Goal: Task Accomplishment & Management: Complete application form

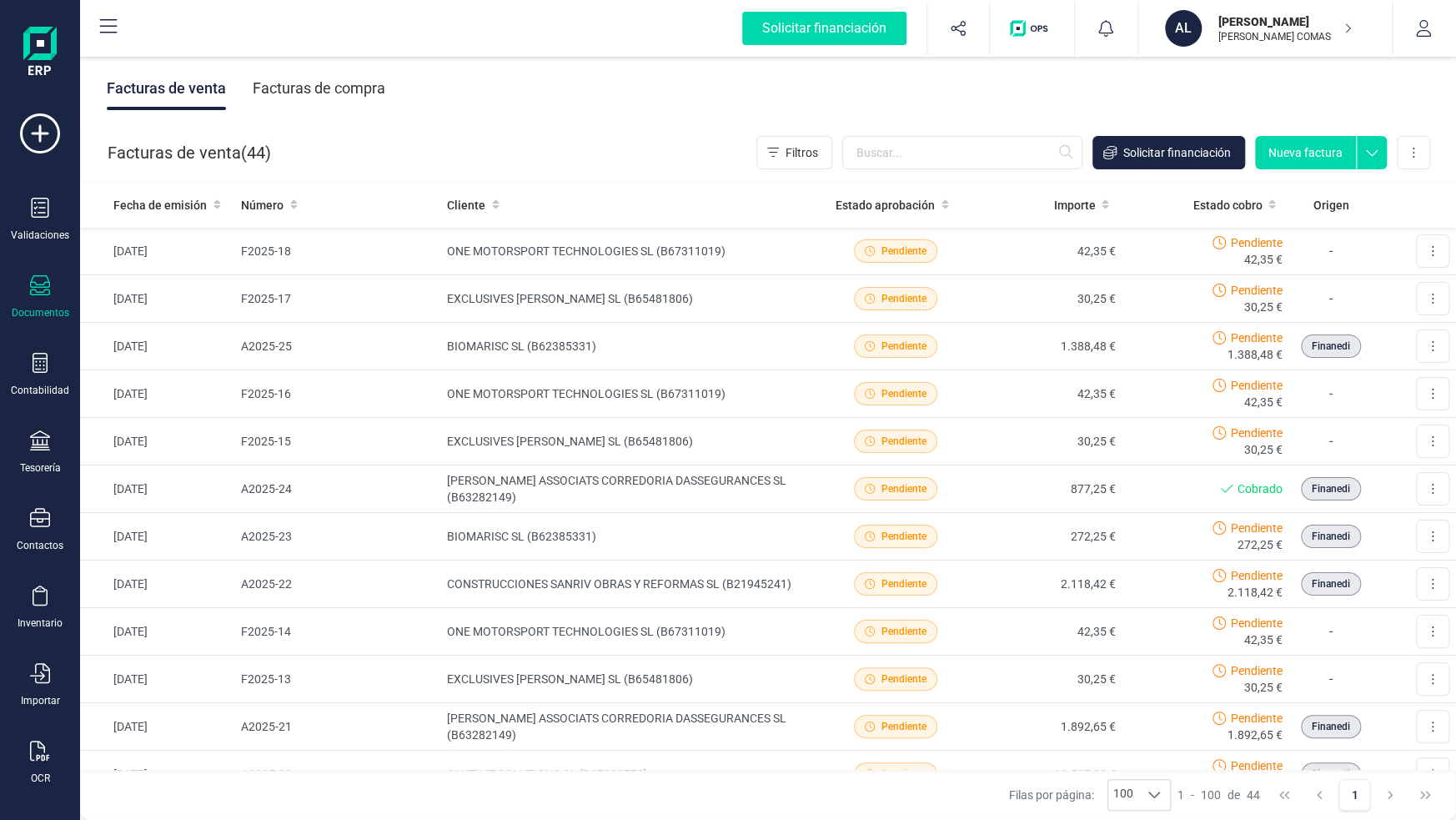
scroll to position [1084, 0]
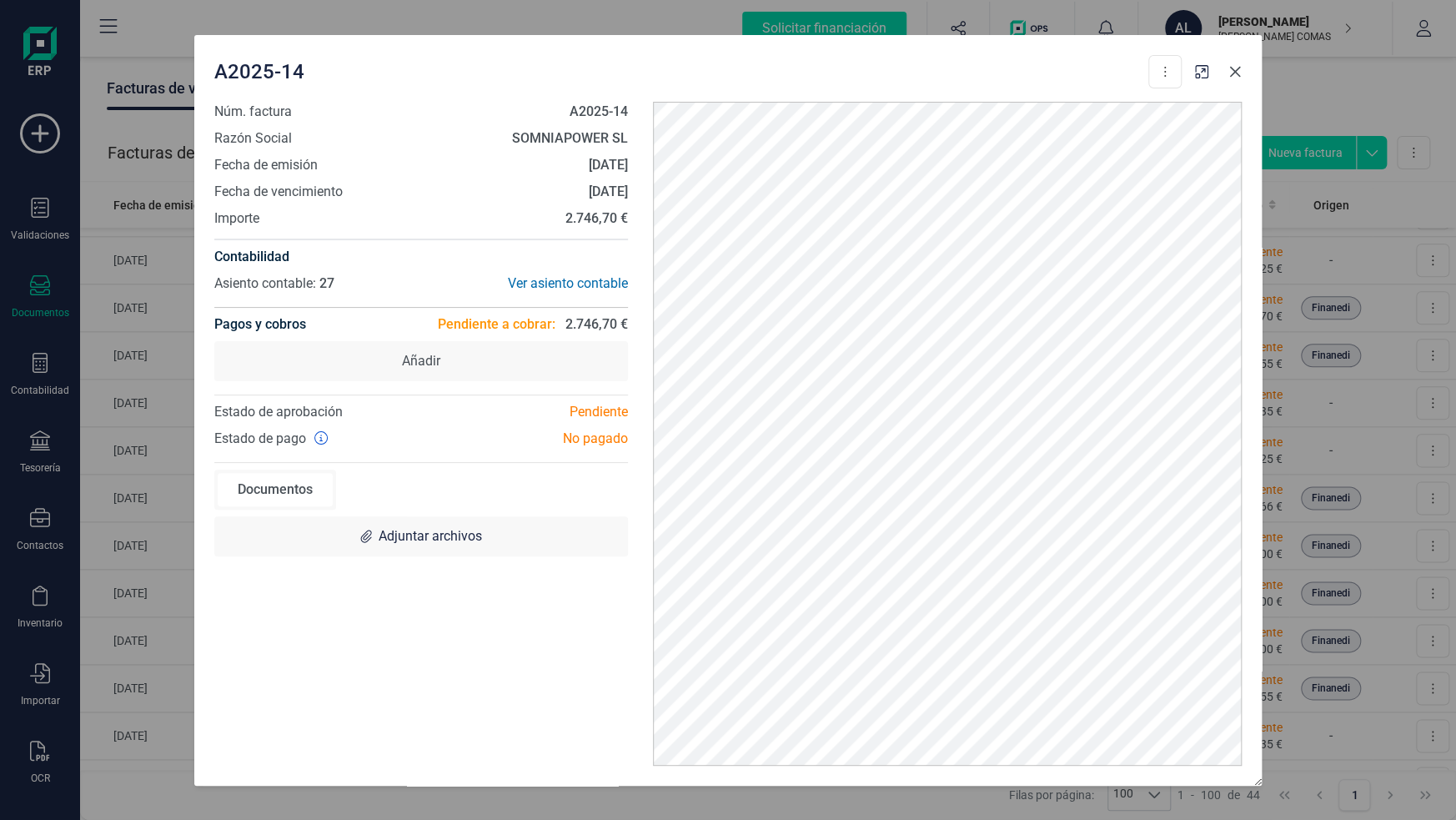
click at [1229, 73] on icon "Close" at bounding box center [1235, 72] width 13 height 13
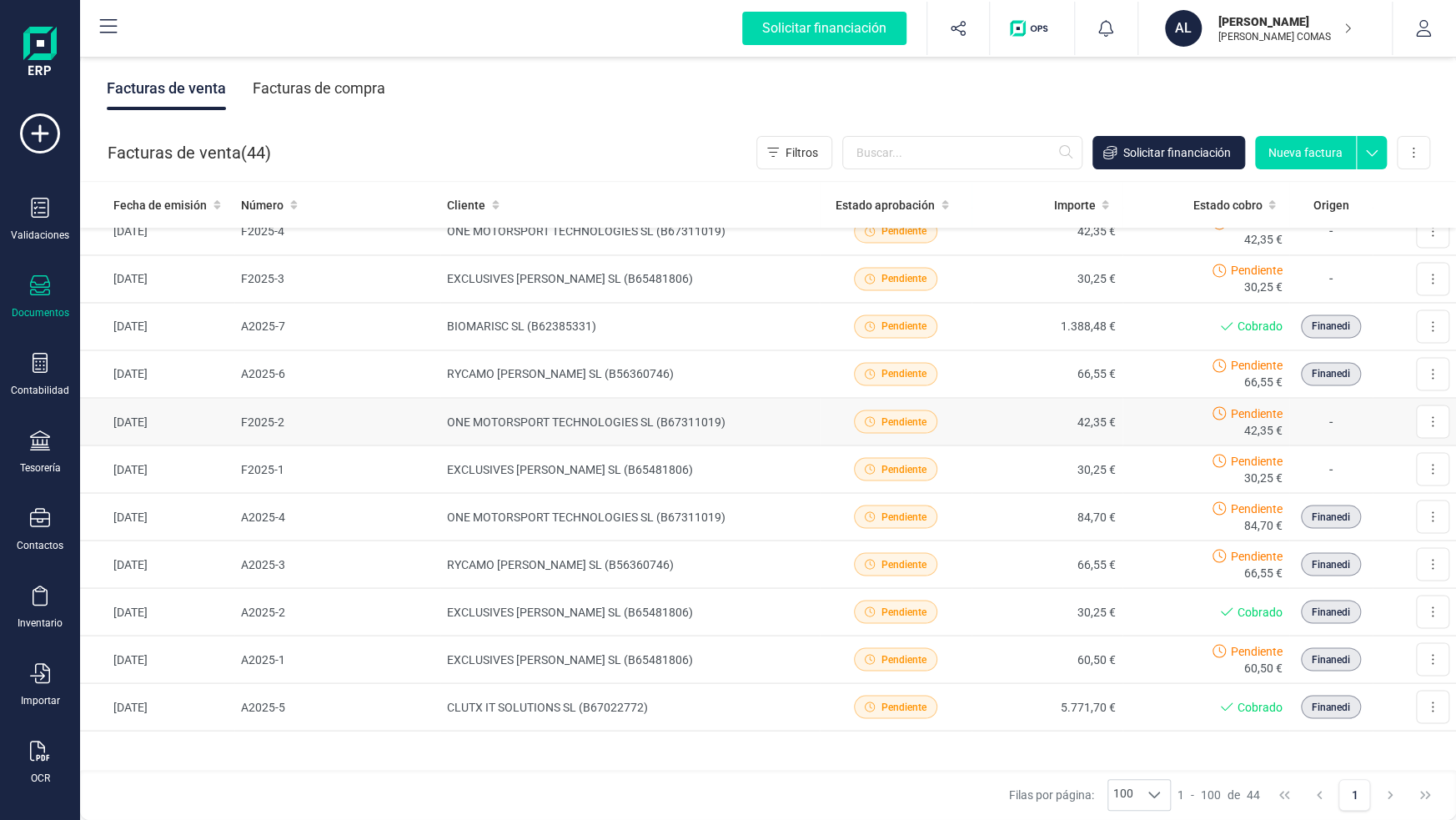
scroll to position [1608, 0]
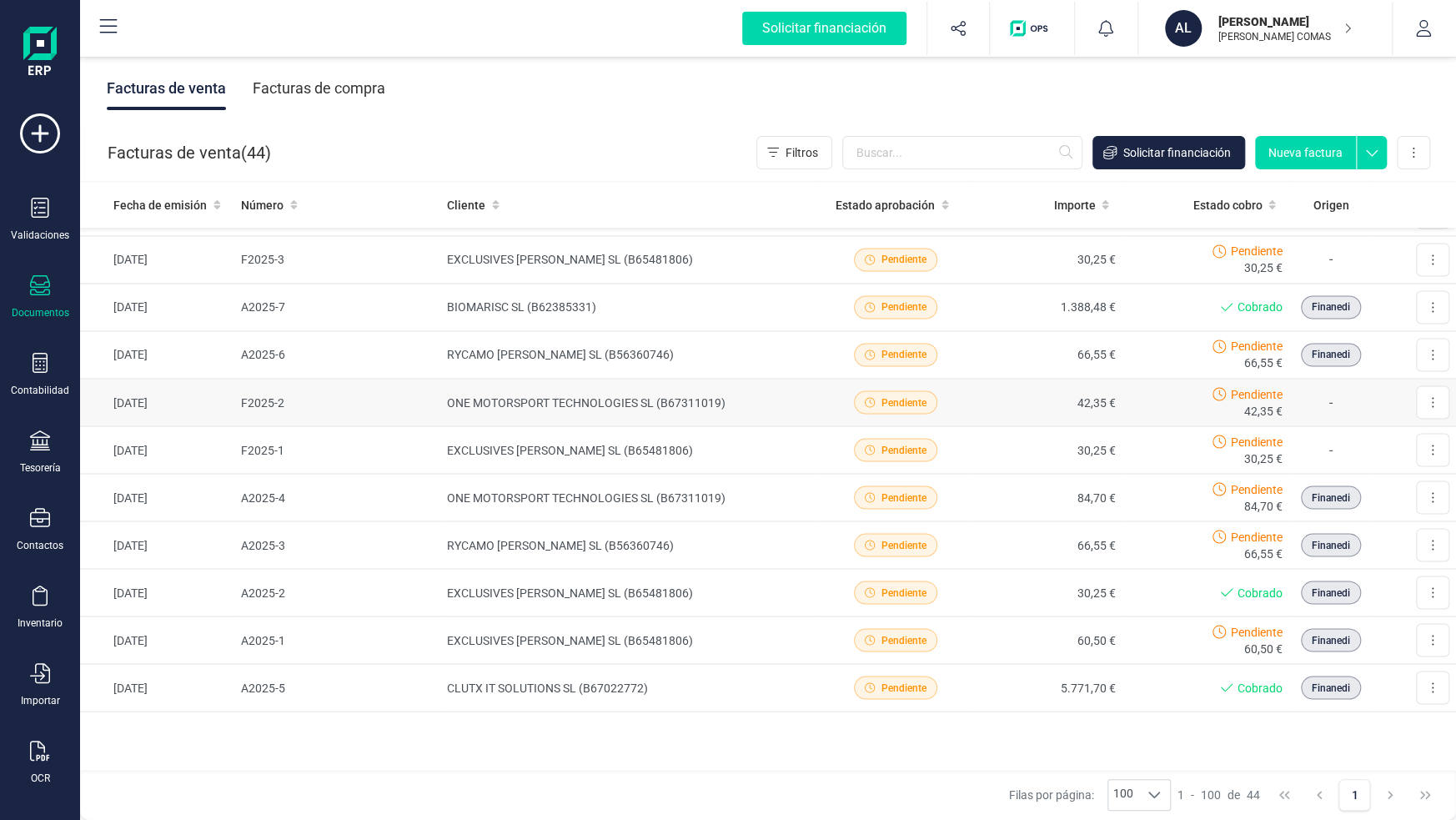
click at [626, 408] on td "ONE MOTORSPORT TECHNOLOGIES SL (B67311019)" at bounding box center [629, 402] width 379 height 47
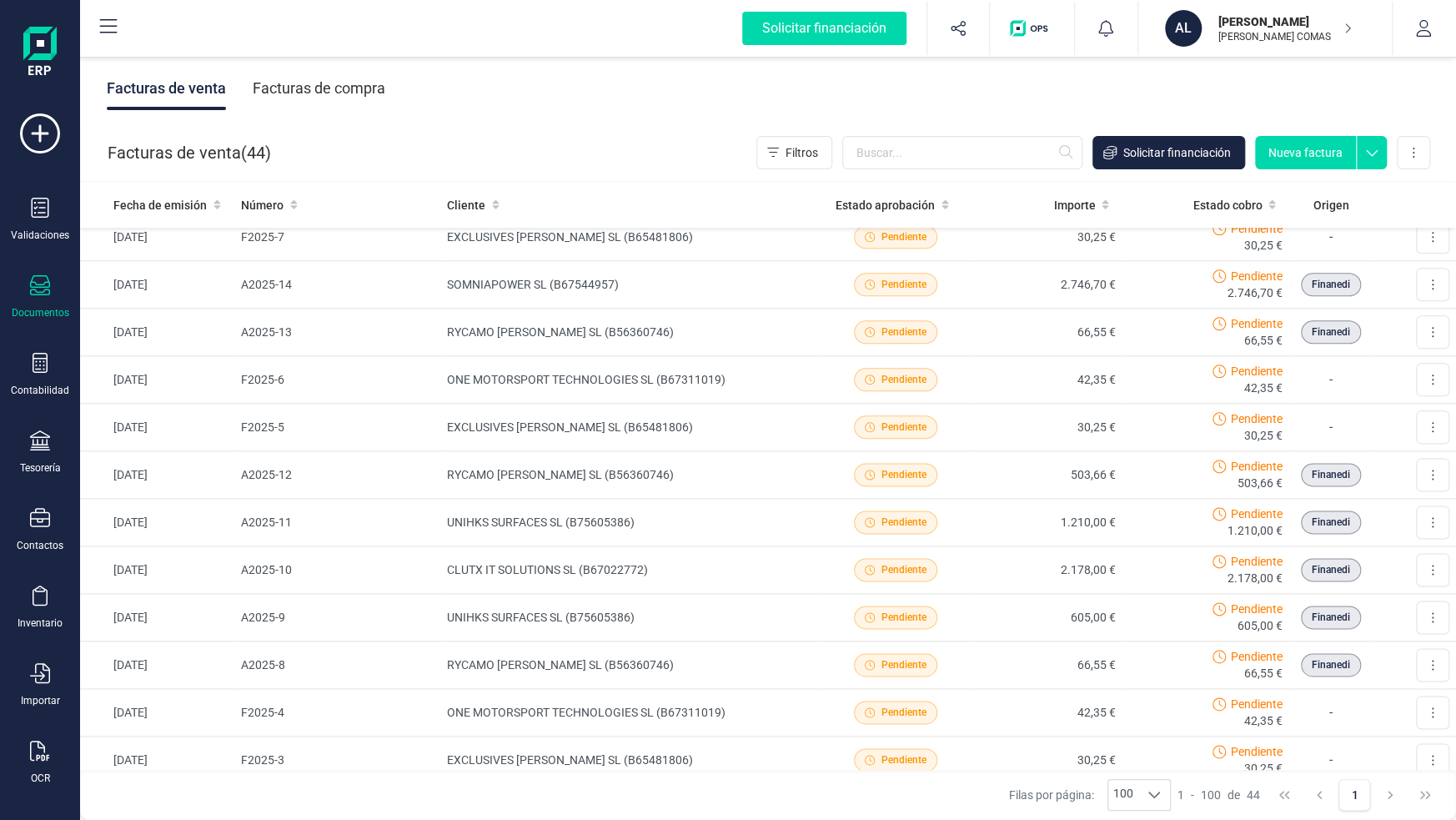
scroll to position [941, 0]
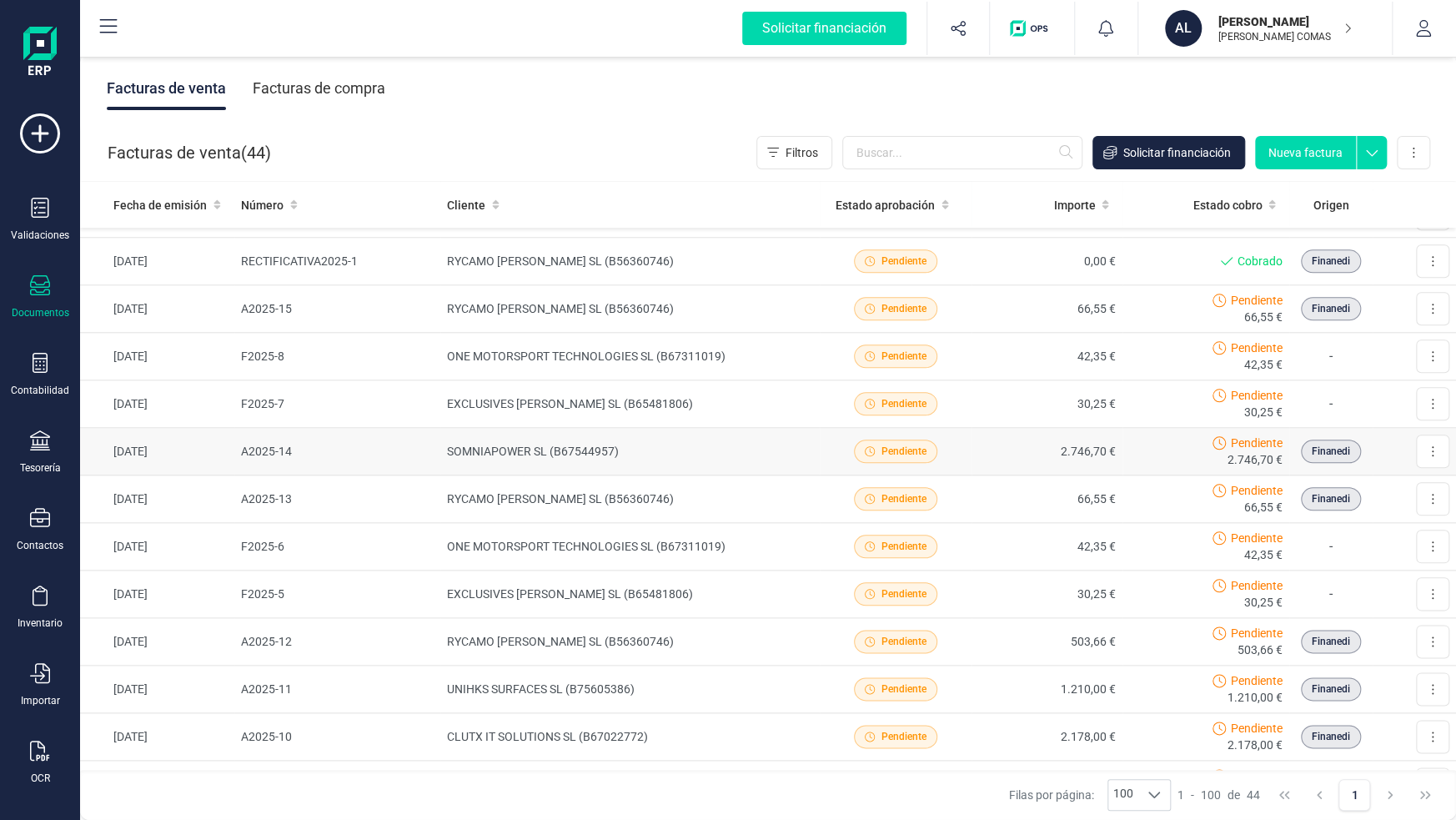
click at [1096, 446] on td "2.746,70 €" at bounding box center [1047, 451] width 151 height 47
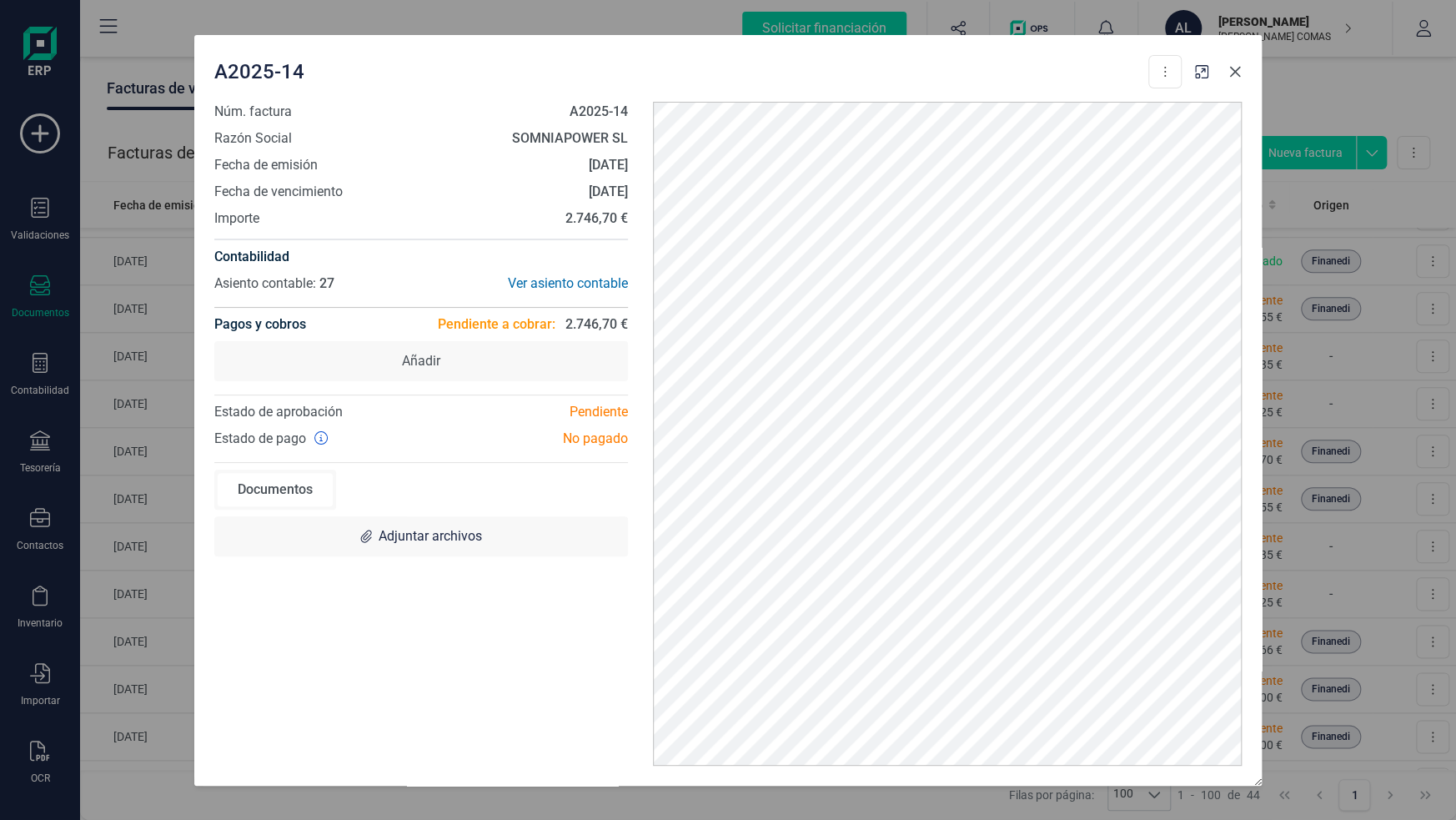
click at [1237, 76] on icon "Close" at bounding box center [1235, 72] width 13 height 13
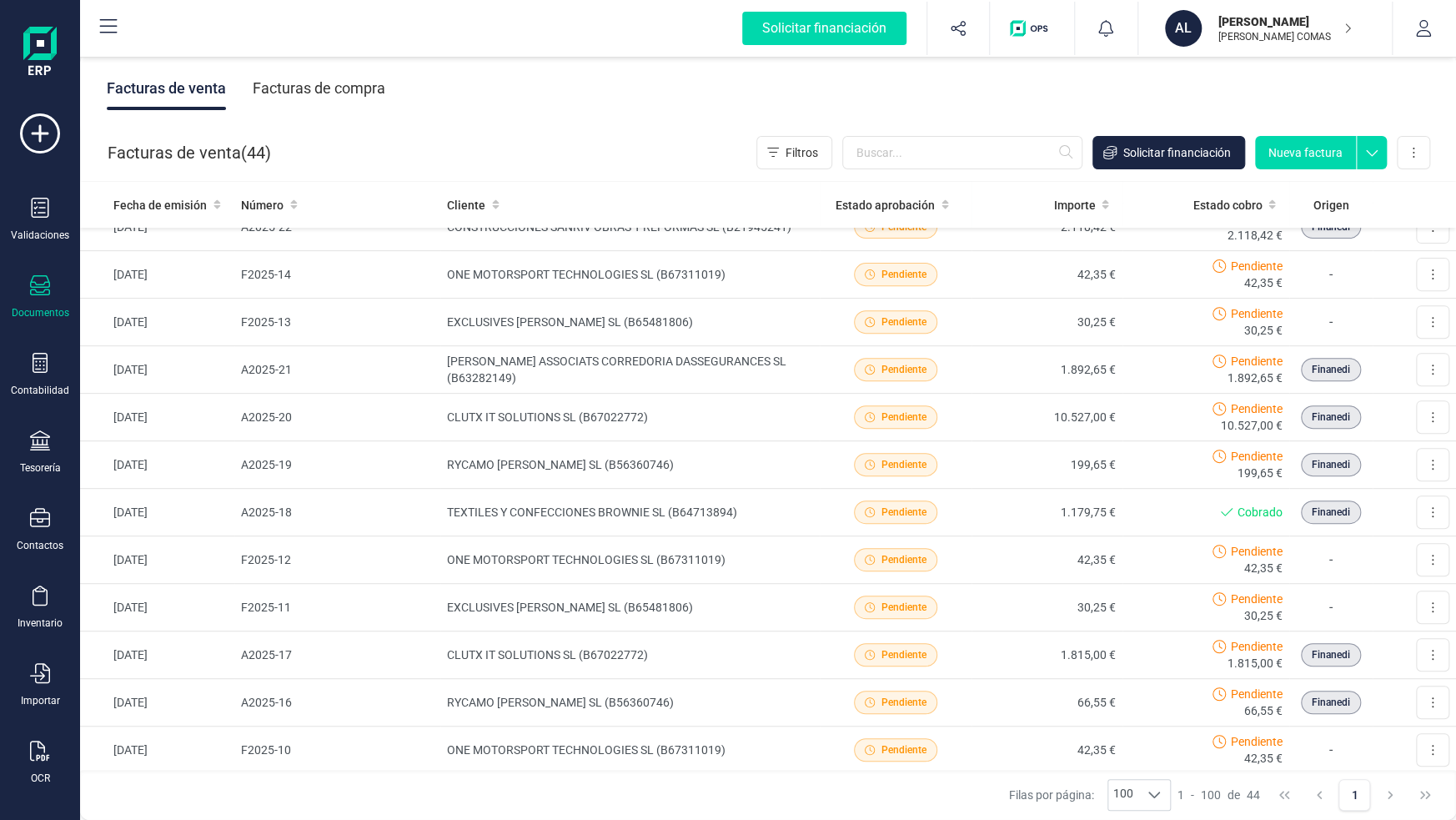
scroll to position [0, 0]
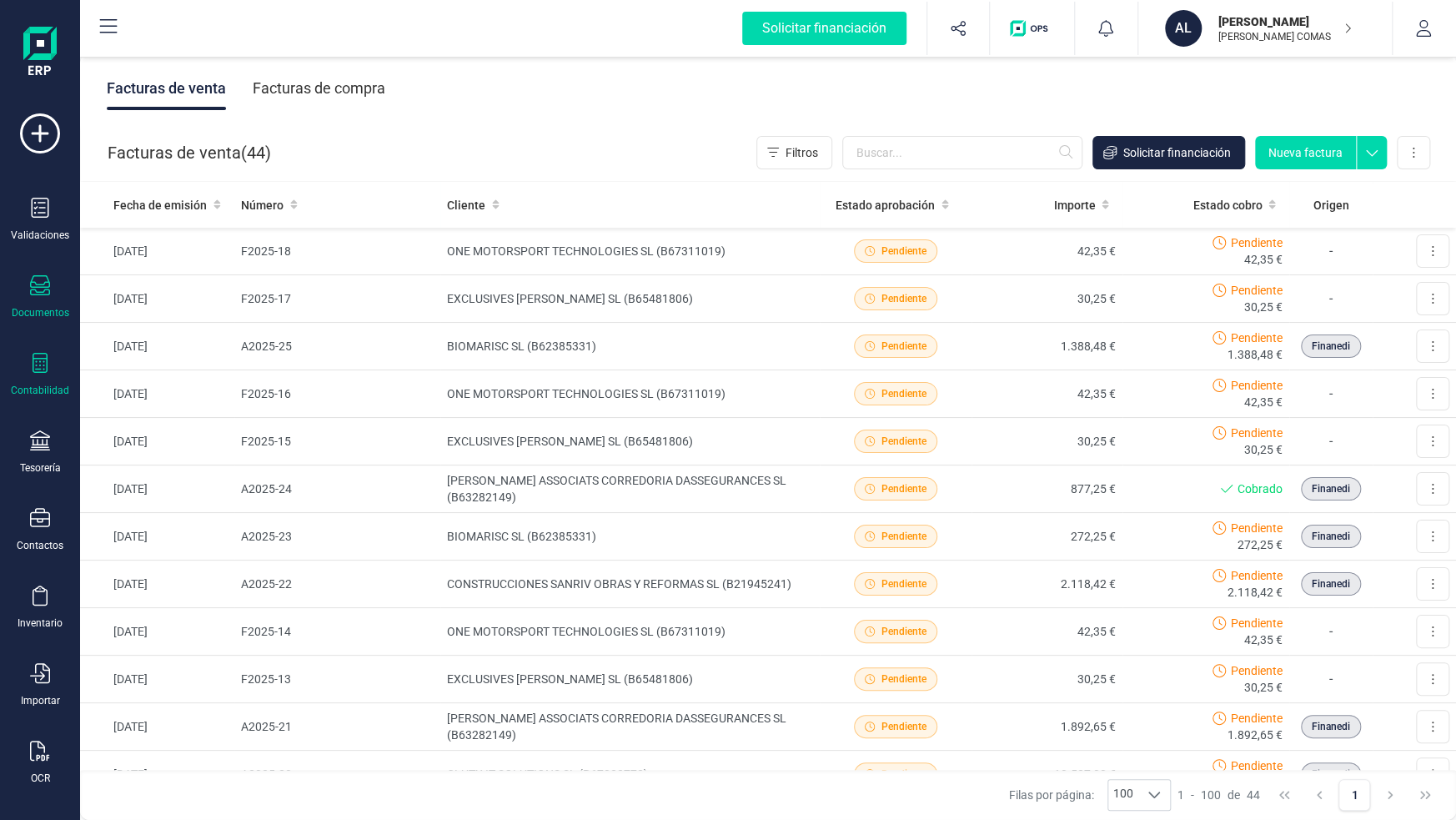
click at [30, 370] on div "Contabilidad" at bounding box center [39, 375] width 66 height 44
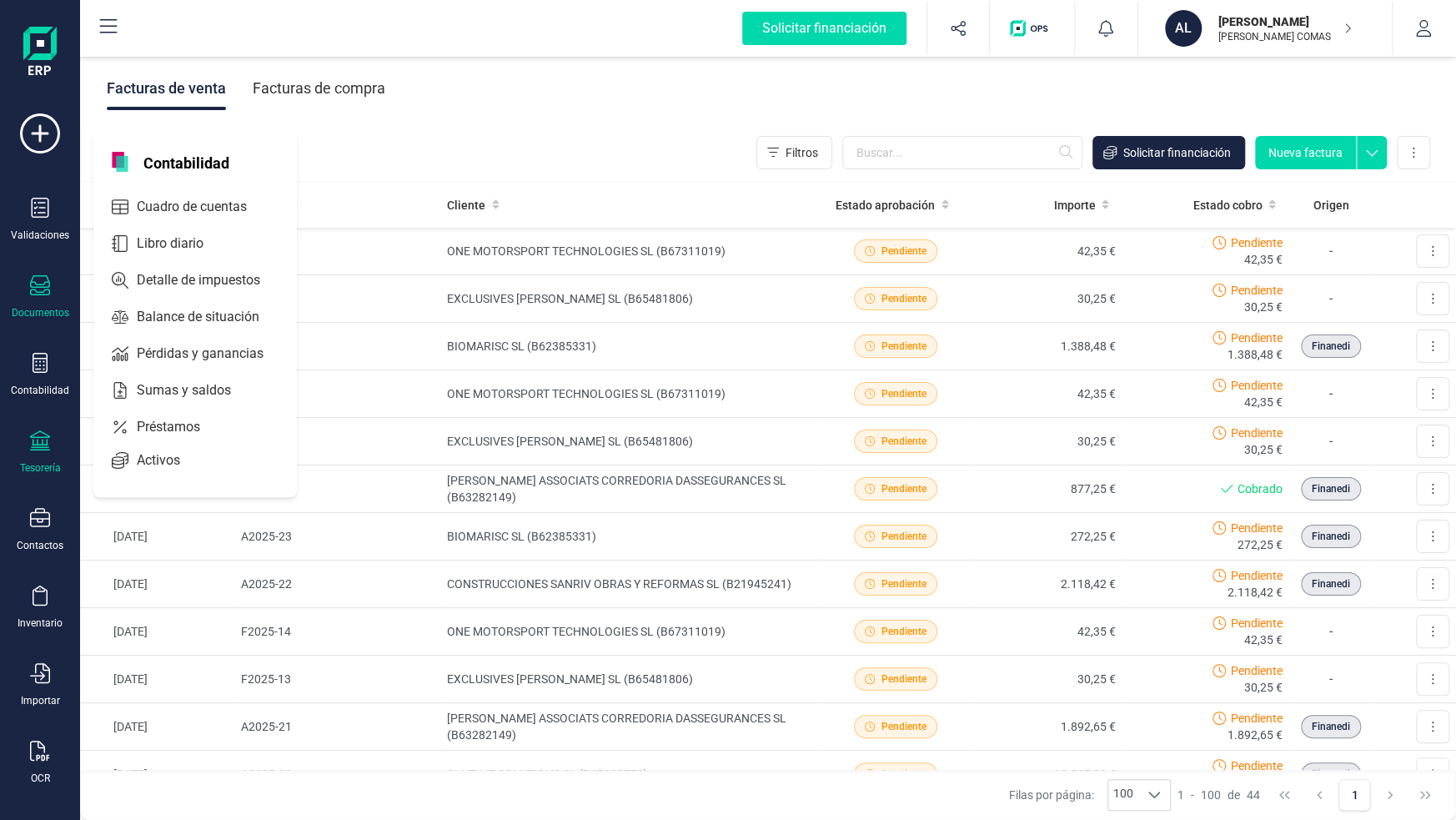
click at [30, 454] on div "Tesorería" at bounding box center [39, 452] width 66 height 44
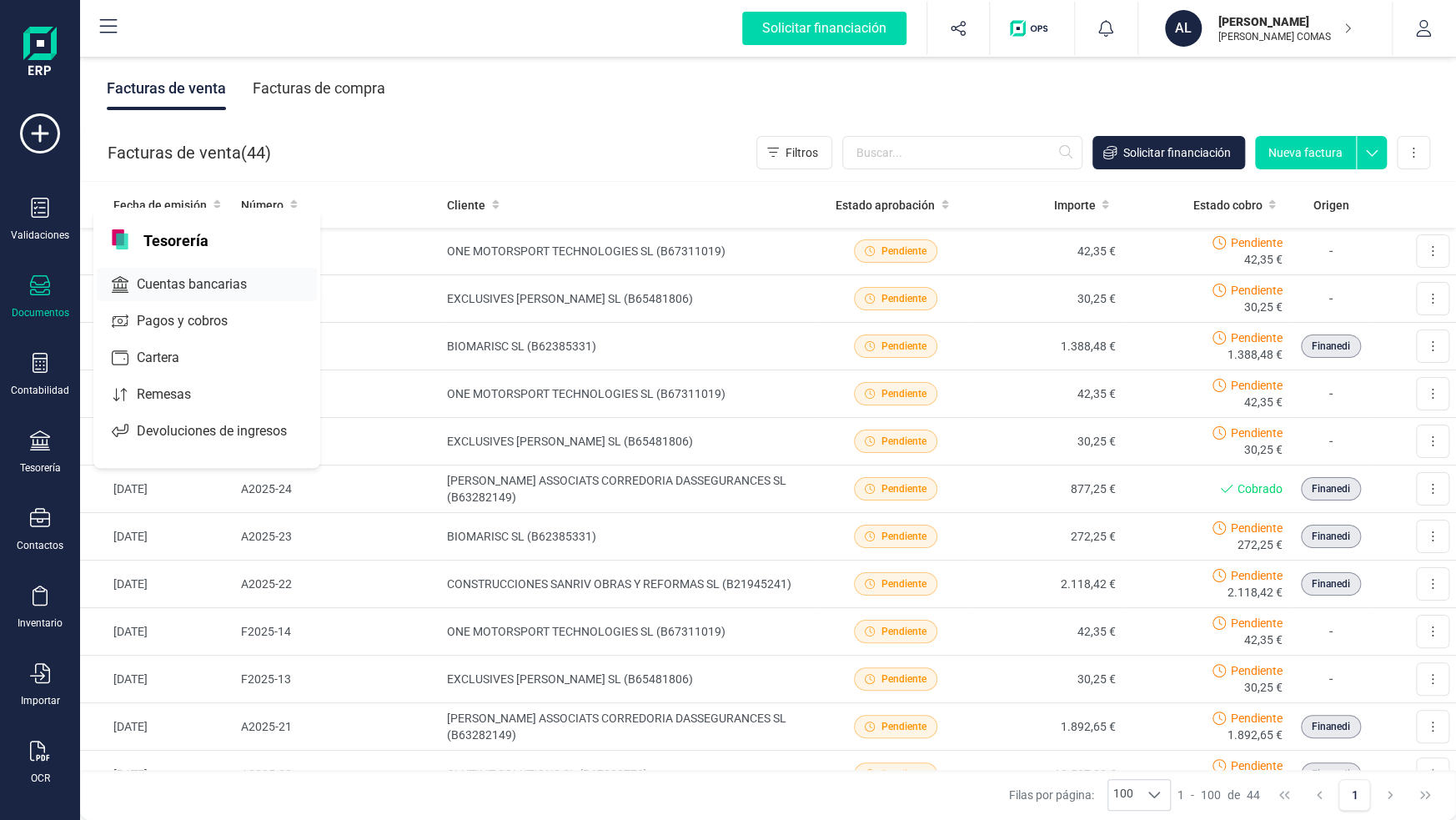
click at [167, 274] on span "Cuentas bancarias" at bounding box center [203, 284] width 147 height 20
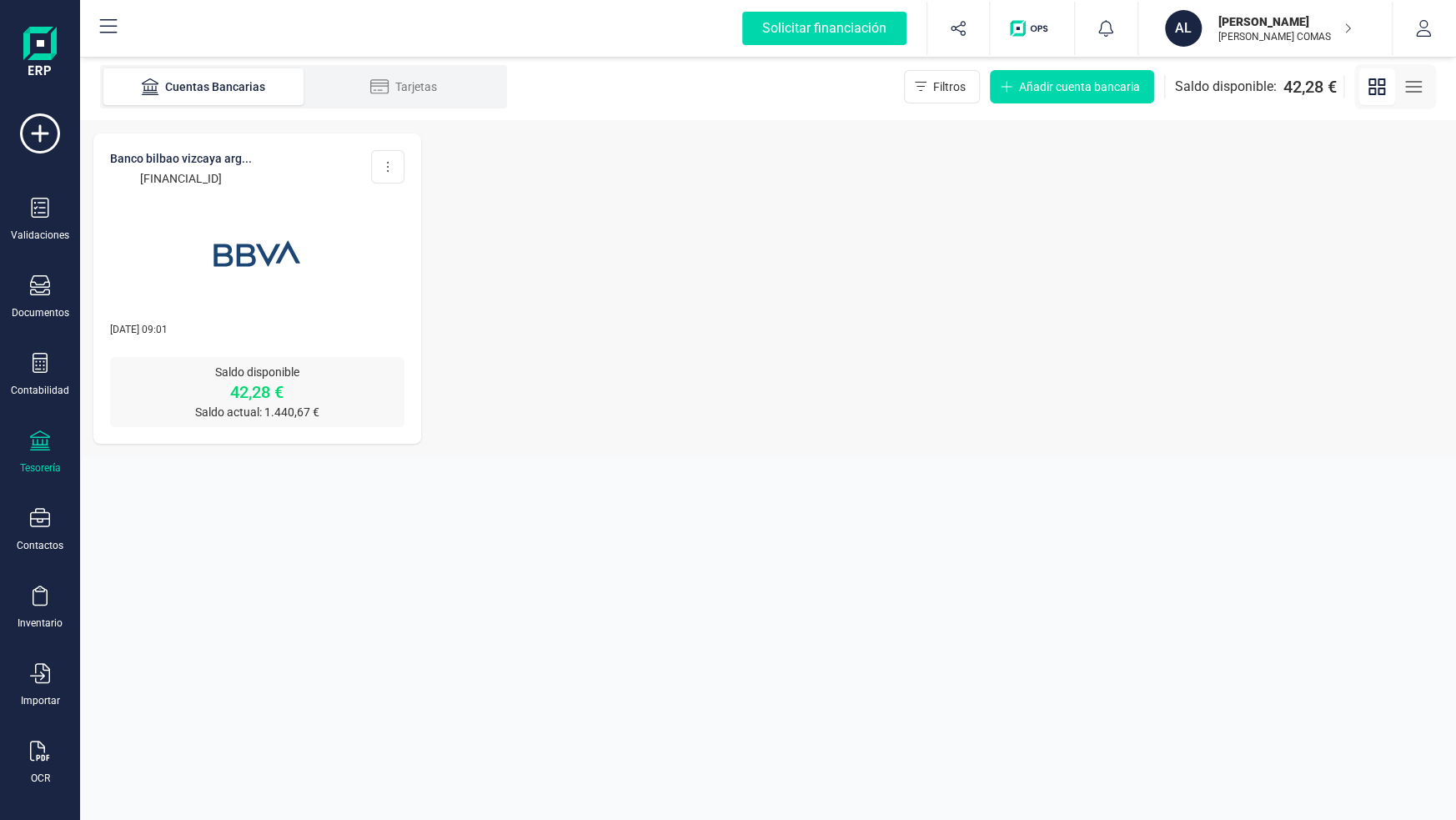
click at [220, 324] on p "02/10/2025 09:01" at bounding box center [257, 328] width 295 height 17
click at [277, 359] on div "Saldo disponible 42,28 € Saldo actual: 1.440,67 €" at bounding box center [257, 392] width 295 height 70
click at [241, 249] on img at bounding box center [256, 254] width 140 height 140
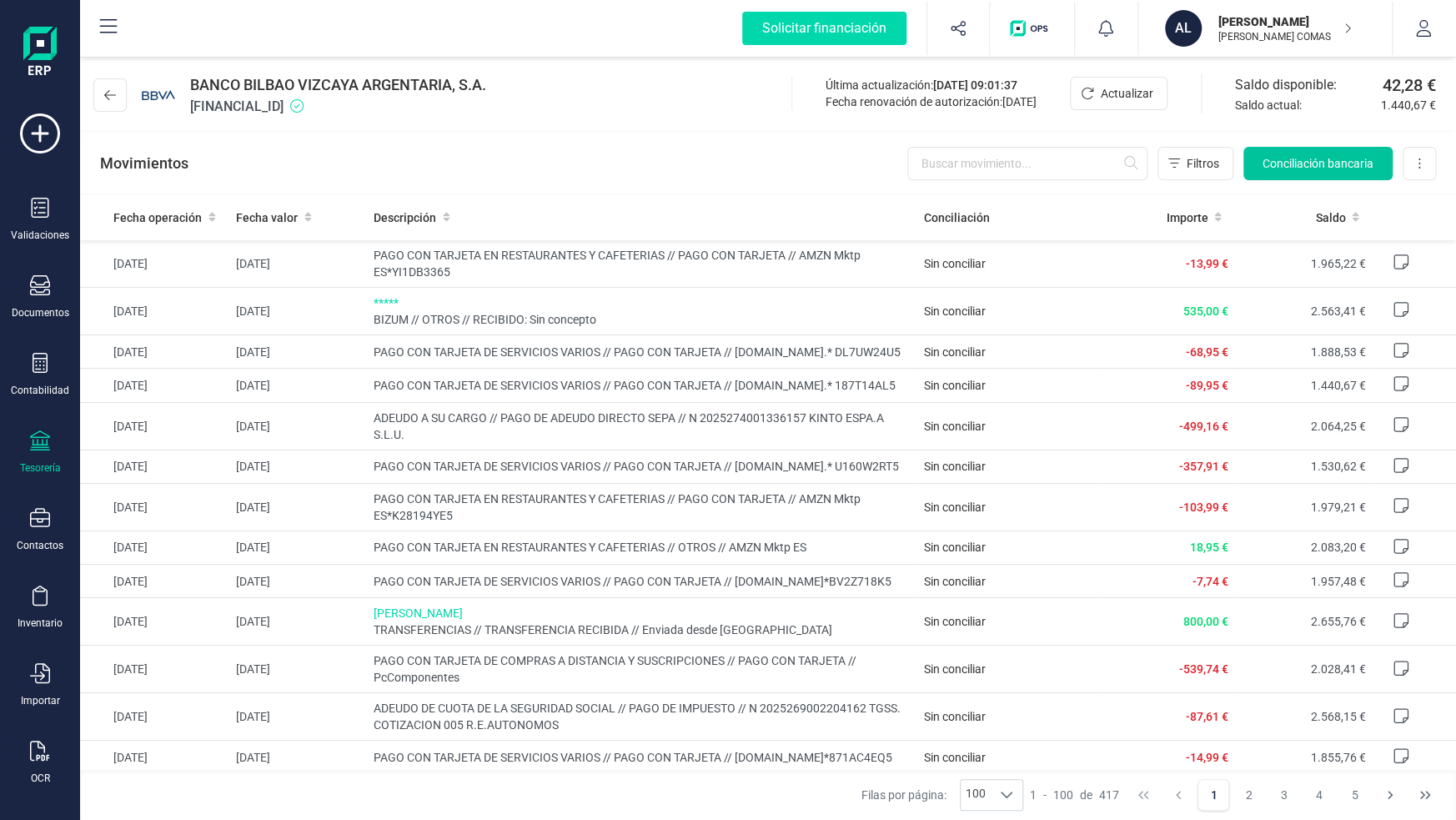
click at [1317, 163] on span "Conciliación bancaria" at bounding box center [1318, 163] width 111 height 17
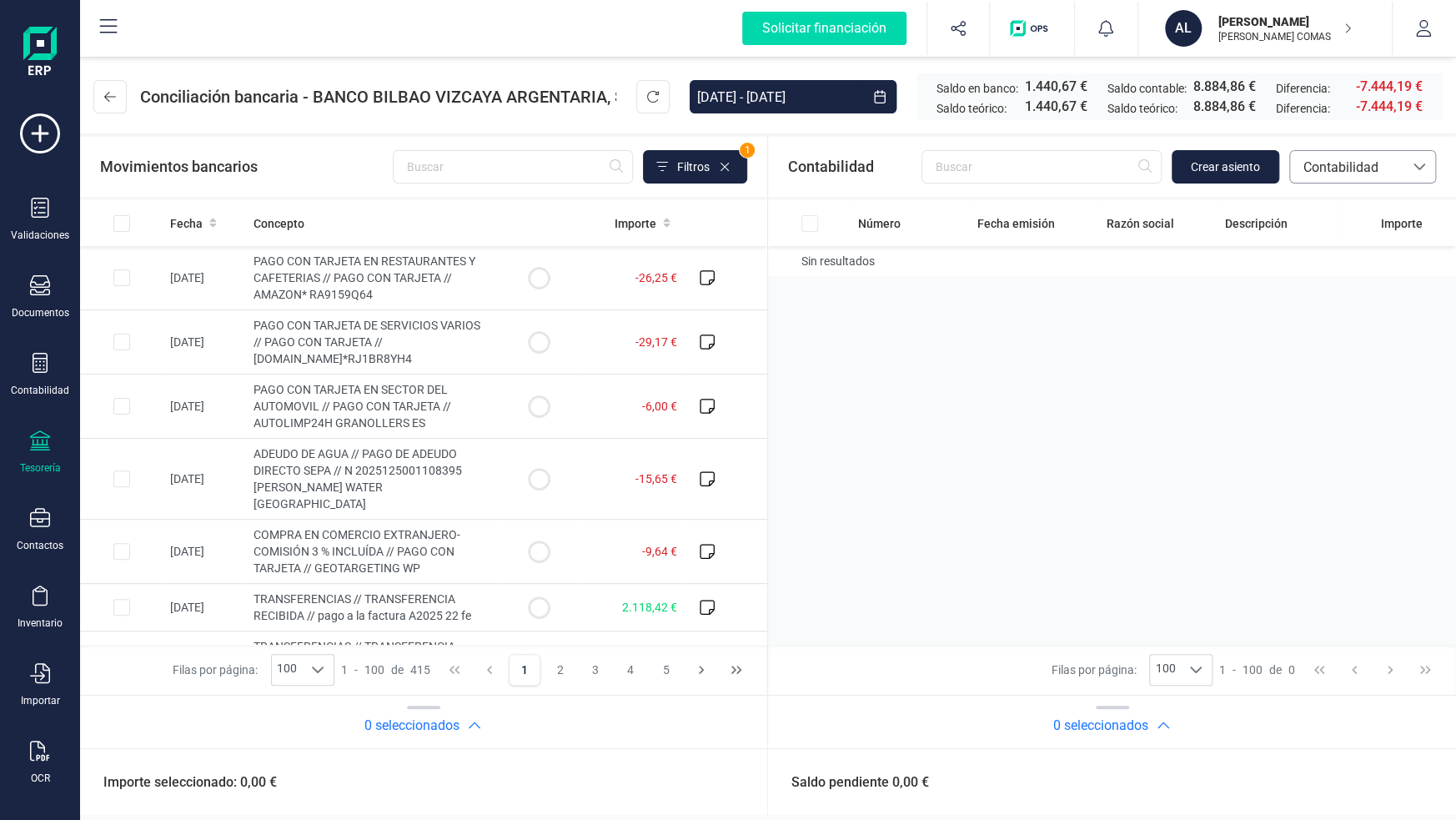
click at [1335, 169] on span "Contabilidad" at bounding box center [1347, 168] width 100 height 20
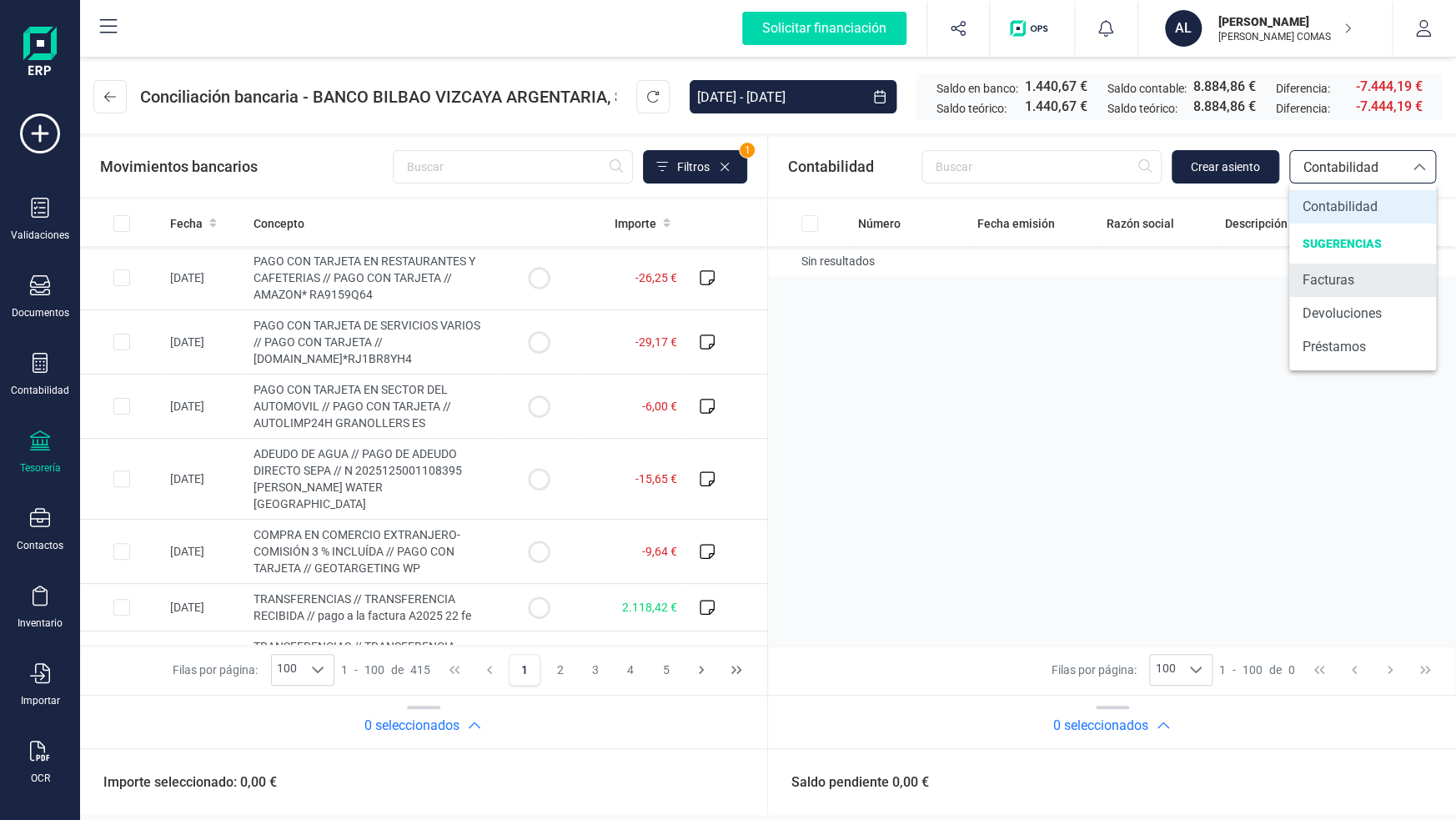
click at [1330, 286] on span "Facturas" at bounding box center [1329, 281] width 52 height 20
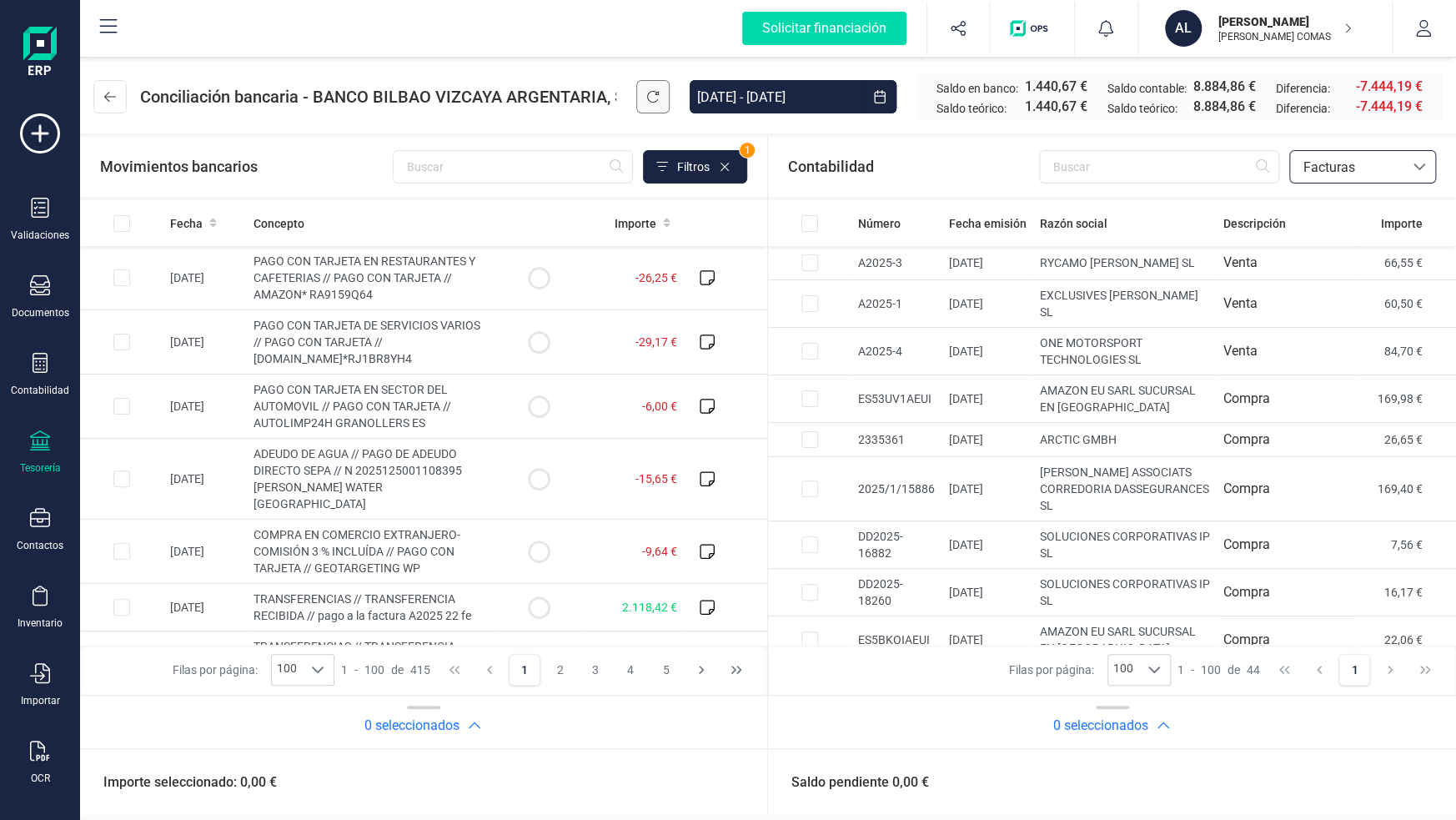
click at [650, 91] on icon at bounding box center [652, 97] width 13 height 13
click at [1096, 788] on div "Saldo pendiente 0,00 €" at bounding box center [1112, 781] width 688 height 66
click at [1171, 786] on div "Saldo pendiente 0,00 €" at bounding box center [1112, 781] width 688 height 66
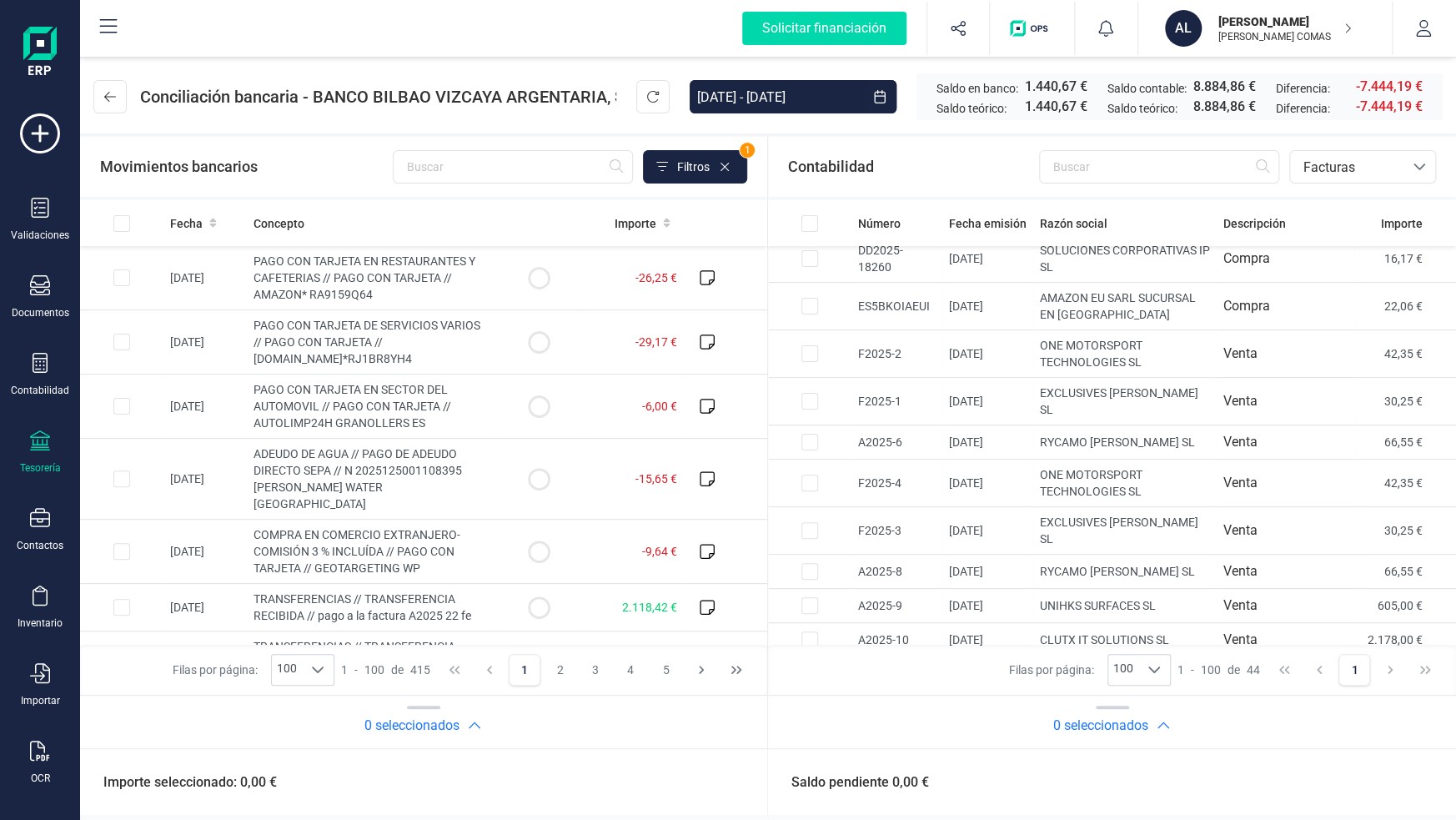
click at [33, 450] on div at bounding box center [40, 442] width 20 height 24
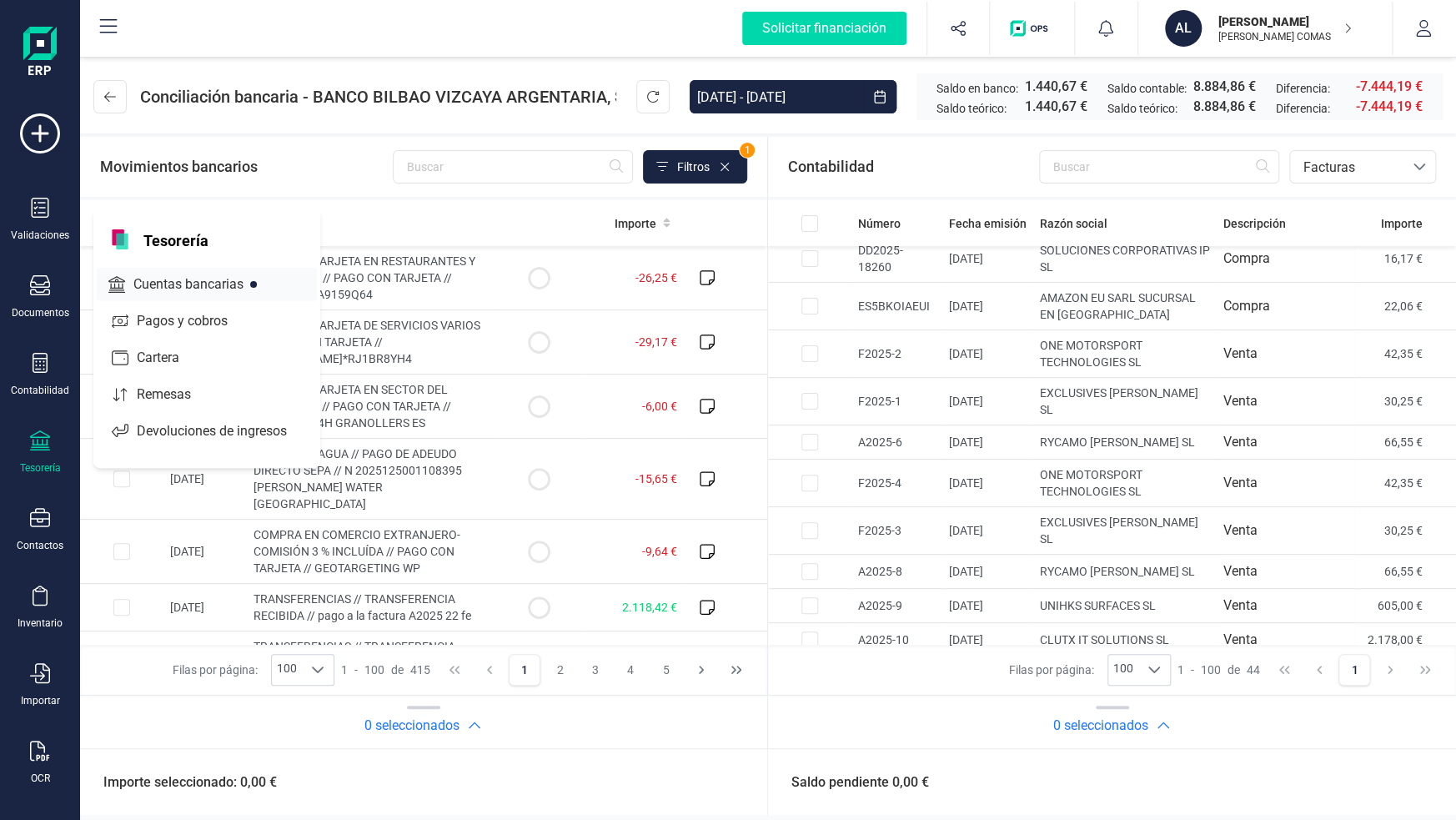
click at [158, 274] on span "Cuentas bancarias" at bounding box center [200, 284] width 147 height 20
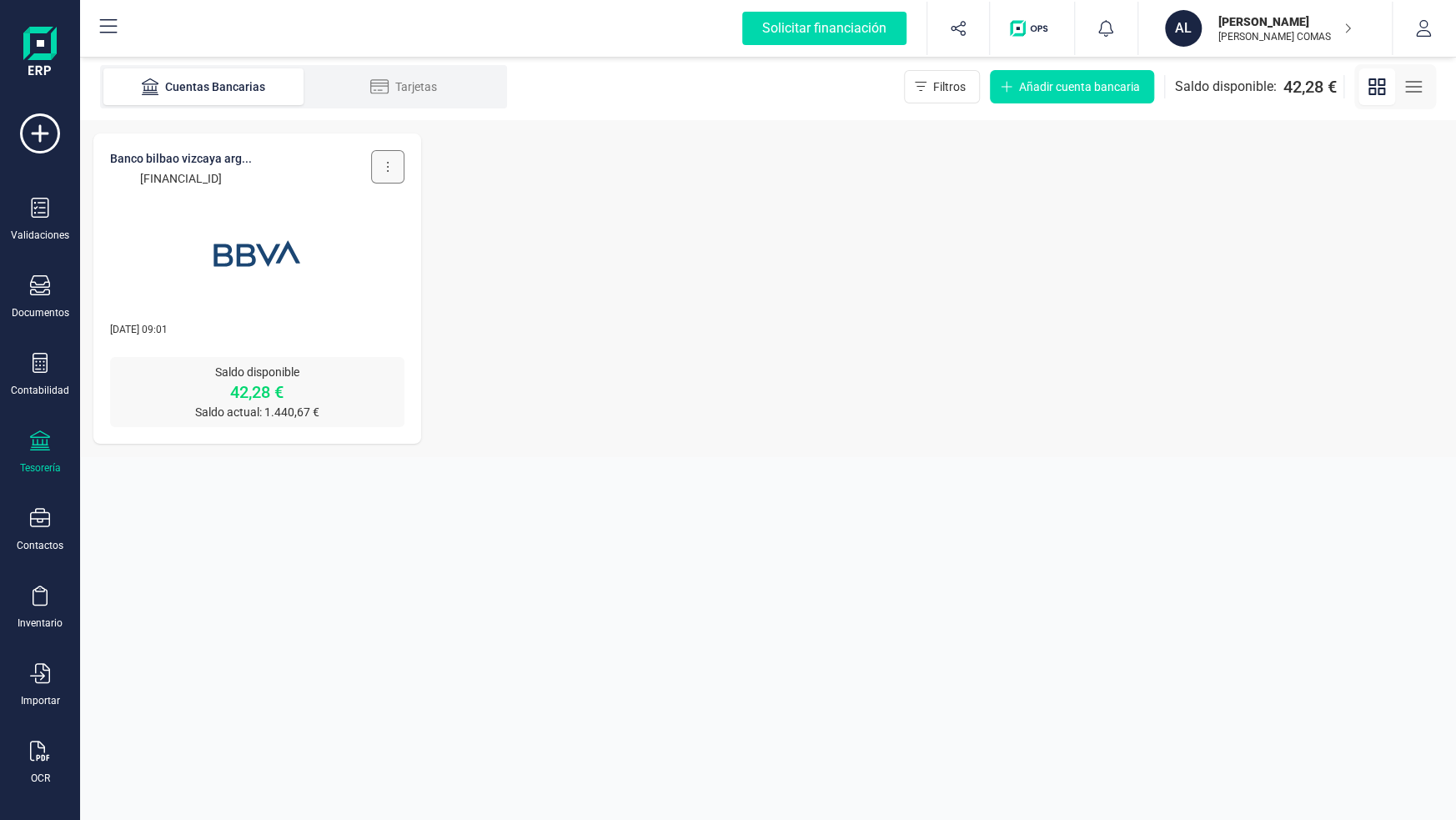
click at [386, 168] on icon at bounding box center [388, 167] width 4 height 13
click at [331, 242] on span "Actualizar" at bounding box center [313, 242] width 53 height 17
click at [43, 376] on div "Contabilidad" at bounding box center [39, 375] width 66 height 44
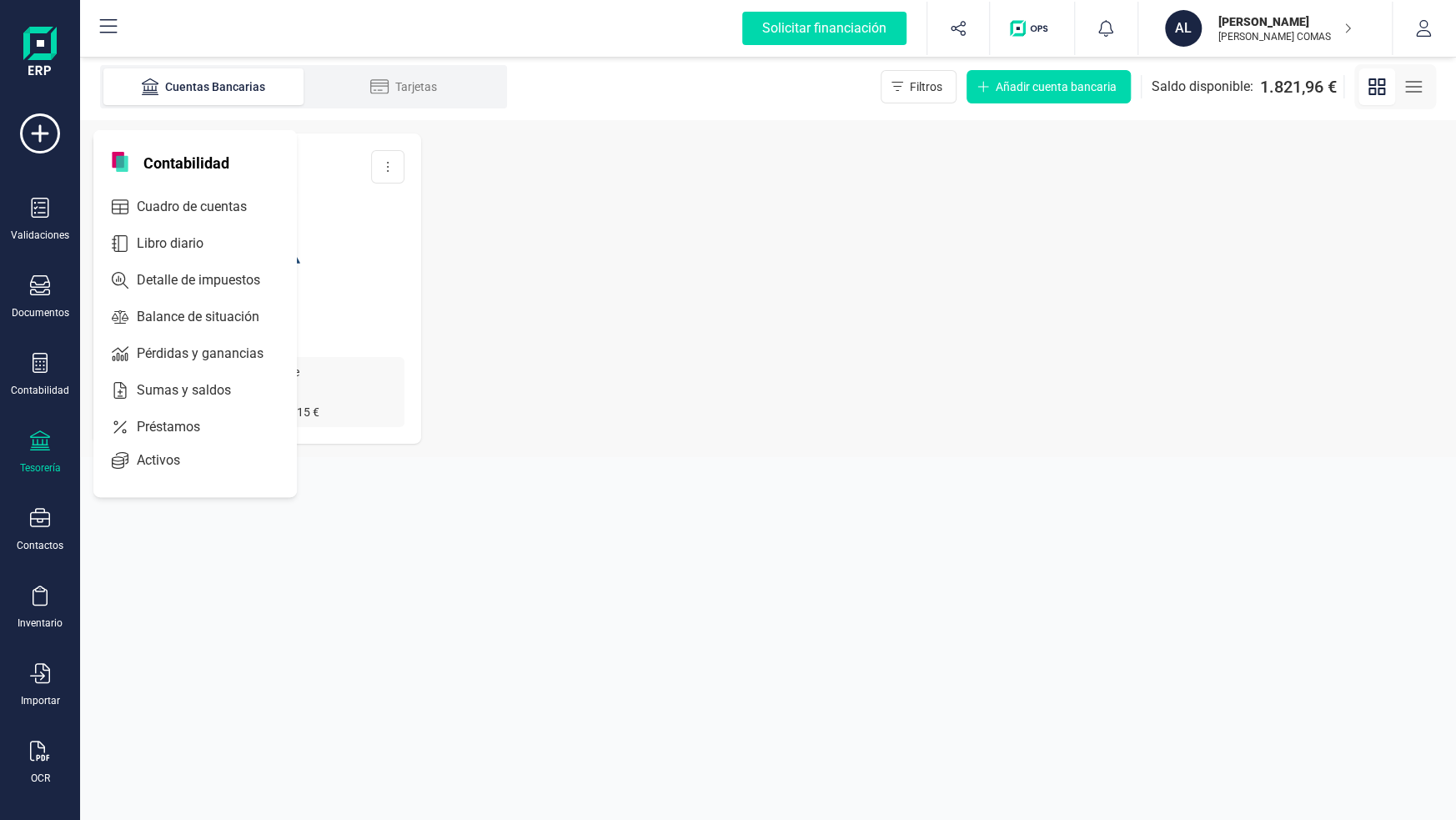
click at [196, 587] on section "Cuentas Bancarias Tarjetas Filtros Añadir cuenta bancaria Saldo disponible: 1.8…" at bounding box center [768, 436] width 1376 height 766
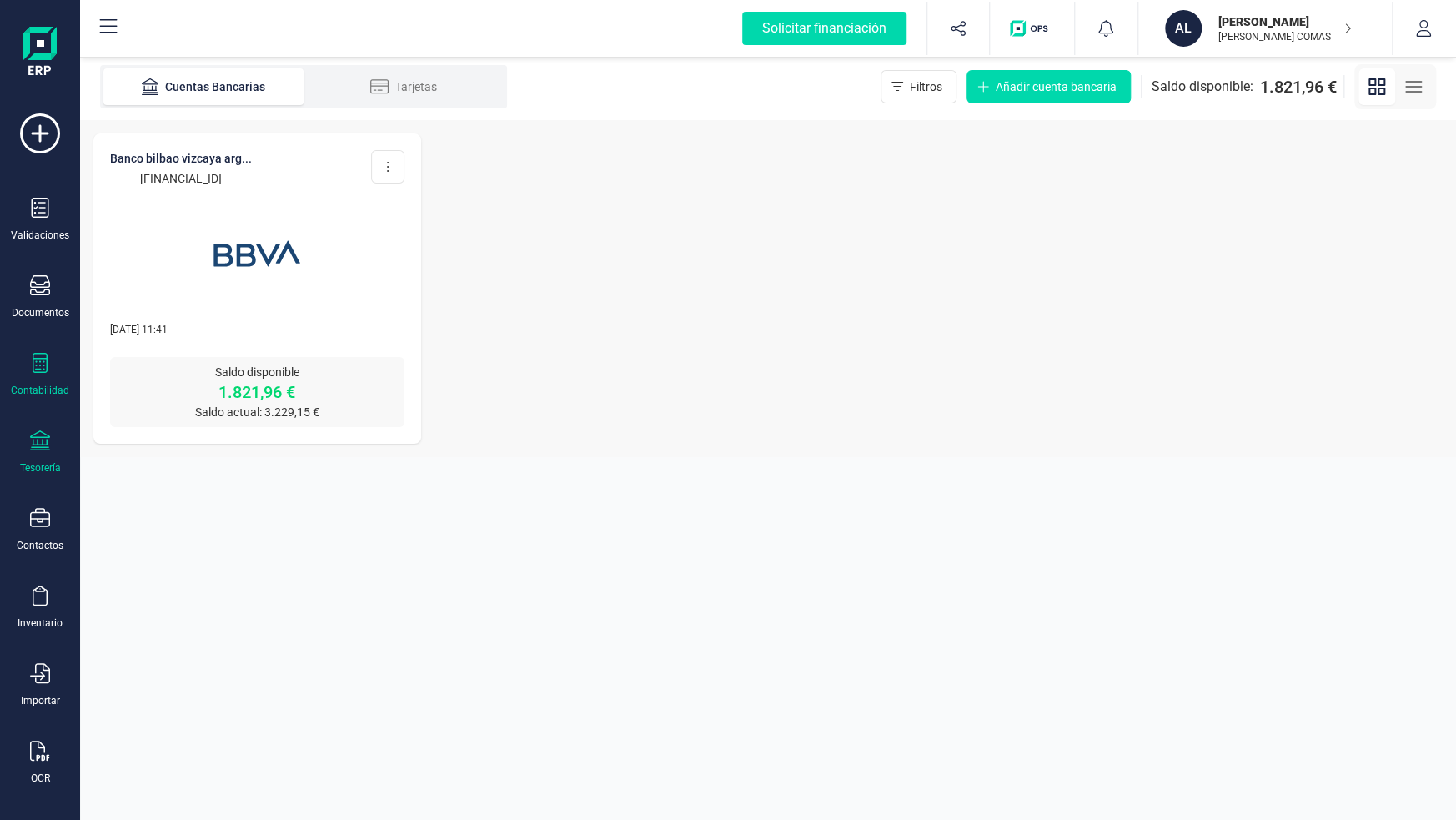
click at [39, 379] on div "Contabilidad" at bounding box center [39, 375] width 66 height 44
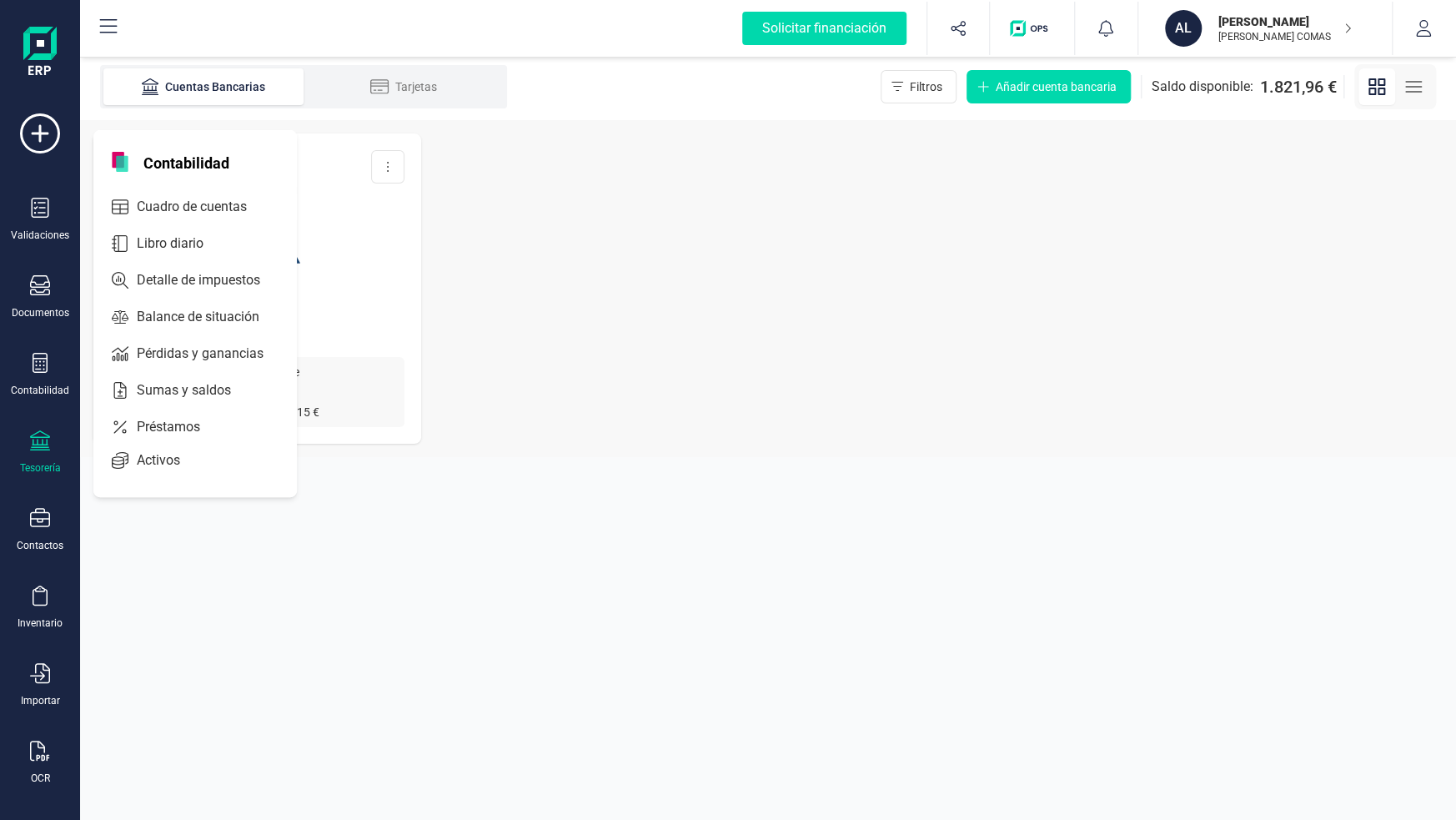
click at [47, 454] on div "Tesorería" at bounding box center [39, 452] width 66 height 44
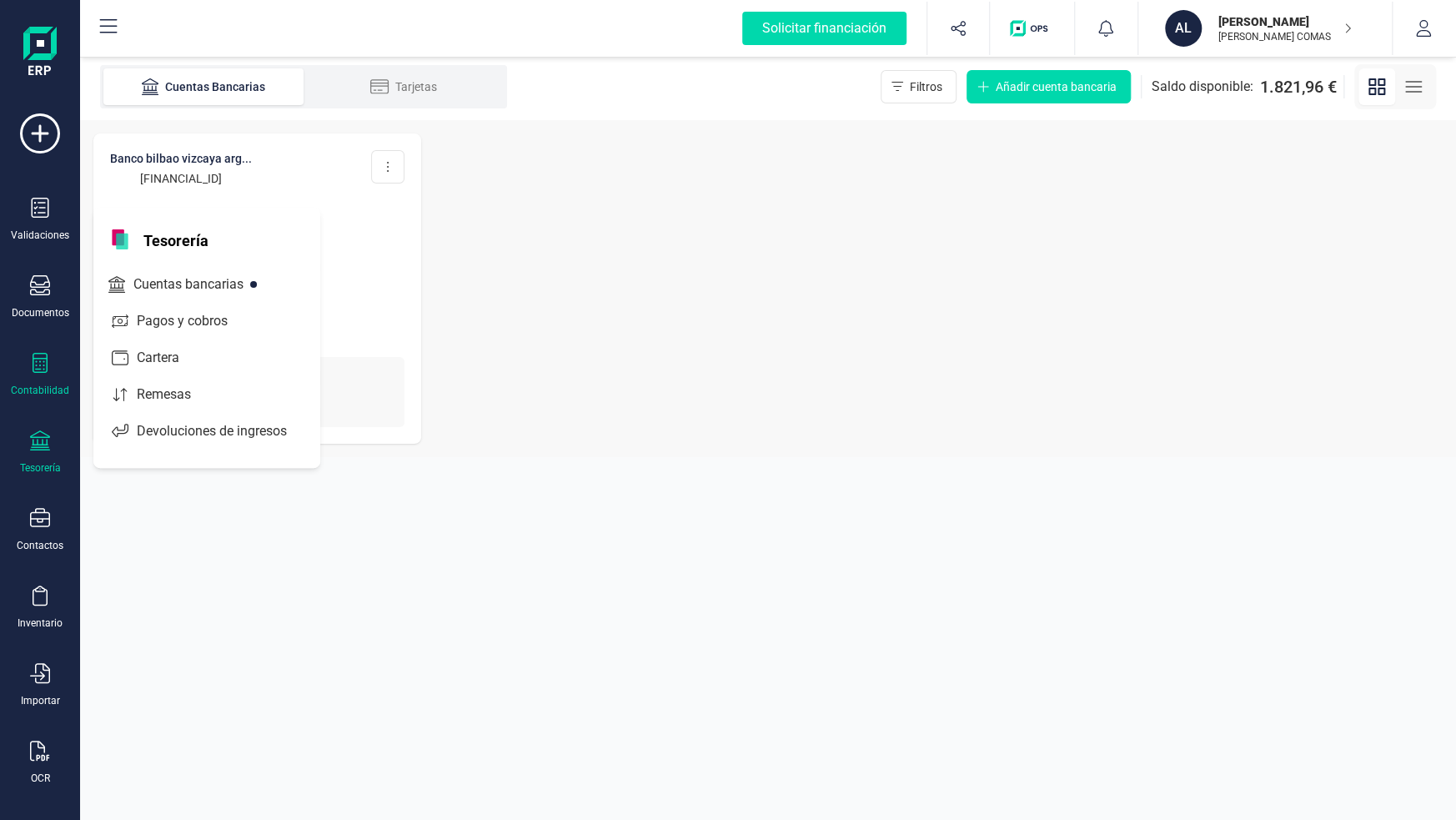
click at [43, 372] on div at bounding box center [40, 365] width 20 height 24
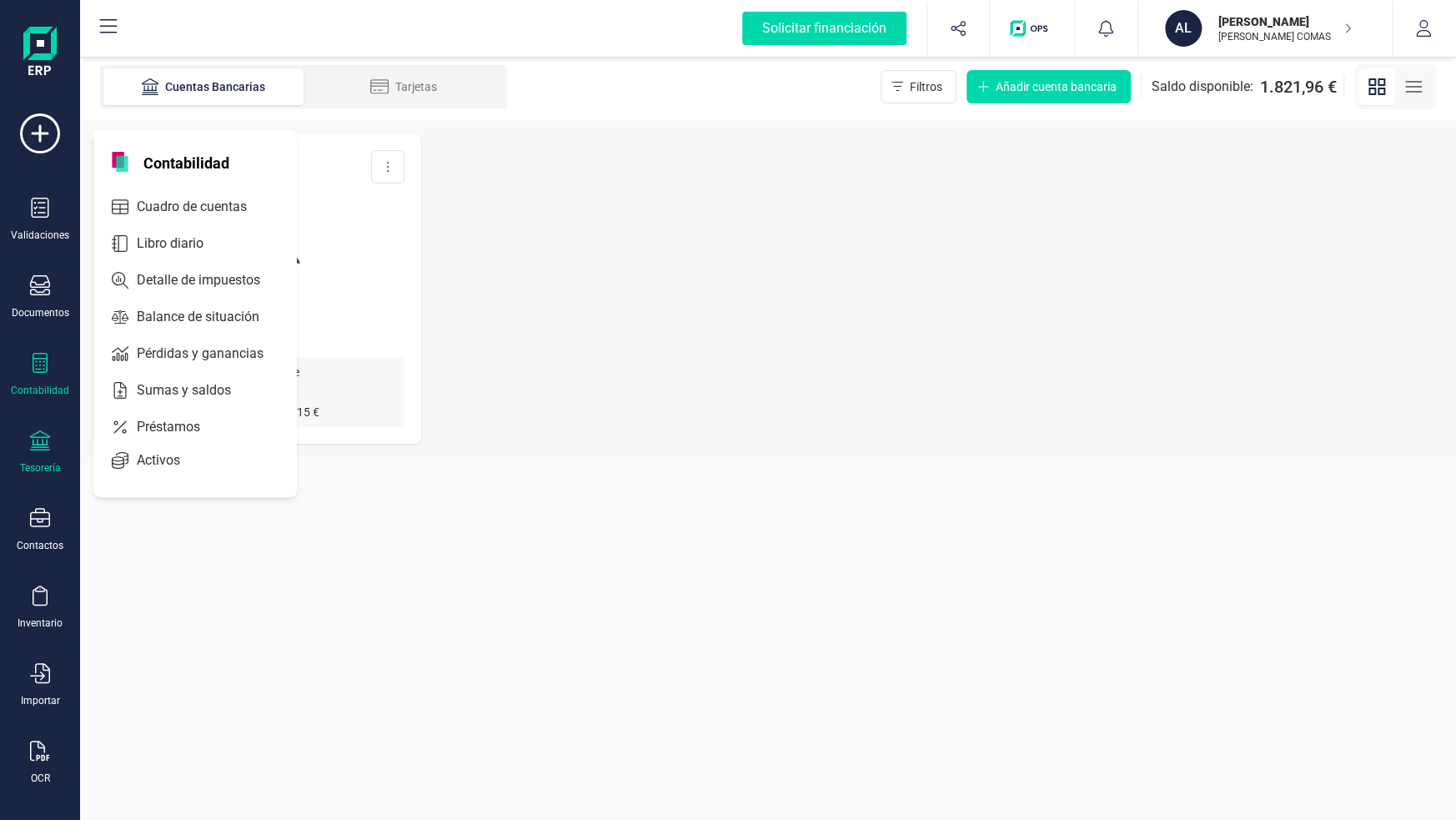
click at [37, 363] on icon at bounding box center [40, 363] width 20 height 20
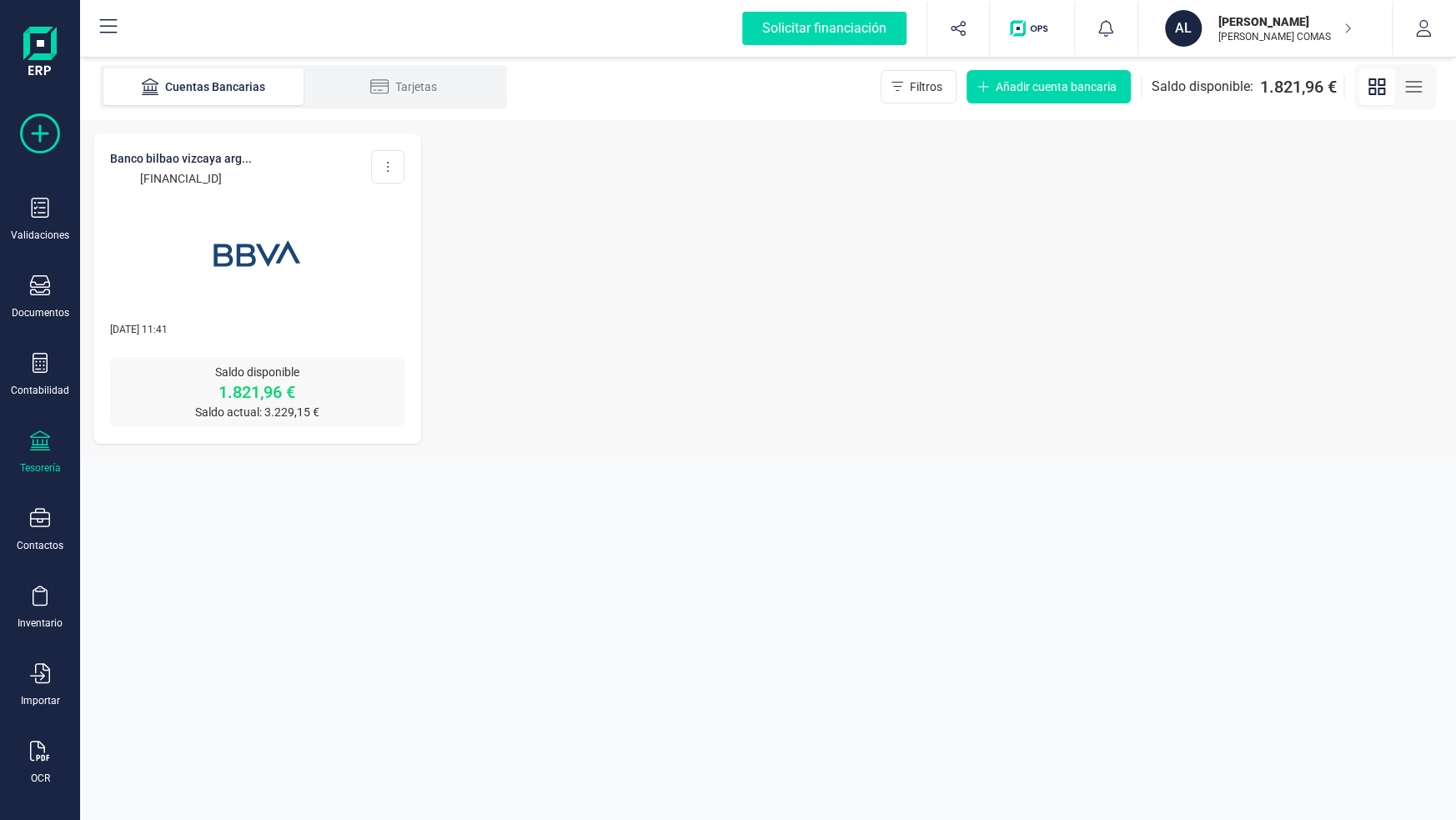
click at [33, 138] on icon at bounding box center [39, 134] width 40 height 40
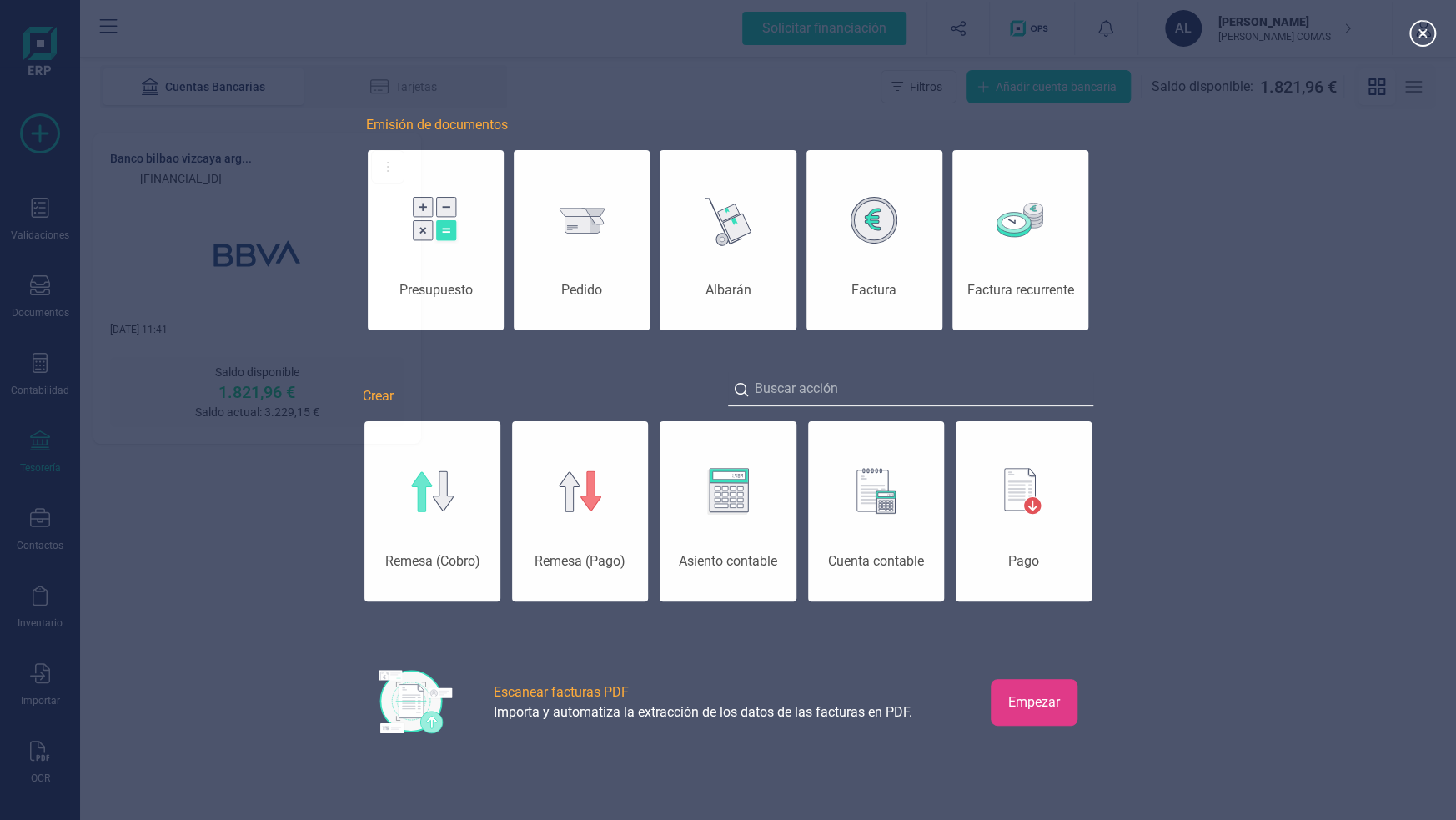
scroll to position [0, 83]
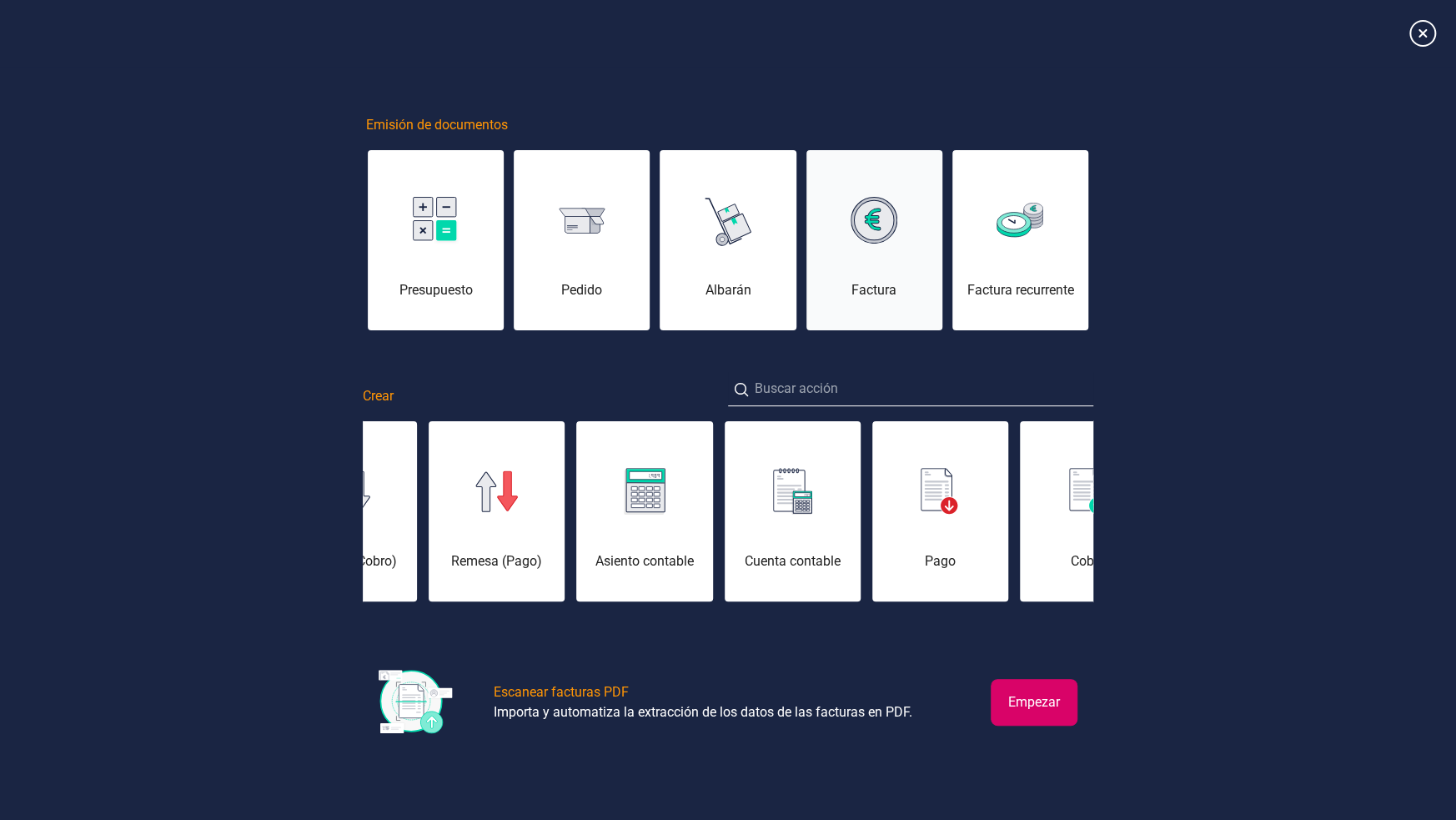
click at [882, 251] on div "Factura" at bounding box center [874, 250] width 136 height 100
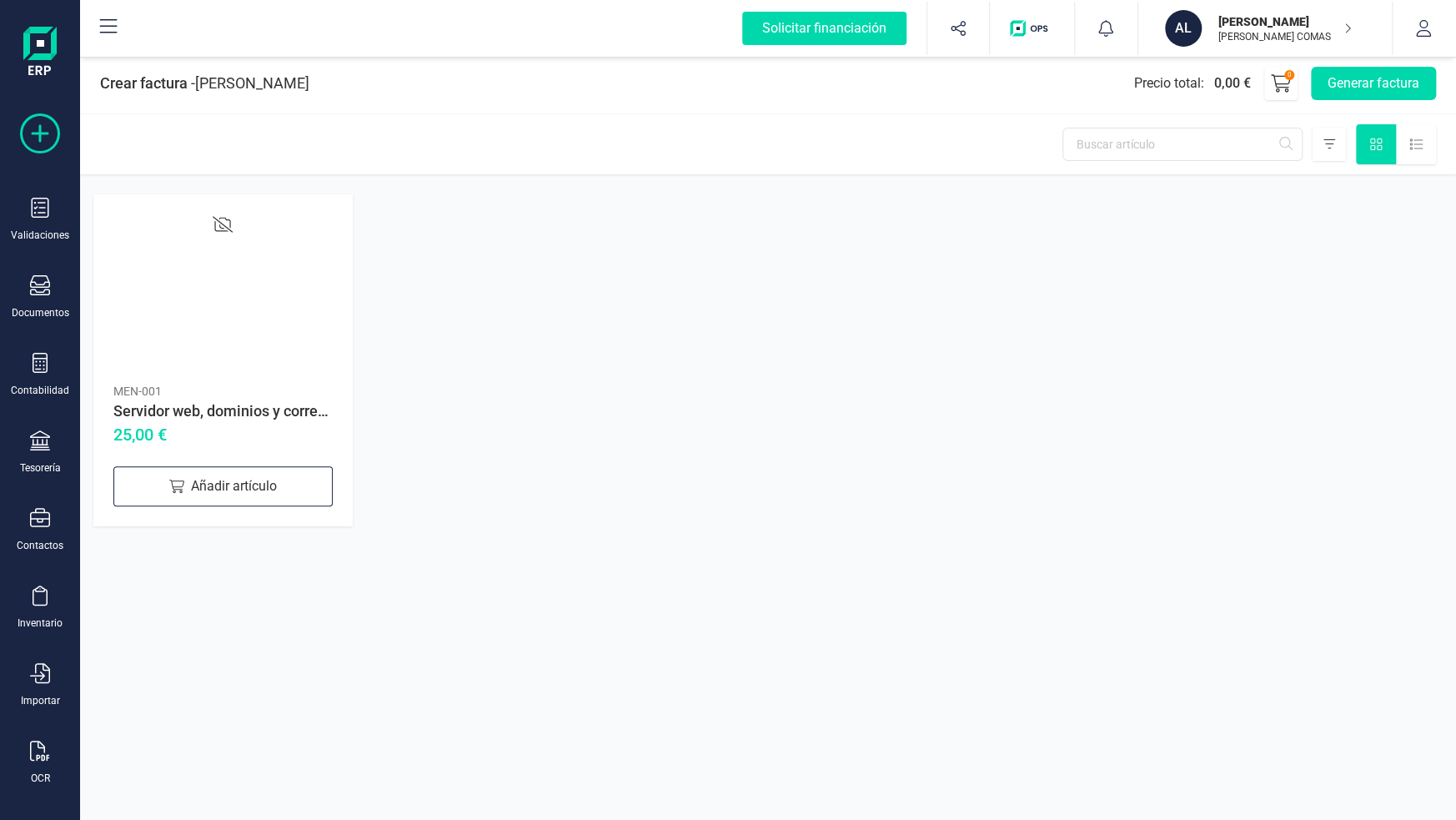
click at [47, 126] on icon at bounding box center [39, 134] width 40 height 40
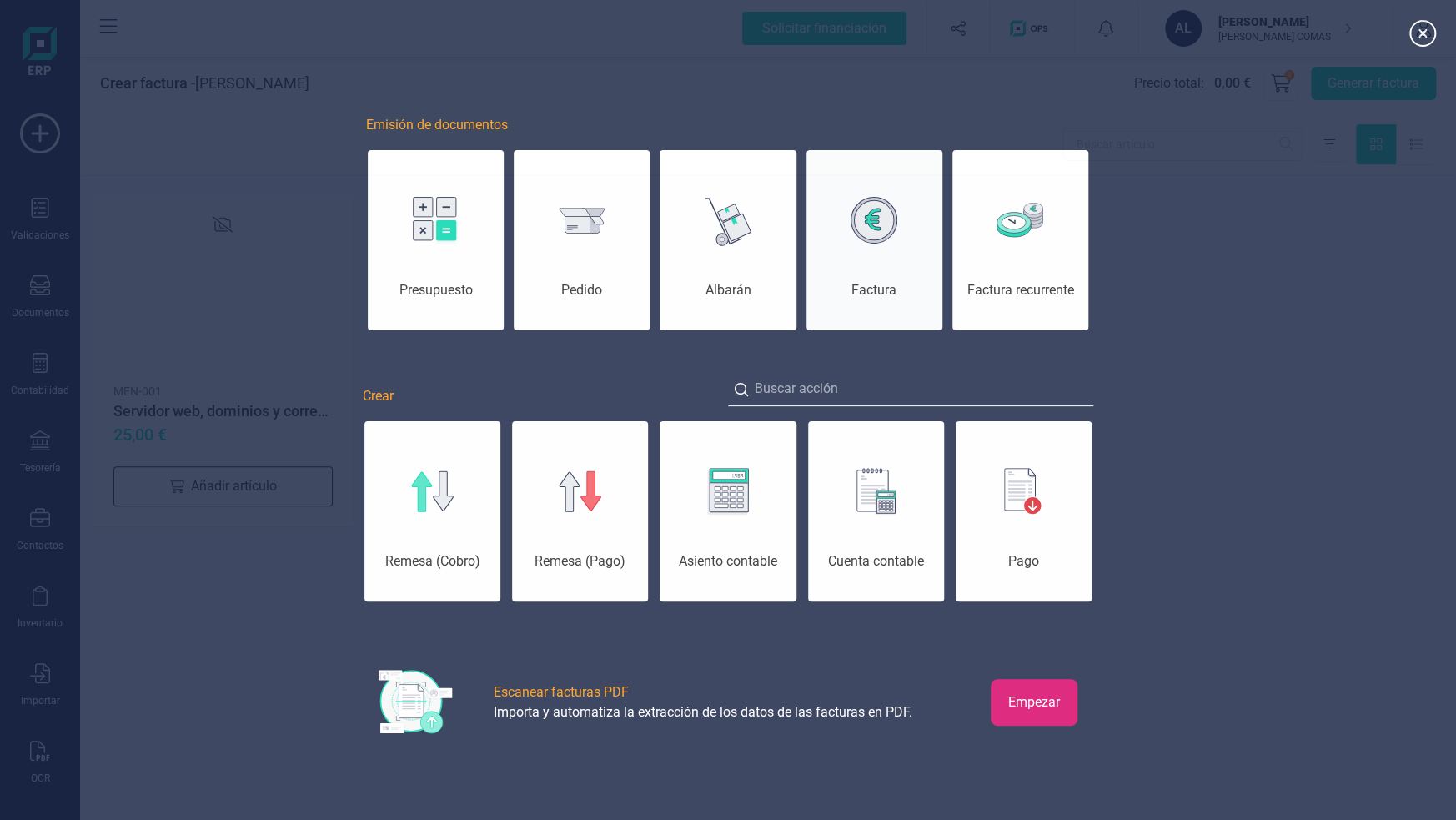
scroll to position [0, 83]
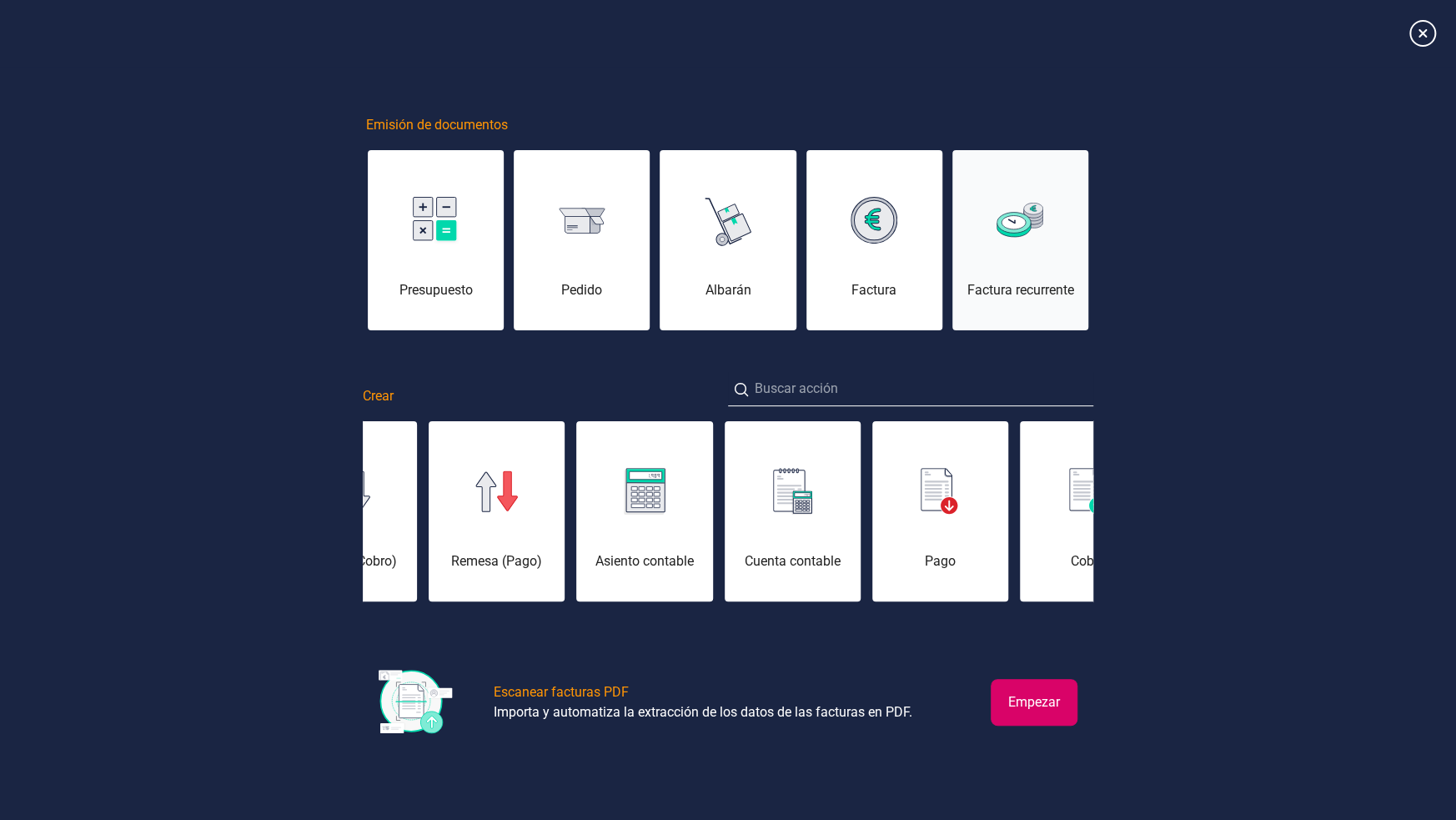
click at [1015, 247] on div "Factura recurrente" at bounding box center [1021, 250] width 136 height 100
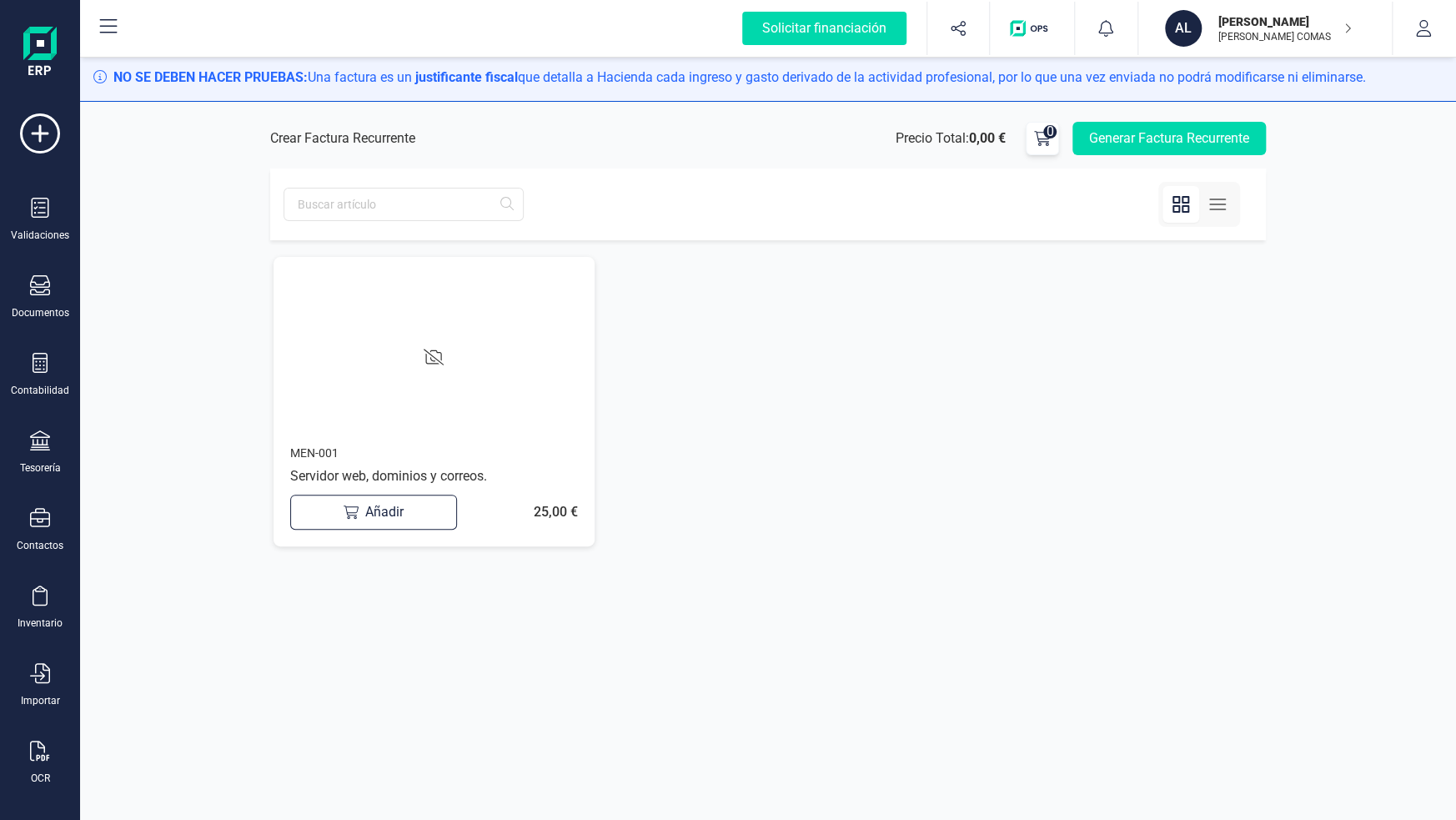
click at [1138, 138] on button "Generar Factura Recurrente" at bounding box center [1169, 138] width 194 height 33
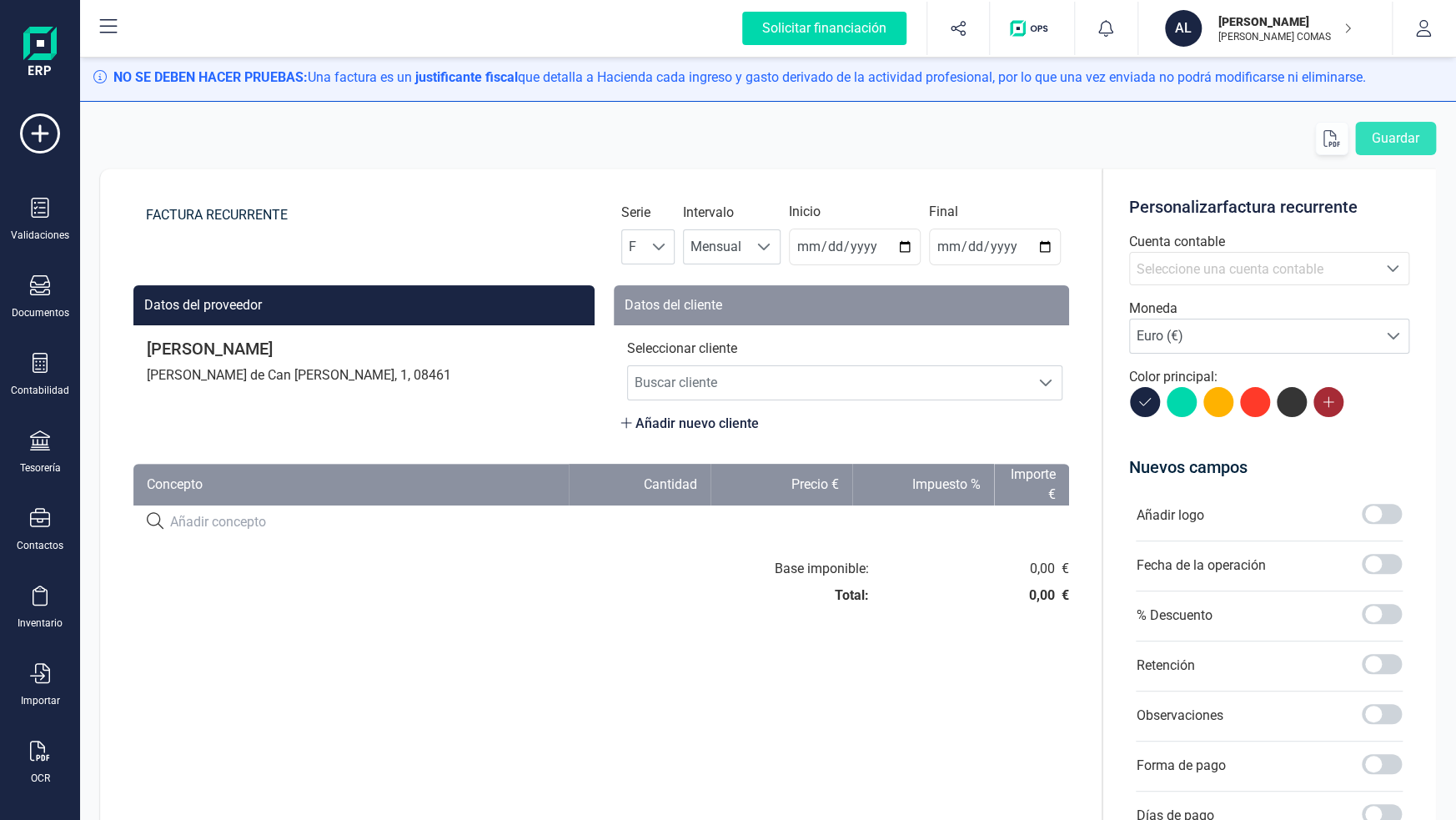
click at [1322, 397] on icon at bounding box center [1328, 401] width 13 height 13
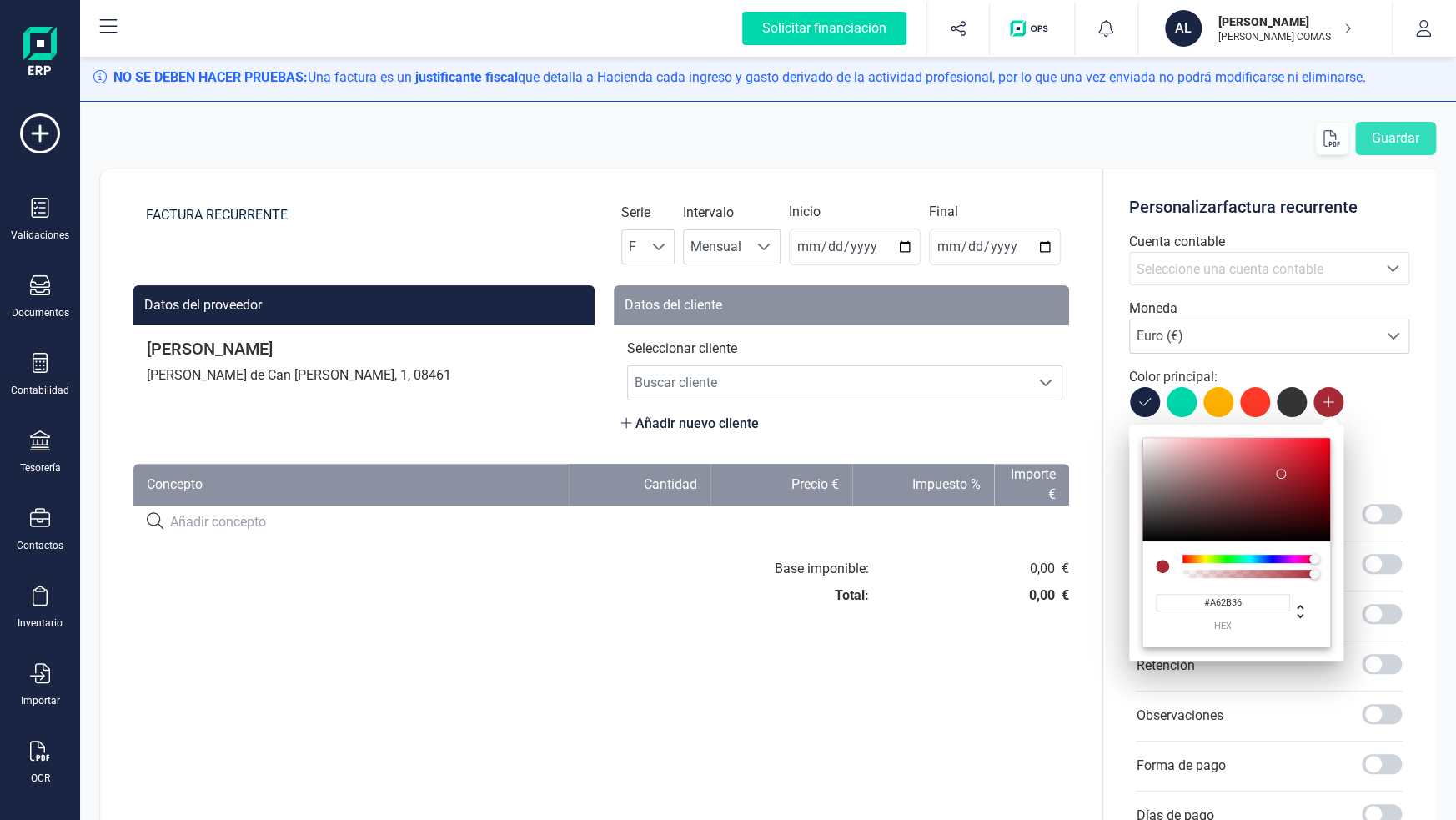
click at [1245, 605] on input "#A62B36" at bounding box center [1223, 603] width 134 height 18
click at [1378, 443] on div "Personalizar factura recurrente Cuenta contable Seleccione una cuenta Seleccion…" at bounding box center [1269, 610] width 333 height 884
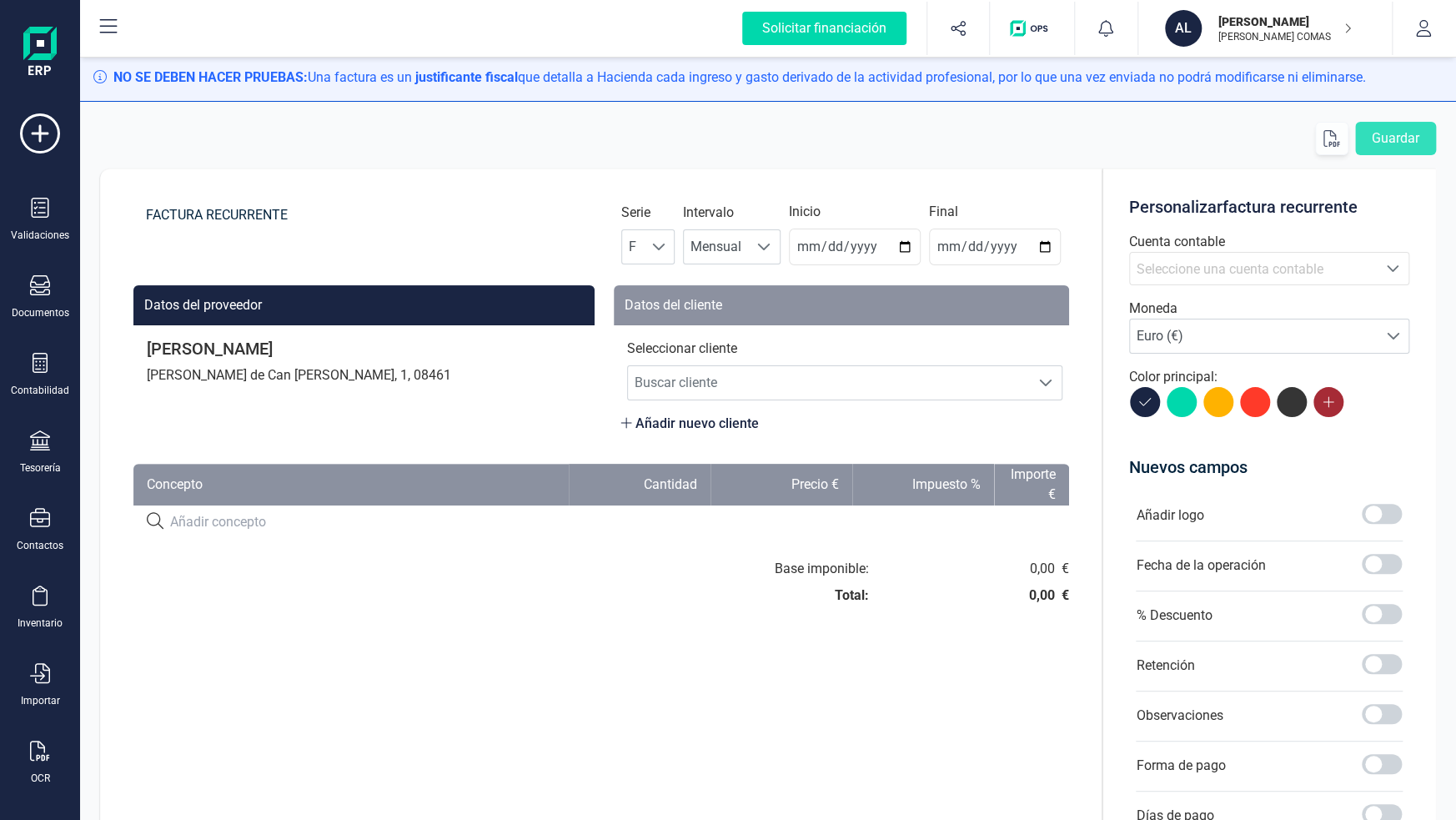
click at [1328, 406] on icon at bounding box center [1328, 401] width 13 height 13
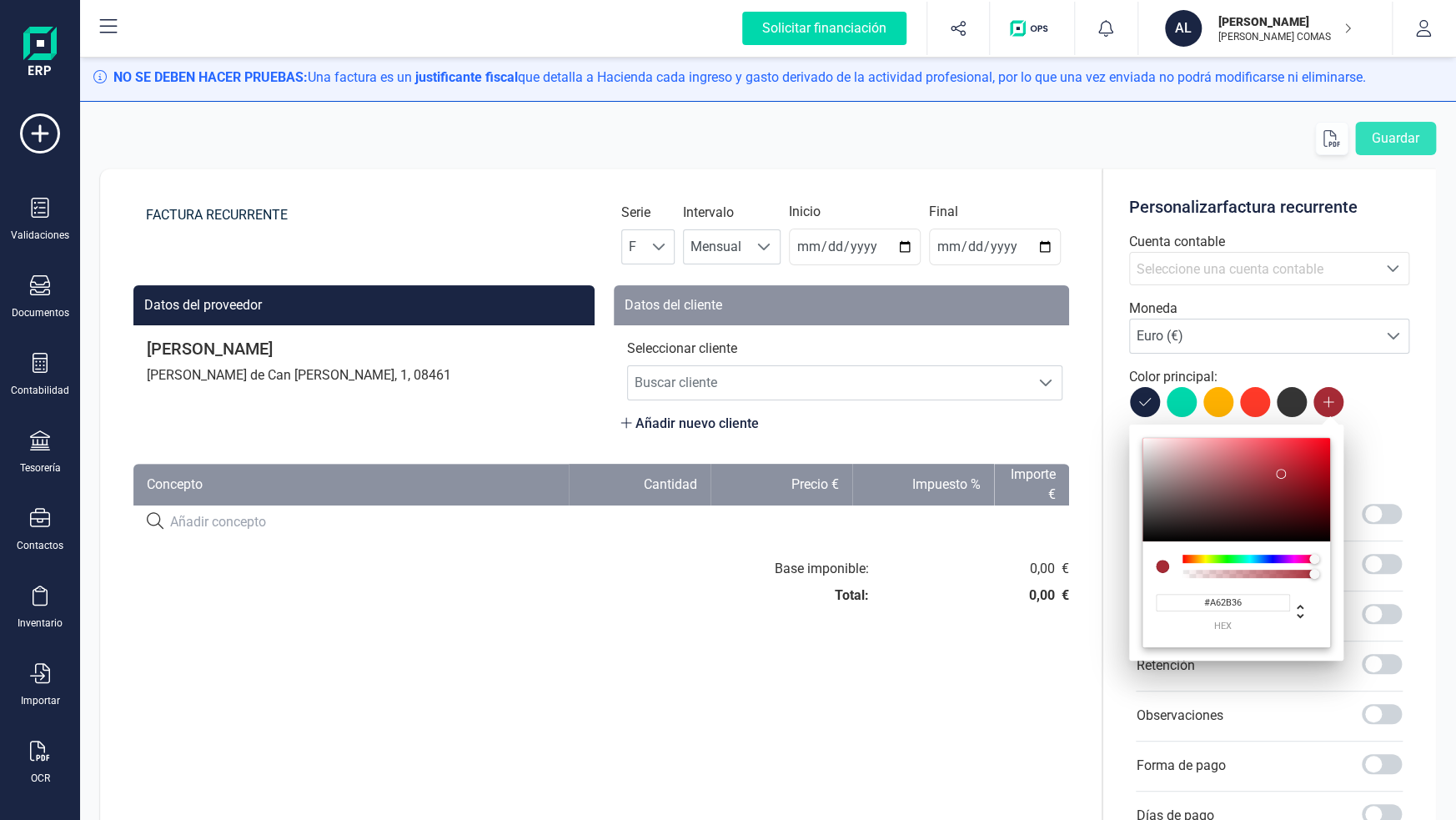
click at [1245, 604] on input "#A62B36" at bounding box center [1223, 603] width 134 height 18
click at [1400, 411] on div at bounding box center [1269, 402] width 306 height 30
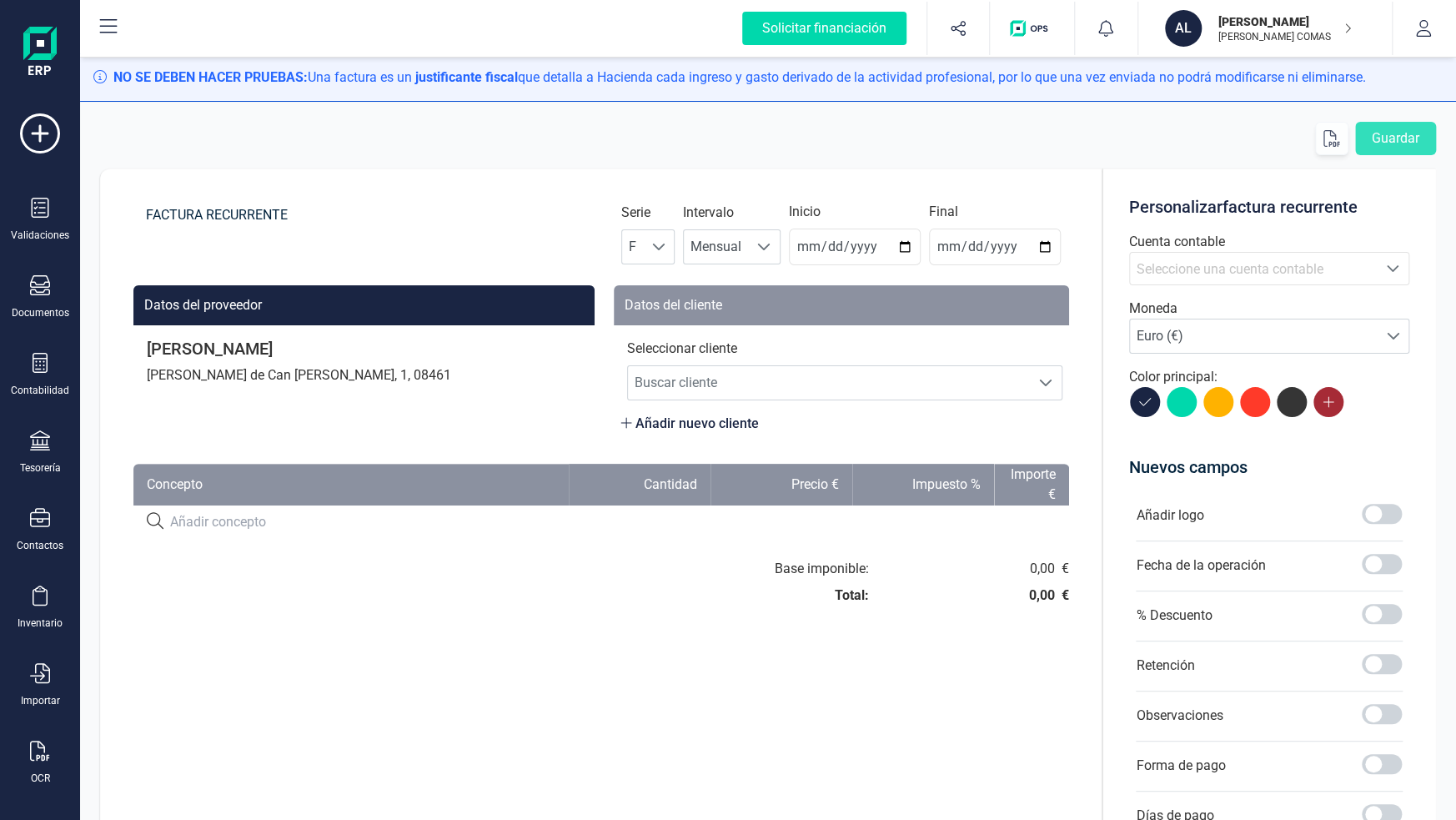
click at [1322, 407] on icon at bounding box center [1328, 401] width 13 height 13
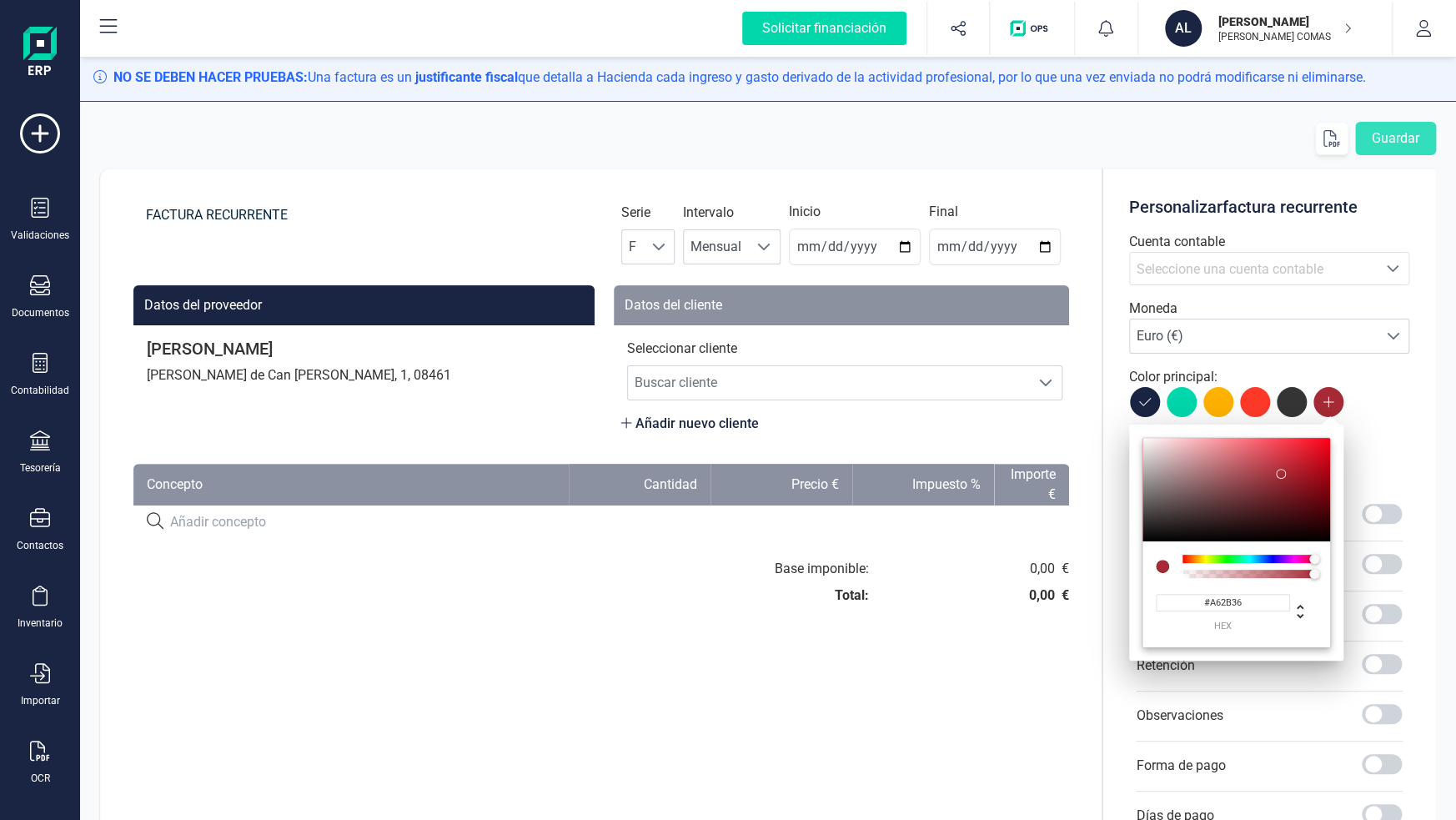
click at [1257, 408] on button at bounding box center [1255, 402] width 30 height 30
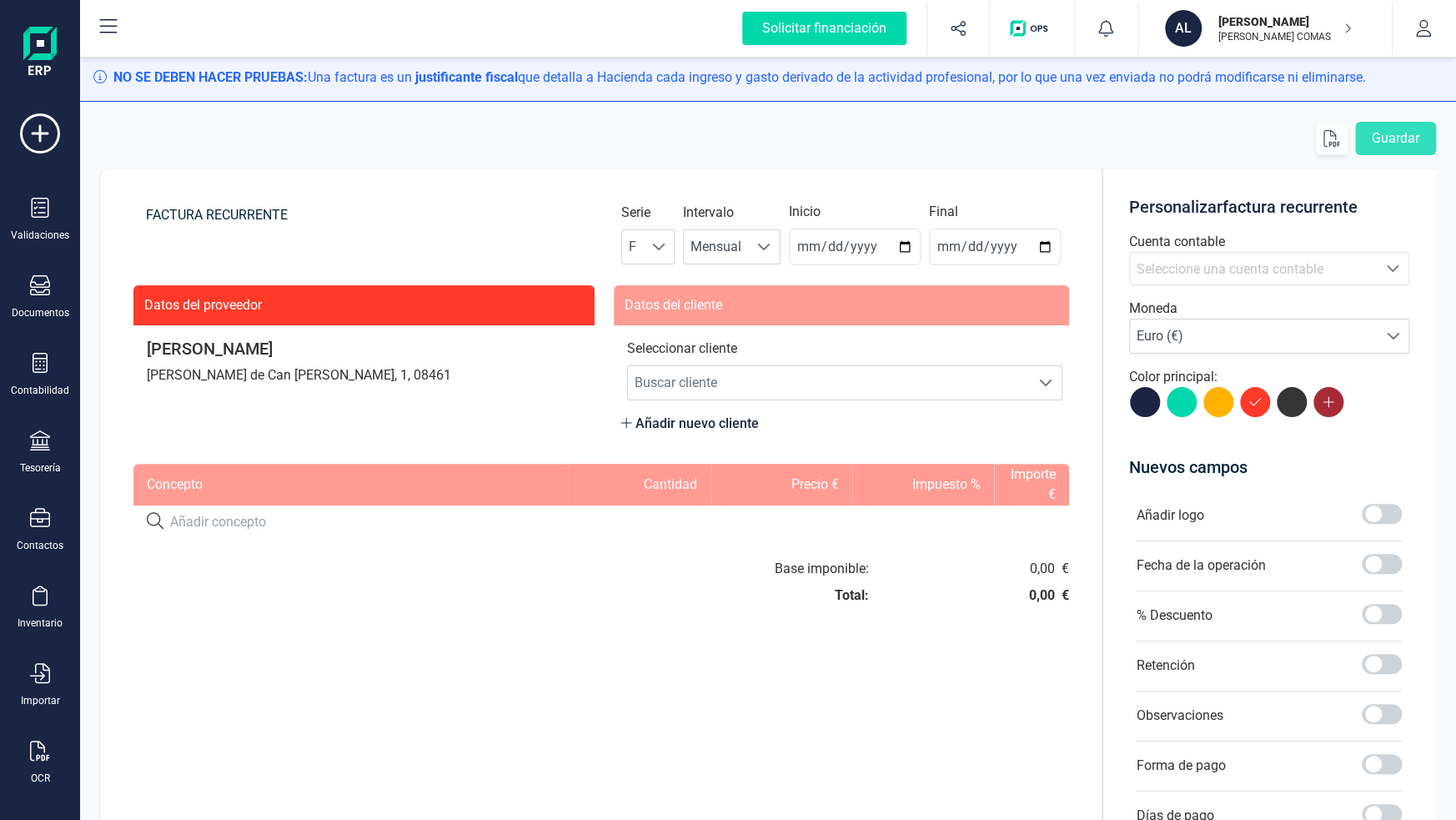
click at [1316, 403] on button at bounding box center [1329, 402] width 30 height 30
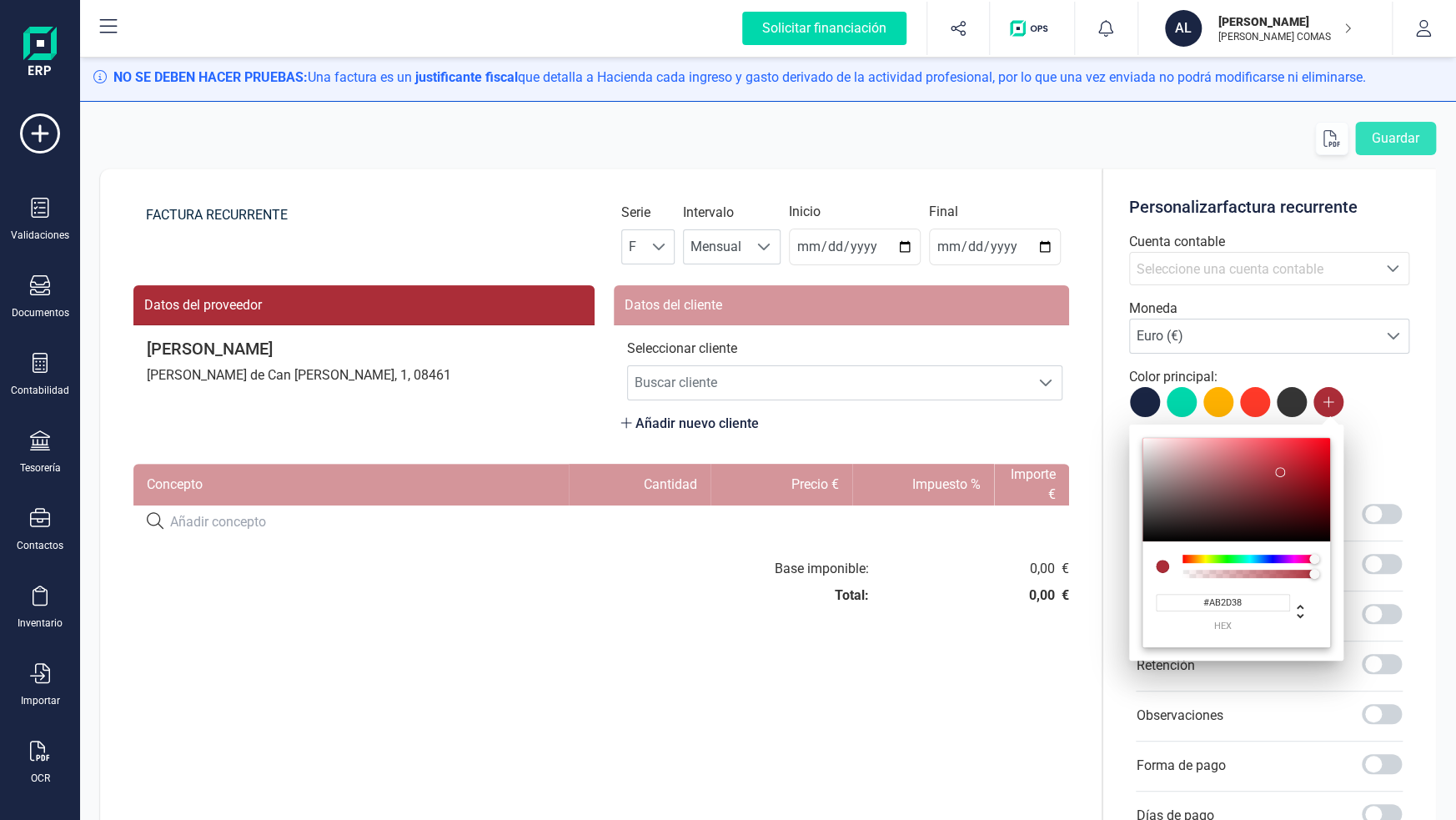
click at [1281, 472] on div at bounding box center [1279, 471] width 10 height 10
type input "#A52B36"
click at [1281, 475] on div at bounding box center [1280, 474] width 10 height 10
drag, startPoint x: 1254, startPoint y: 600, endPoint x: 1117, endPoint y: 600, distance: 137.0
click at [1117, 602] on body "Solicitar financiación Validaciones Documentos Documentos Presupuestos Pedidos …" at bounding box center [728, 410] width 1456 height 820
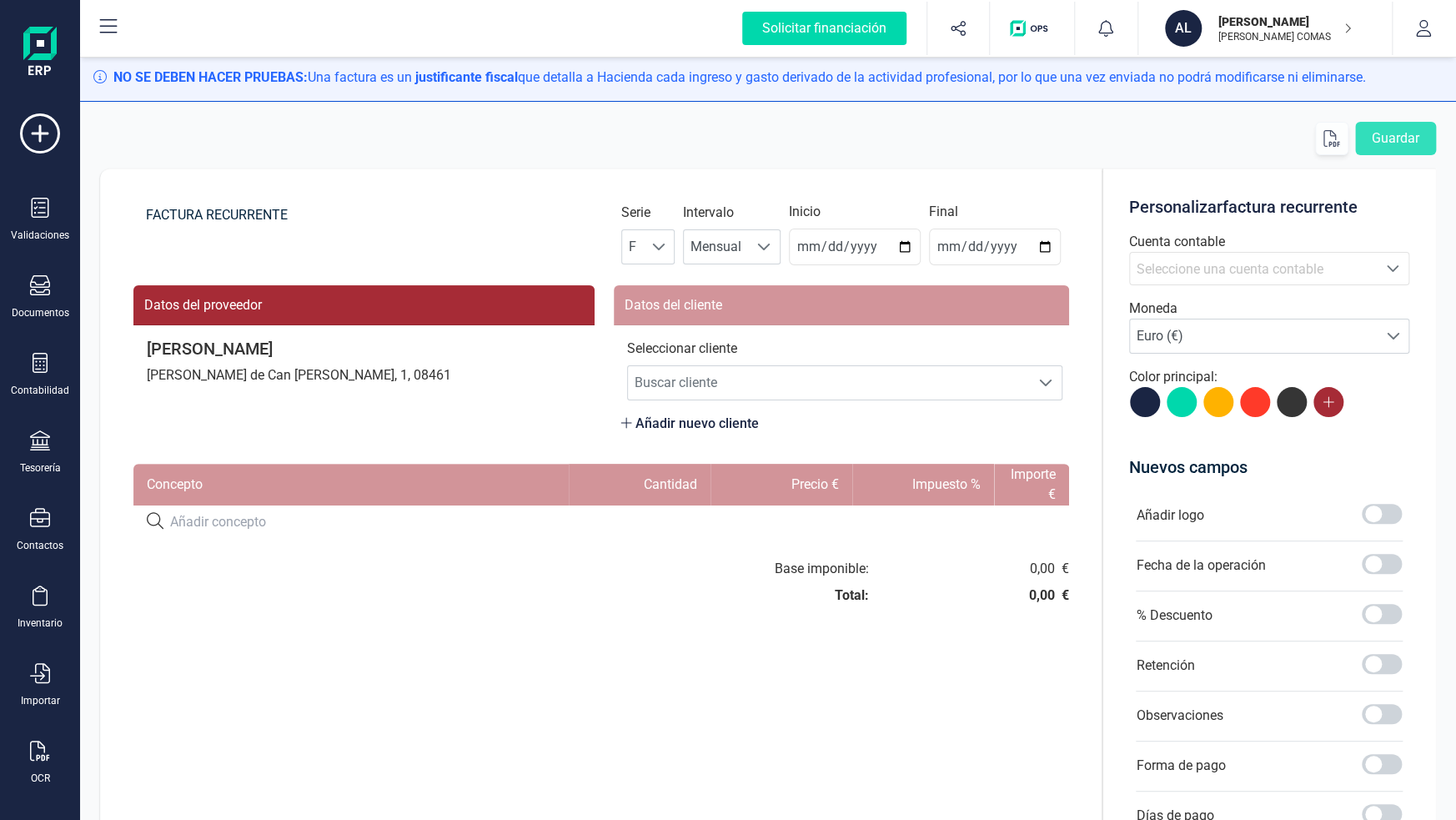
click at [1326, 401] on icon at bounding box center [1329, 402] width 11 height 11
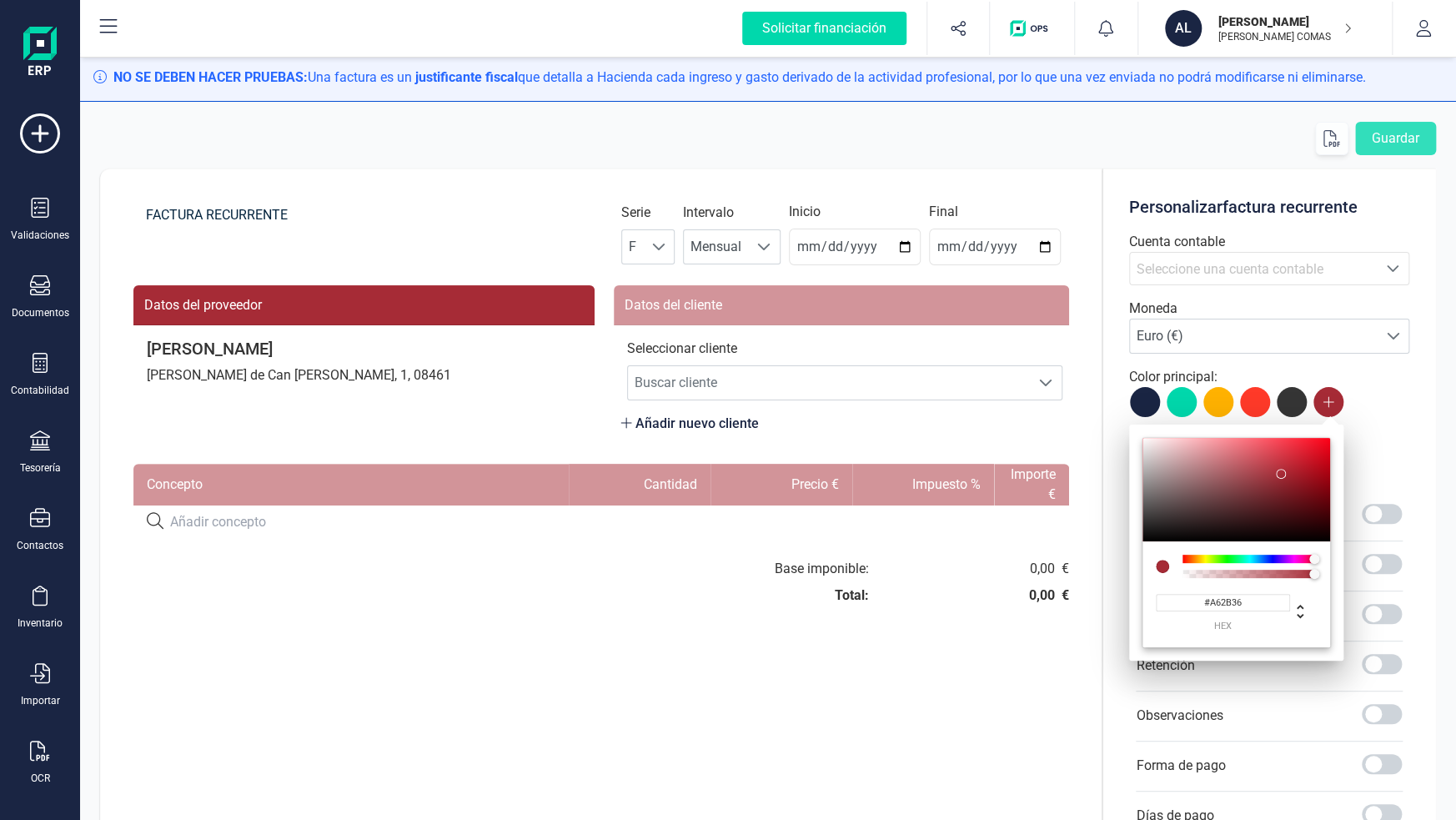
click at [1254, 603] on input "#A62B36" at bounding box center [1223, 603] width 134 height 18
drag, startPoint x: 1254, startPoint y: 603, endPoint x: 1202, endPoint y: 604, distance: 52.0
click at [1202, 604] on input "#A62B36" at bounding box center [1223, 603] width 134 height 18
paste input
click at [1201, 604] on input "A62B36" at bounding box center [1223, 603] width 134 height 18
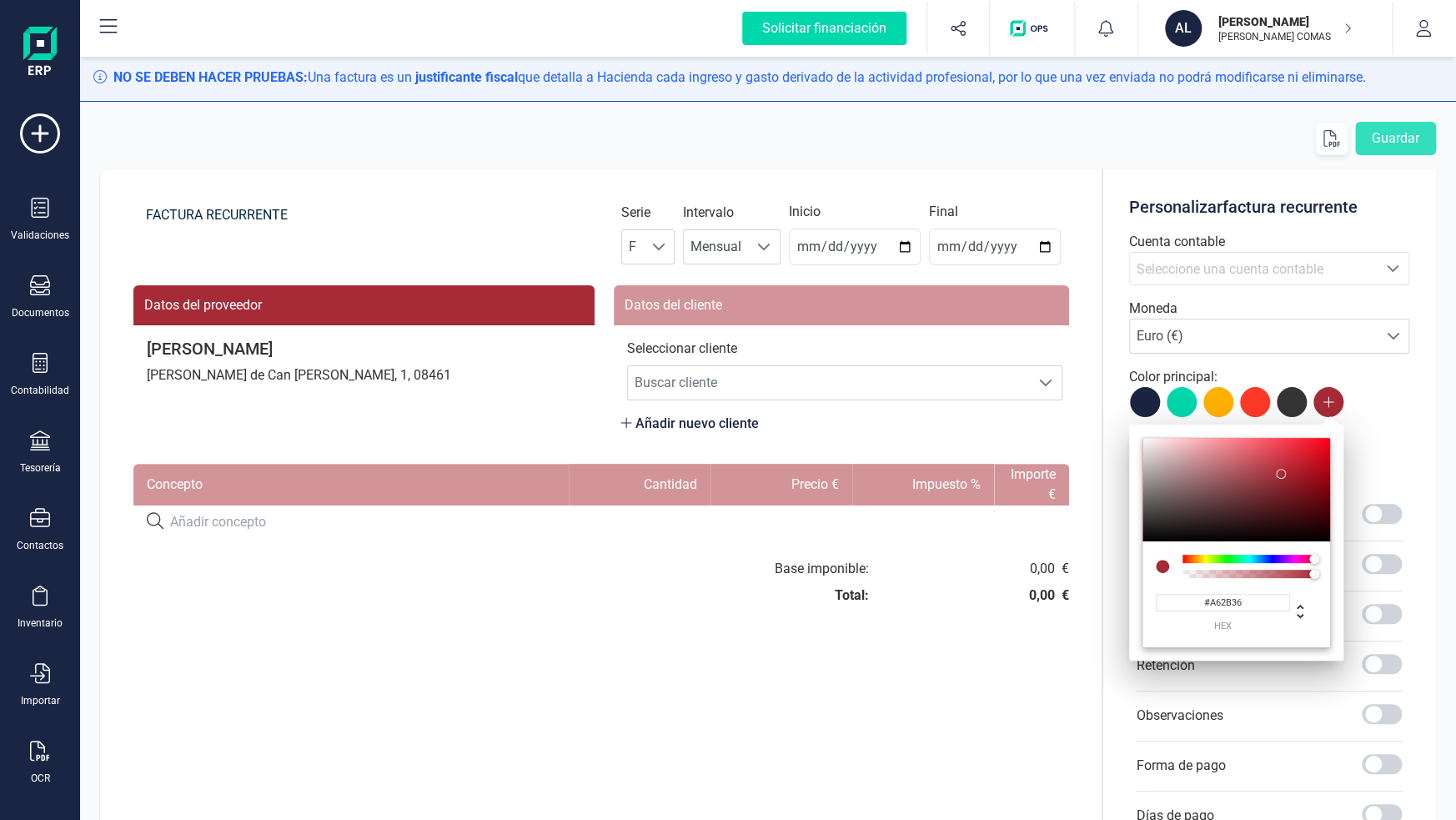
type input "#A62B36"
click at [1357, 448] on div "Personalizar factura recurrente Cuenta contable Seleccione una cuenta Seleccion…" at bounding box center [1269, 610] width 333 height 884
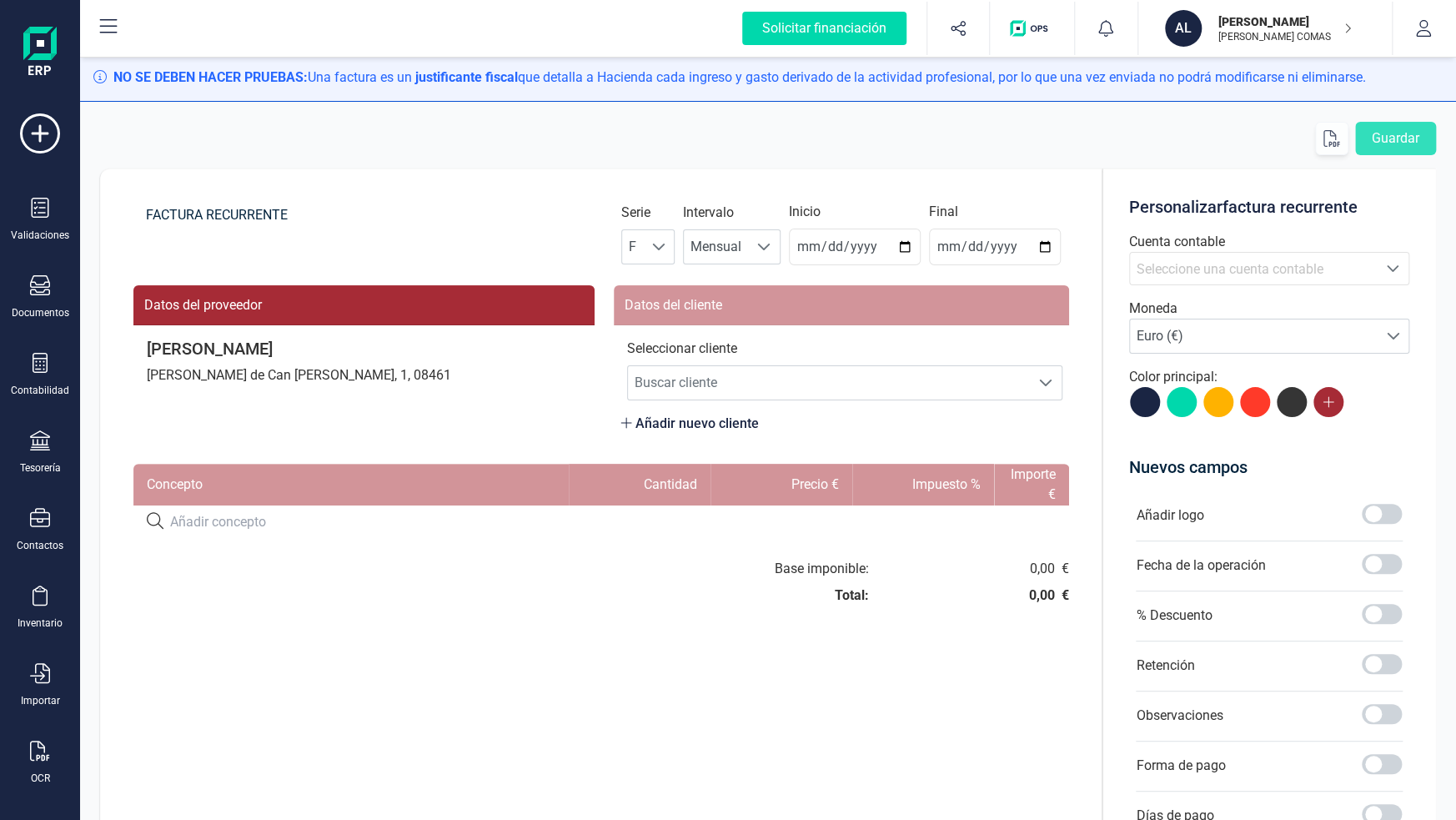
click at [1273, 273] on span "Seleccione una cuenta contable" at bounding box center [1230, 269] width 186 height 16
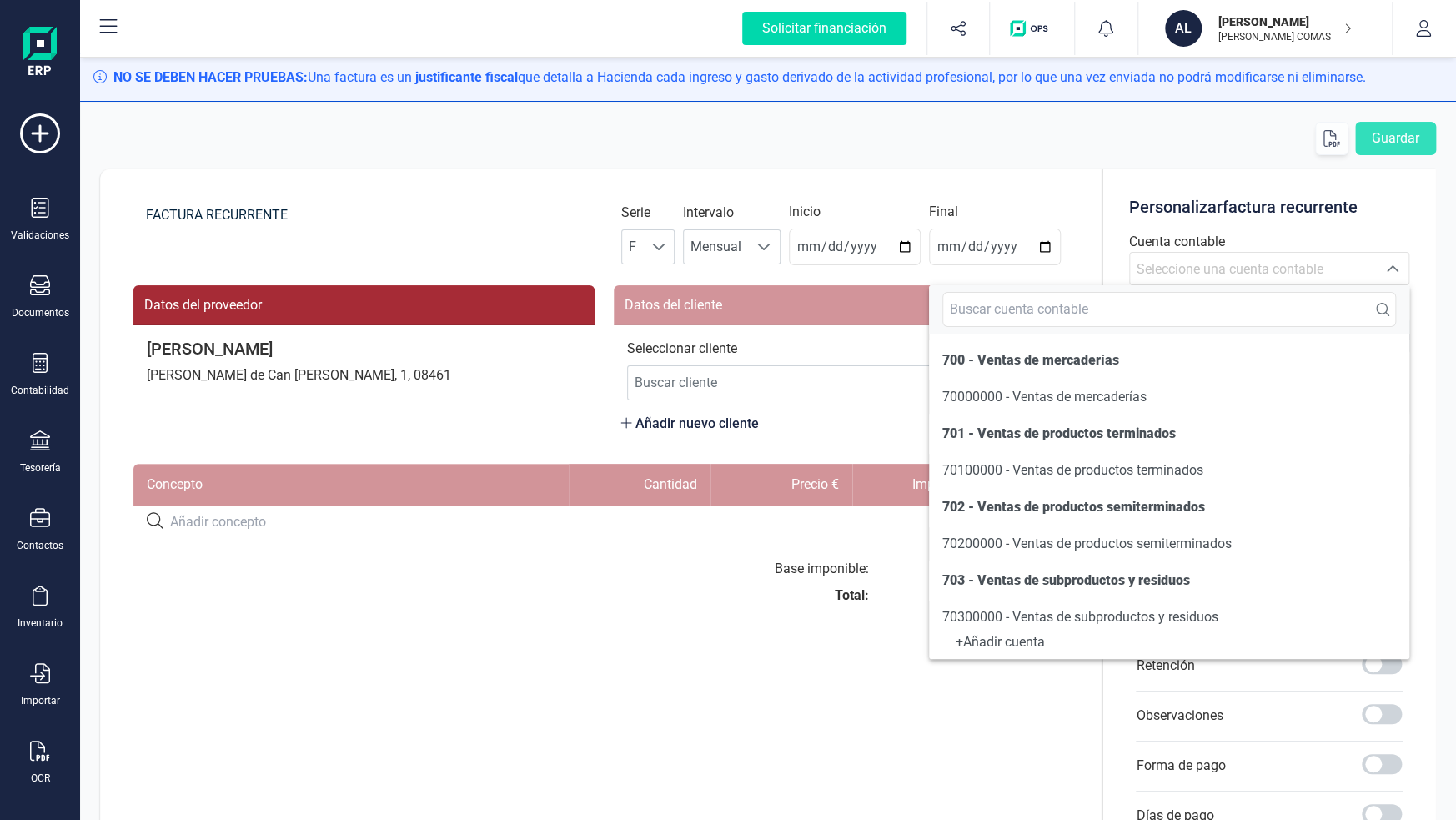
click at [1273, 273] on span "Seleccione una cuenta contable" at bounding box center [1230, 269] width 186 height 16
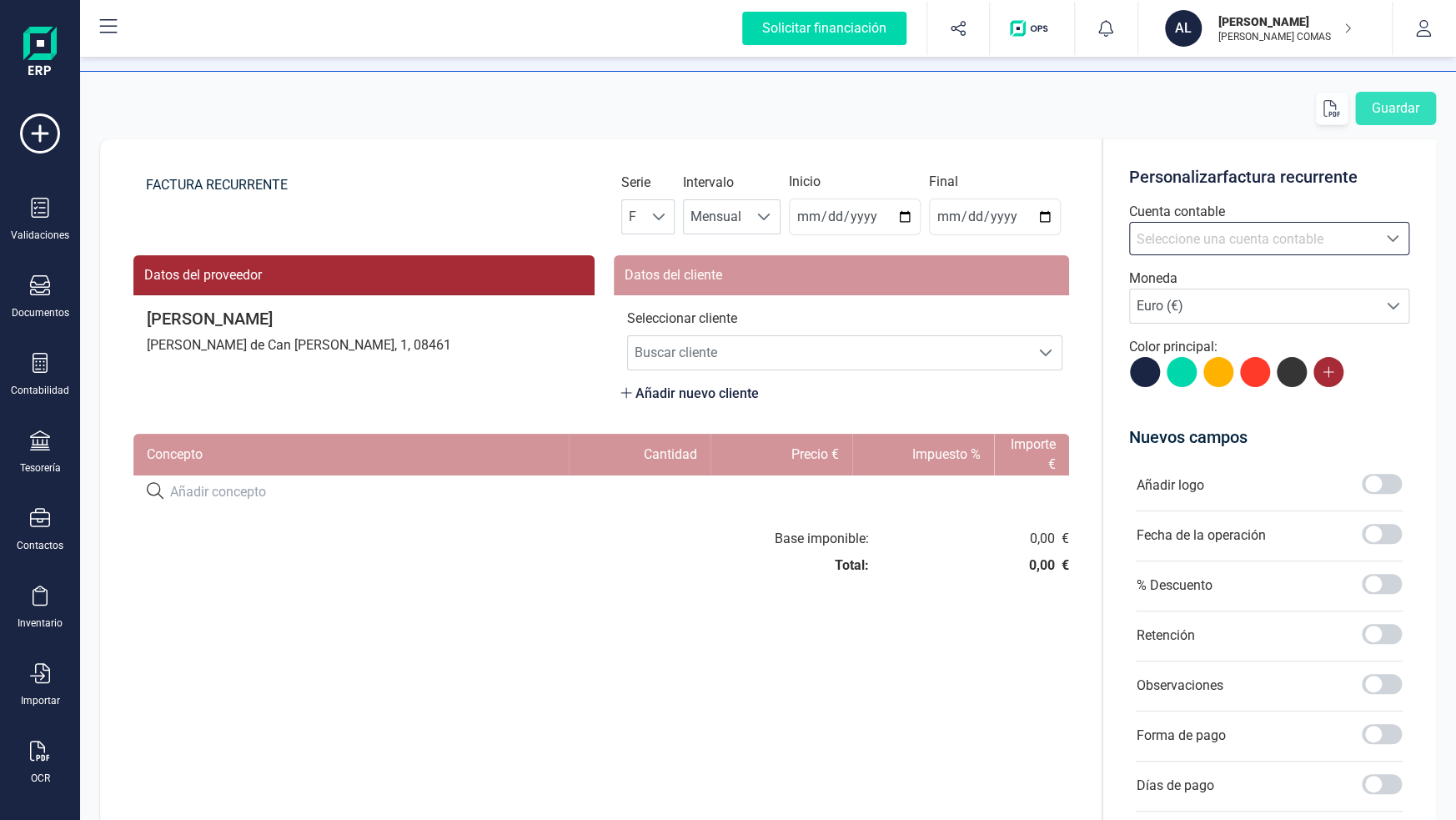
scroll to position [83, 0]
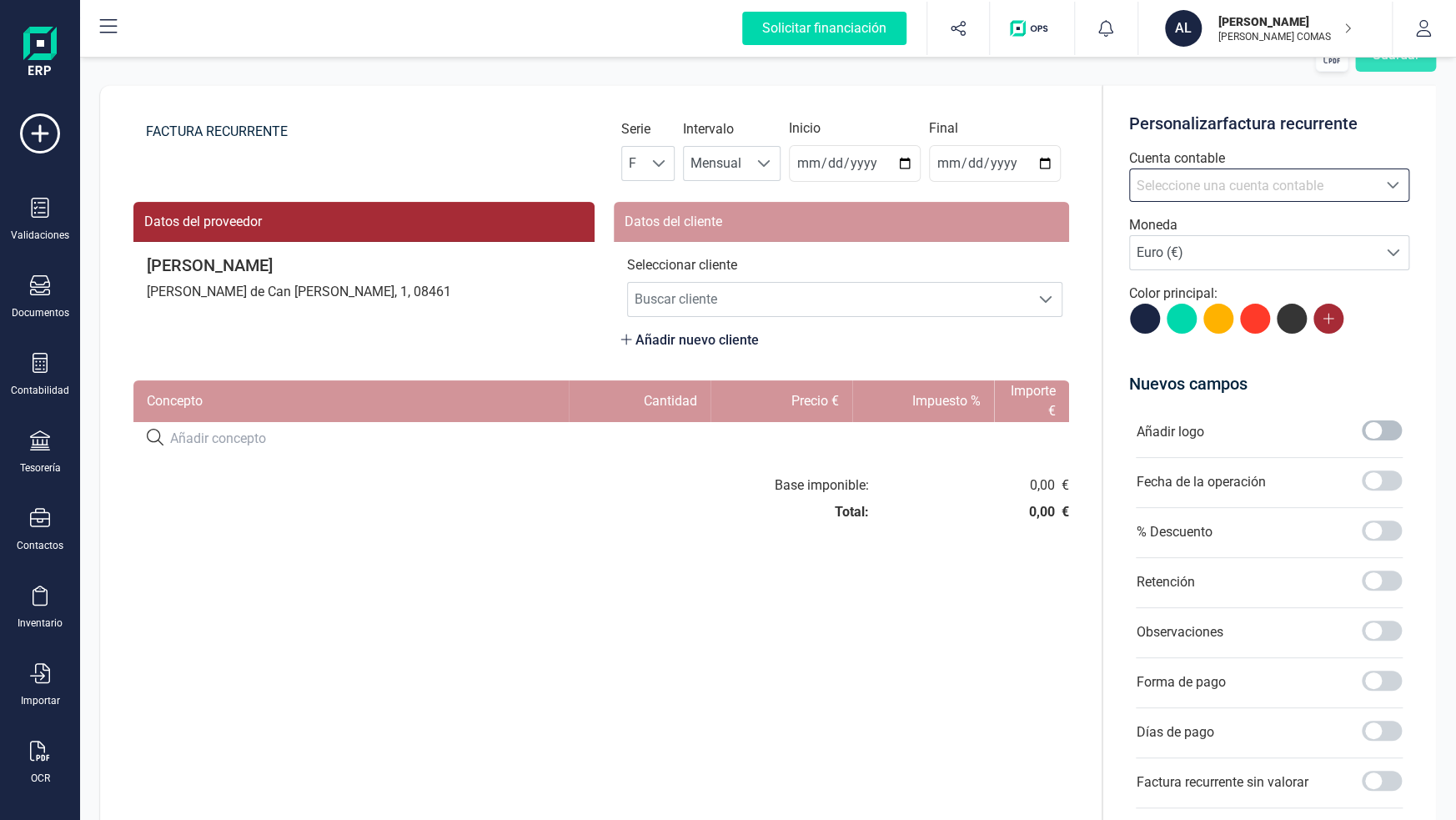
click at [1371, 427] on span at bounding box center [1382, 430] width 40 height 20
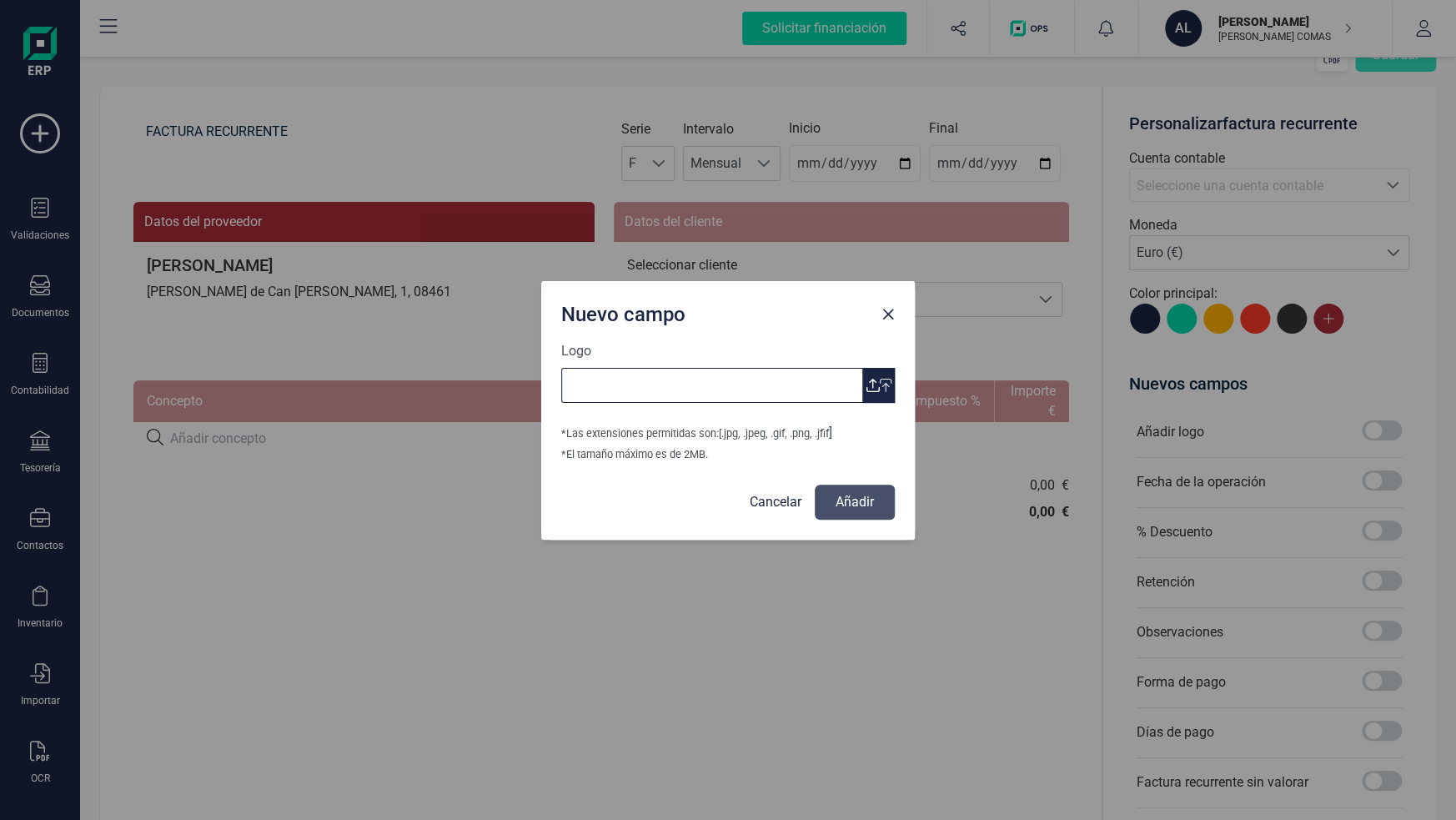
click at [703, 392] on input "Logo" at bounding box center [711, 384] width 302 height 35
type input "Imagen de WhatsApp 2025-07-24 a las 18.17.14_4cf7a7af.jpg"
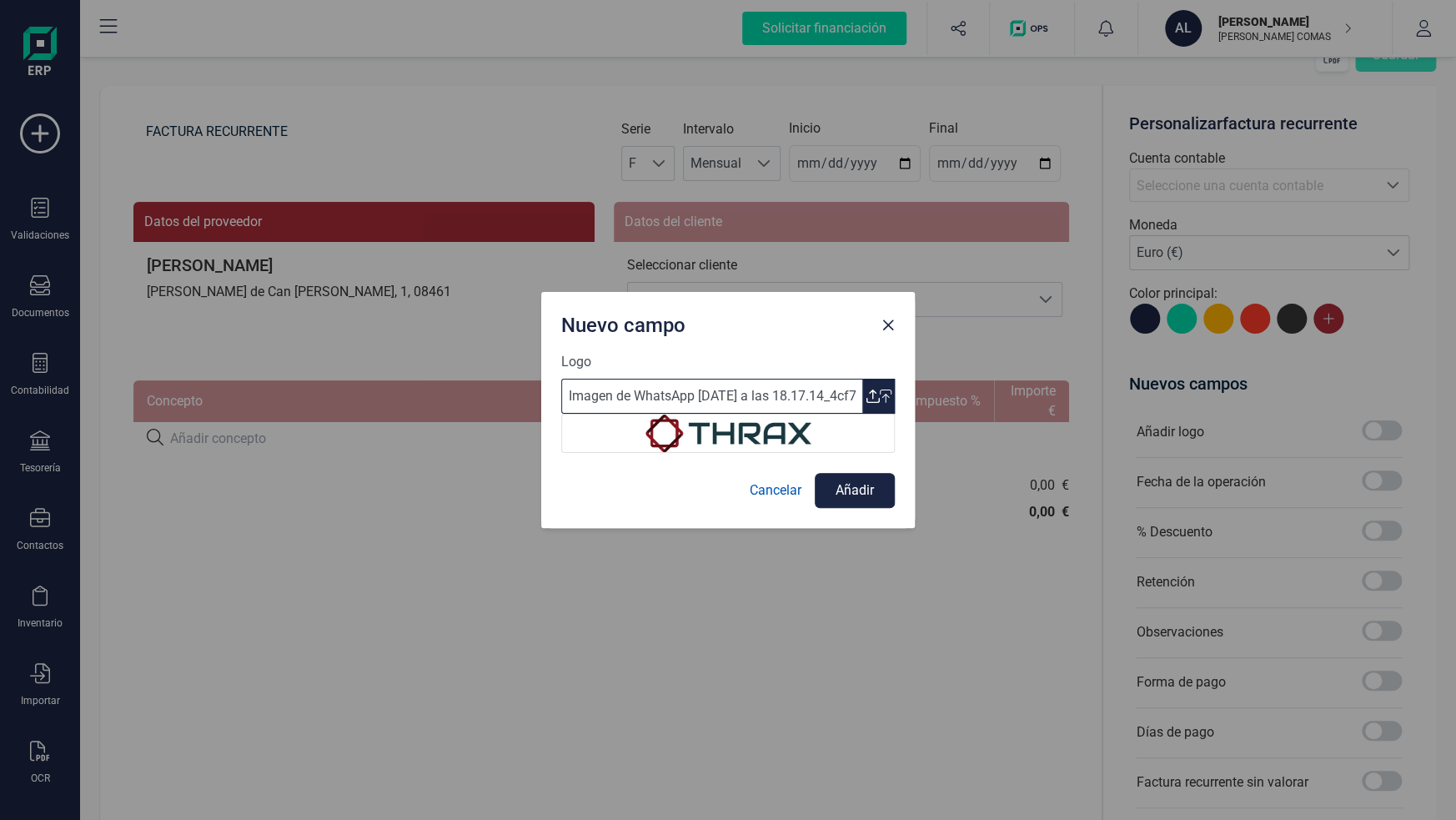
scroll to position [0, 0]
click at [840, 480] on button "Añadir" at bounding box center [854, 490] width 80 height 35
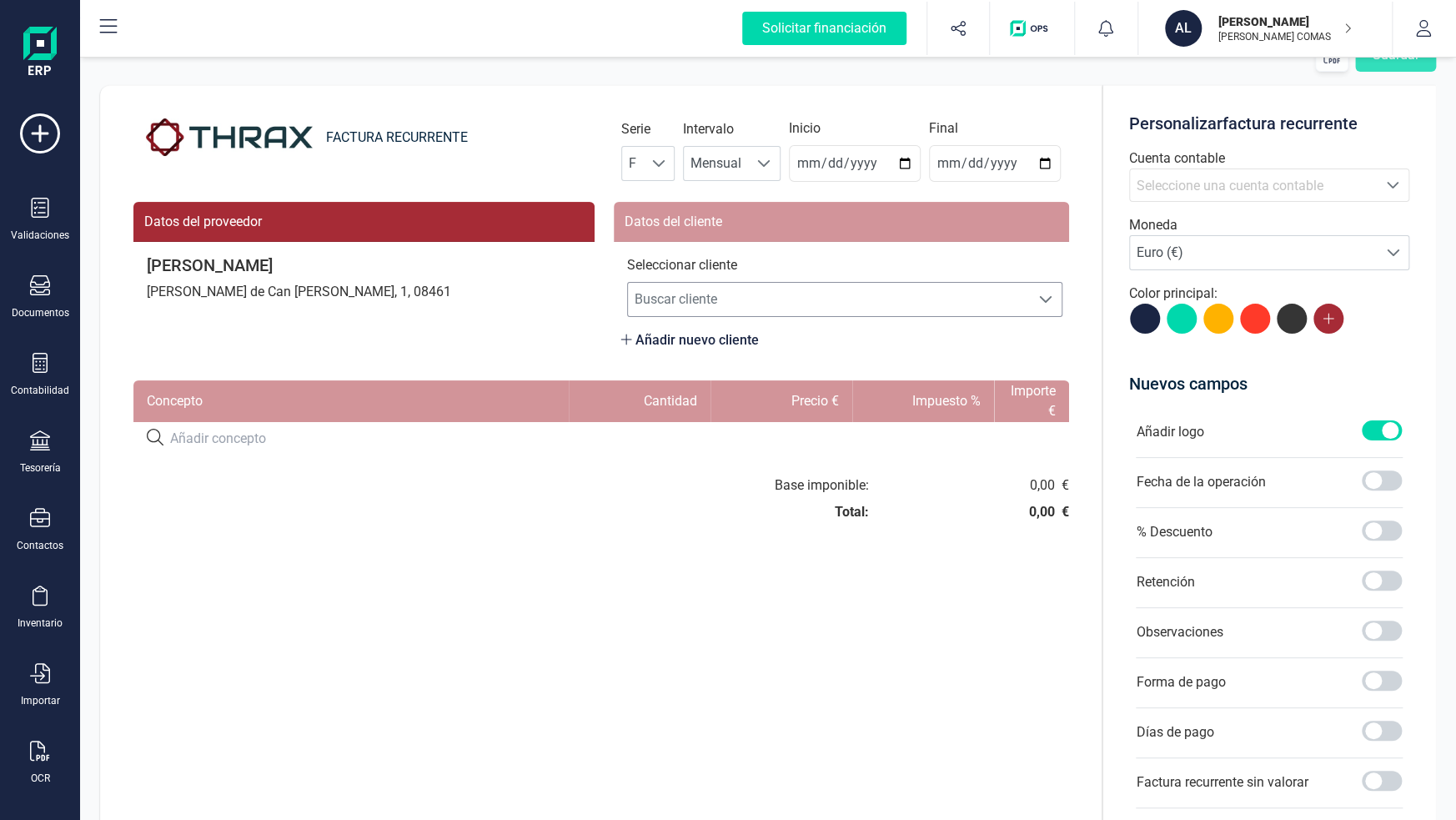
click at [751, 303] on span "Buscar cliente" at bounding box center [829, 299] width 402 height 33
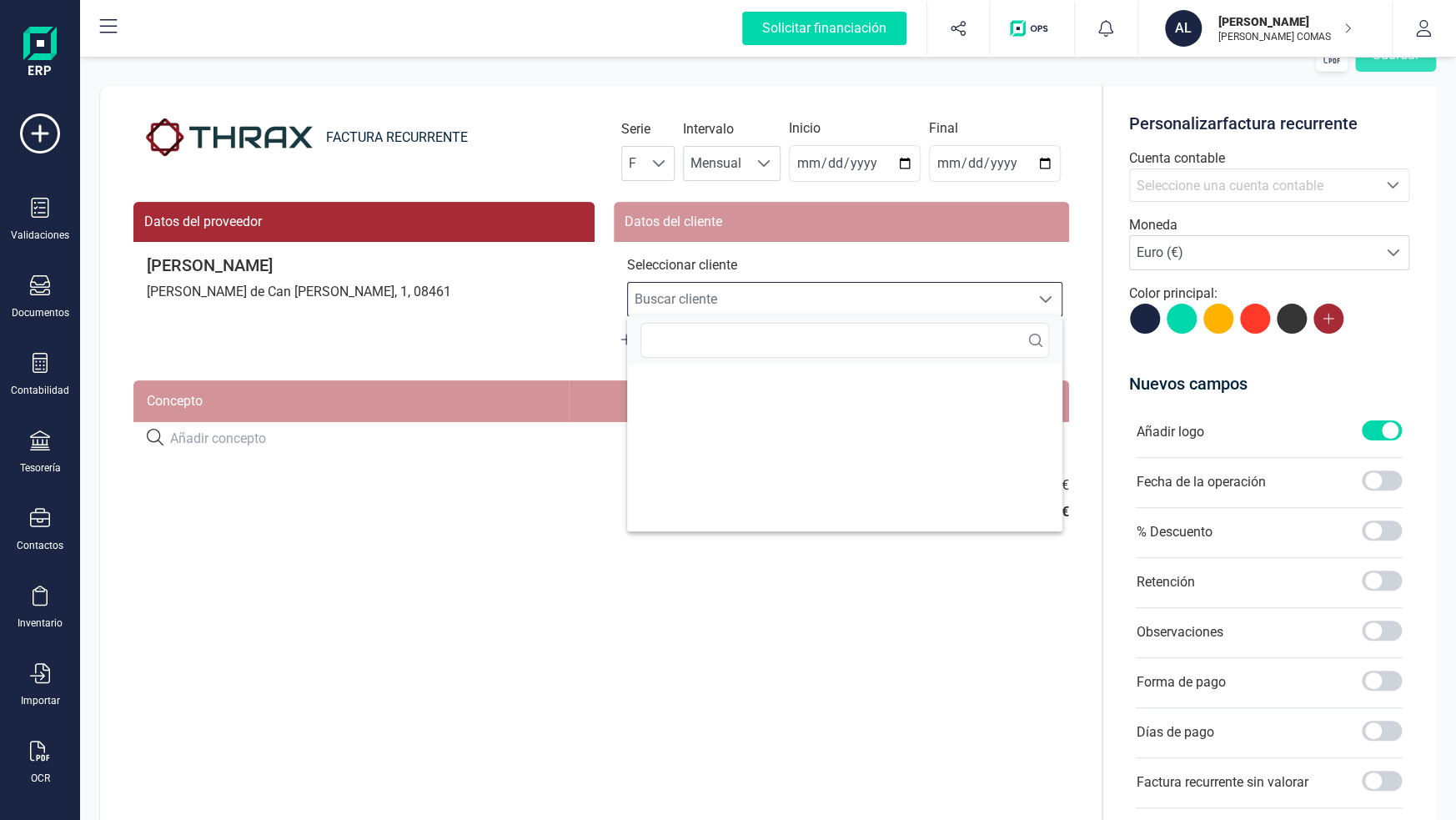
scroll to position [10, 73]
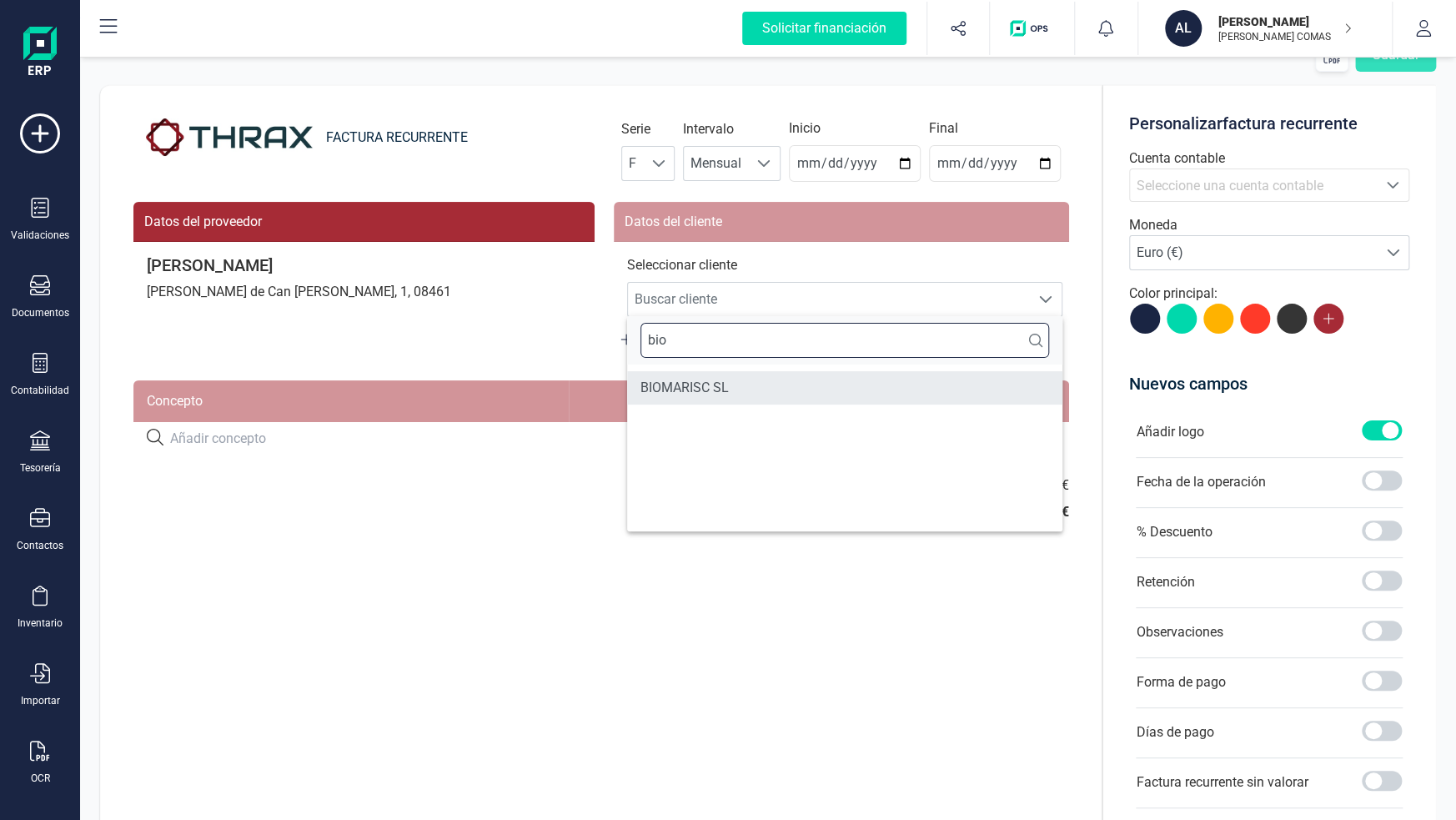
type input "bio"
click at [714, 384] on li "BIOMARISC SL" at bounding box center [845, 387] width 435 height 33
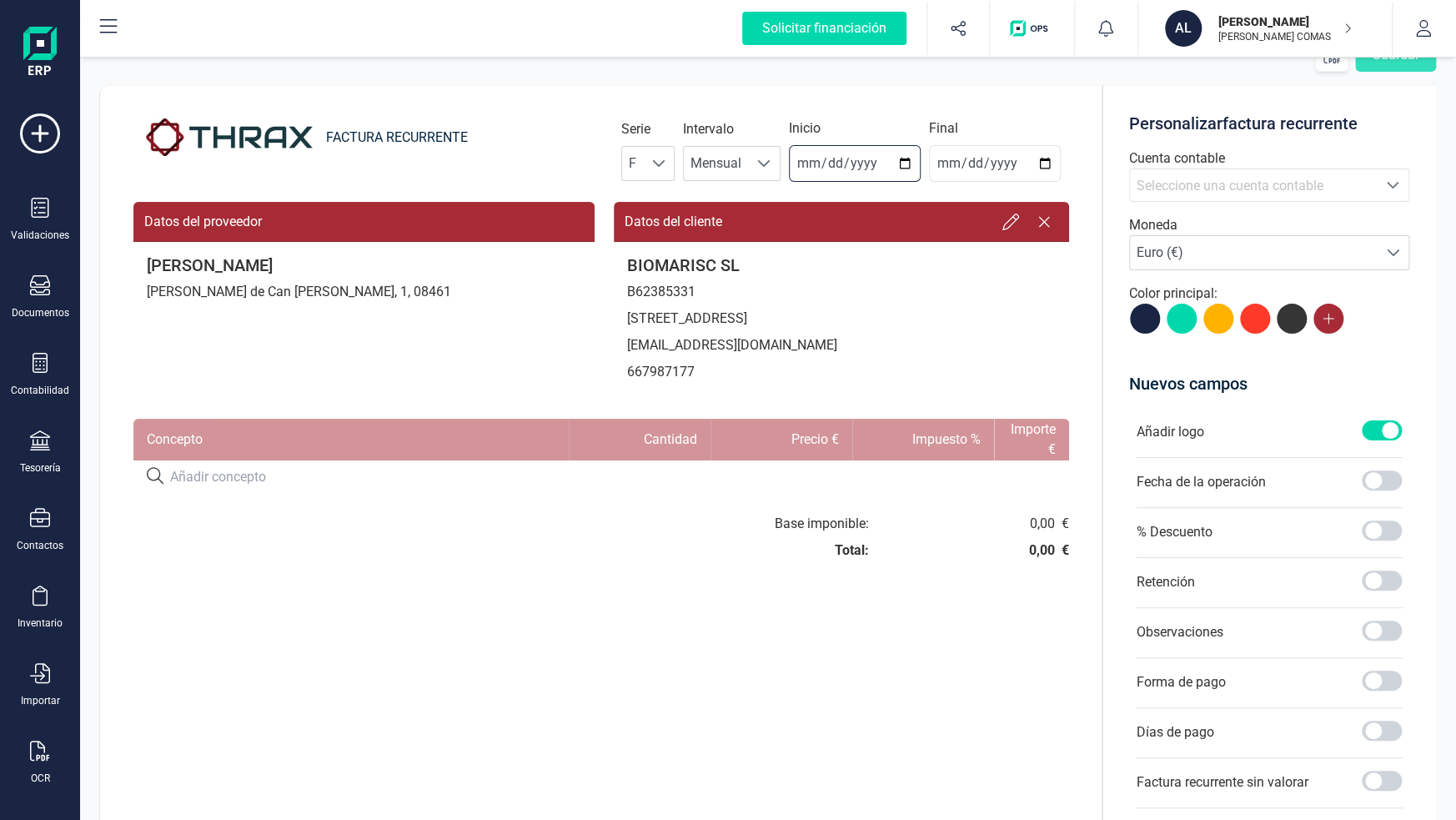
click at [904, 163] on input "2025-10-02" at bounding box center [854, 163] width 132 height 37
type input "2025-10-01"
click at [1046, 161] on input "date" at bounding box center [995, 163] width 132 height 37
click at [621, 664] on div "FACTURA RECURRENTE Serie F F Intervalo Mensual Mensual Inicio 2025-10-01 Final …" at bounding box center [601, 527] width 1003 height 884
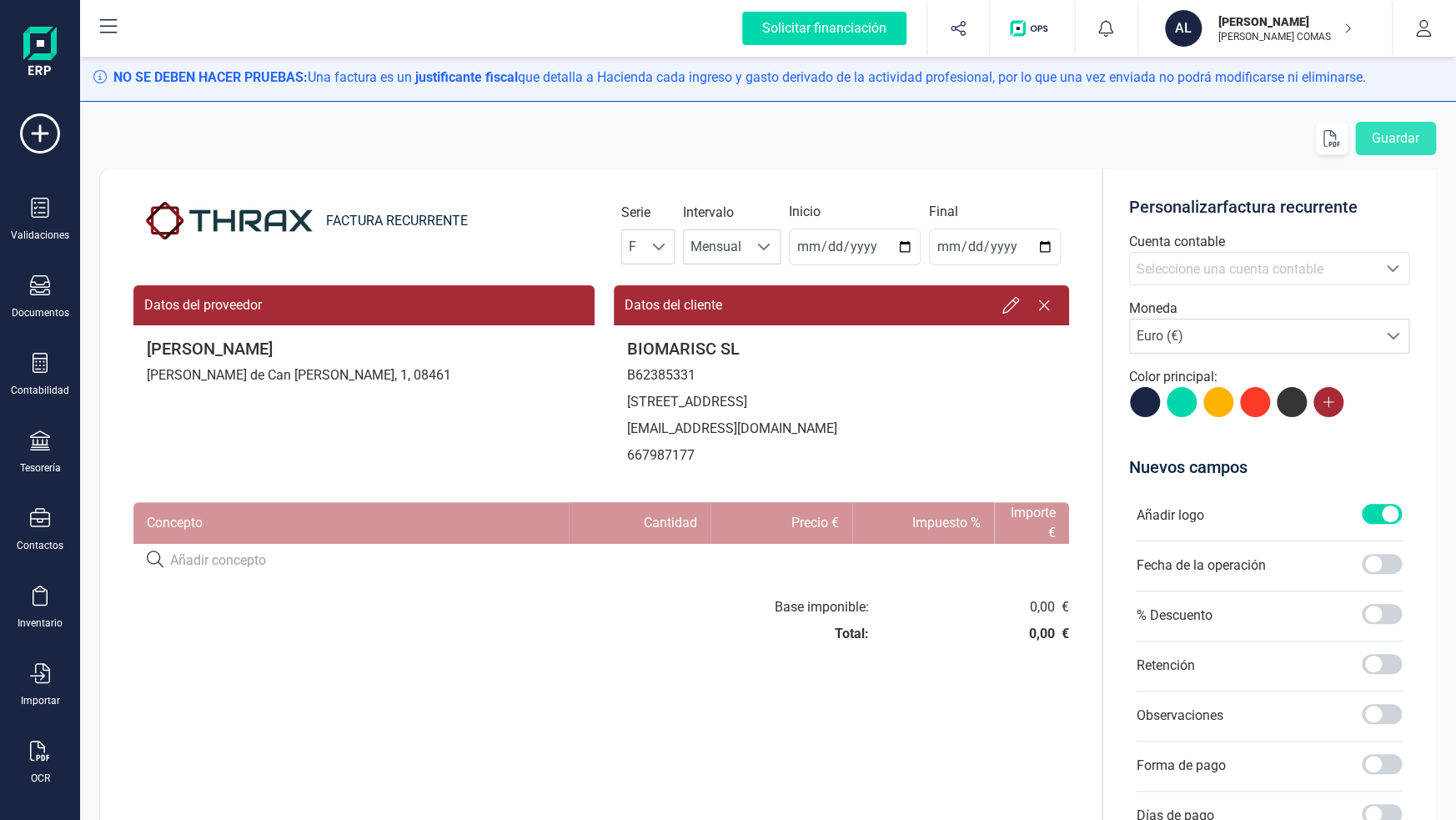
scroll to position [0, 0]
click at [1037, 246] on input "2025-10-31" at bounding box center [995, 246] width 132 height 37
type input "2026-12-31"
click at [245, 566] on input at bounding box center [397, 560] width 454 height 20
type input "M"
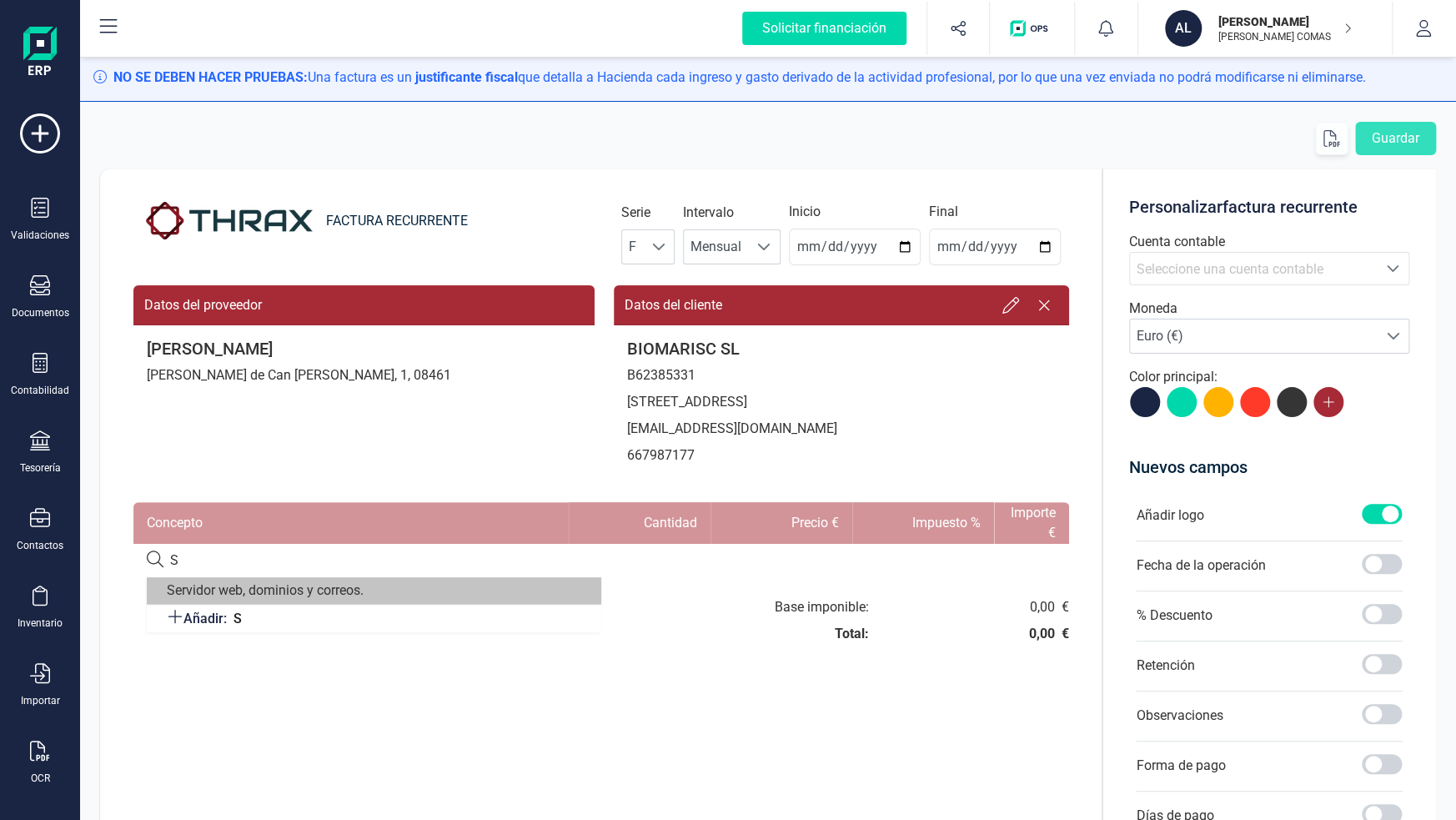
type input "S"
click at [349, 584] on span "Servidor web, dominios y correos." at bounding box center [265, 591] width 197 height 20
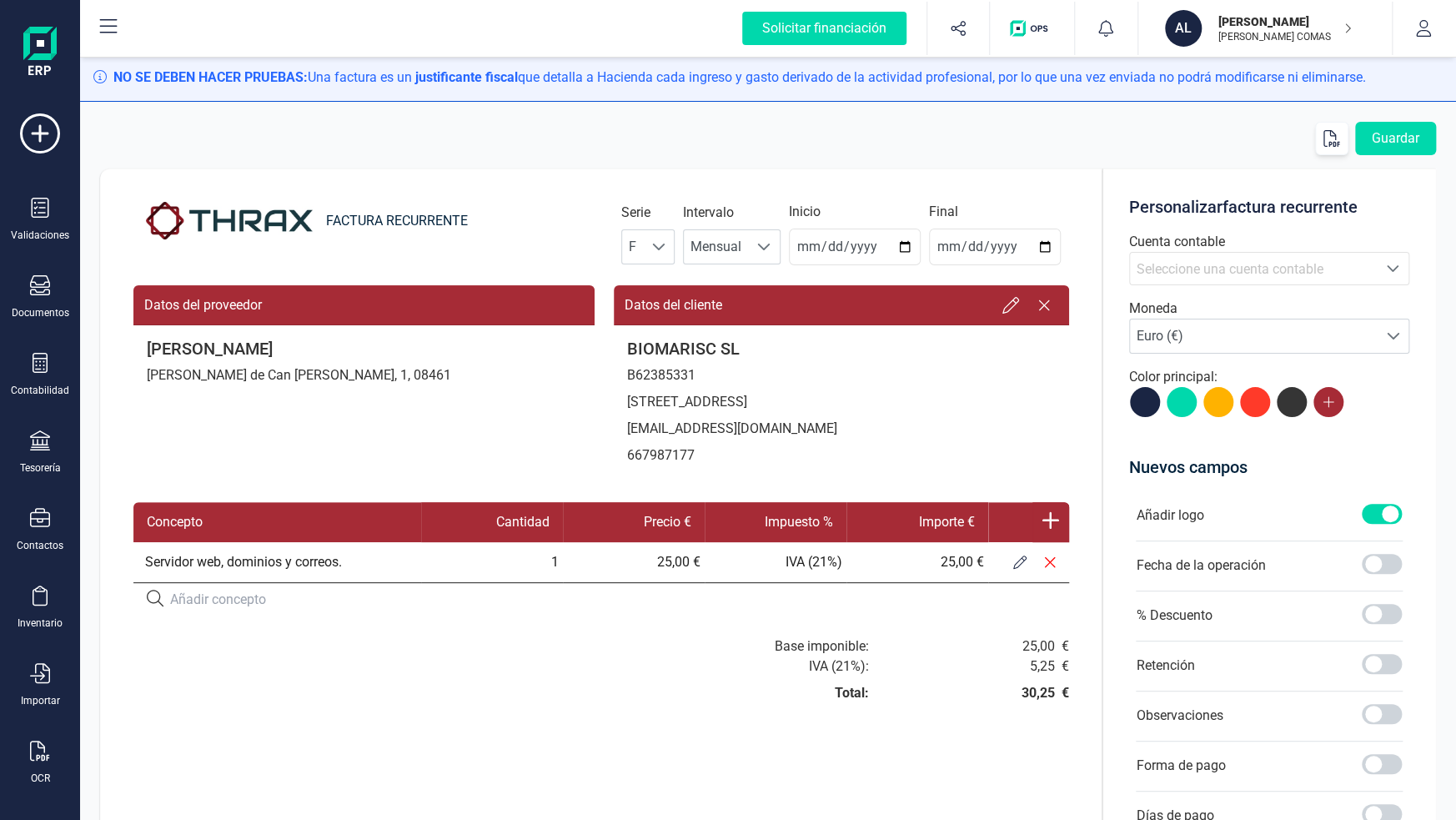
click at [304, 566] on td "Servidor web, dominios y correos." at bounding box center [277, 562] width 288 height 40
click at [381, 556] on td "Servidor web, dominios y correos." at bounding box center [277, 562] width 288 height 40
click at [1014, 559] on icon at bounding box center [1020, 562] width 13 height 13
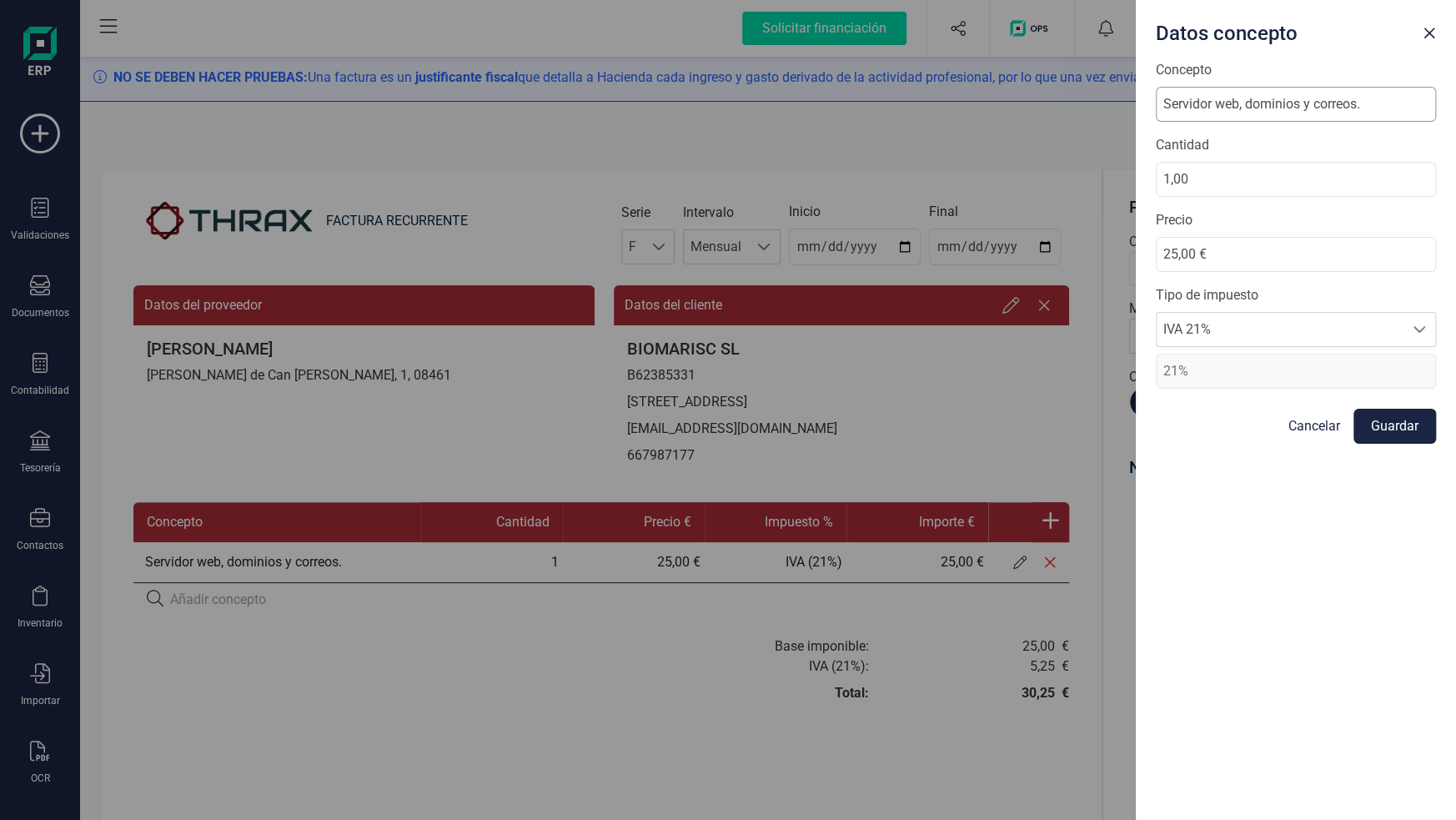
drag, startPoint x: 1361, startPoint y: 107, endPoint x: 1305, endPoint y: 108, distance: 56.0
click at [1305, 108] on input "Servidor web, dominios y correos." at bounding box center [1296, 104] width 280 height 35
click at [1357, 102] on input "Servidor web, dominios, mantenimiento, actualizacionesd e plugins." at bounding box center [1296, 104] width 280 height 35
click at [1373, 106] on input "Servidor web, dominios, mantenimiento, actualizaciones d e plugins." at bounding box center [1296, 104] width 280 height 35
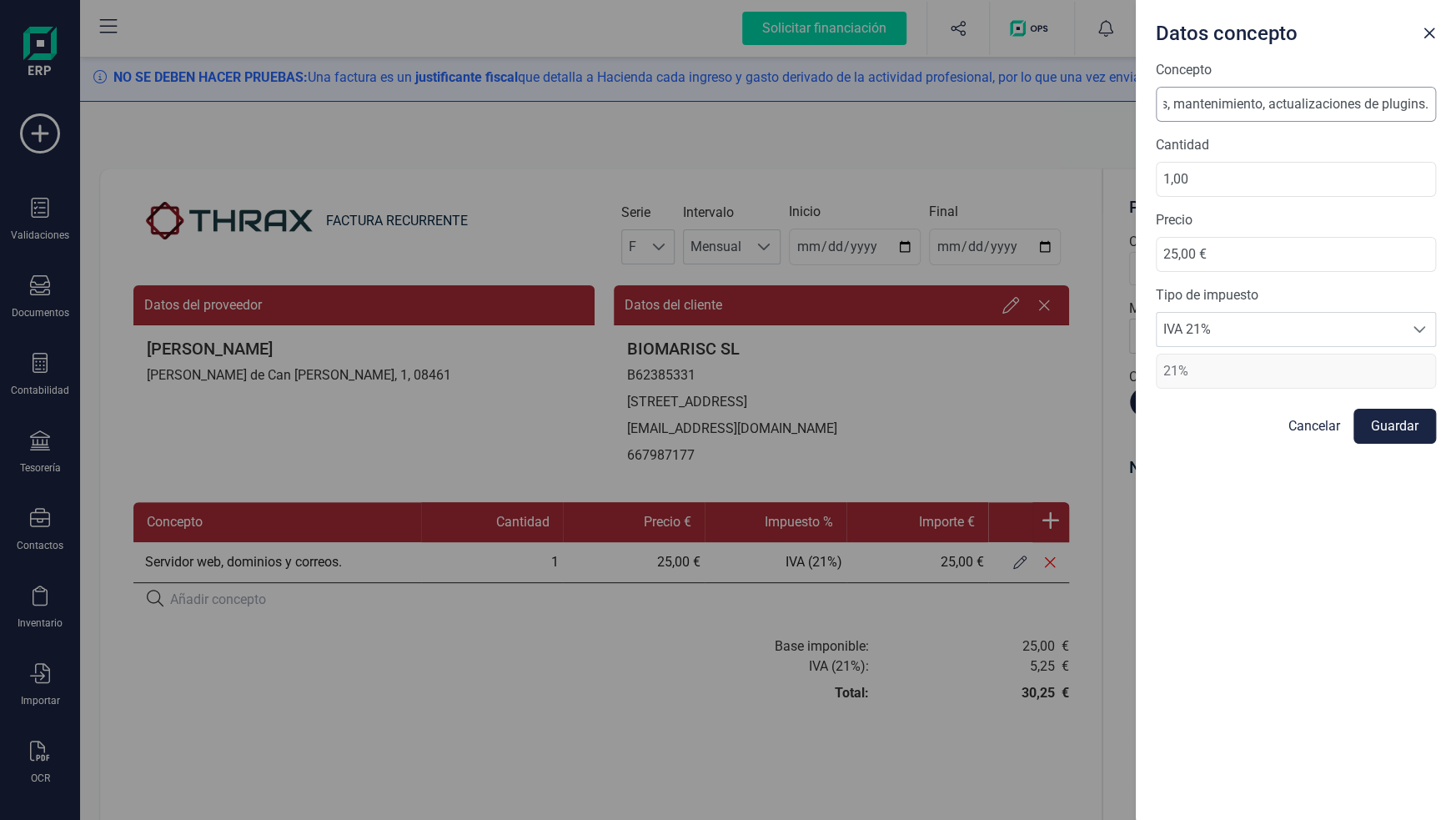
drag, startPoint x: 1398, startPoint y: 102, endPoint x: 1377, endPoint y: 99, distance: 21.2
click at [1377, 99] on input "Servidor web, dominios, mantenimiento, actualizaciones de plugins." at bounding box center [1296, 104] width 280 height 35
drag, startPoint x: 1372, startPoint y: 100, endPoint x: 1435, endPoint y: 88, distance: 64.1
click at [1435, 88] on div "Concepto Servidor web, dominios, mantenimiento, actualizaciones de plugins. Can…" at bounding box center [1296, 440] width 320 height 760
click at [1422, 93] on input "Servidor web, dominios, mantenimiento, actualizaciones de plugins." at bounding box center [1296, 104] width 280 height 35
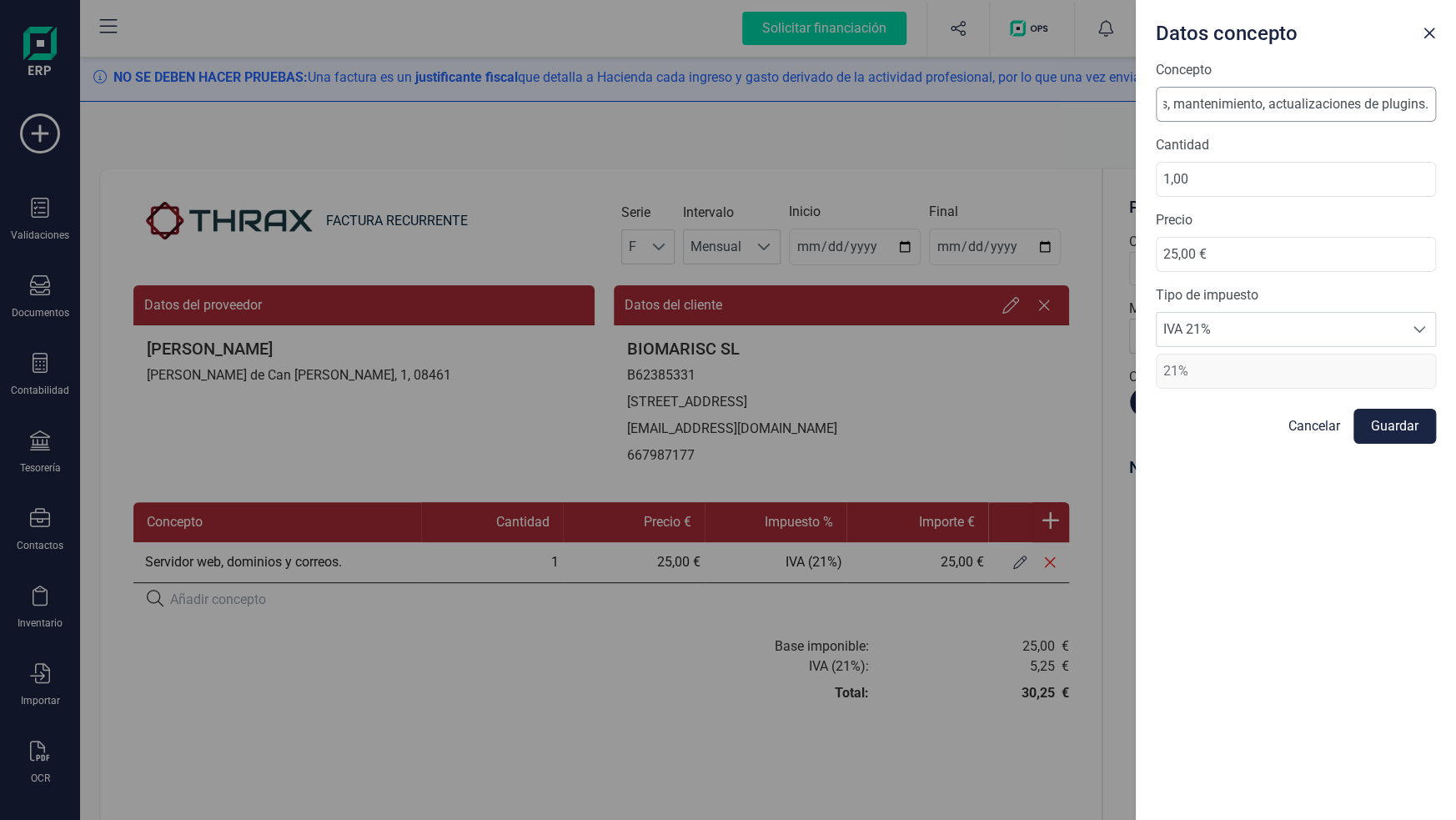
click at [1424, 102] on input "Servidor web, dominios, mantenimiento, actualizaciones de plugins." at bounding box center [1296, 104] width 280 height 35
click at [1427, 102] on input "Servidor web, dominios, mantenimiento, actualizaciones de plugins." at bounding box center [1296, 104] width 280 height 35
click at [1433, 106] on input "Servidor web, dominios, mantenimiento, actualizaciones de plugins." at bounding box center [1296, 104] width 280 height 35
type input "Servidor web, dominios, mantenimiento, actualizaciones de plugins."
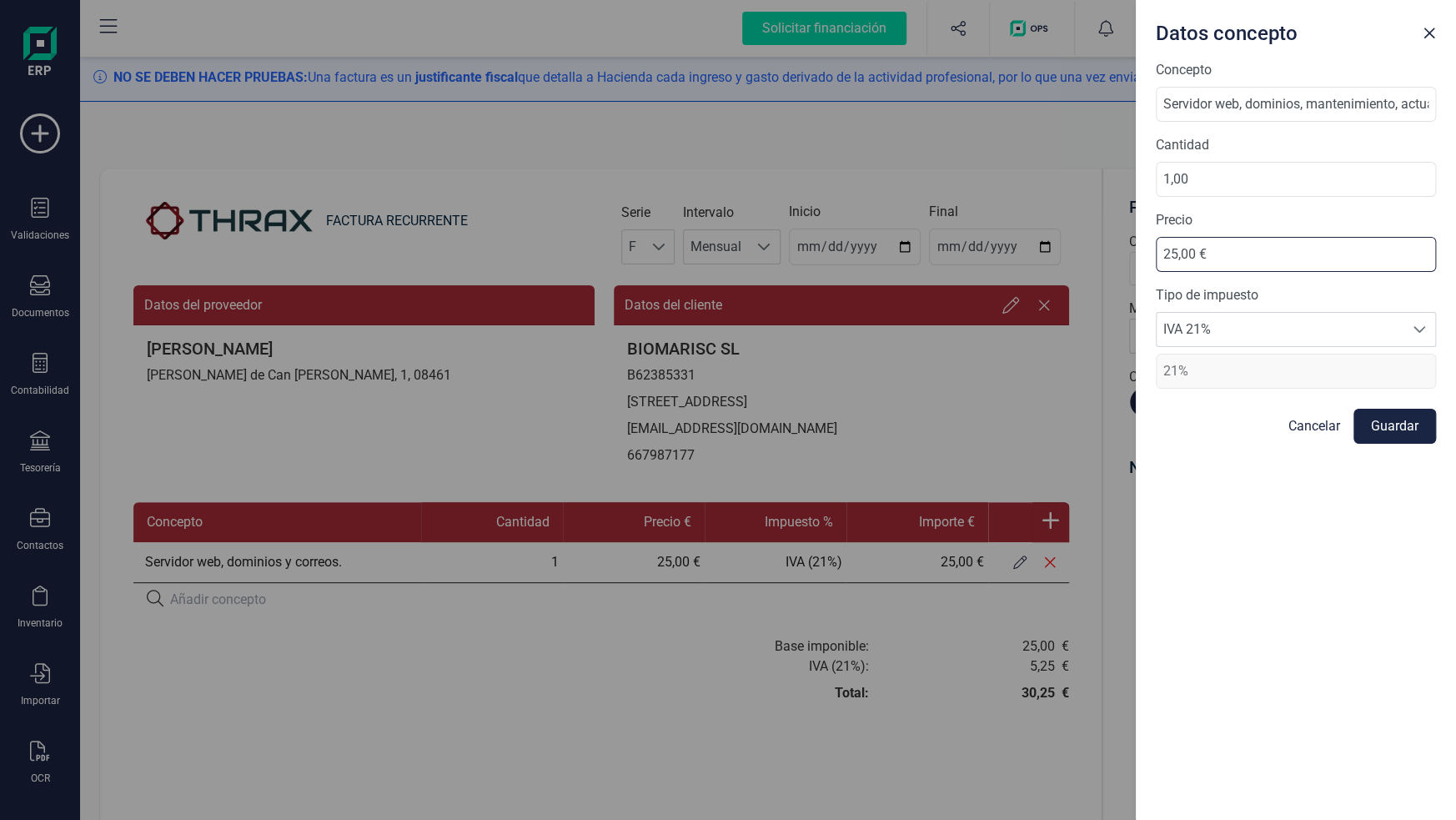
drag, startPoint x: 1171, startPoint y: 259, endPoint x: 1124, endPoint y: 264, distance: 47.3
click at [1124, 264] on div "Datos concepto Concepto Servidor web, dominios, mantenimiento, actualizaciones …" at bounding box center [728, 410] width 1456 height 820
type input "50,00 €"
click at [1384, 420] on button "Guardar" at bounding box center [1394, 426] width 82 height 35
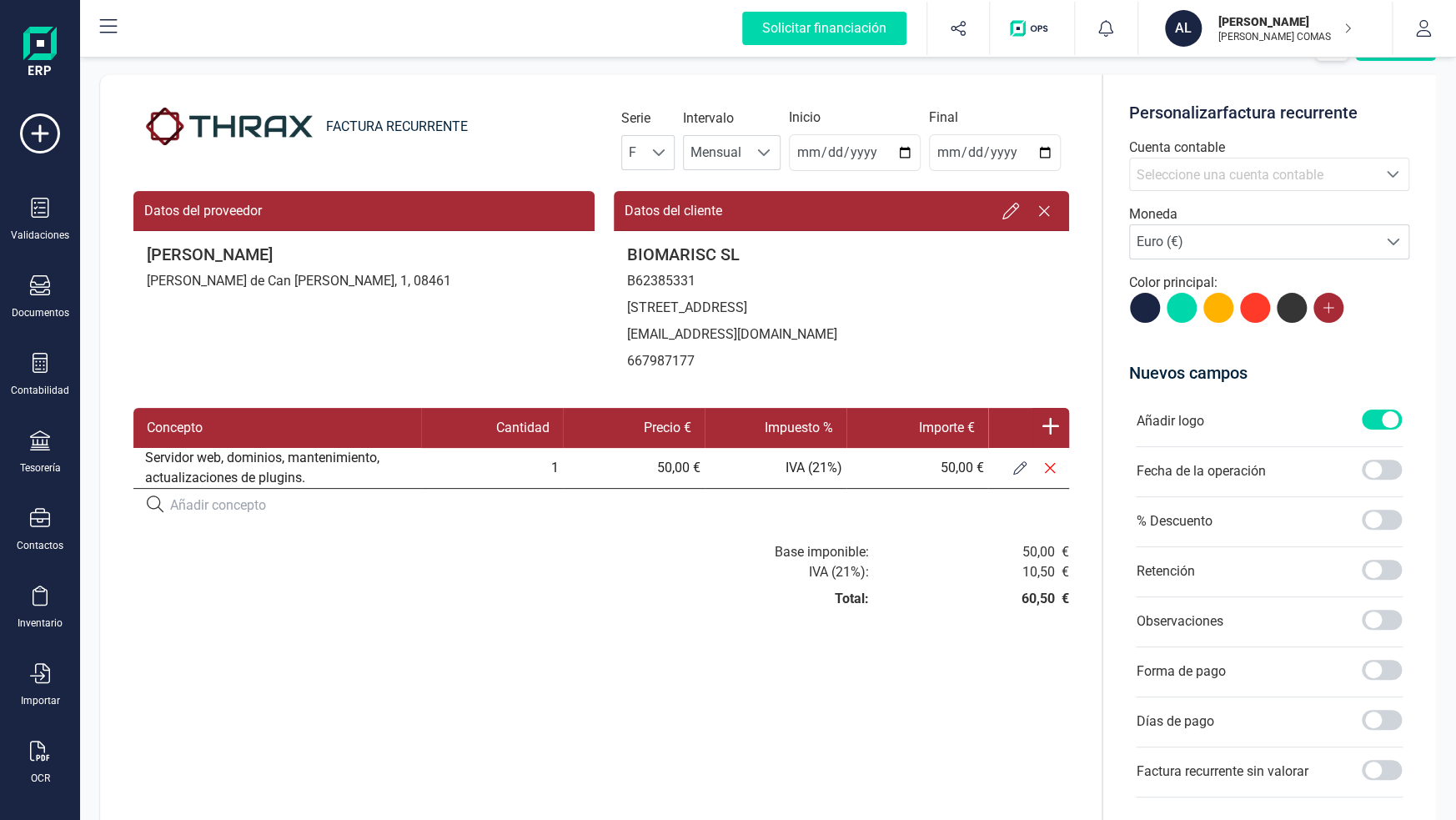
scroll to position [167, 0]
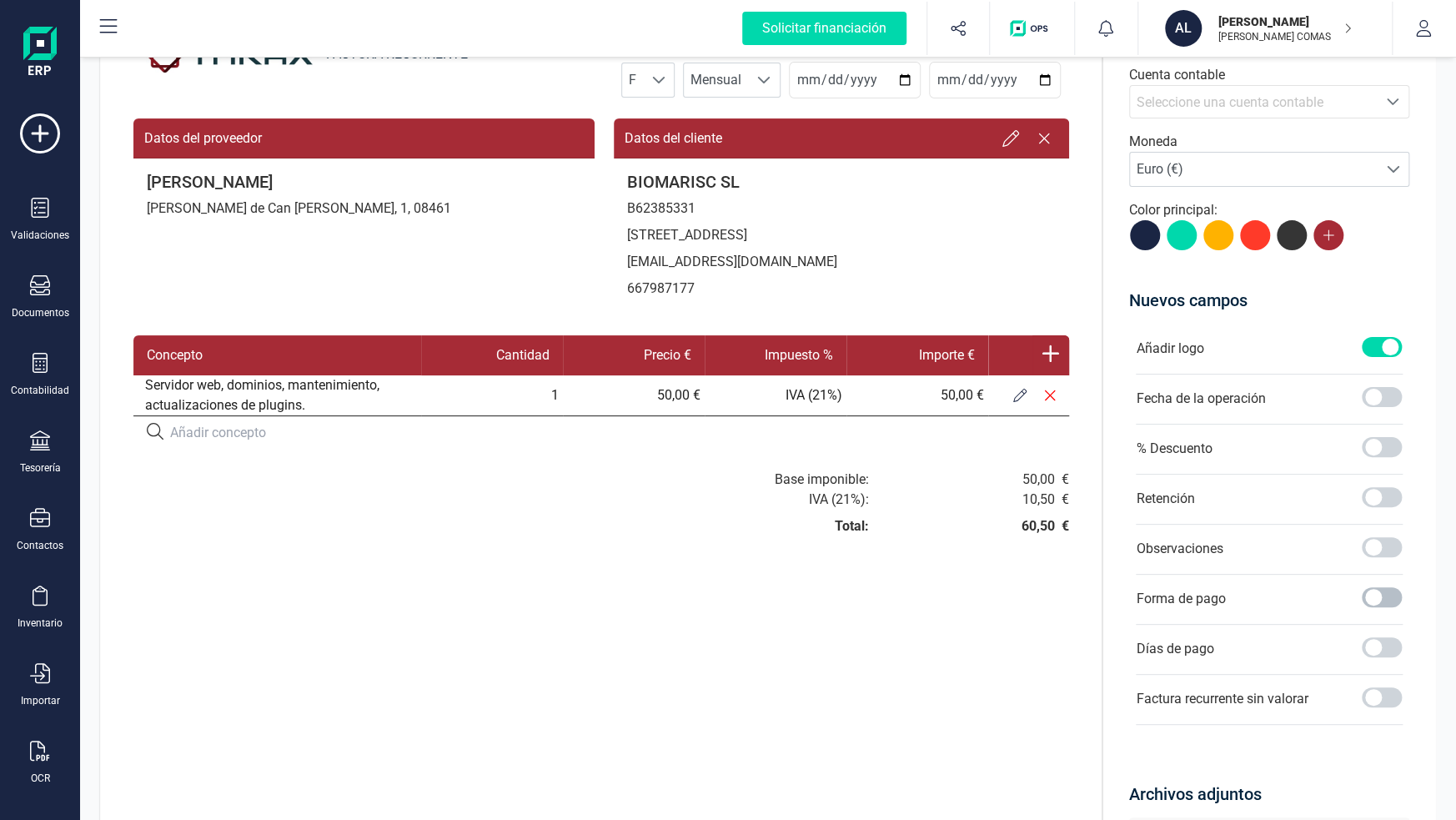
click at [1379, 593] on span at bounding box center [1382, 597] width 40 height 20
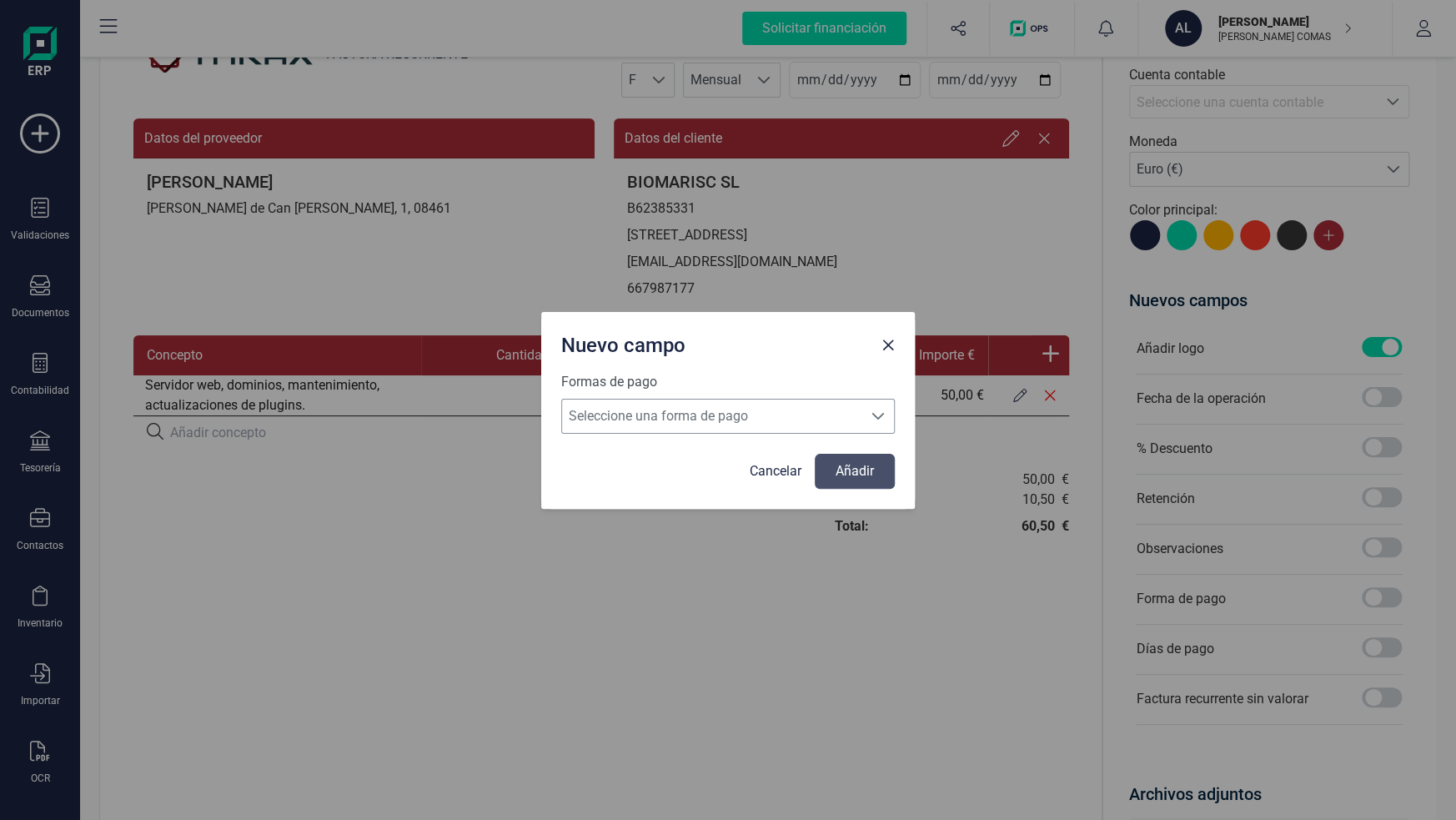
click at [752, 409] on span "Seleccione una forma de pago" at bounding box center [711, 416] width 300 height 33
click at [691, 427] on span "Seleccione una forma de pago" at bounding box center [711, 416] width 300 height 33
click at [688, 416] on span "Seleccione una forma de pago" at bounding box center [711, 416] width 300 height 33
click at [774, 462] on link "Cancelar" at bounding box center [776, 471] width 52 height 20
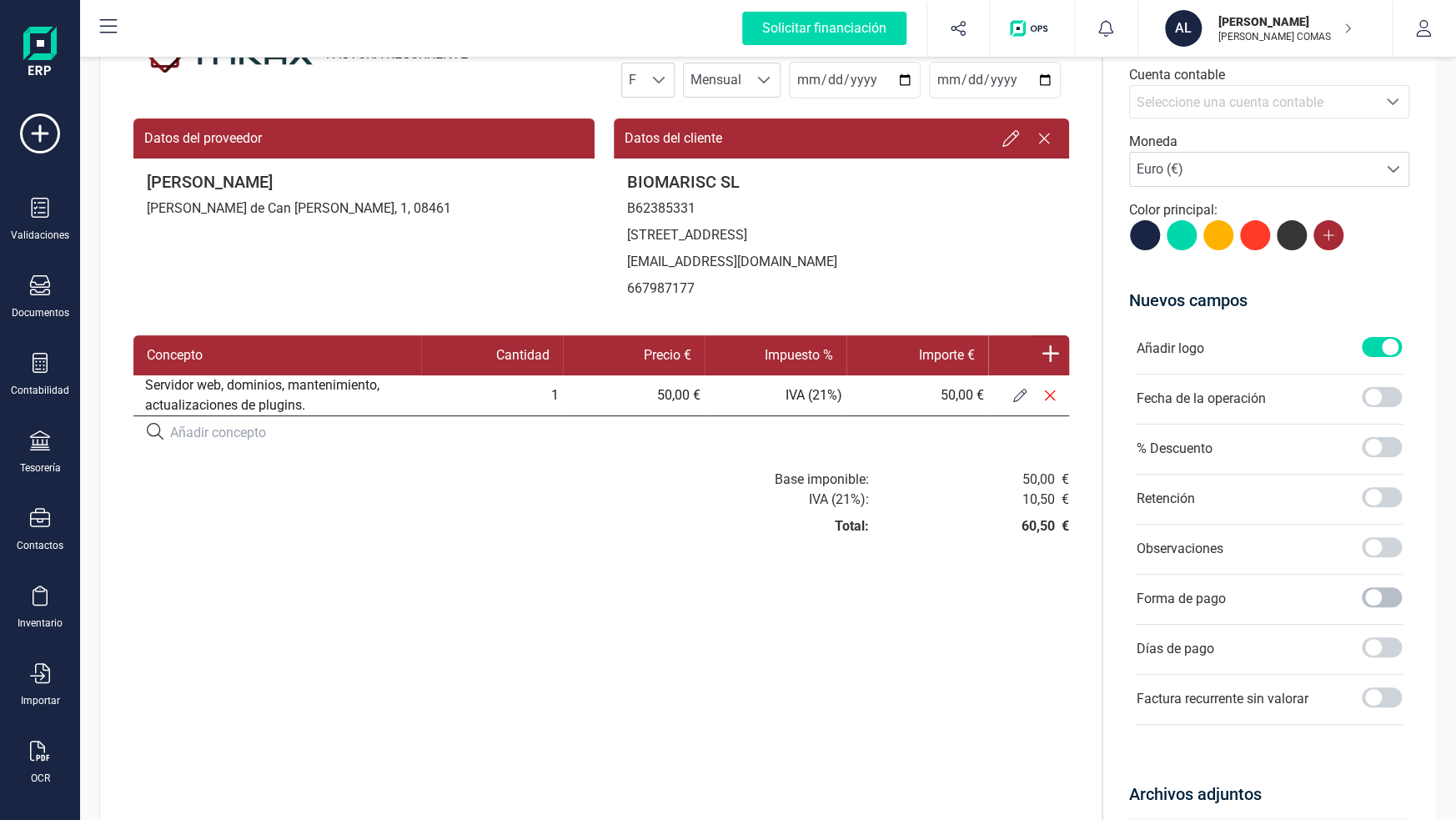
click at [1382, 596] on span at bounding box center [1382, 597] width 40 height 20
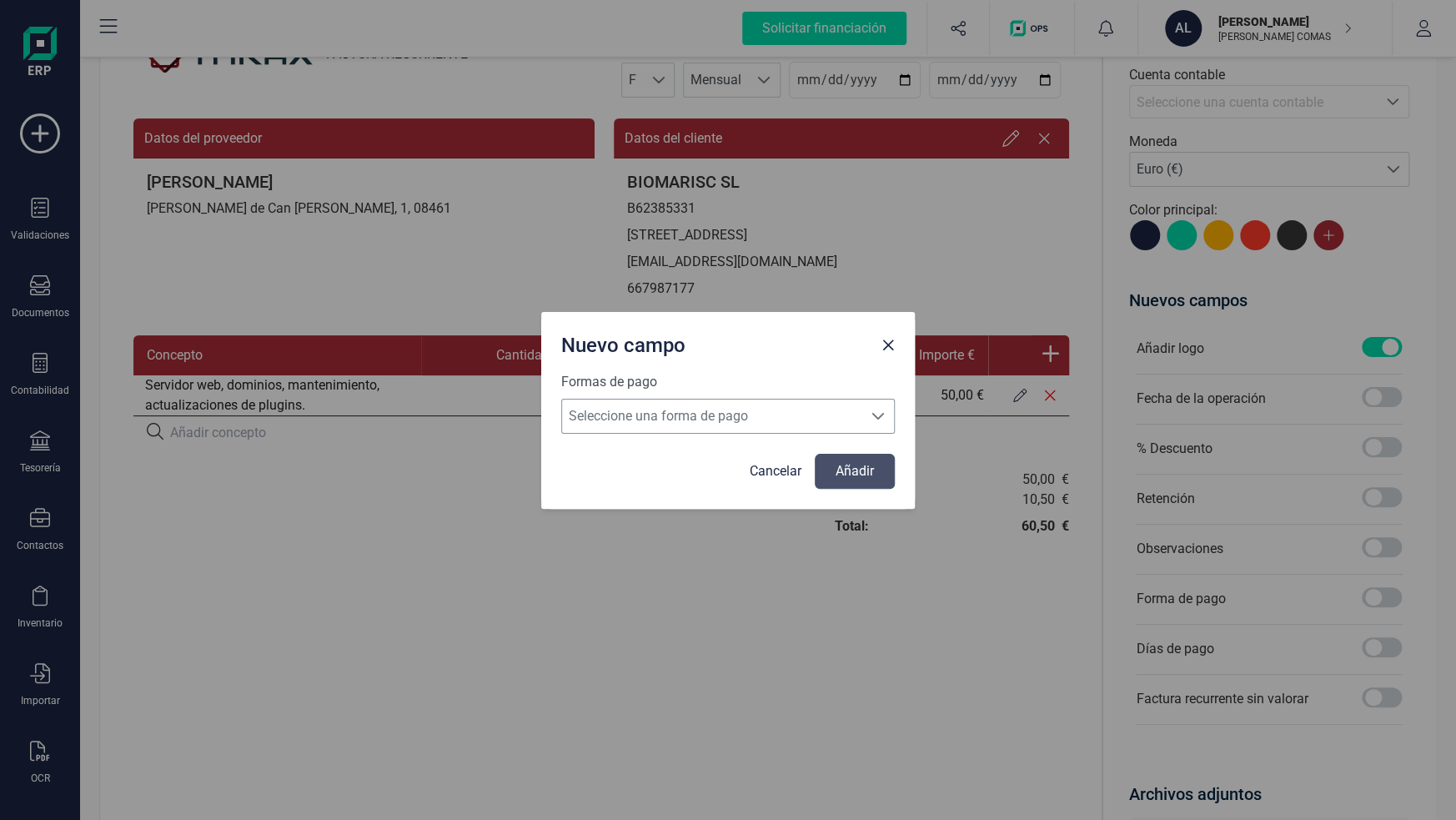
click at [740, 420] on span "Seleccione una forma de pago" at bounding box center [711, 416] width 300 height 33
click at [641, 539] on div "Nuevo campo Formas de pago Seleccione una forma de pago Seleccione una forma de…" at bounding box center [728, 410] width 1456 height 820
click at [892, 342] on span "Close" at bounding box center [888, 345] width 13 height 13
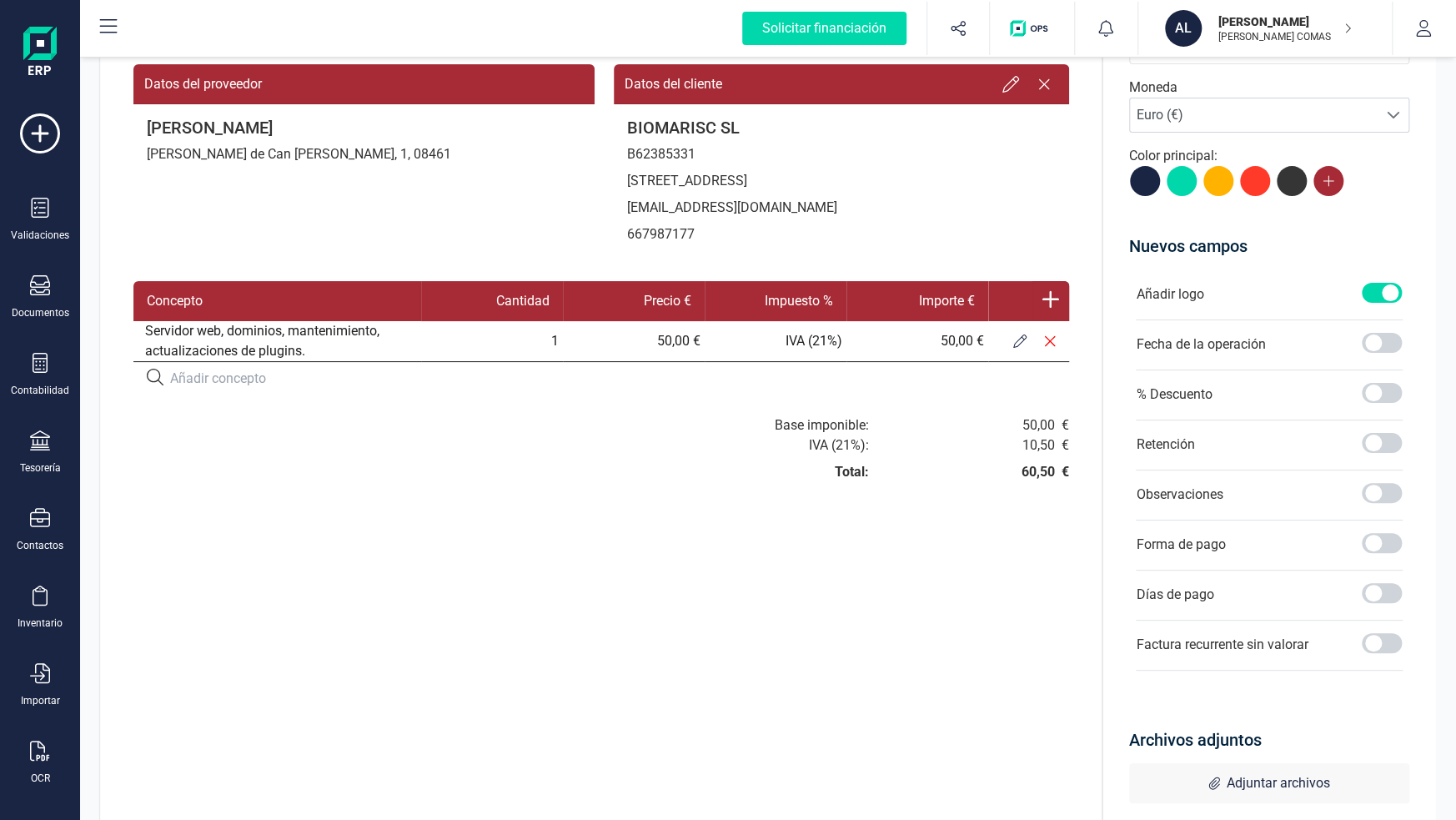
scroll to position [250, 0]
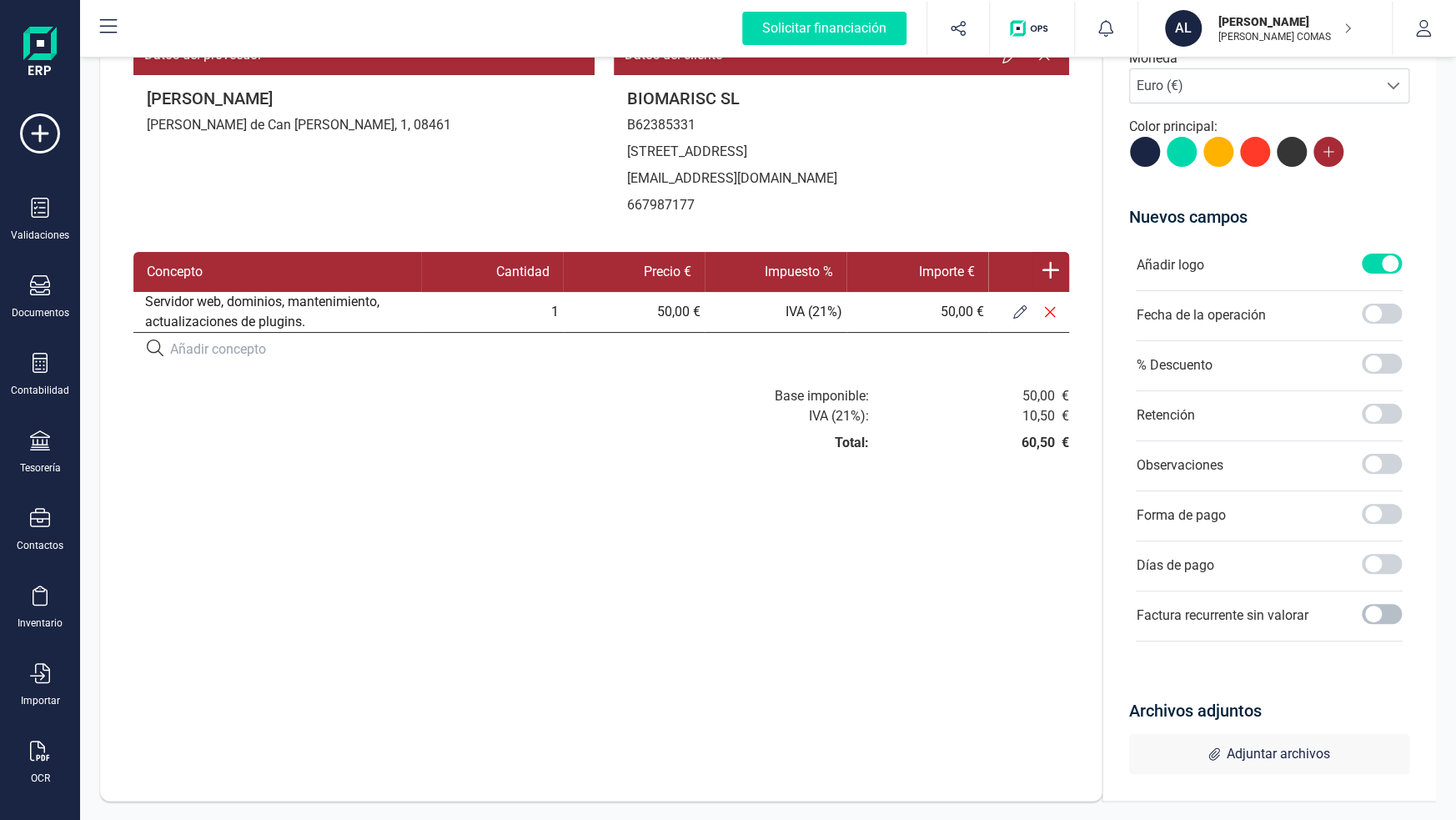
click at [1385, 612] on span at bounding box center [1382, 614] width 40 height 20
click at [1384, 613] on span at bounding box center [1382, 614] width 40 height 20
click at [1374, 466] on span at bounding box center [1382, 463] width 40 height 20
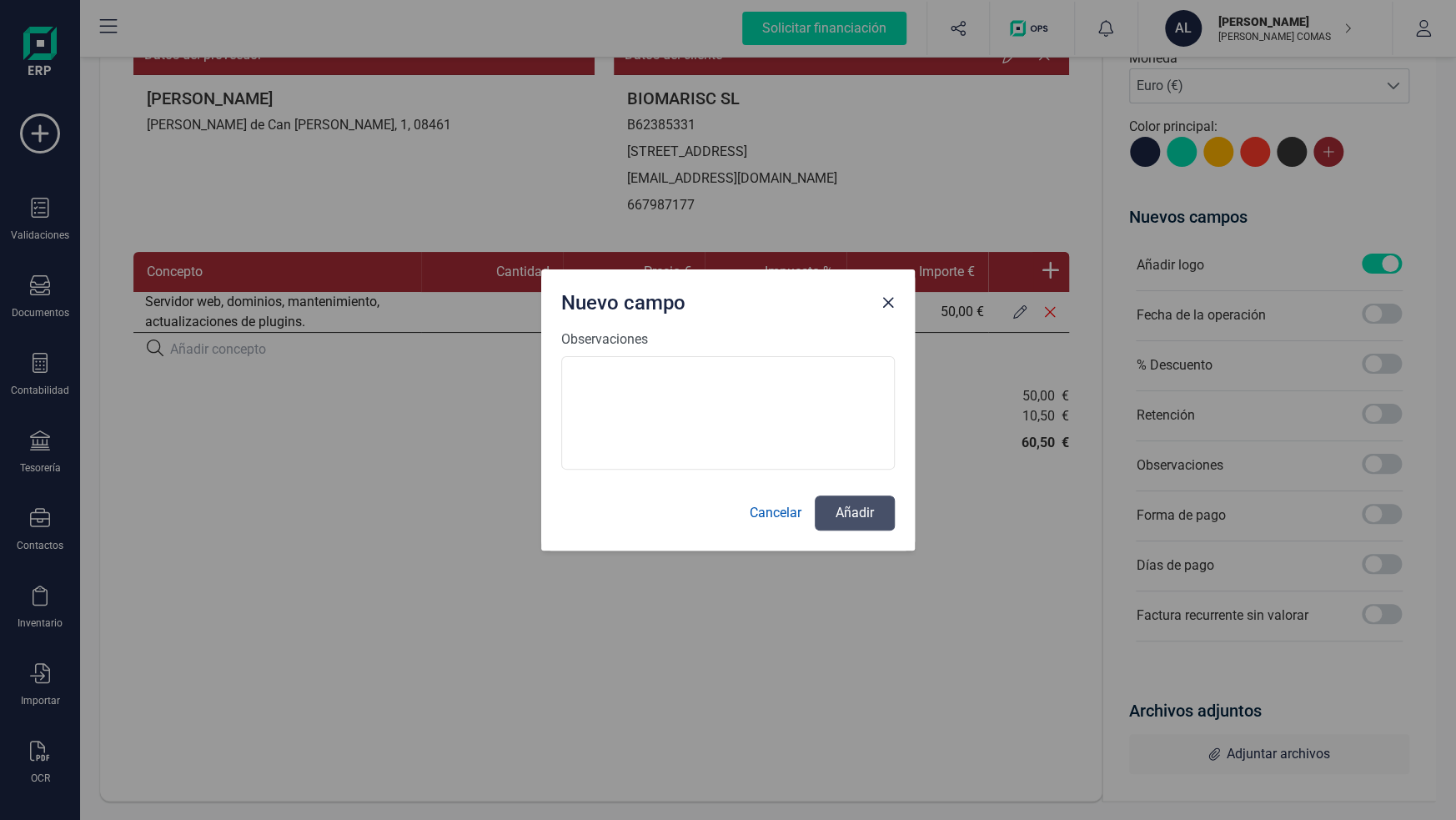
click at [761, 514] on link "Cancelar" at bounding box center [776, 513] width 52 height 20
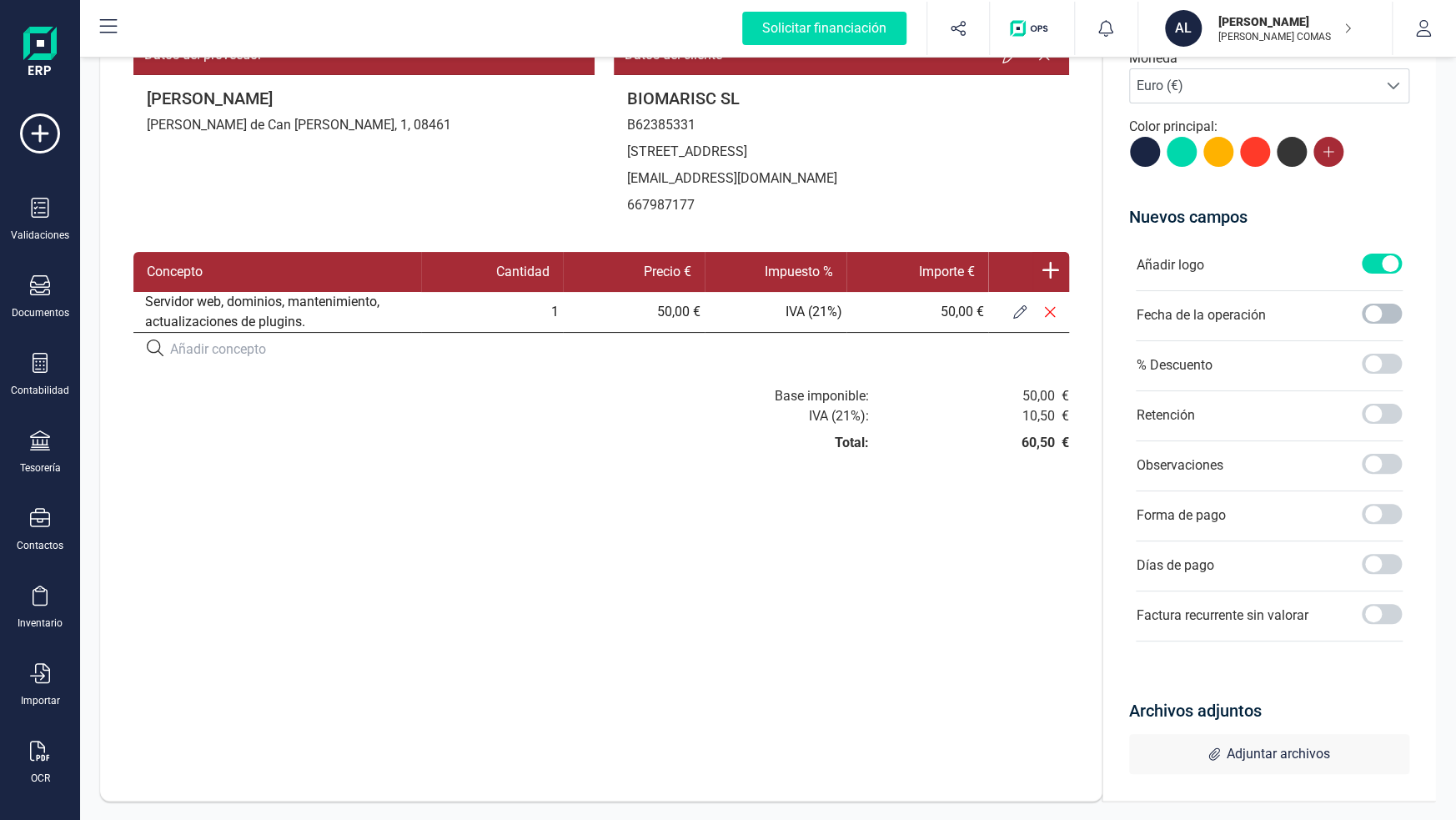
click at [1370, 310] on span at bounding box center [1382, 314] width 40 height 20
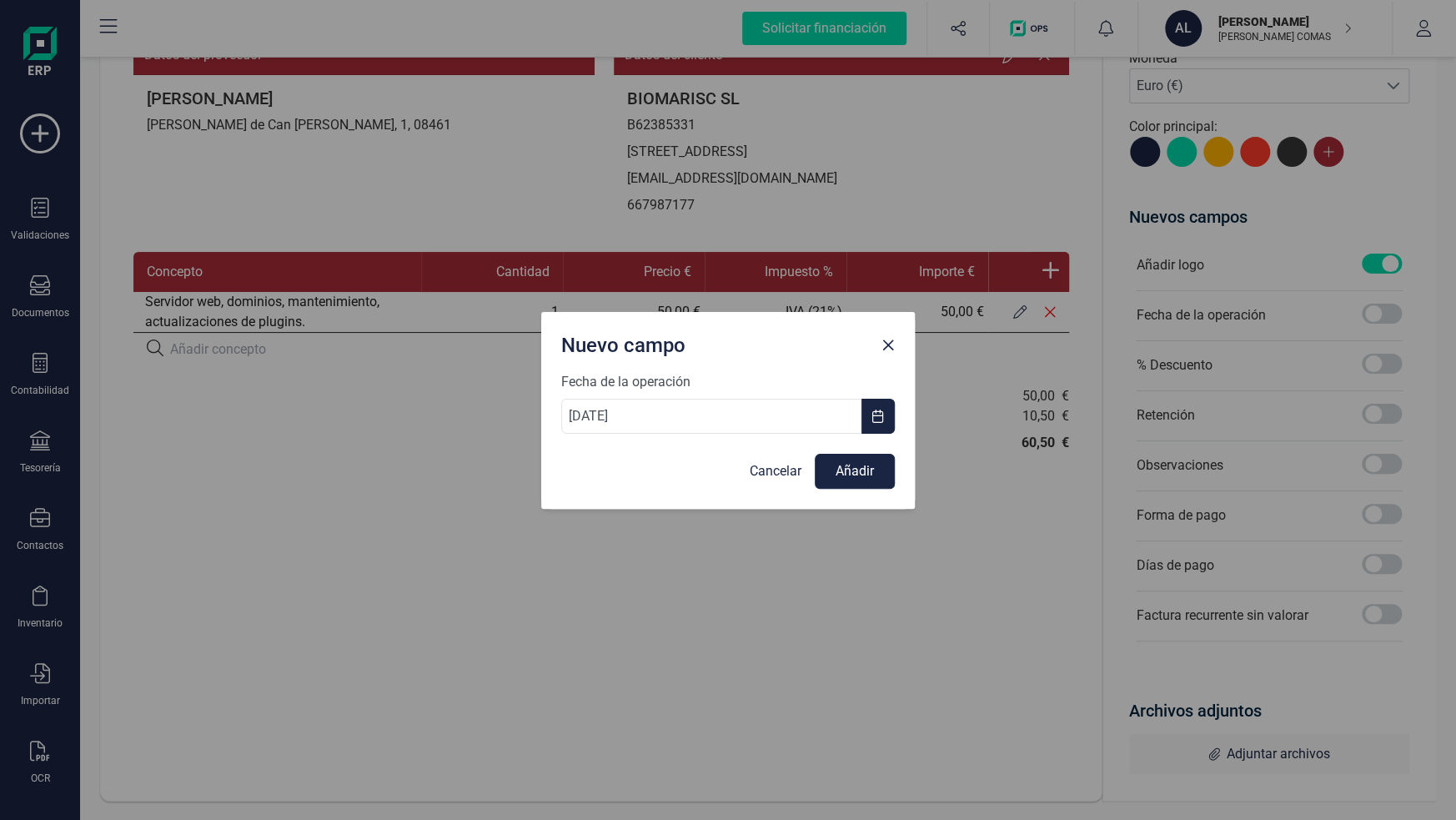
click at [891, 343] on span "Close" at bounding box center [888, 345] width 13 height 13
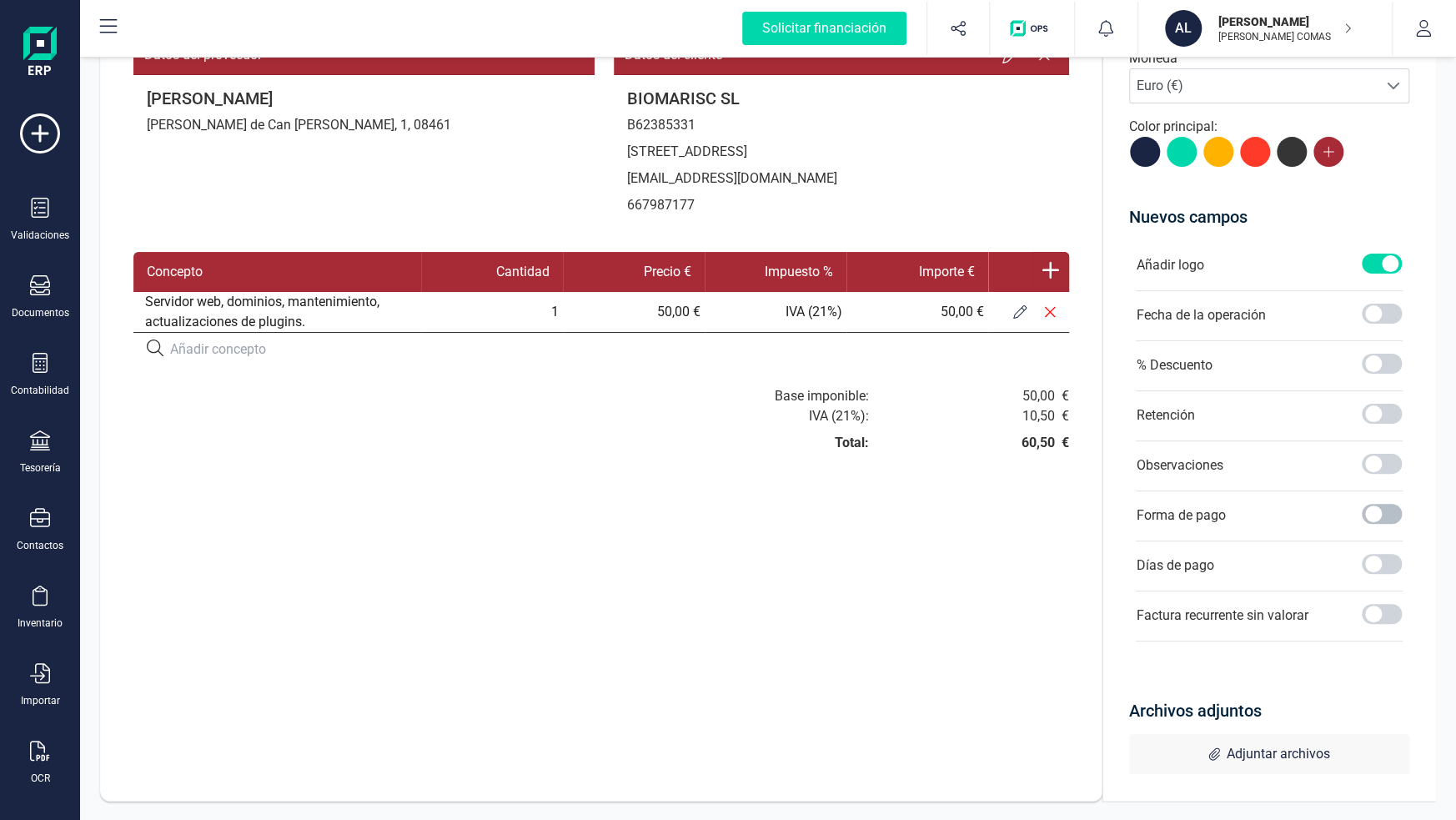
click at [1378, 514] on span at bounding box center [1382, 514] width 40 height 20
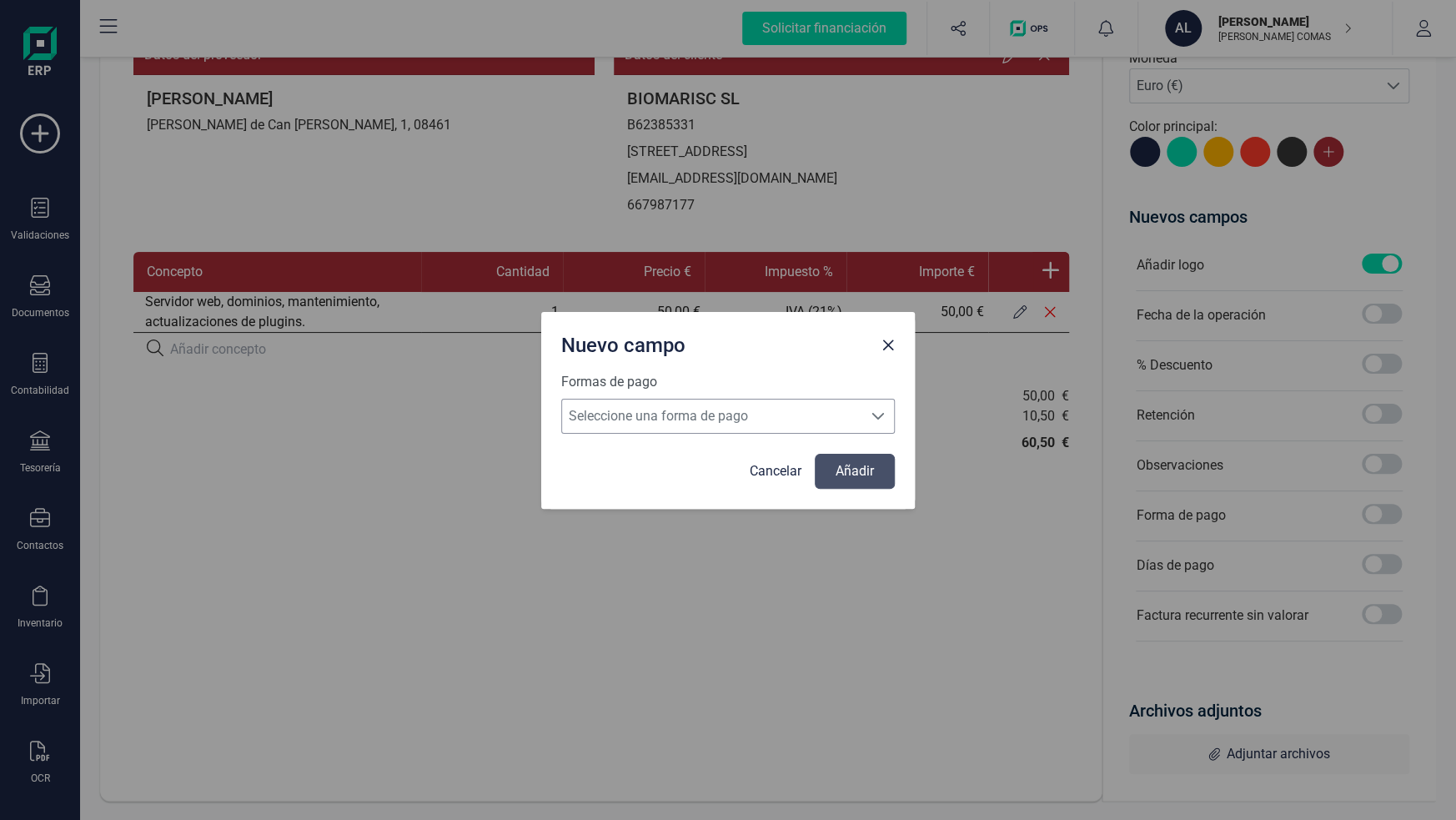
click at [648, 419] on span "Seleccione una forma de pago" at bounding box center [711, 416] width 300 height 33
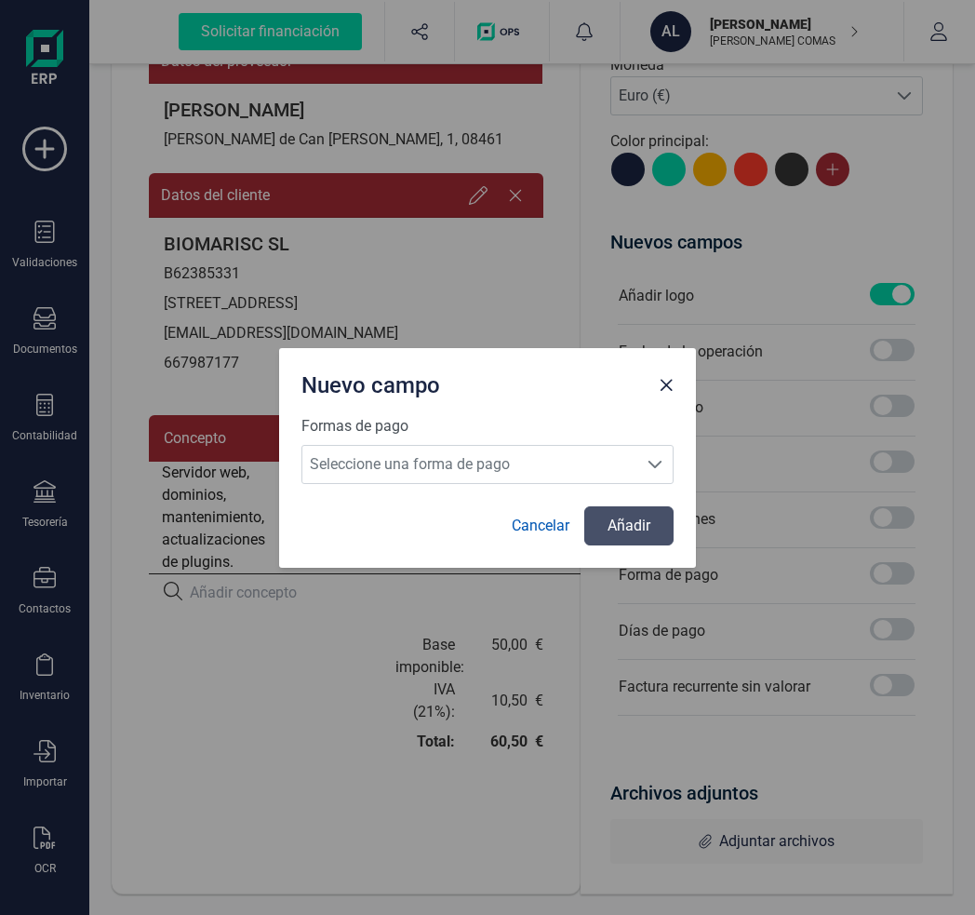
click at [554, 526] on link "Cancelar" at bounding box center [541, 526] width 58 height 22
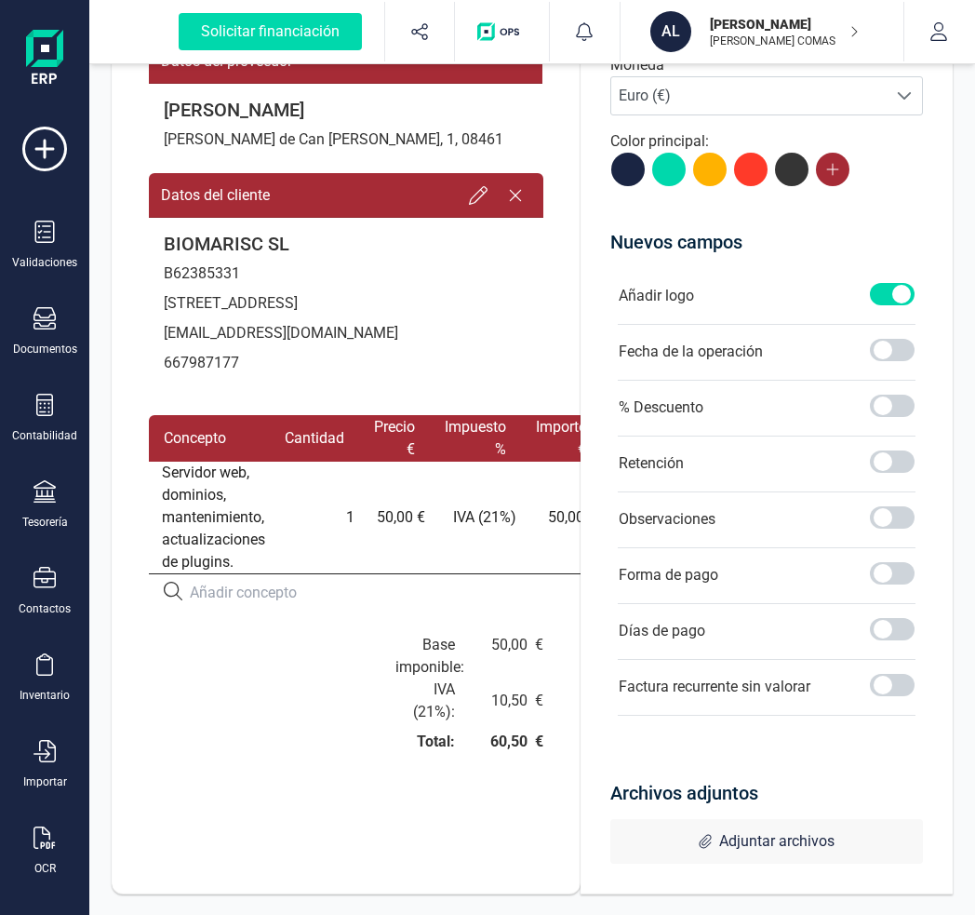
click at [356, 752] on div "Base imponible: 50,00 € IVA ( 21 %): 10,50 € Total: 60,50 €" at bounding box center [451, 716] width 211 height 164
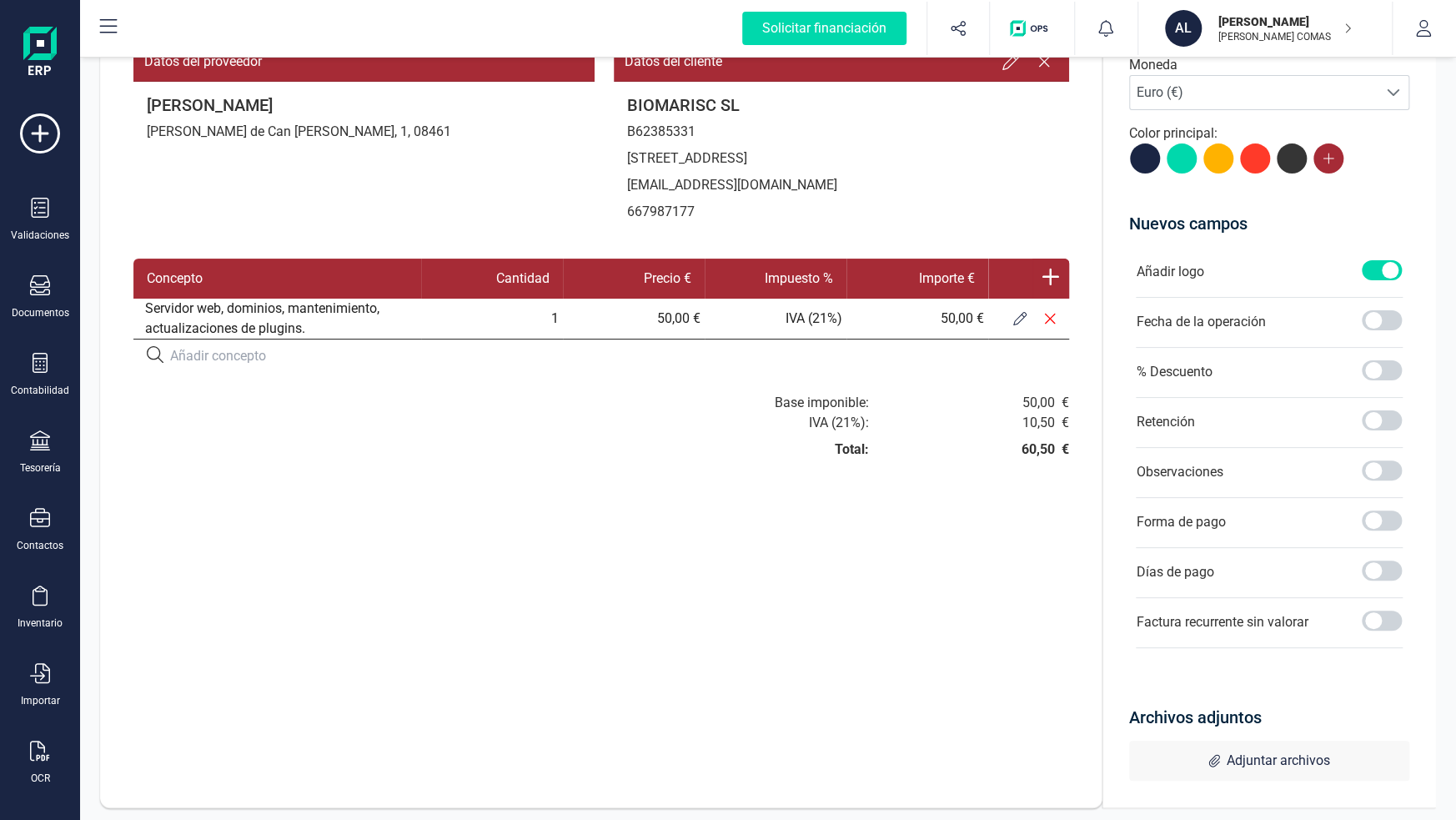
scroll to position [314, 0]
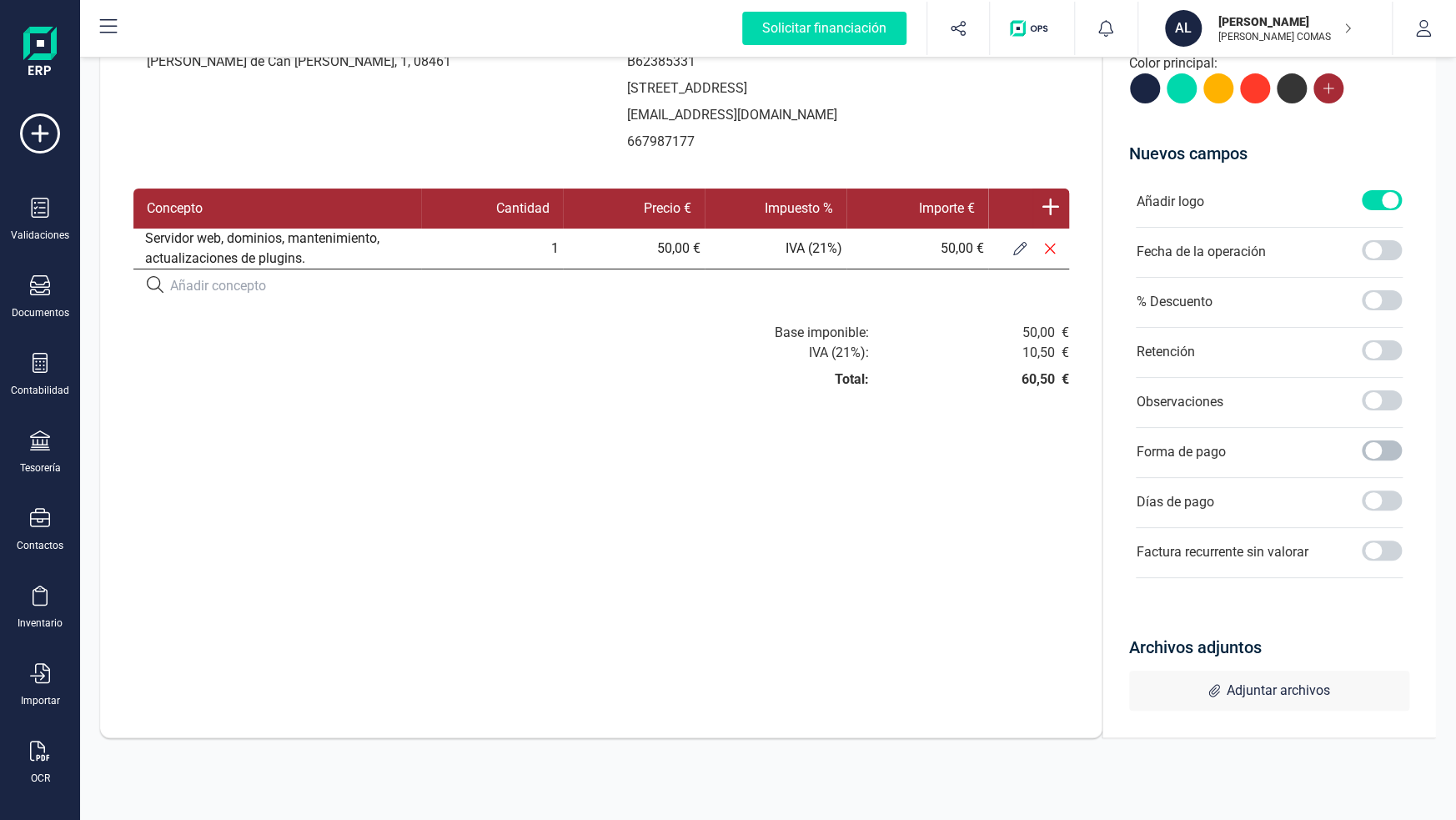
click at [1371, 445] on span at bounding box center [1382, 450] width 40 height 20
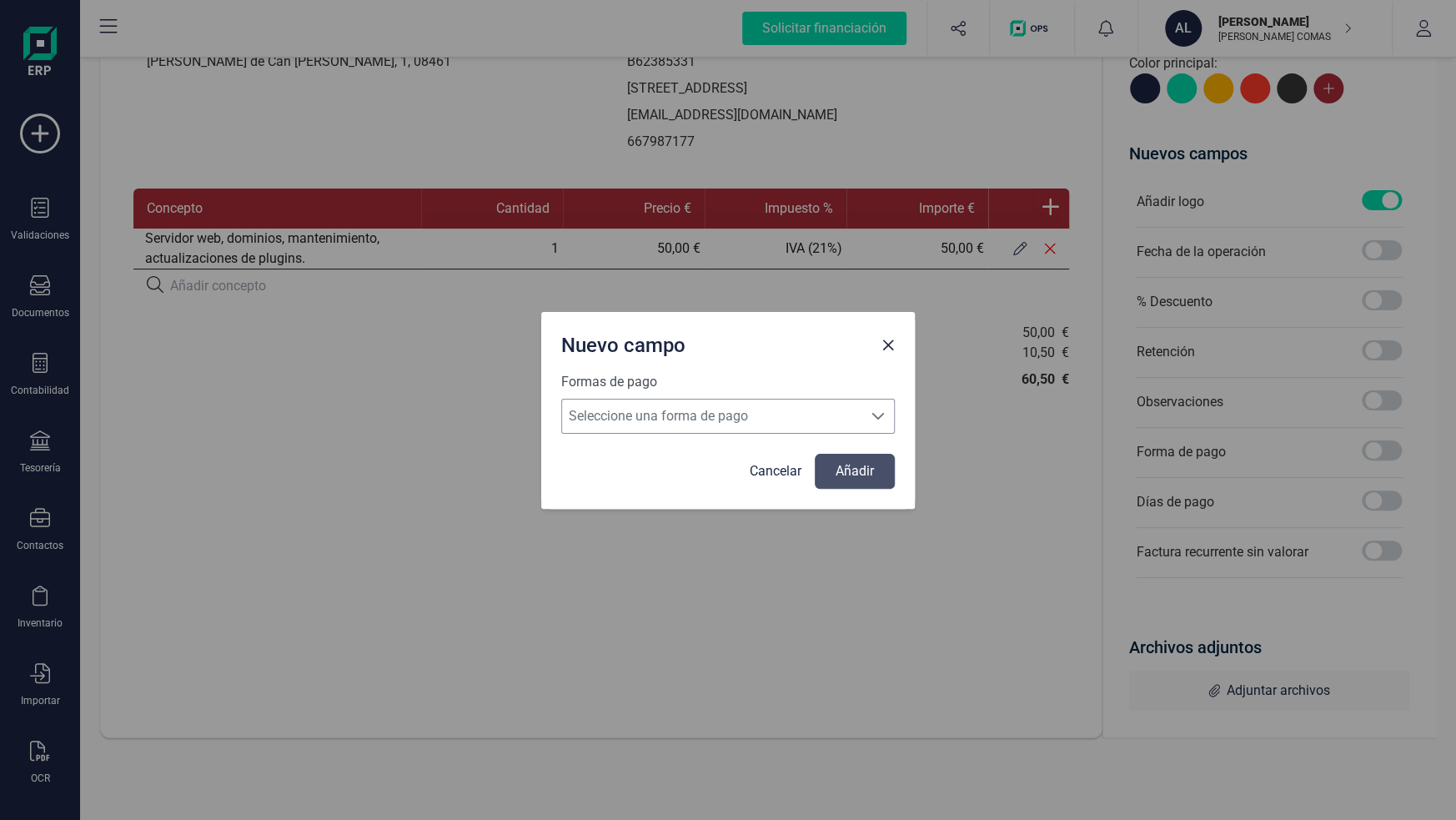
click at [800, 406] on span "Seleccione una forma de pago" at bounding box center [711, 416] width 300 height 33
click at [650, 553] on div "Nuevo campo Formas de pago Seleccione una forma de pago Seleccione una forma de…" at bounding box center [728, 410] width 1456 height 820
click at [767, 462] on link "Cancelar" at bounding box center [776, 471] width 52 height 20
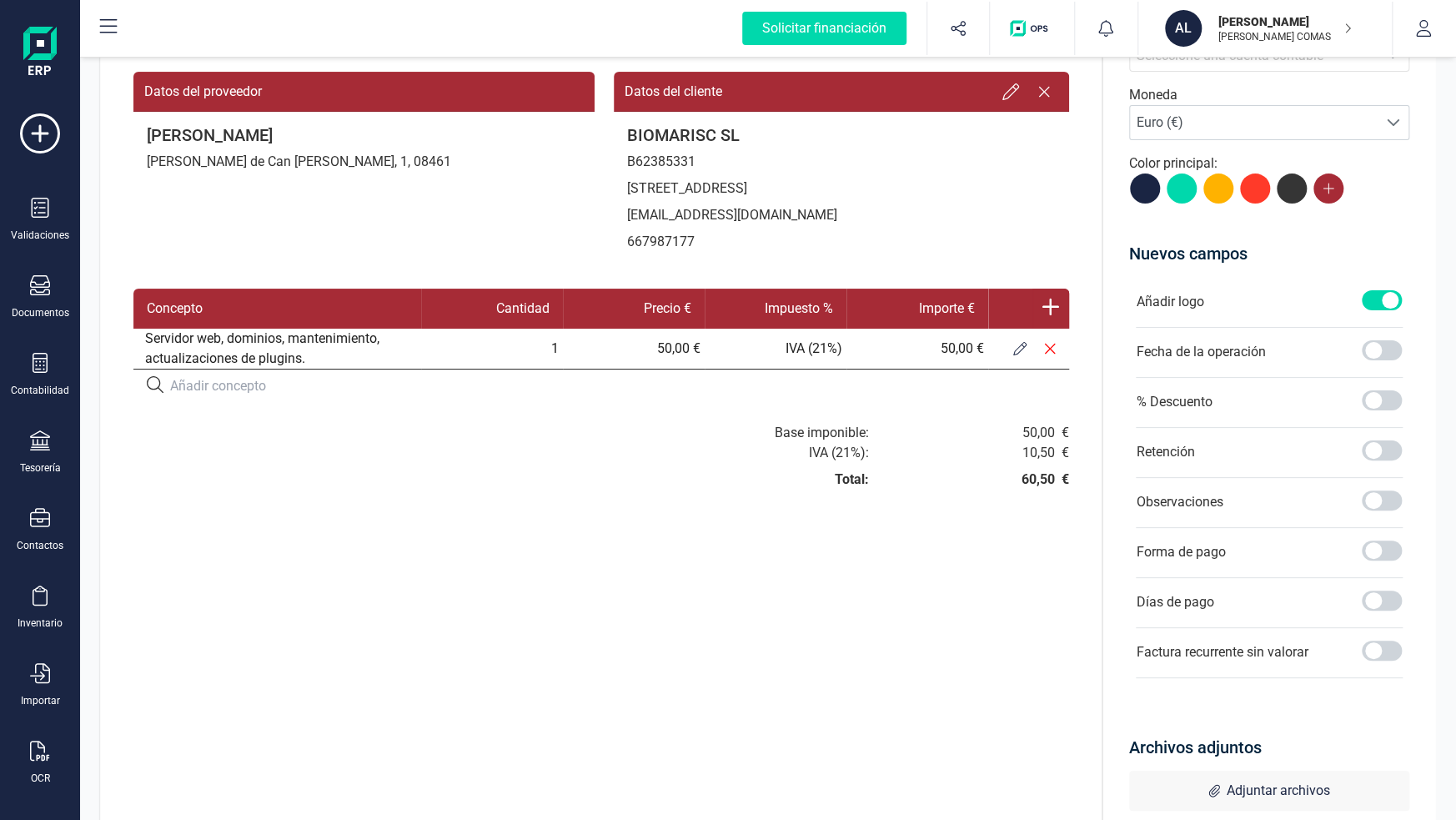
scroll to position [64, 0]
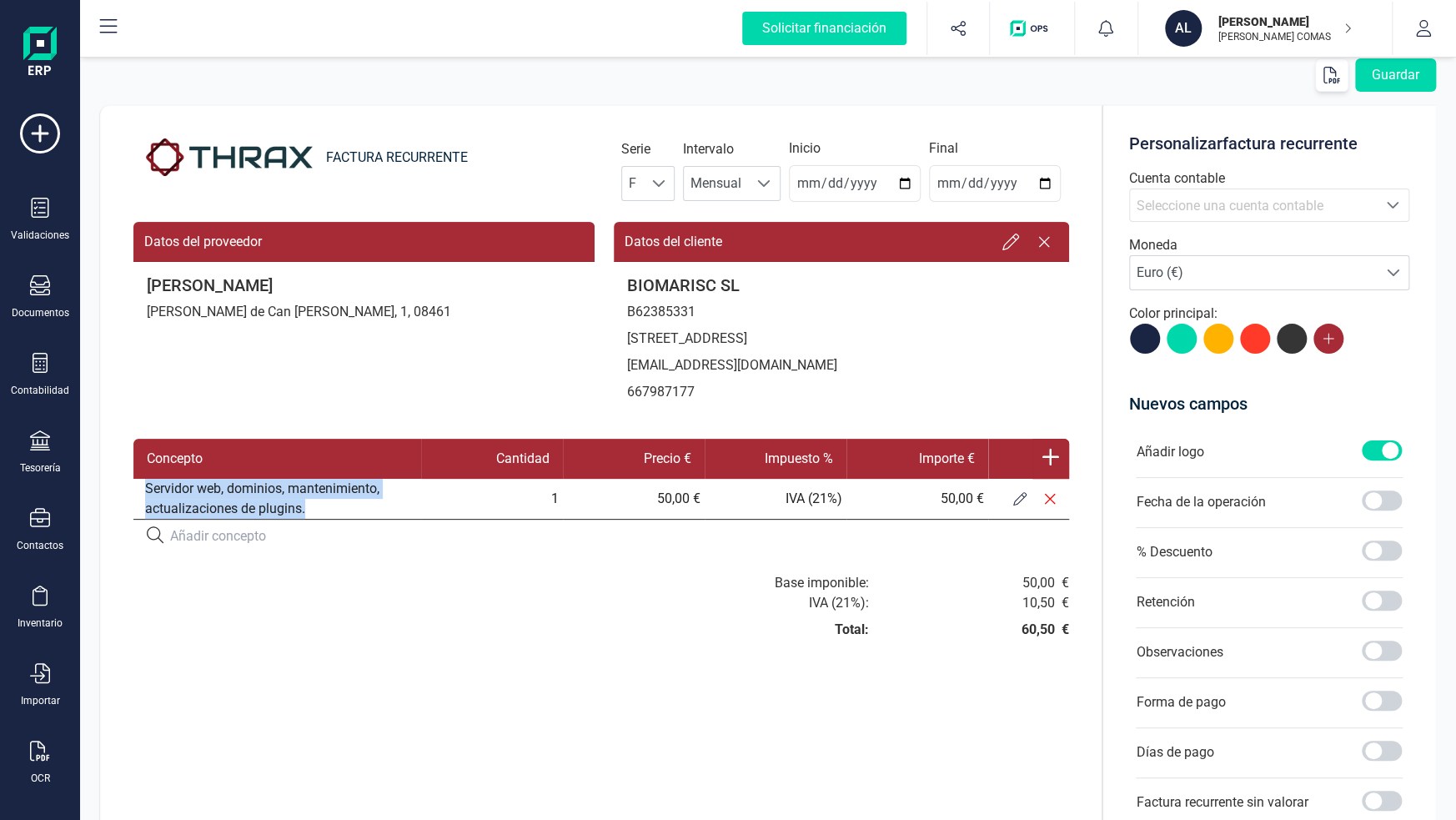
drag, startPoint x: 211, startPoint y: 505, endPoint x: 146, endPoint y: 485, distance: 68.0
click at [146, 485] on td "Servidor web, dominios, mantenimiento, actualizaciones de plugins." at bounding box center [277, 499] width 288 height 41
copy td "Servidor web, dominios, mantenimiento, actualizaciones de plugins."
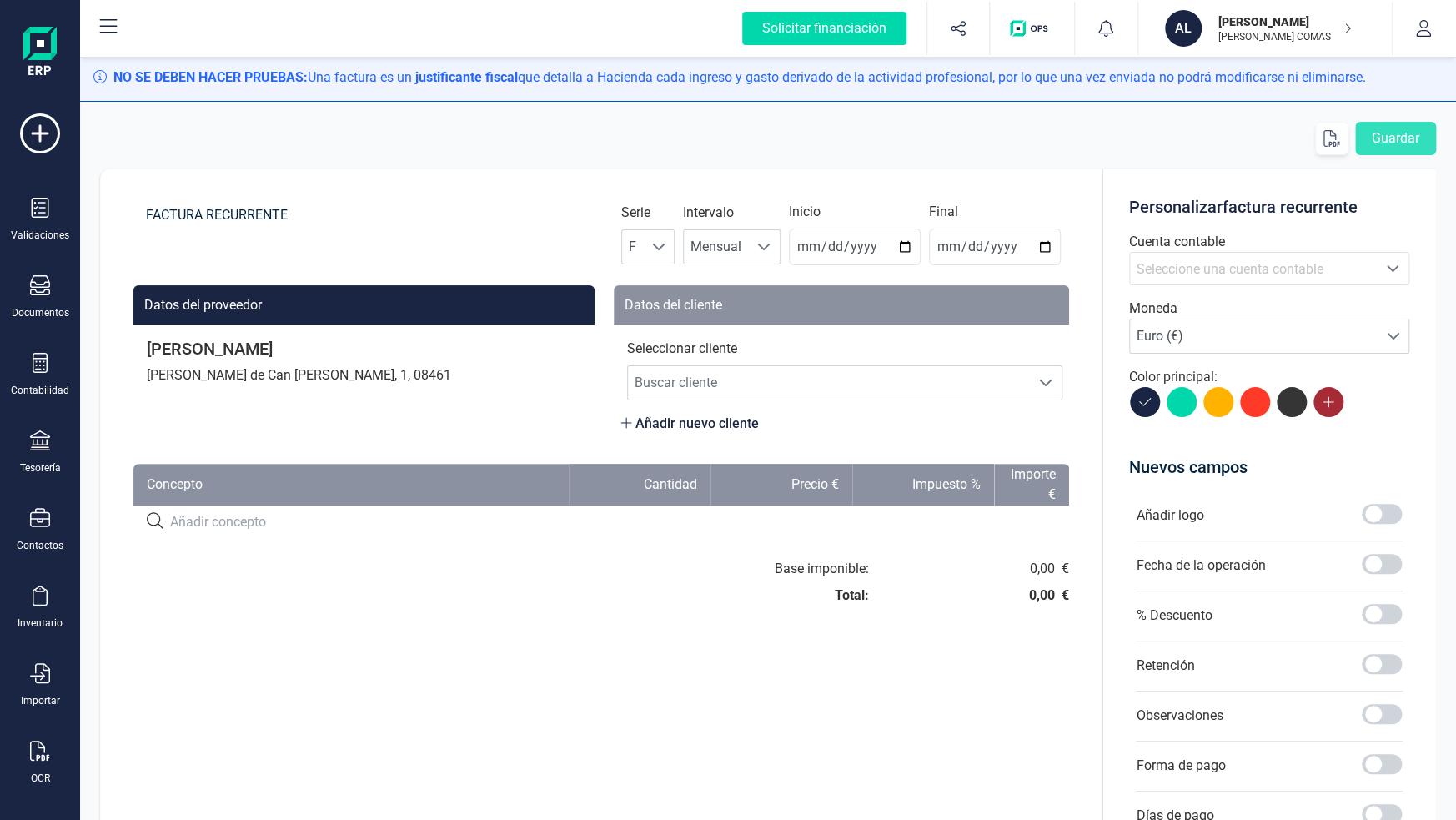
click at [1317, 403] on button at bounding box center [1329, 402] width 30 height 30
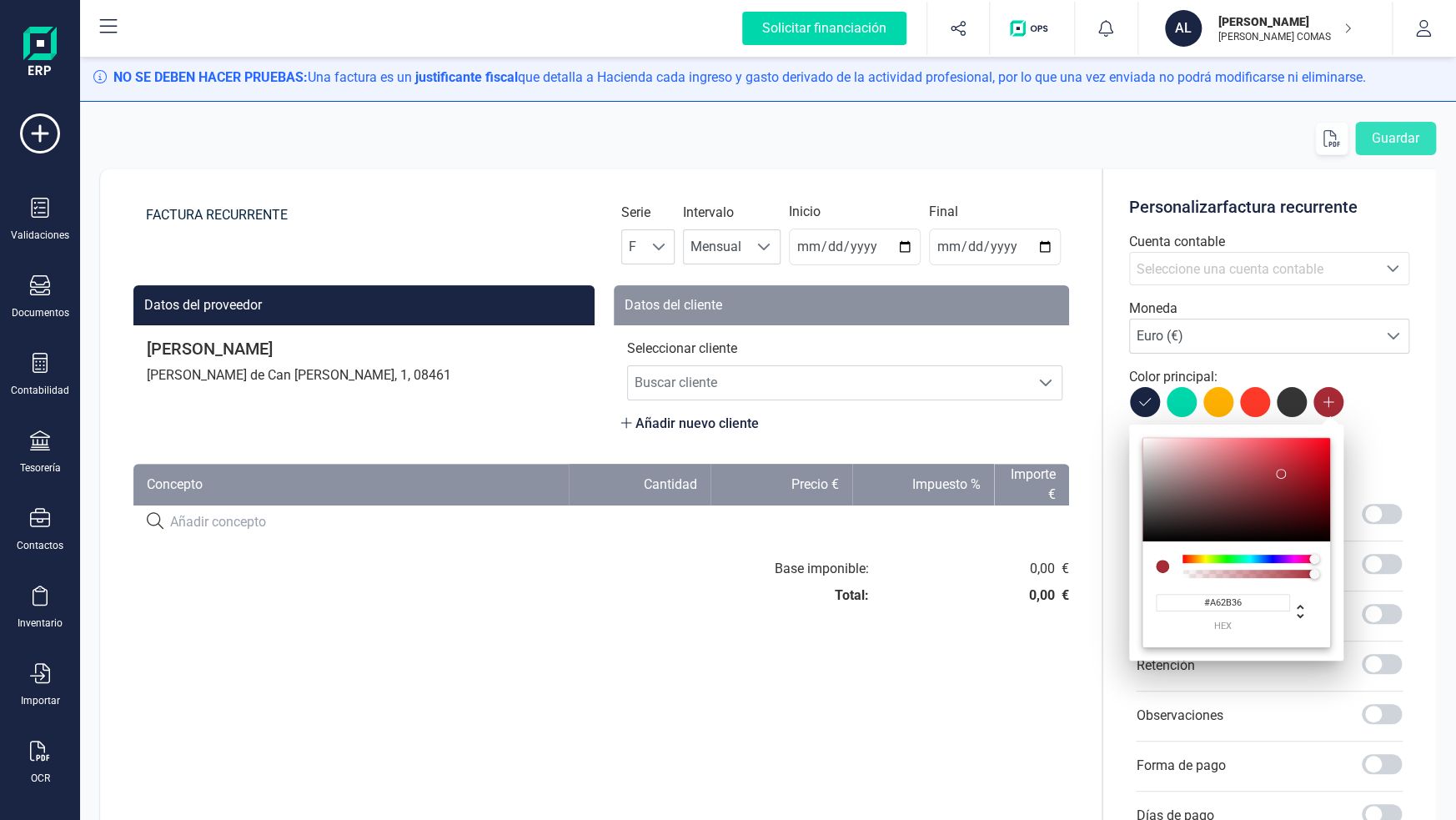
type input "#A92D39"
click at [1279, 473] on div at bounding box center [1280, 473] width 10 height 10
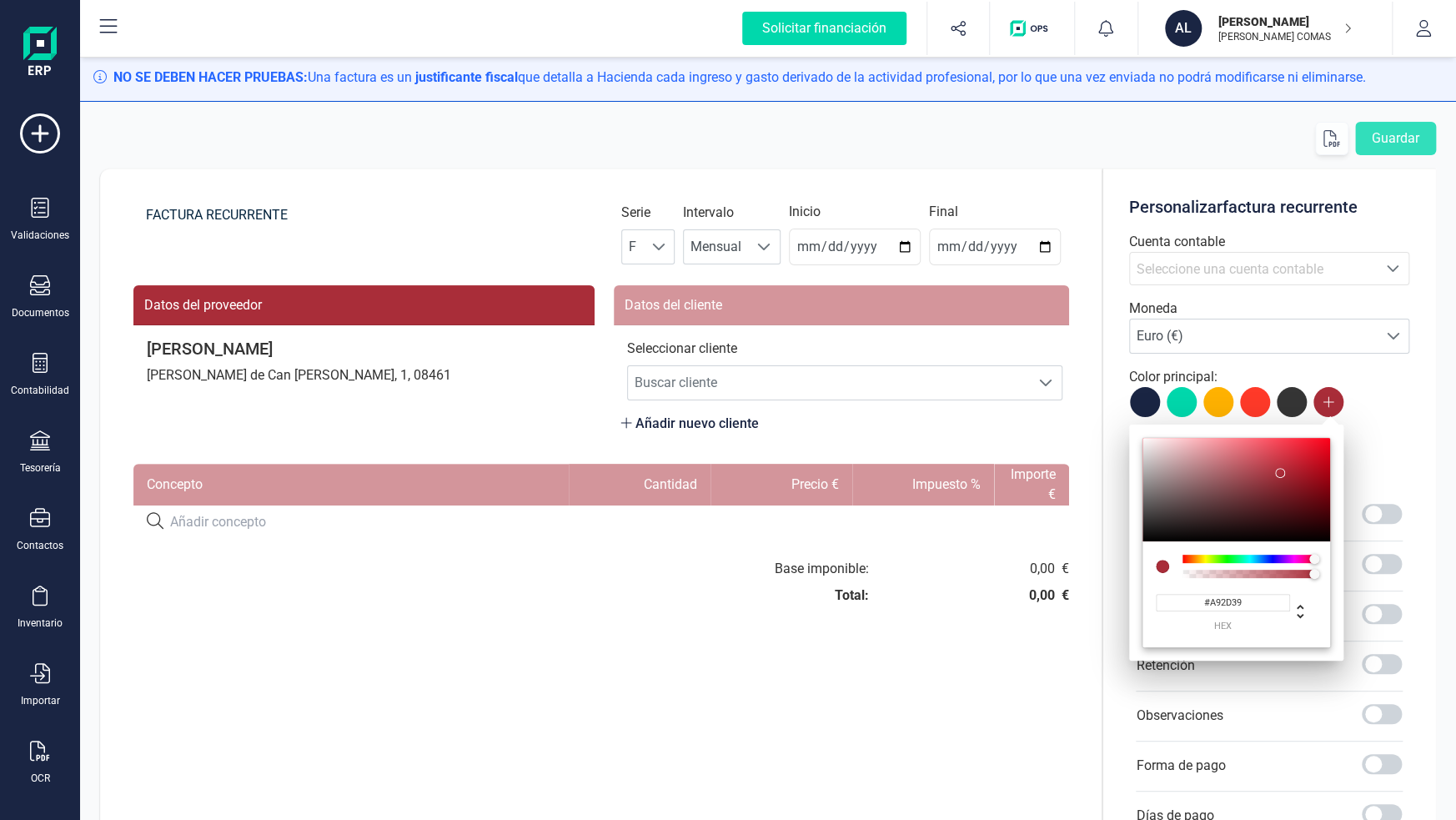
click at [685, 720] on div "FACTURA RECURRENTE Serie F F Intervalo Mensual Mensual Inicio 2025-10-02 Final …" at bounding box center [601, 610] width 1003 height 884
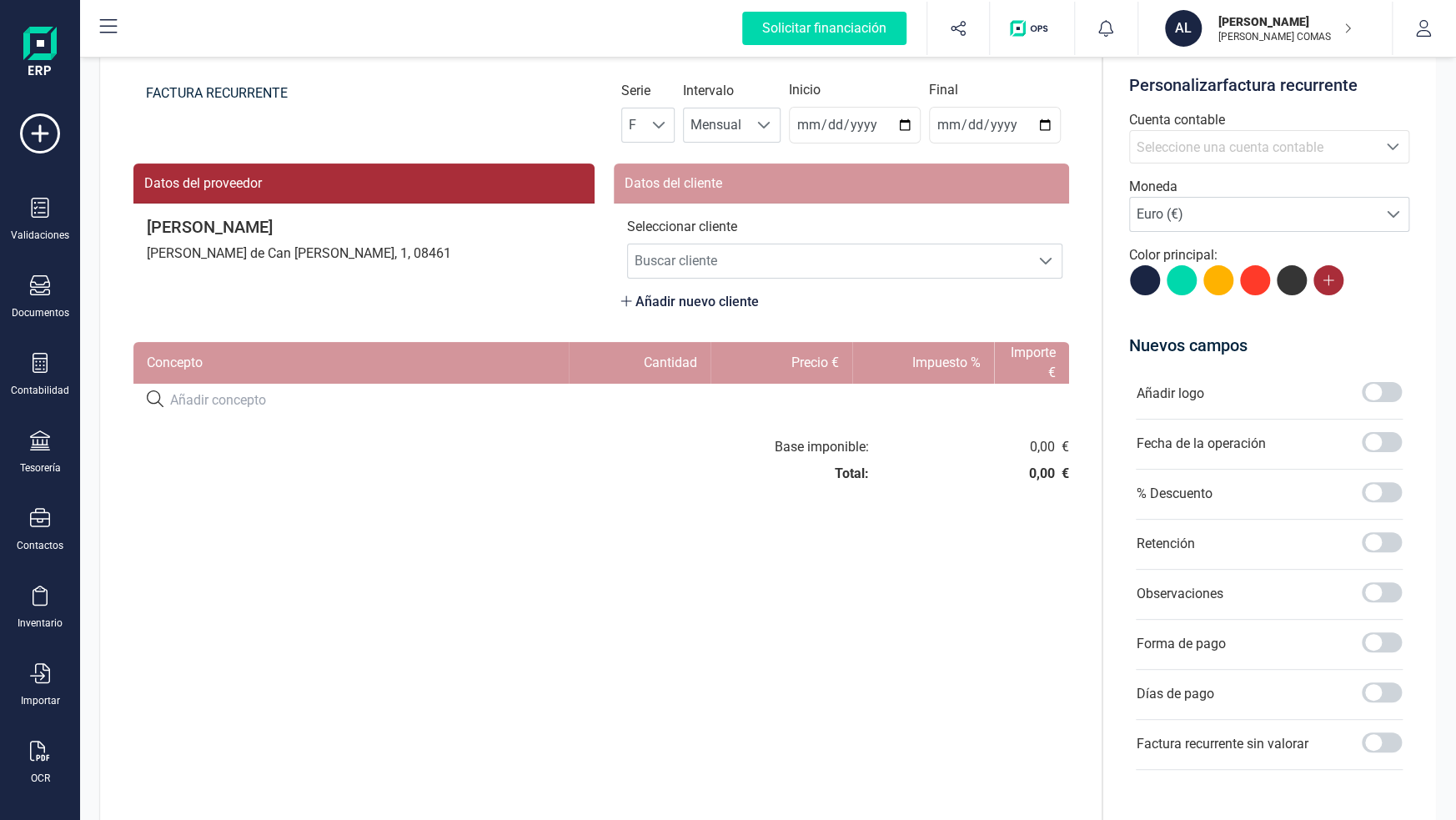
scroll to position [167, 0]
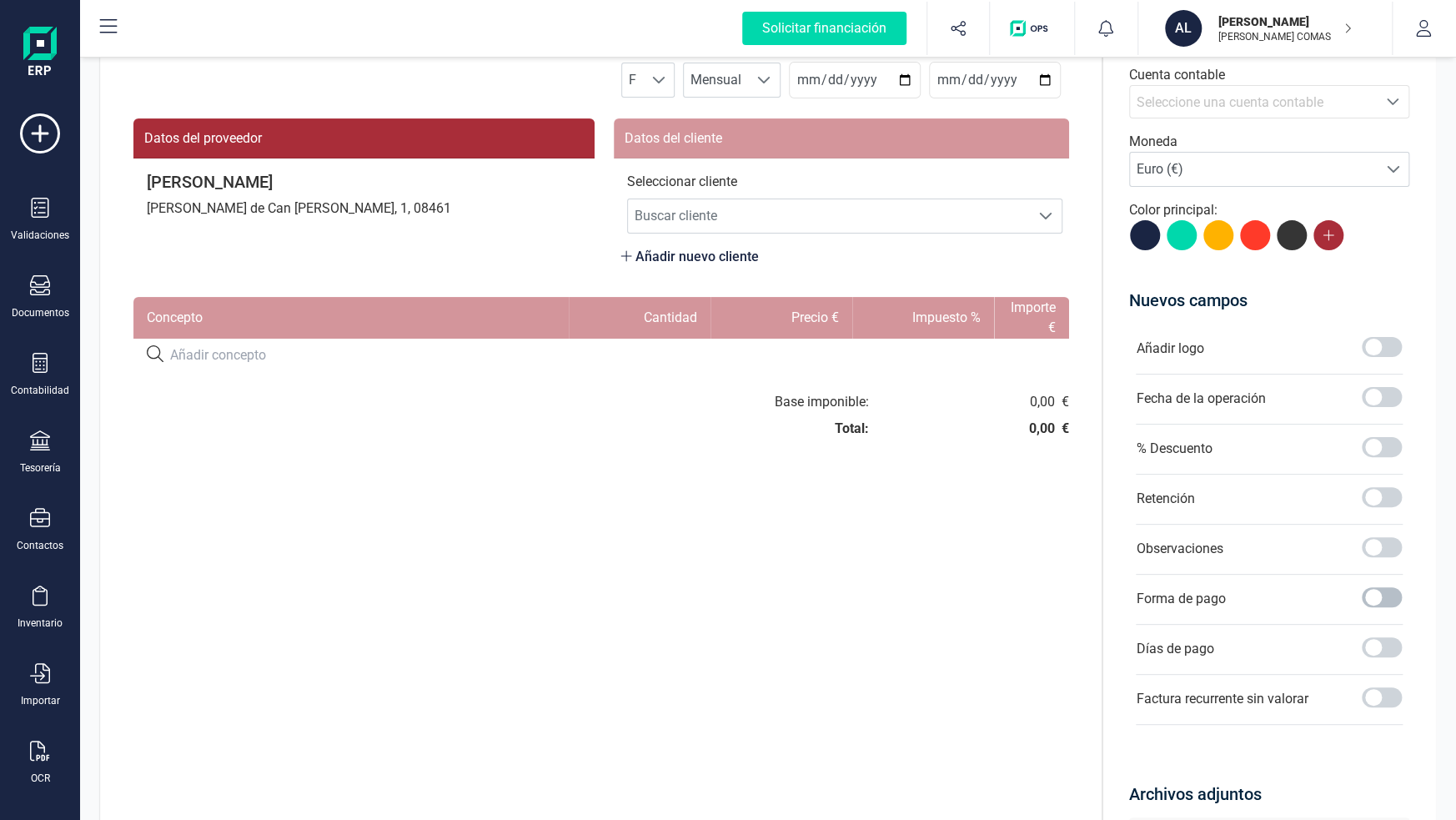
click at [1381, 596] on span at bounding box center [1382, 597] width 40 height 20
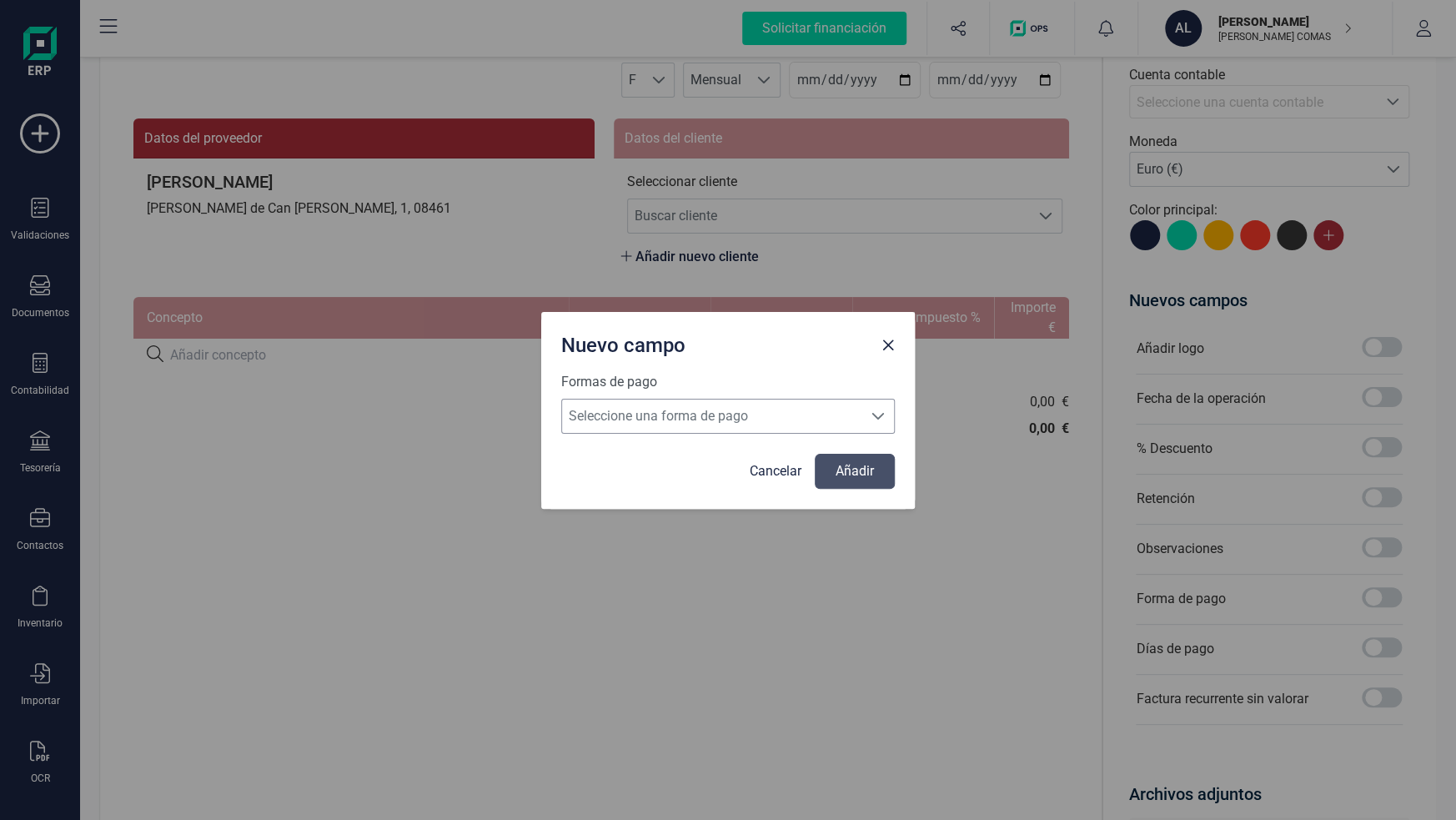
click at [746, 419] on span "Seleccione una forma de pago" at bounding box center [711, 416] width 300 height 33
click at [734, 519] on div "Nuevo campo Formas de pago Seleccione una forma de pago Seleccione una forma de…" at bounding box center [728, 410] width 1456 height 820
click at [734, 522] on div "Nuevo campo Formas de pago Seleccione una forma de pago Seleccione una forma de…" at bounding box center [728, 410] width 1456 height 820
click at [751, 483] on div "Cancelar Añadir" at bounding box center [728, 470] width 333 height 35
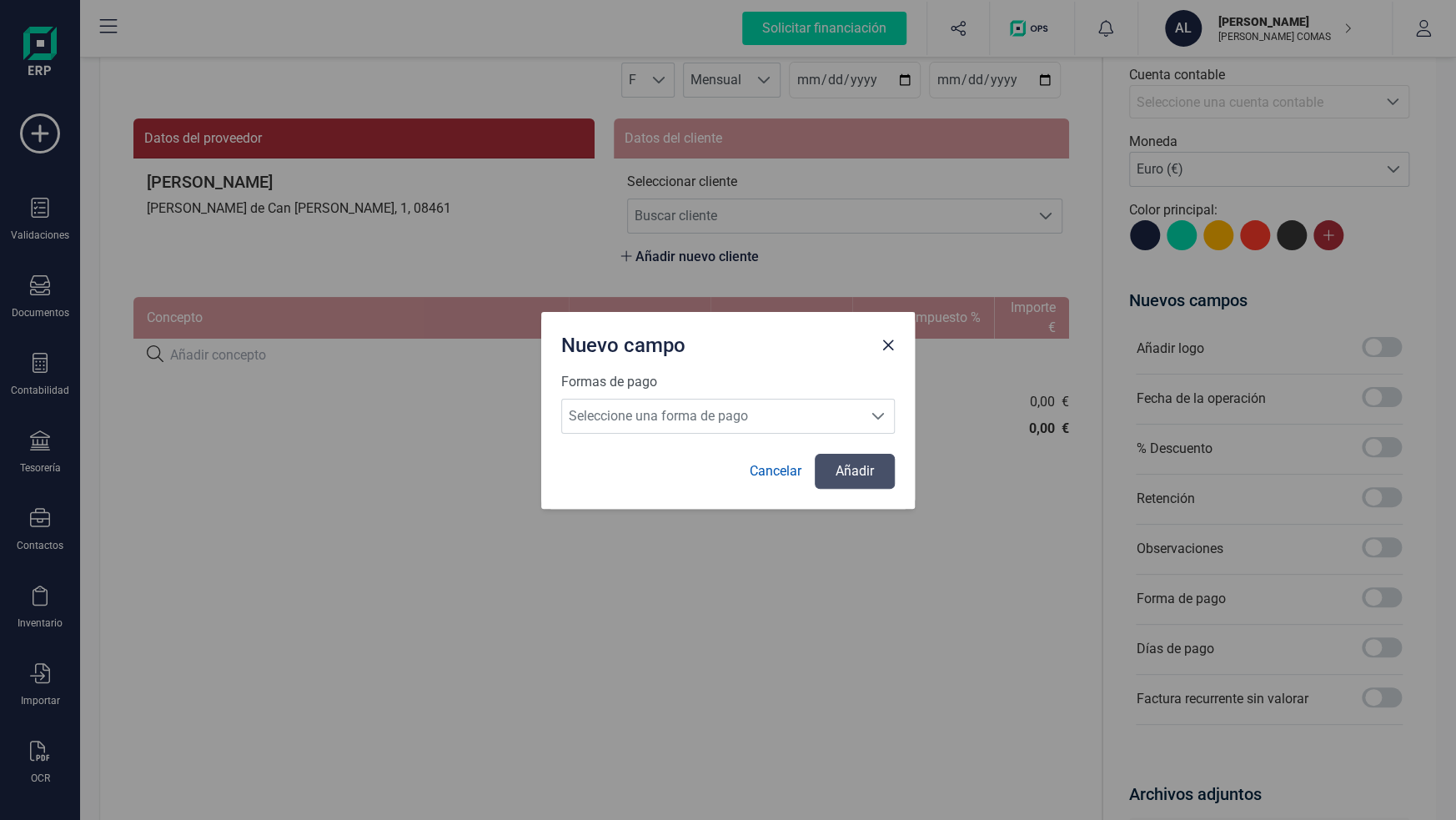
click at [754, 476] on link "Cancelar" at bounding box center [776, 471] width 52 height 20
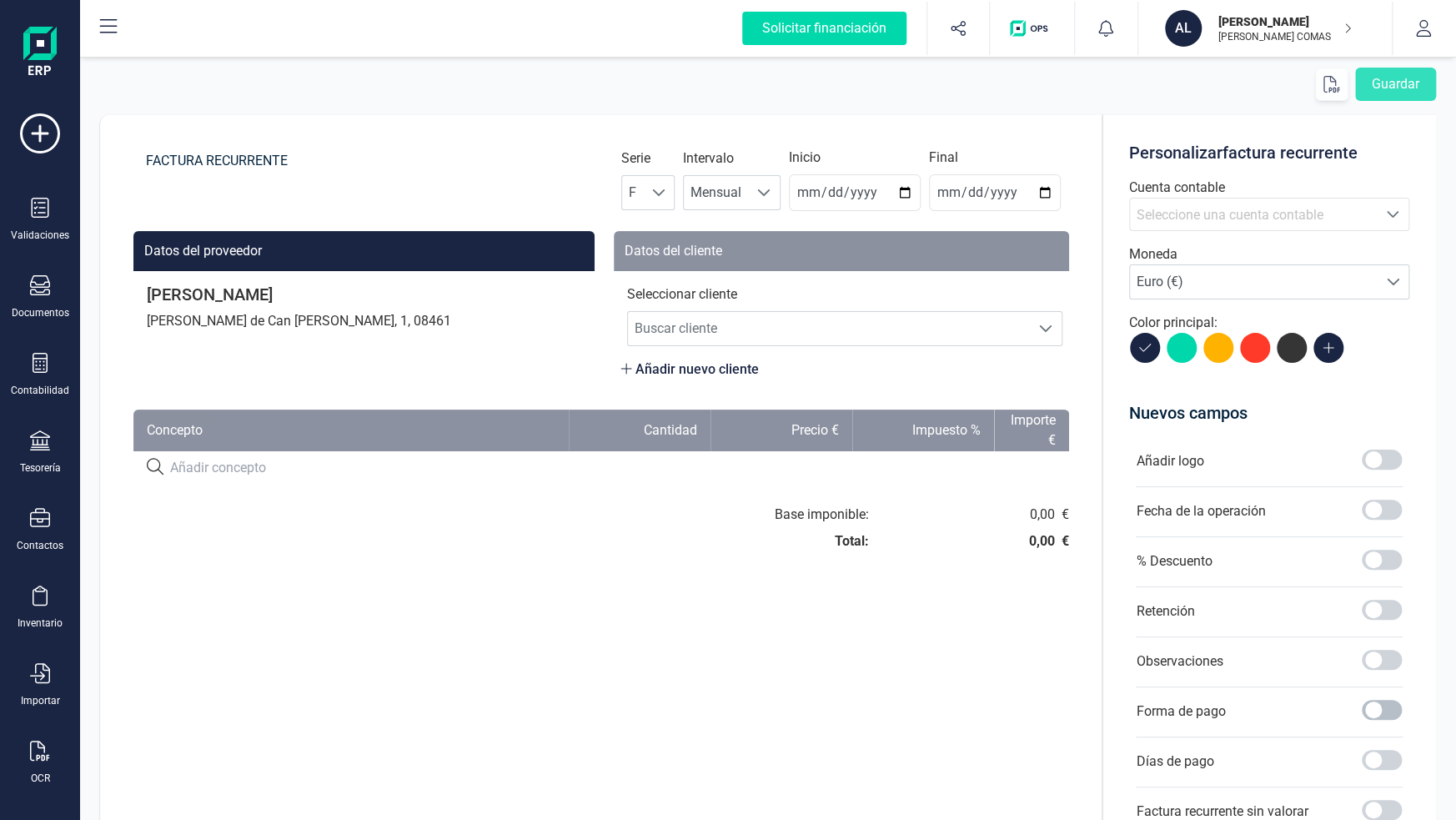
scroll to position [83, 0]
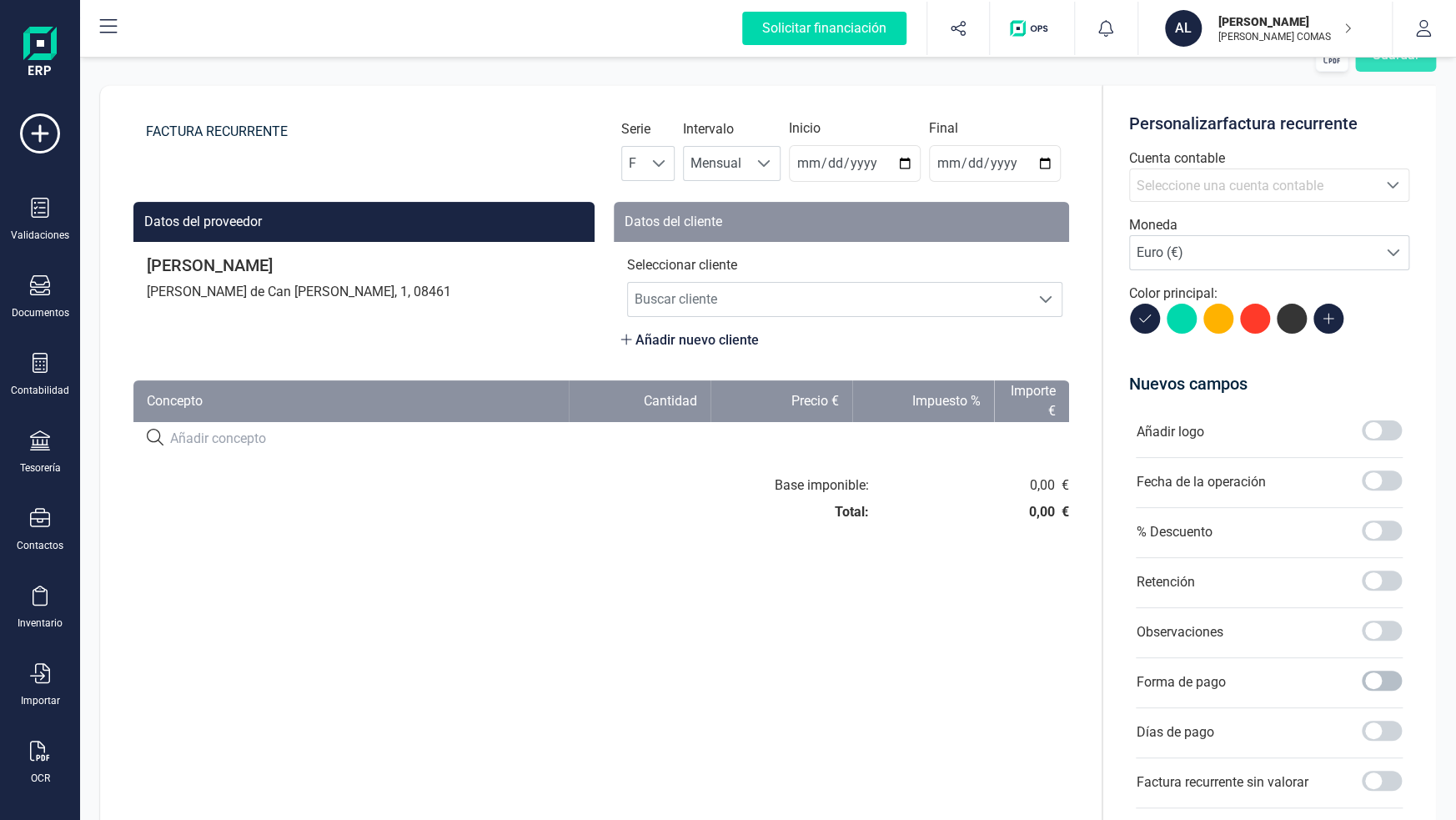
click at [1380, 675] on span at bounding box center [1382, 680] width 40 height 20
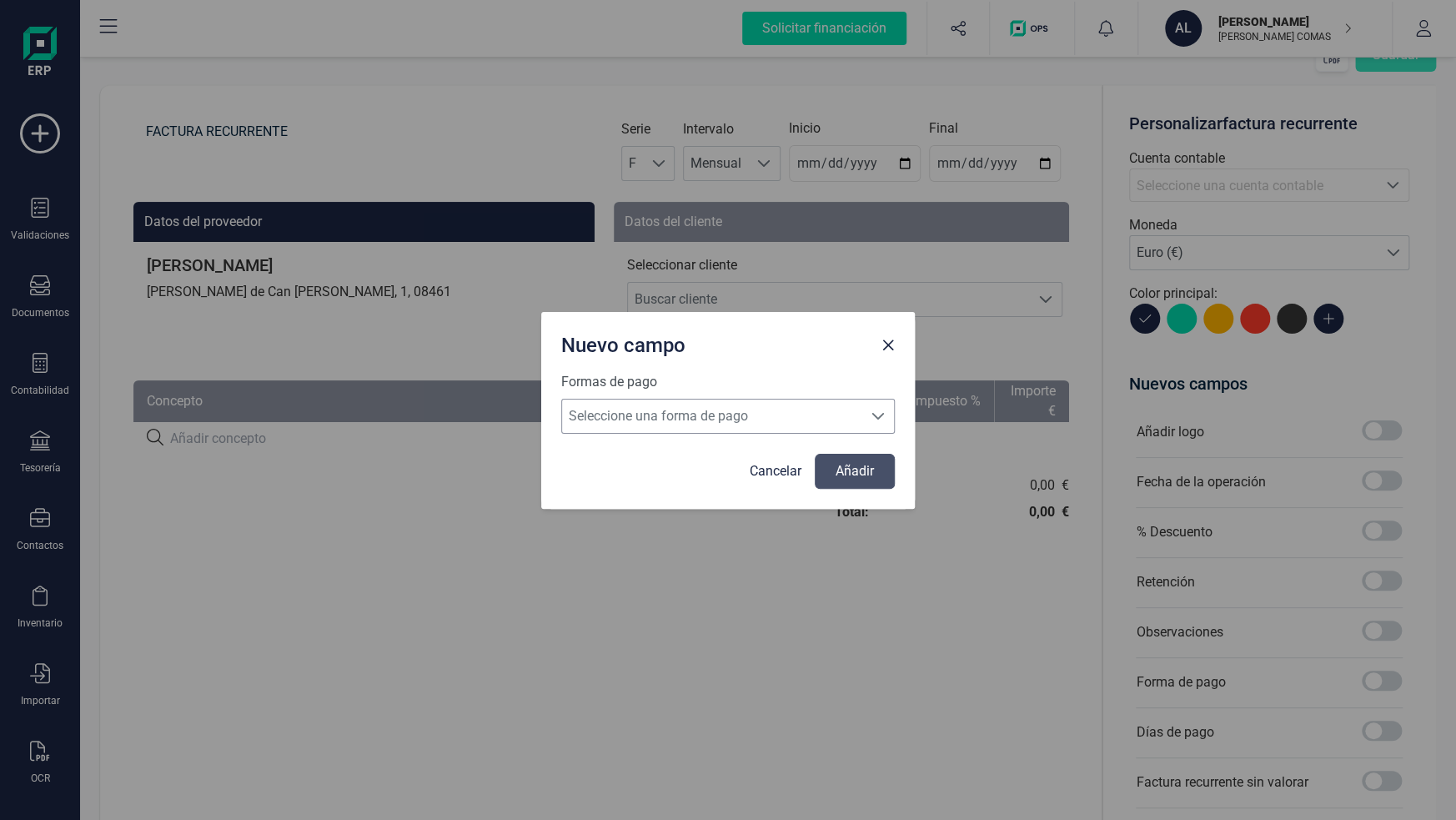
click at [636, 410] on span "Seleccione una forma de pago" at bounding box center [711, 416] width 300 height 33
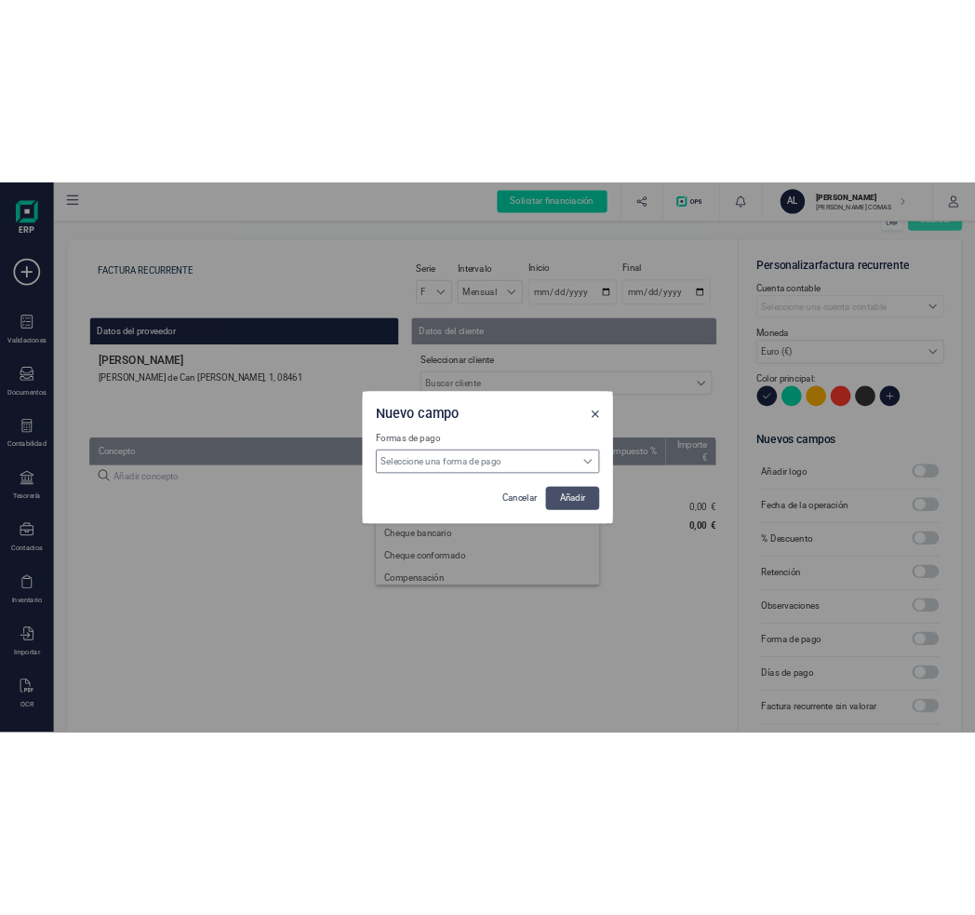
scroll to position [11, 81]
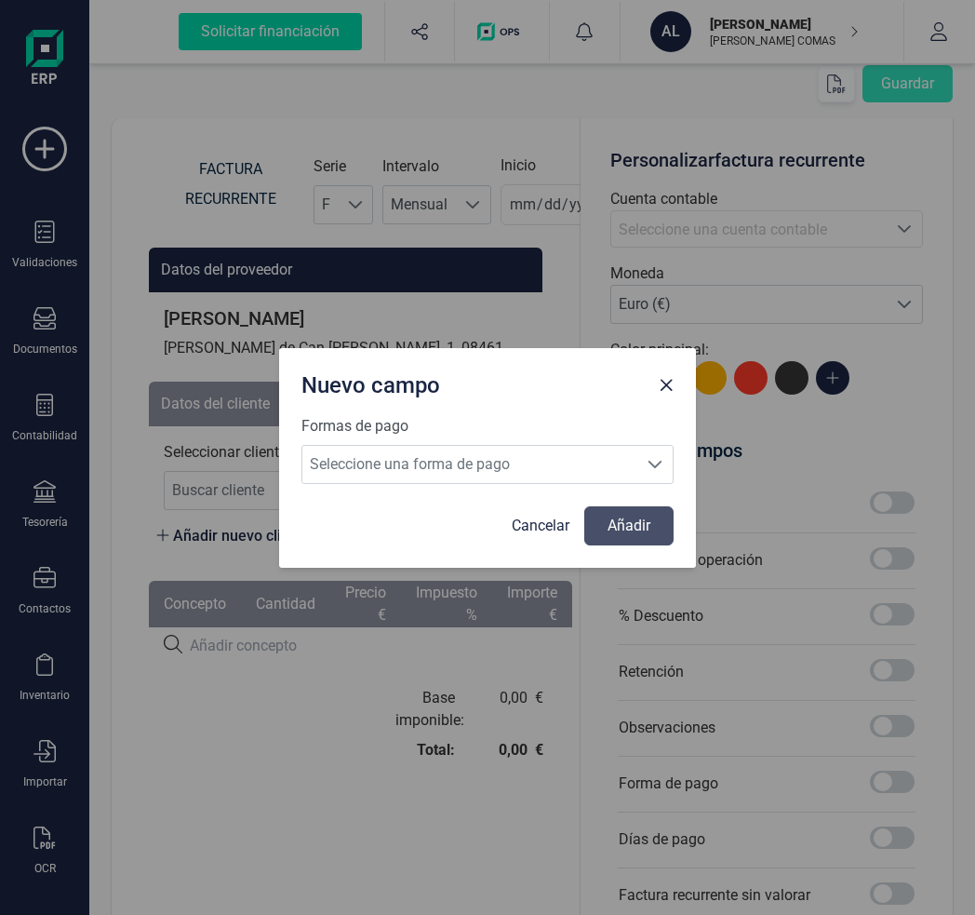
click at [421, 711] on div "Nuevo campo Formas de pago Seleccione una forma de pago Seleccione una forma de…" at bounding box center [487, 457] width 975 height 915
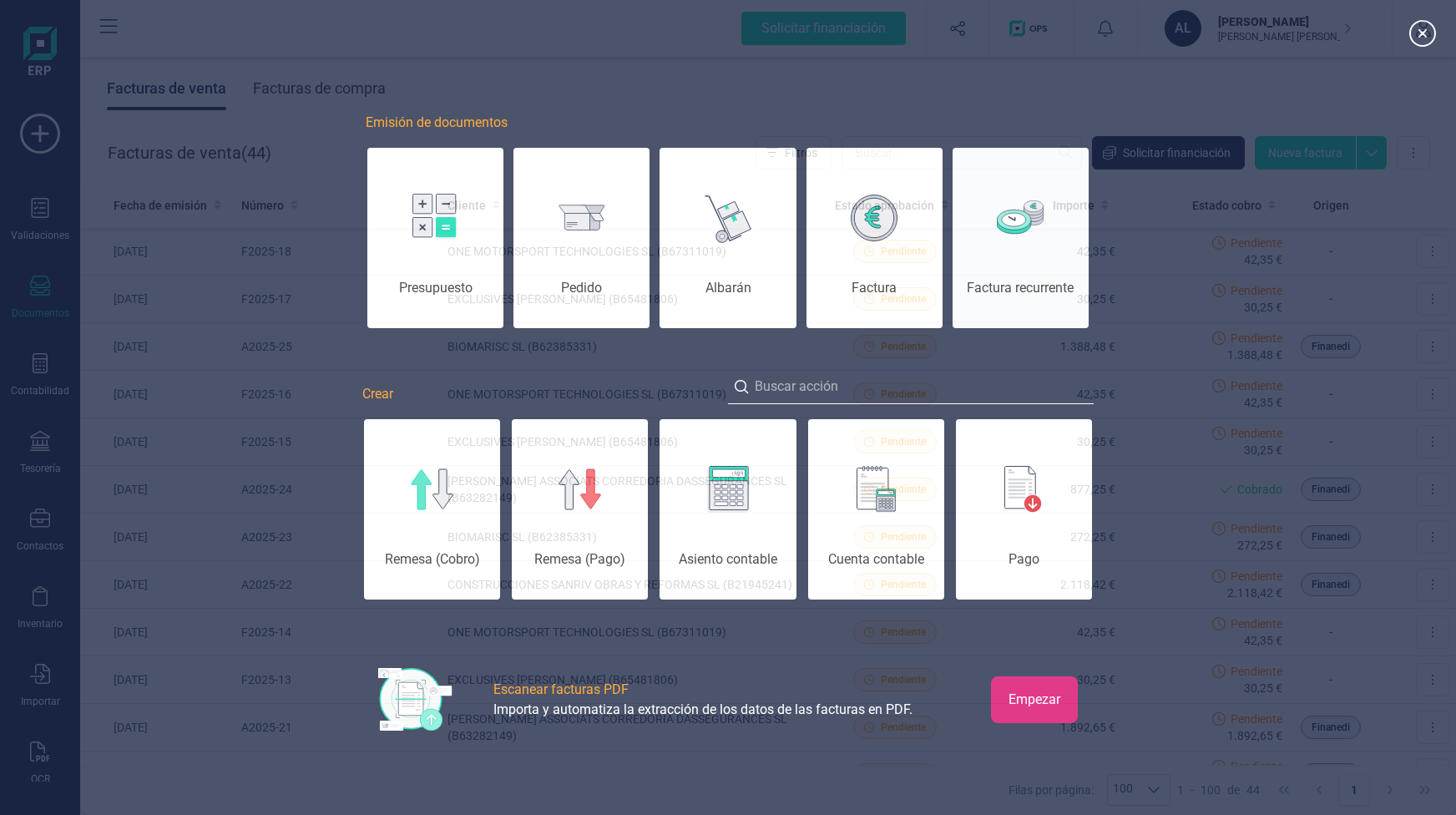
scroll to position [0, 83]
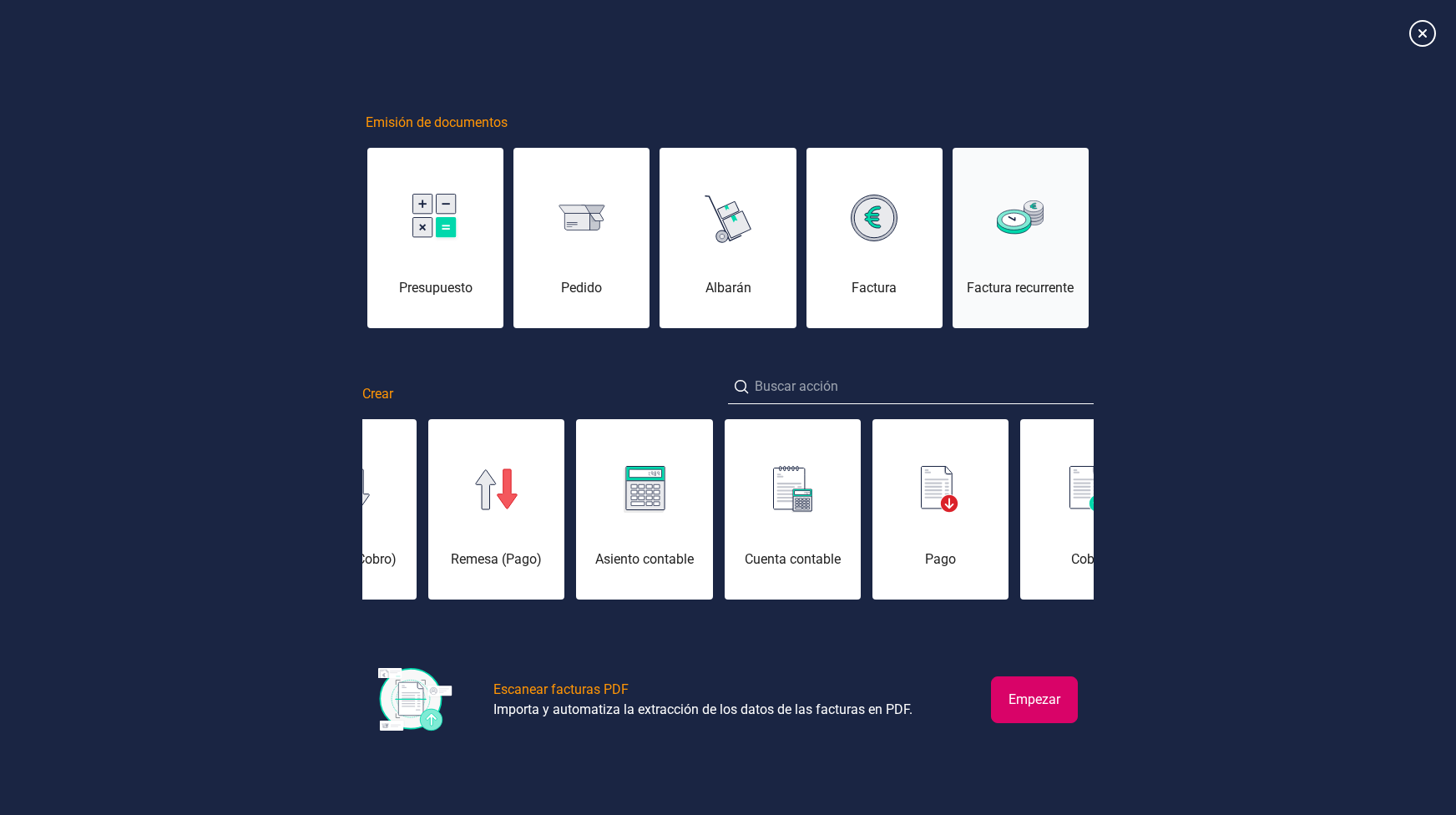
click at [1016, 285] on div "Factura recurrente" at bounding box center [1021, 288] width 136 height 20
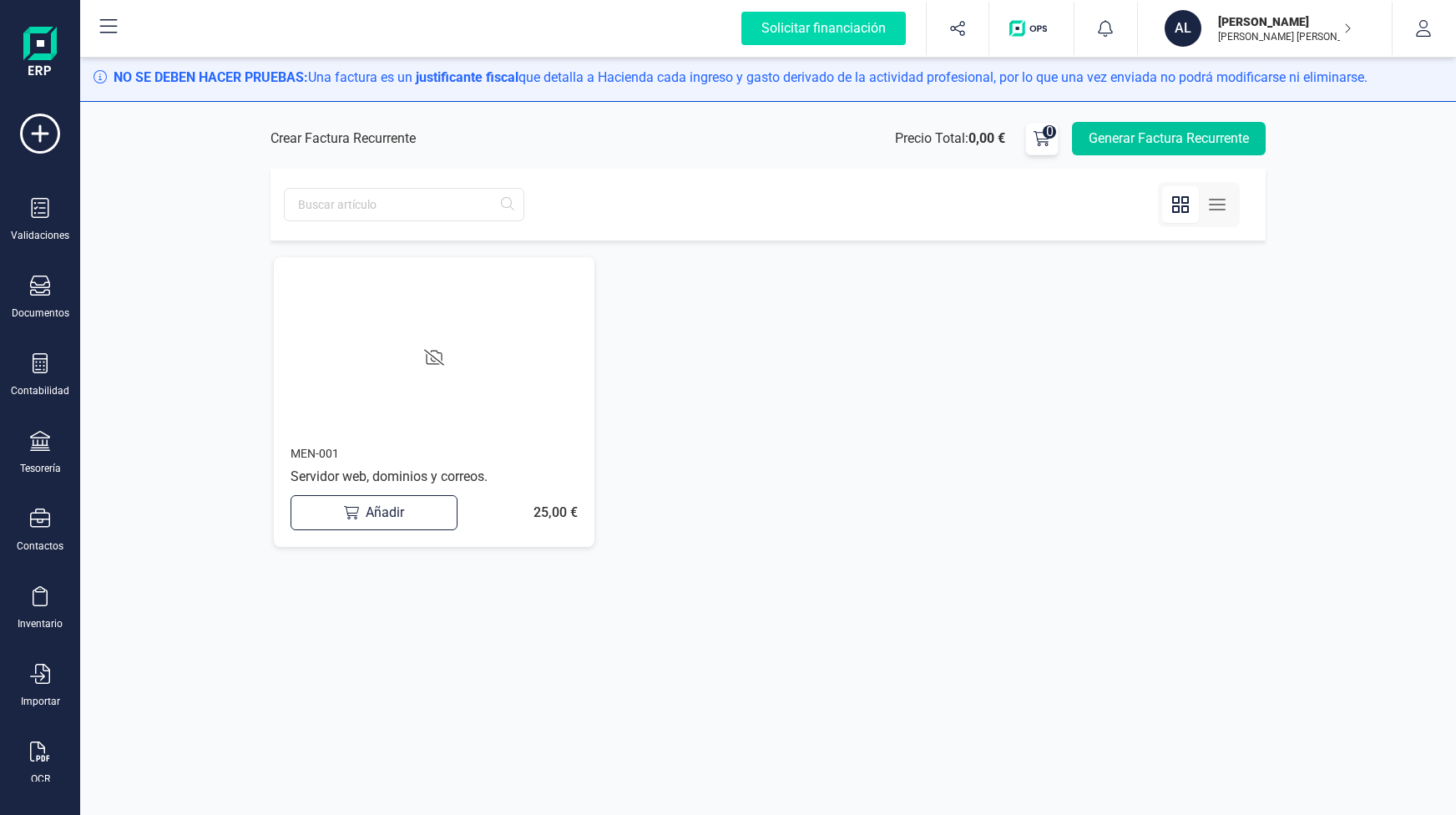
click at [1143, 150] on button "Generar Factura Recurrente" at bounding box center [1169, 138] width 194 height 33
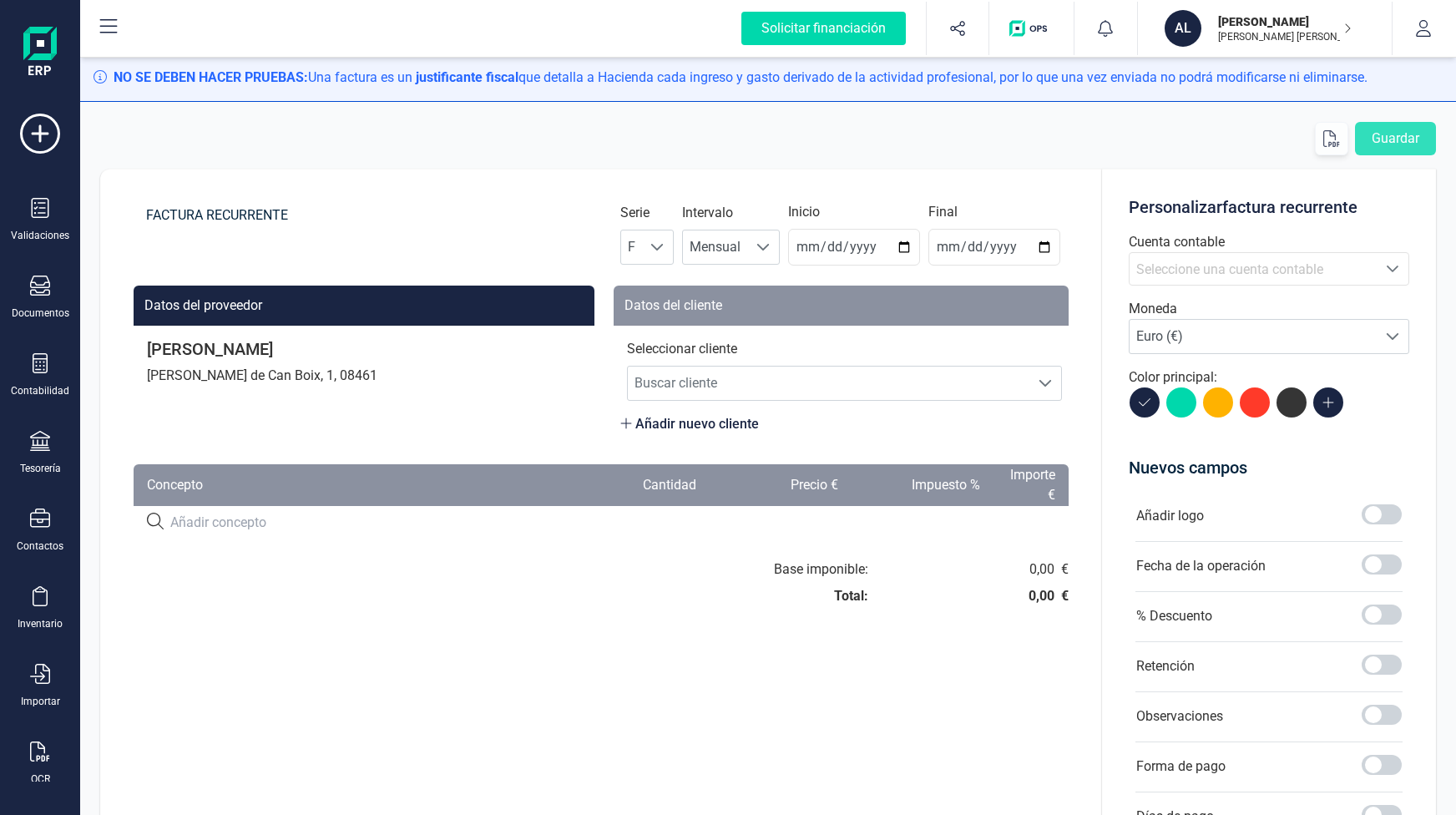
click at [1254, 408] on button at bounding box center [1255, 403] width 31 height 31
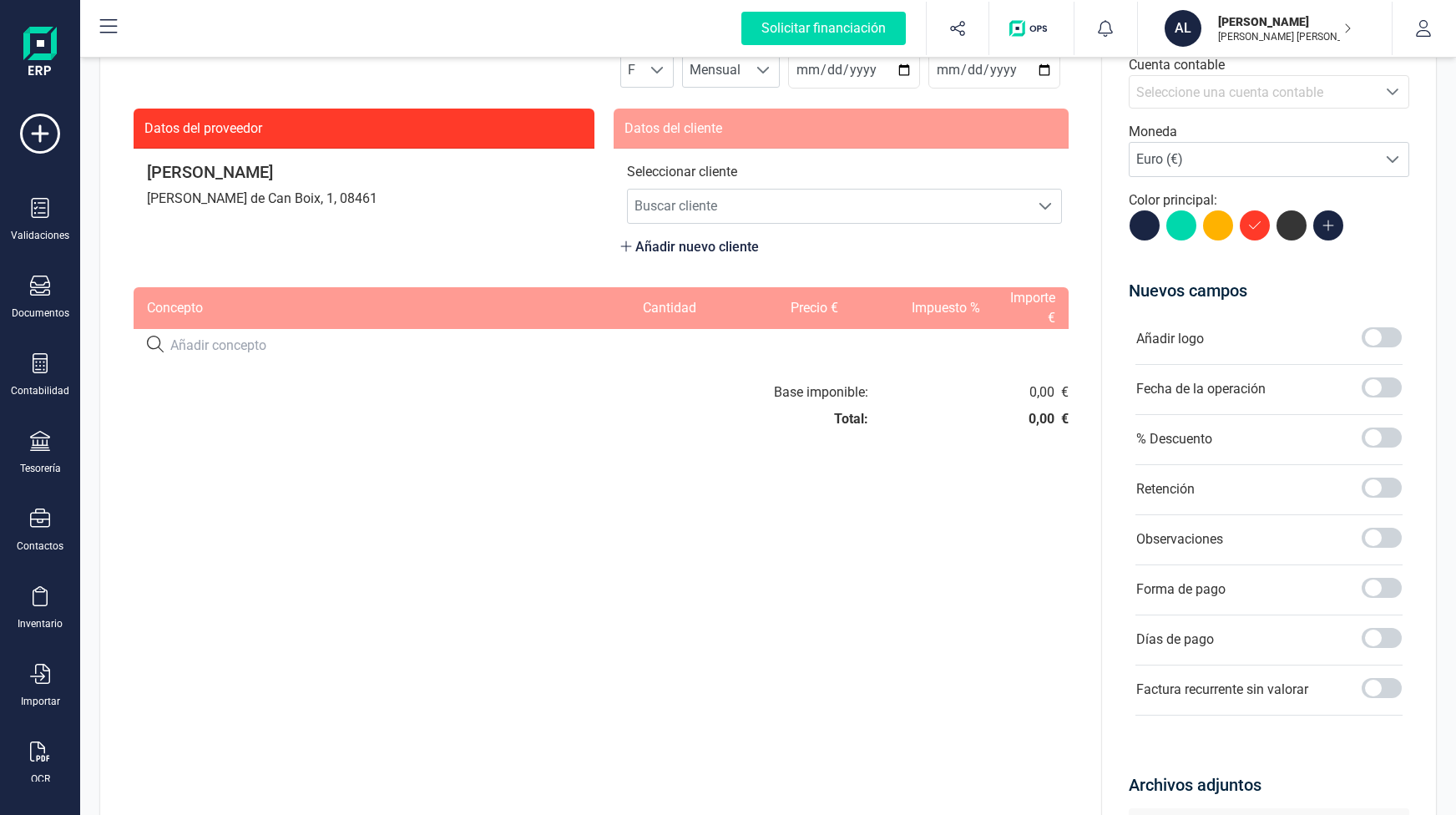
scroll to position [250, 0]
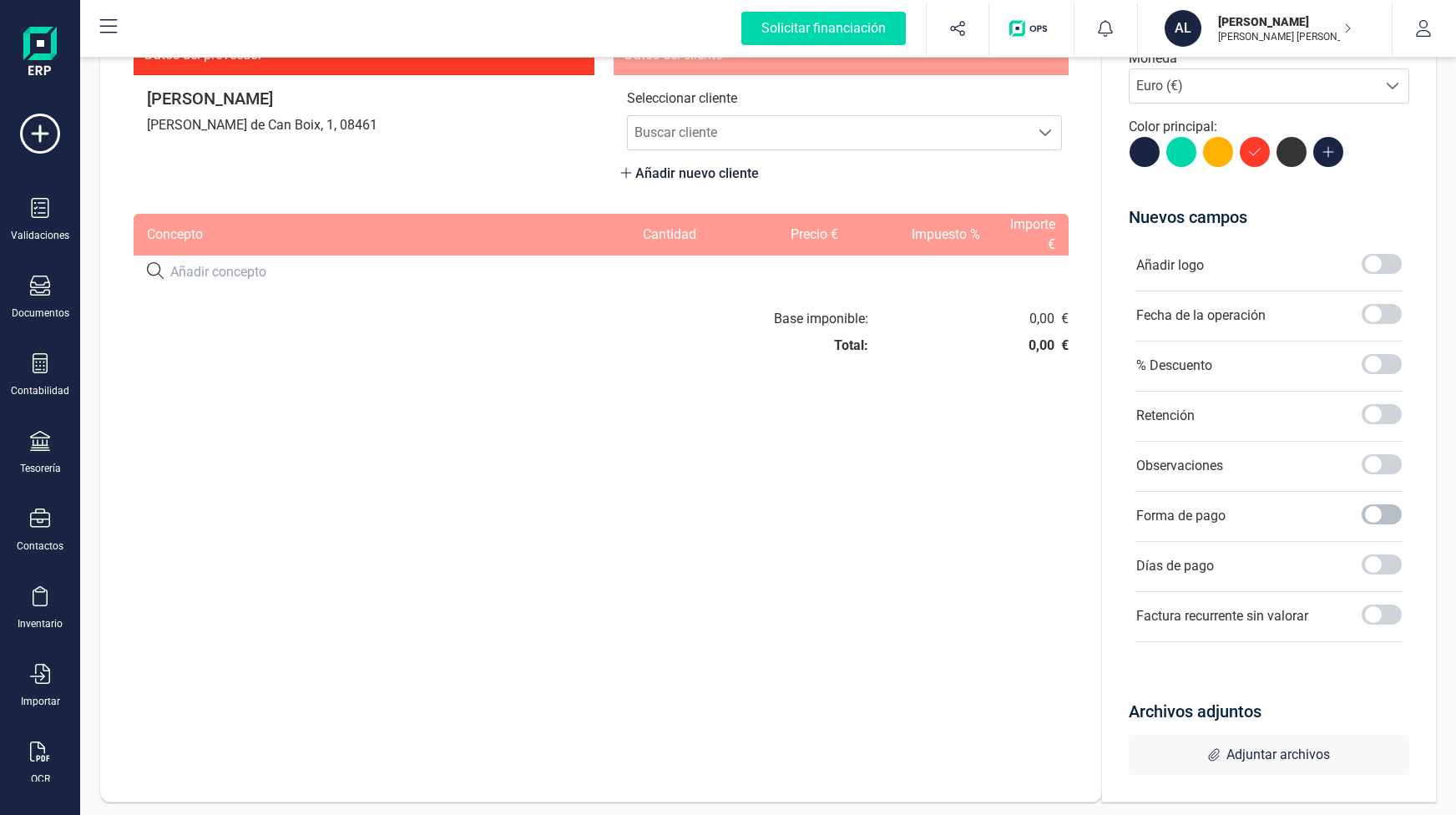
click at [1382, 513] on span at bounding box center [1382, 514] width 40 height 20
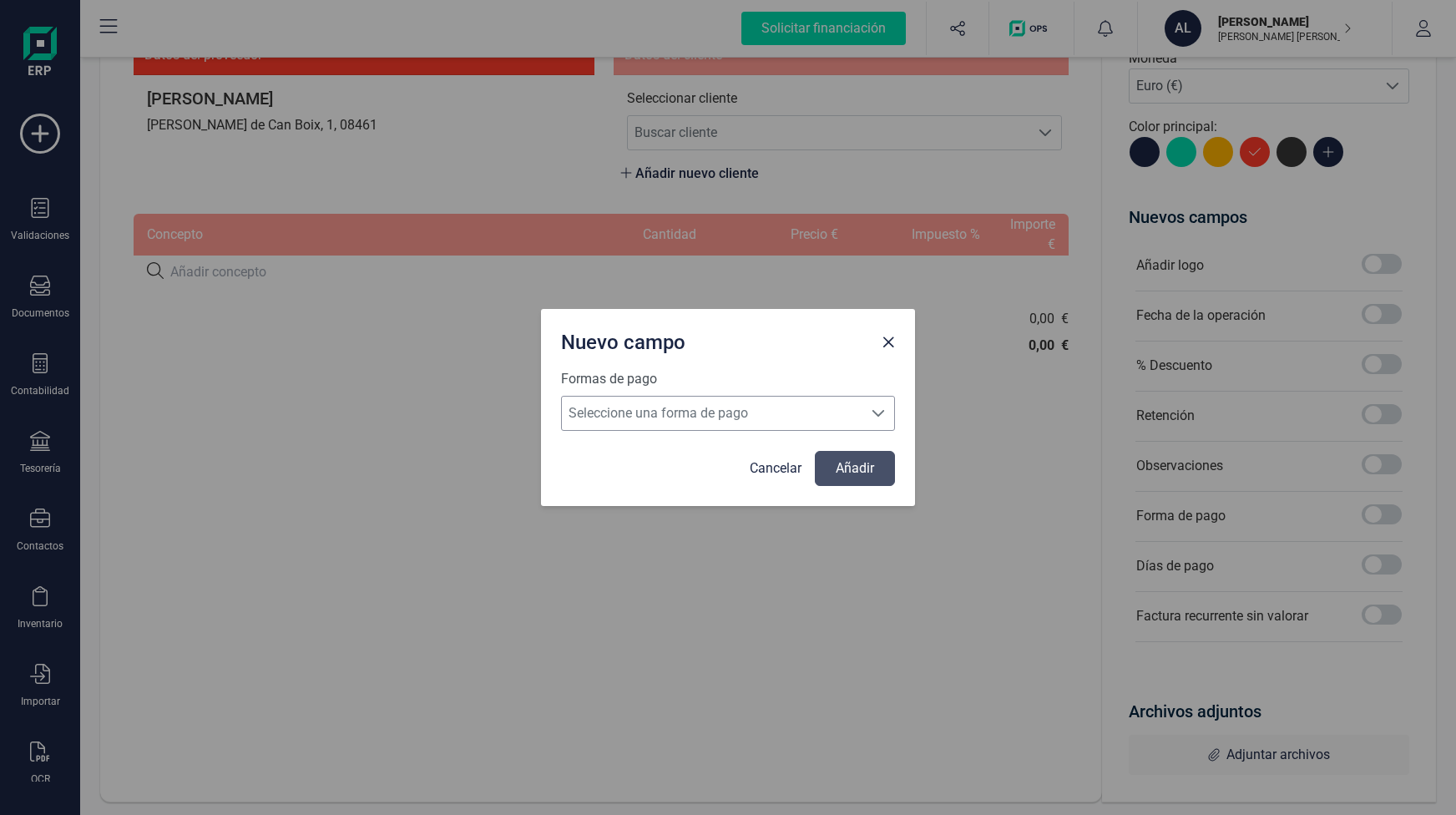
click at [789, 403] on span "Seleccione una forma de pago" at bounding box center [711, 413] width 301 height 33
drag, startPoint x: 651, startPoint y: 546, endPoint x: 668, endPoint y: 533, distance: 21.4
click at [650, 546] on div "Nuevo campo Formas de pago Seleccione una forma de pago Seleccione una forma de…" at bounding box center [728, 408] width 1456 height 815
click at [785, 462] on link "Cancelar" at bounding box center [776, 469] width 52 height 20
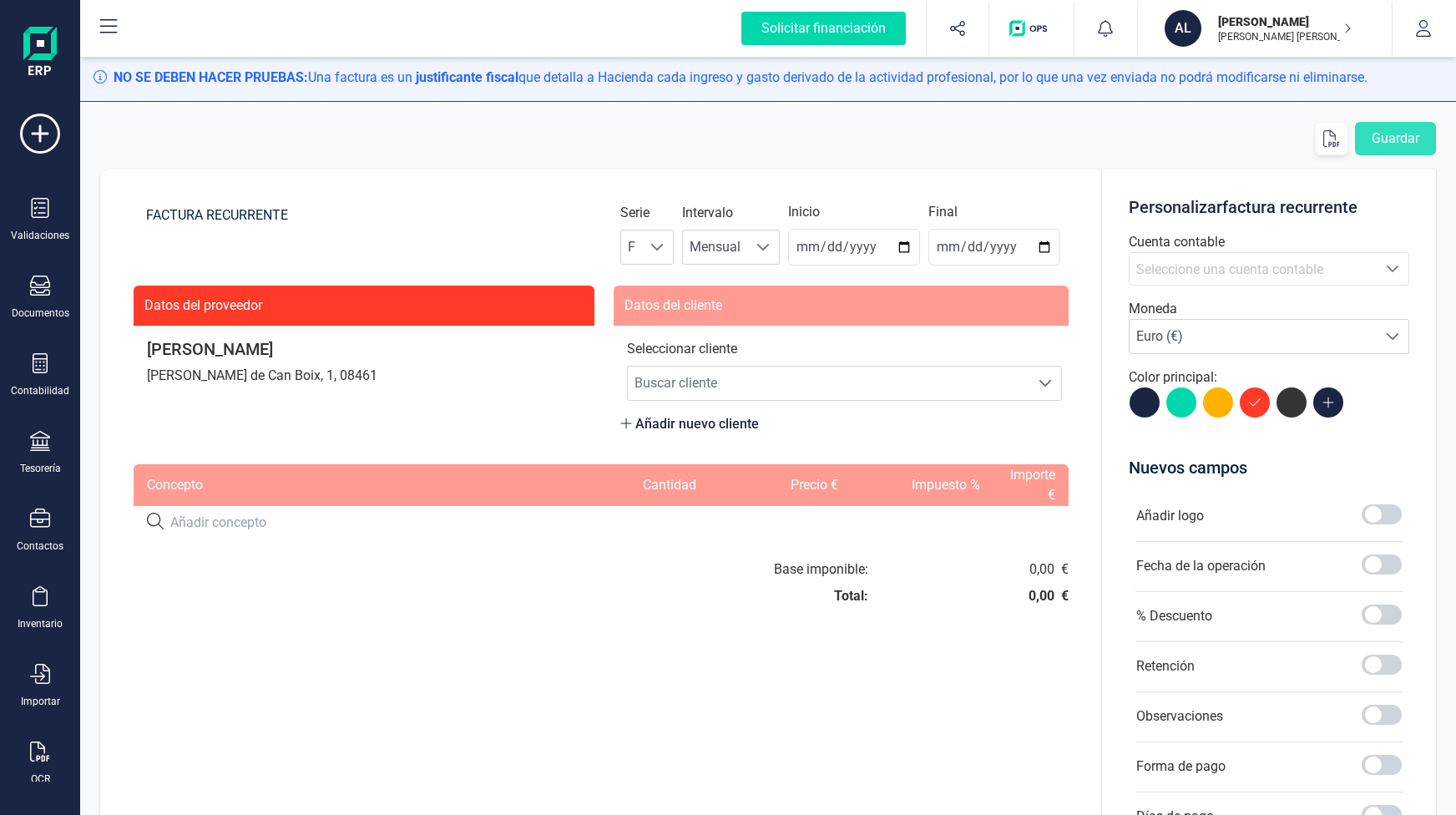
click at [1341, 404] on button at bounding box center [1329, 403] width 31 height 31
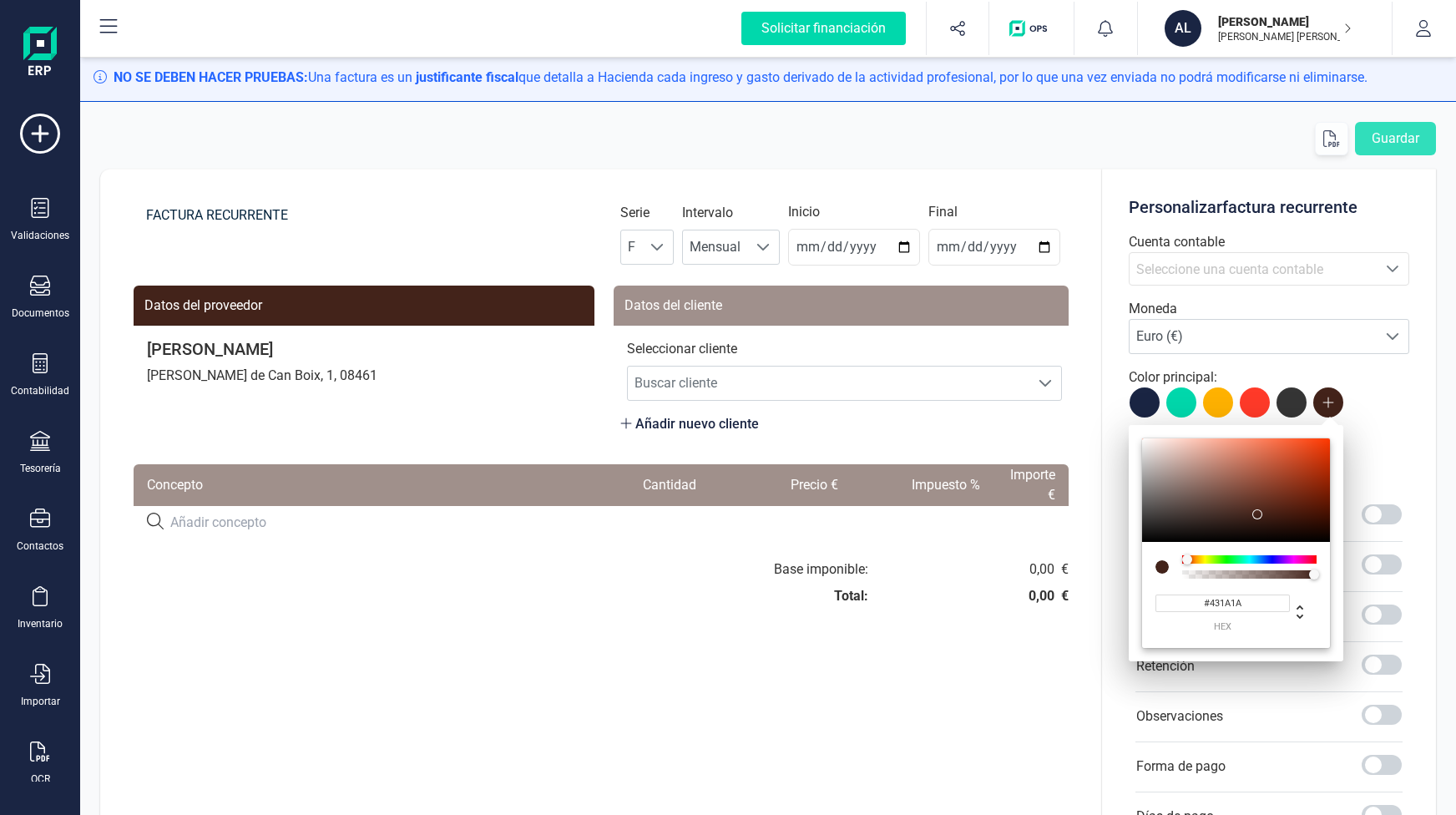
drag, startPoint x: 1187, startPoint y: 561, endPoint x: 1175, endPoint y: 560, distance: 12.0
click at [1175, 560] on div at bounding box center [1236, 567] width 161 height 23
click at [1285, 474] on div at bounding box center [1235, 490] width 187 height 103
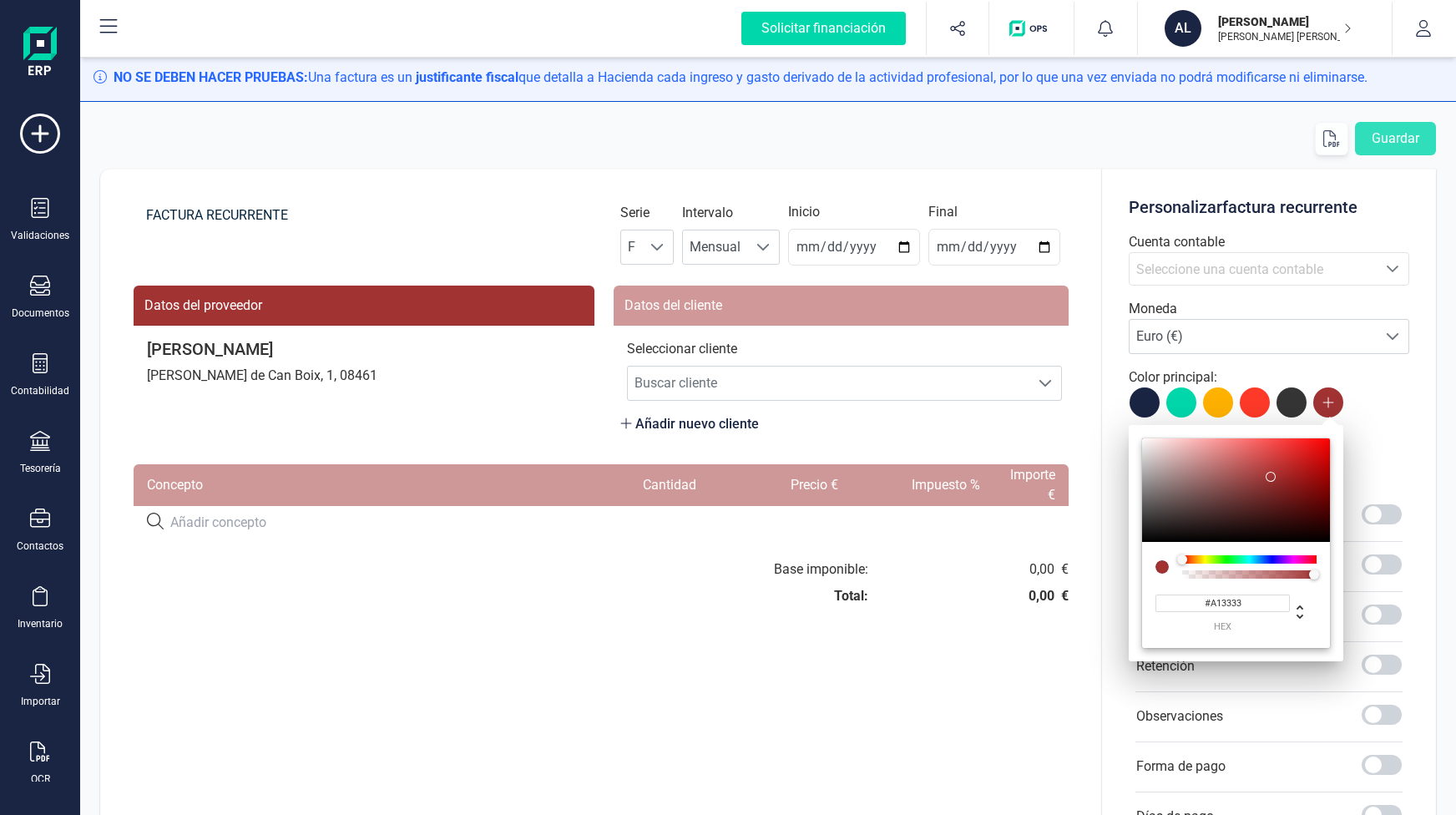
type input "#A33333"
drag, startPoint x: 1286, startPoint y: 471, endPoint x: 1270, endPoint y: 476, distance: 16.8
click at [1270, 476] on div at bounding box center [1270, 477] width 10 height 10
click at [948, 656] on div "FACTURA RECURRENTE Serie F F Intervalo Mensual Mensual Inicio 2025-10-02 Final …" at bounding box center [601, 611] width 1002 height 885
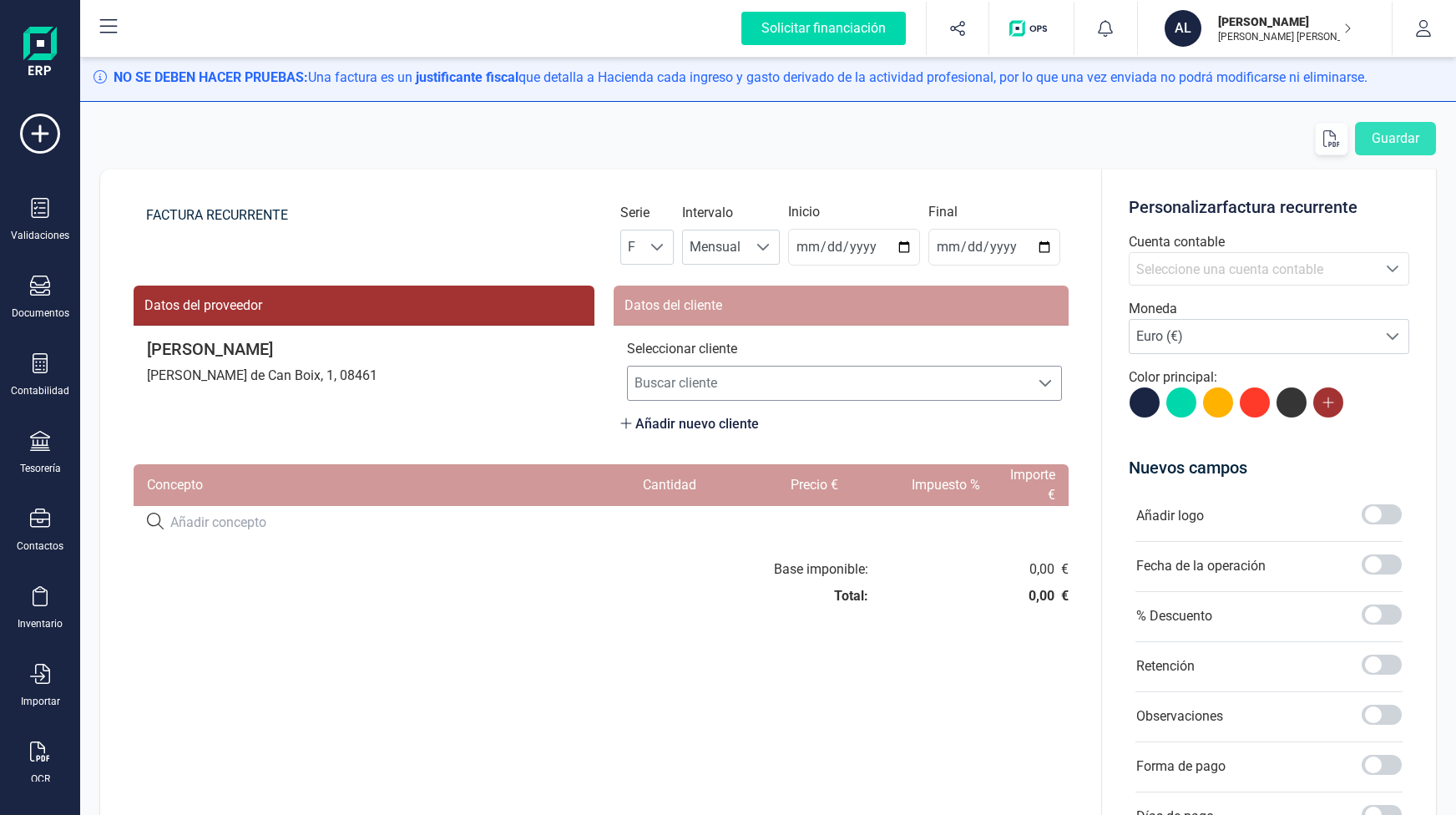
click at [846, 378] on span "Buscar cliente" at bounding box center [829, 383] width 402 height 33
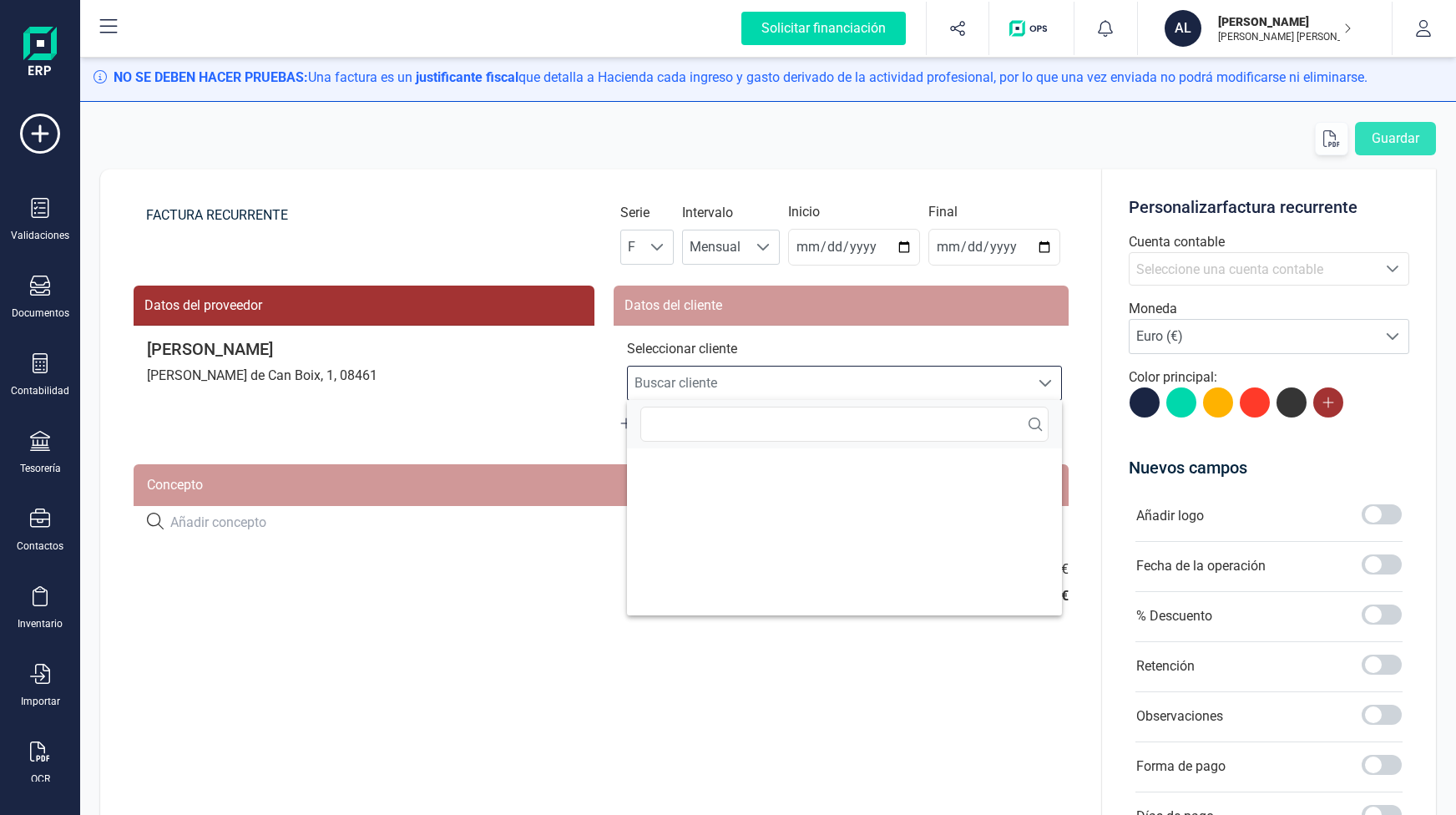
scroll to position [10, 73]
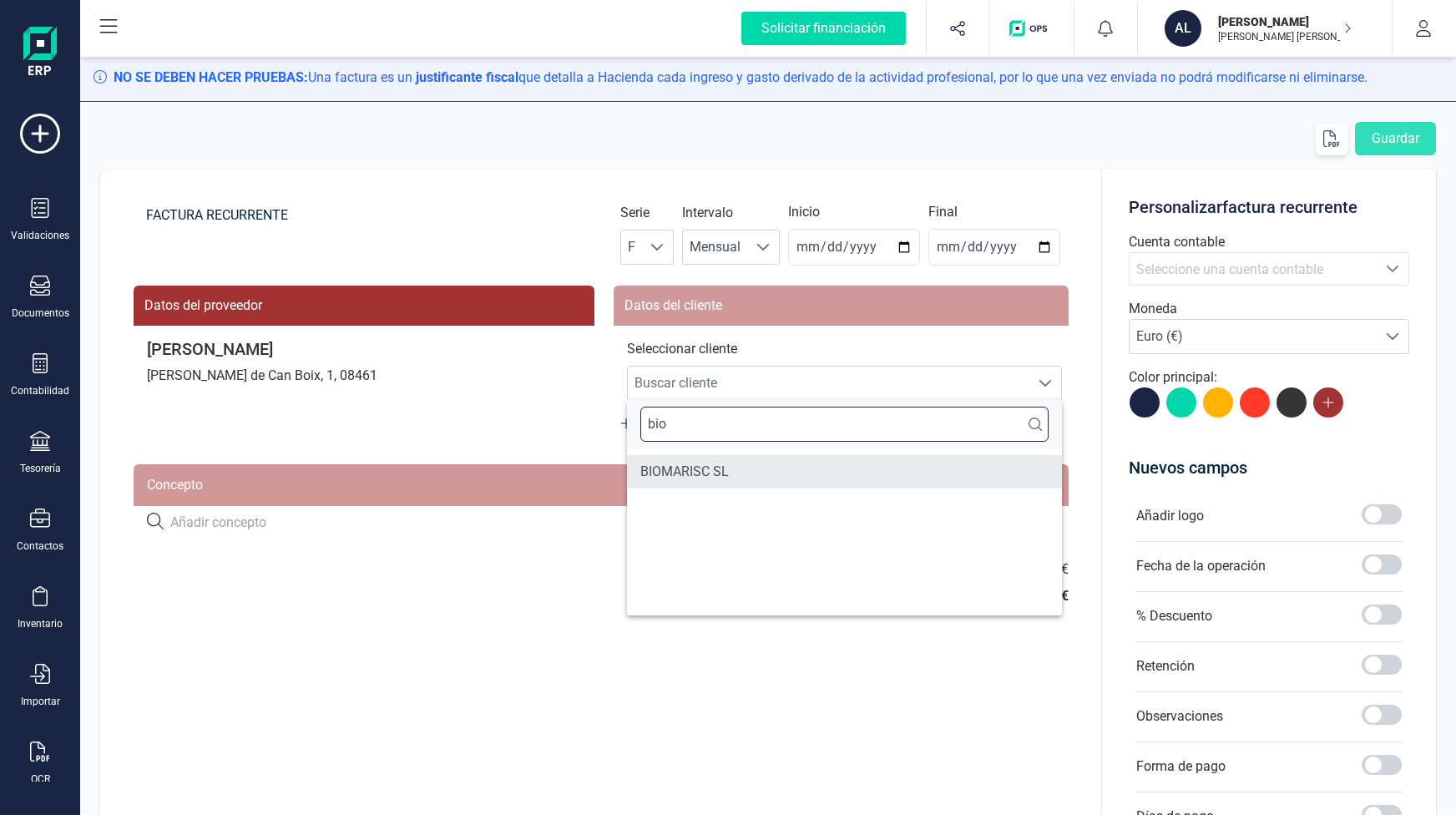
type input "bio"
click at [756, 471] on li "BIOMARISC SL" at bounding box center [844, 471] width 435 height 33
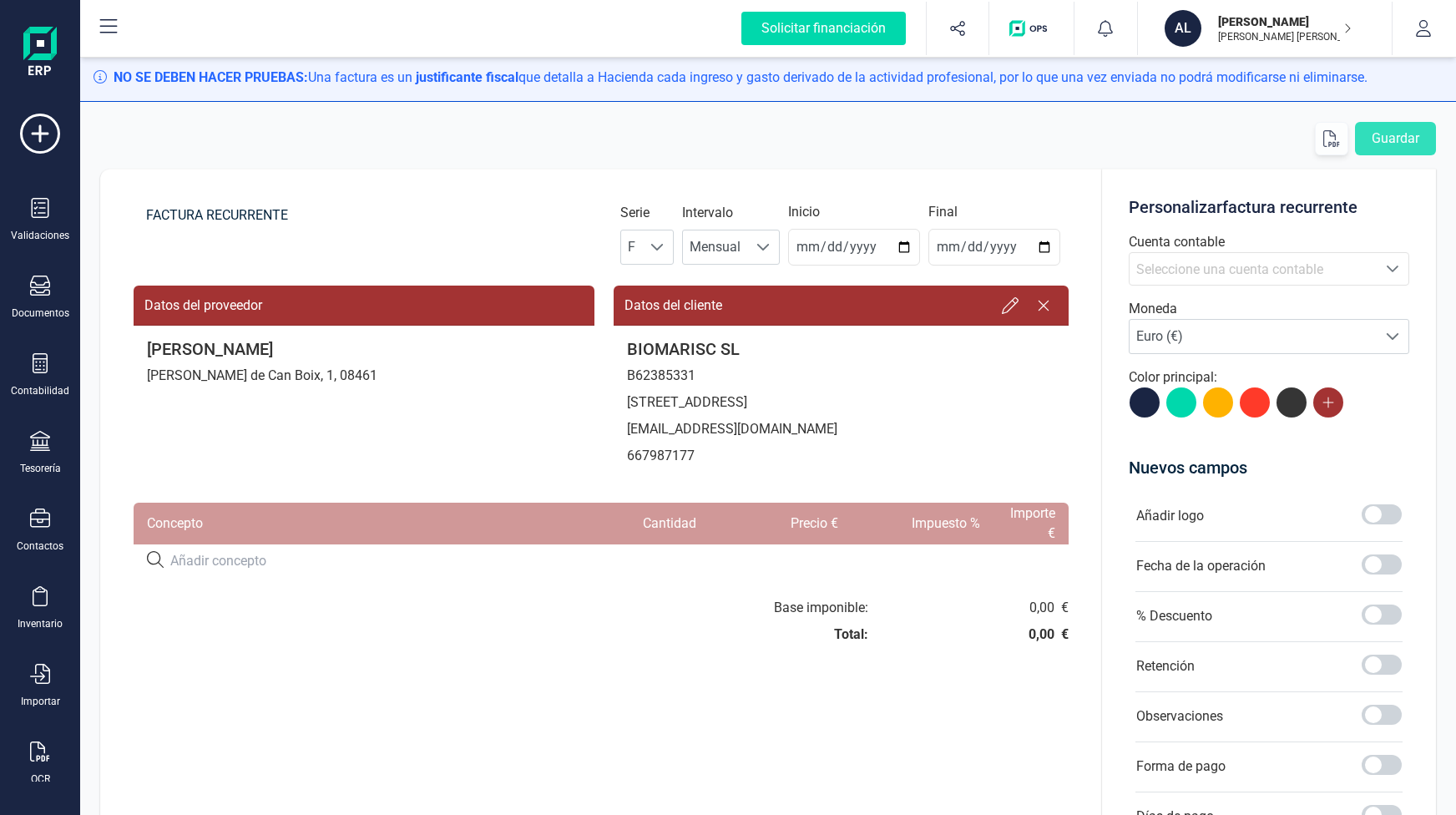
click at [206, 558] on input at bounding box center [397, 561] width 454 height 20
paste input "Servidor web, dominios, mantenimiento, actualizaciones de plugins."
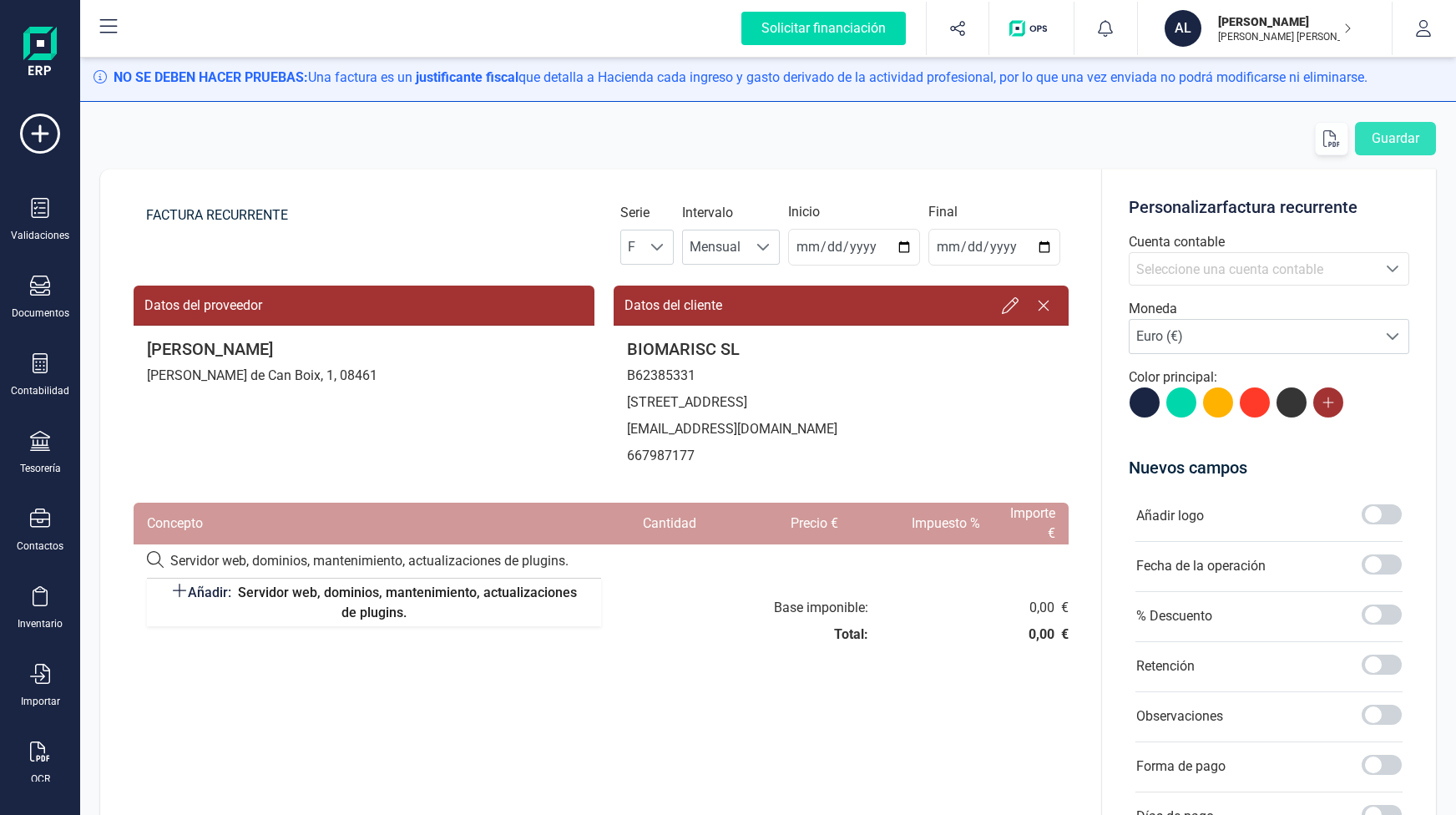
type input "Servidor web, dominios, mantenimiento, actualizaciones de plugins."
click at [929, 563] on div "Servidor web, dominios, mantenimiento, actualizaciones de plugins. Añadir: Serv…" at bounding box center [601, 561] width 909 height 20
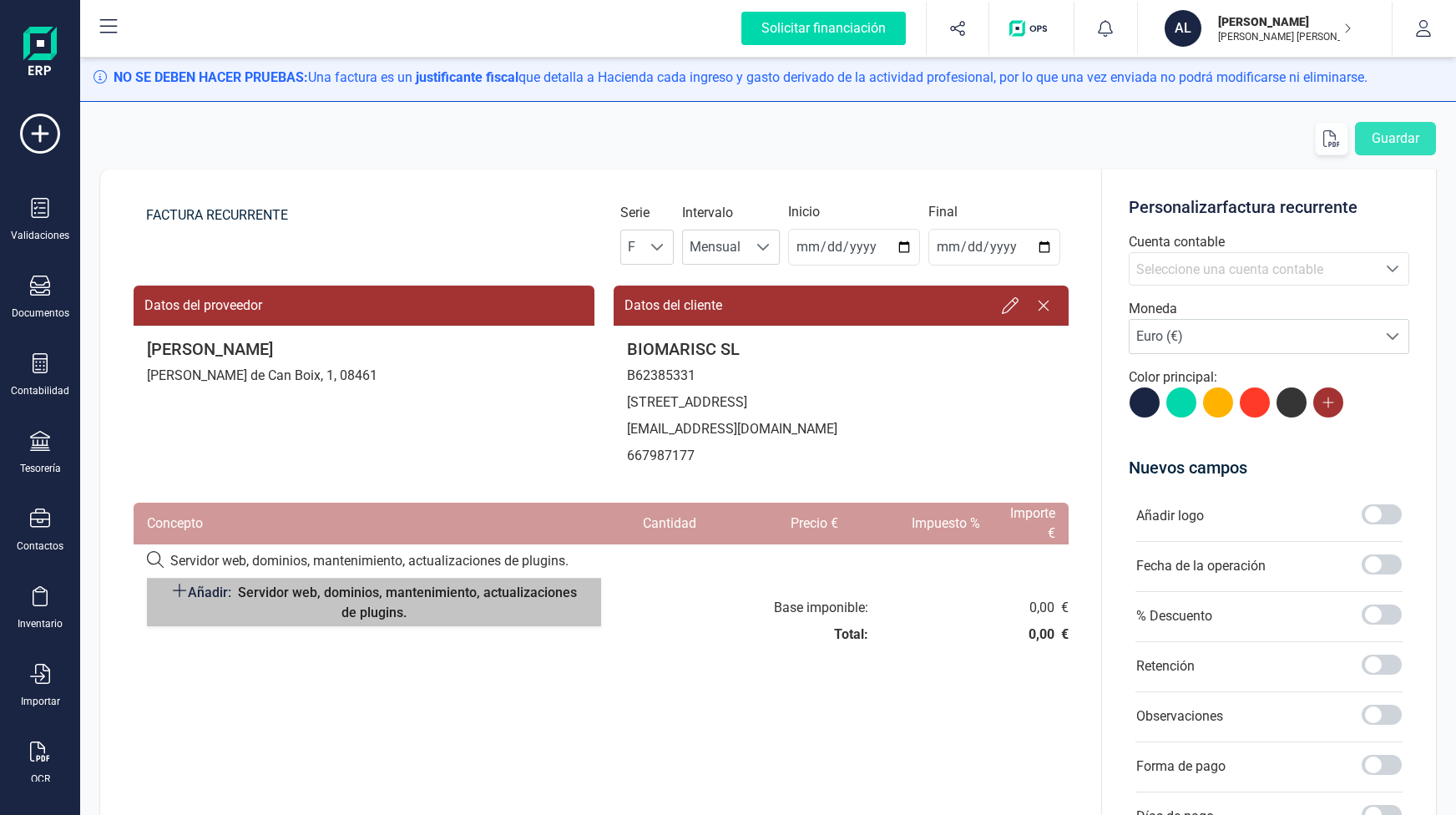
click at [451, 599] on span "Servidor web, dominios, mantenimiento, actualizaciones de plugins." at bounding box center [407, 602] width 339 height 36
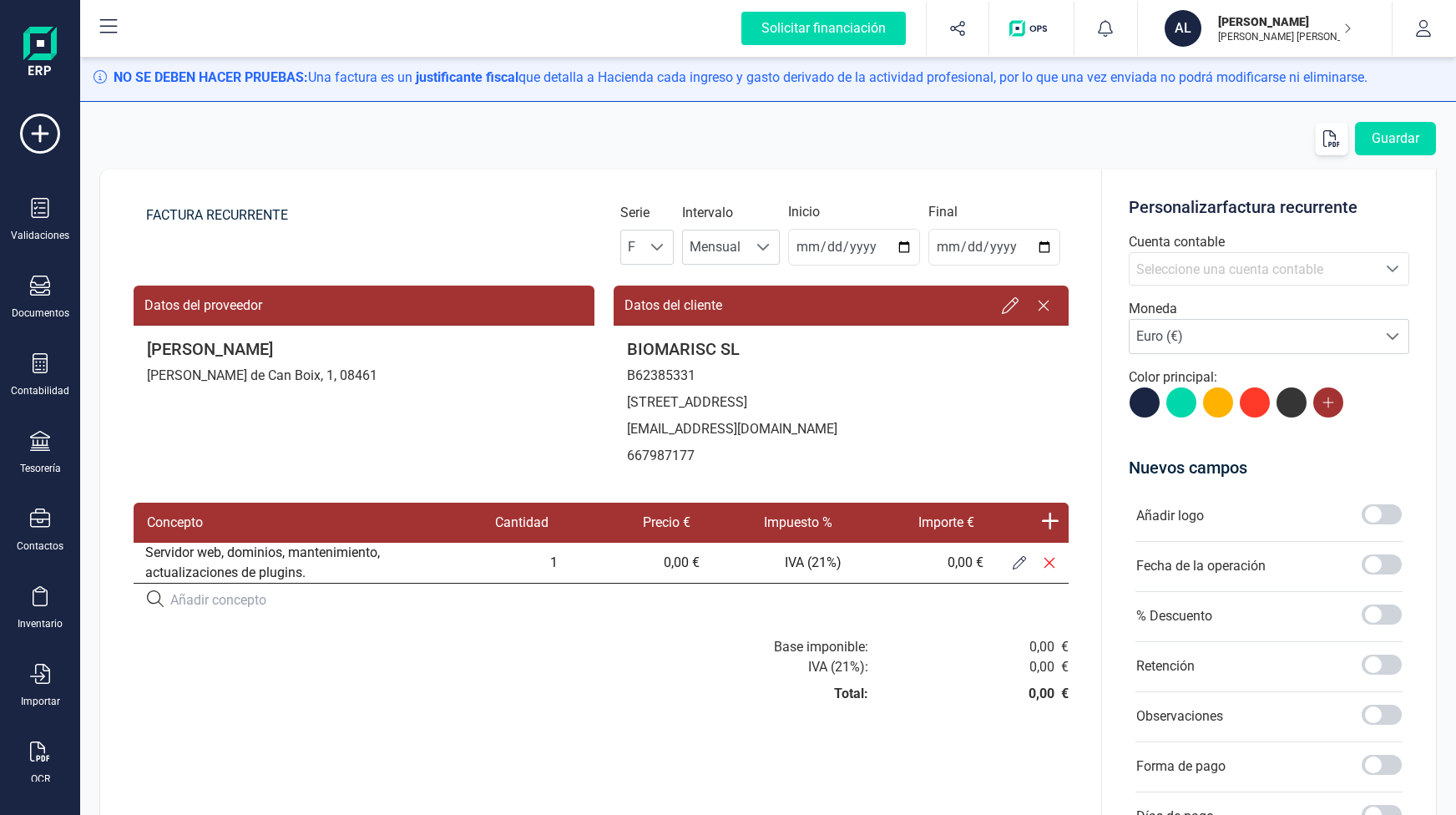
click at [1016, 561] on icon at bounding box center [1019, 563] width 13 height 13
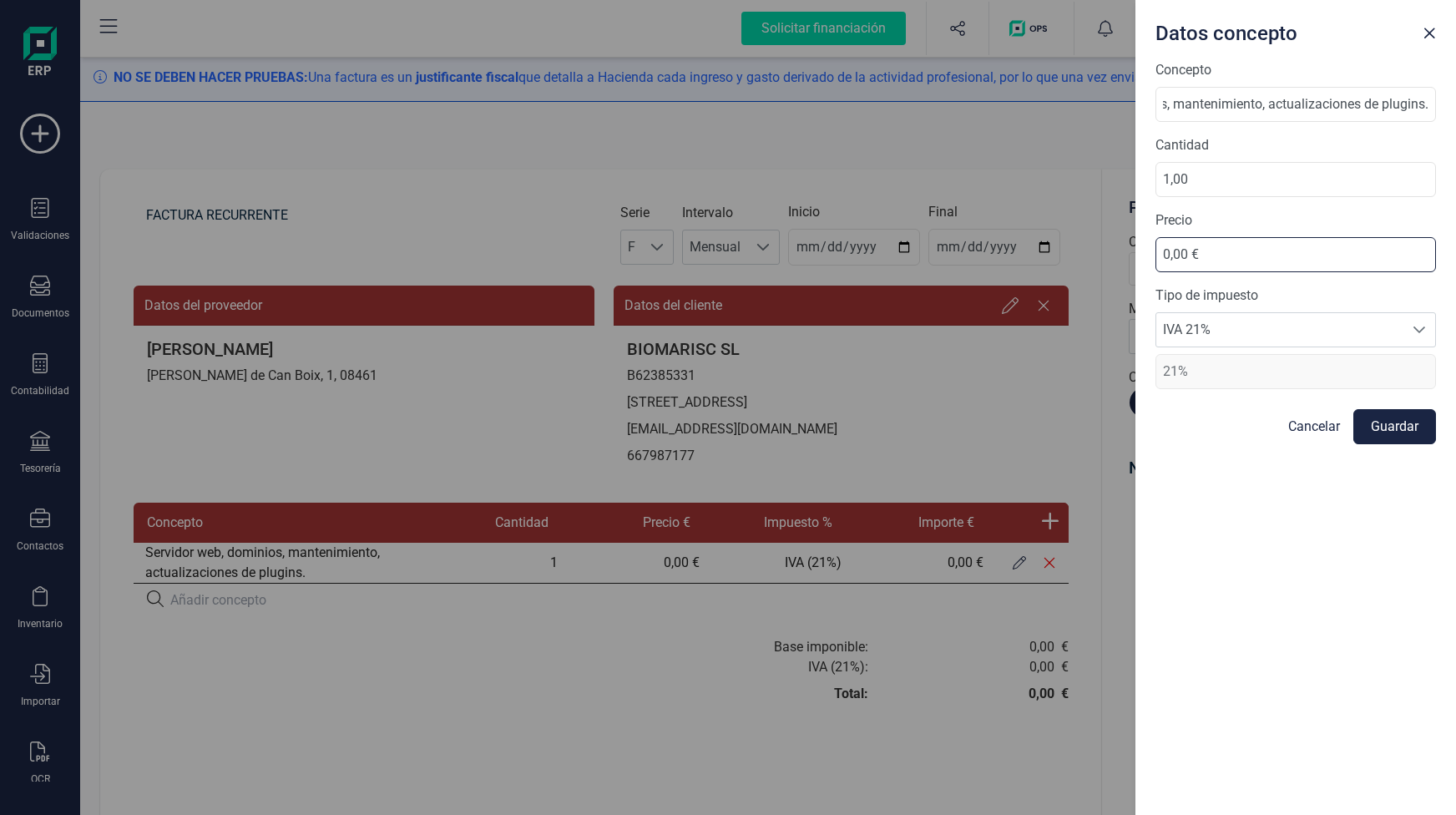
scroll to position [0, 0]
drag, startPoint x: 1236, startPoint y: 250, endPoint x: 1092, endPoint y: 260, distance: 144.3
click at [1093, 260] on div "Datos concepto Concepto Servidor web, dominios, mantenimiento, actualizaciones …" at bounding box center [728, 408] width 1456 height 815
type input "50,00 €"
click at [1399, 427] on button "Guardar" at bounding box center [1395, 426] width 83 height 35
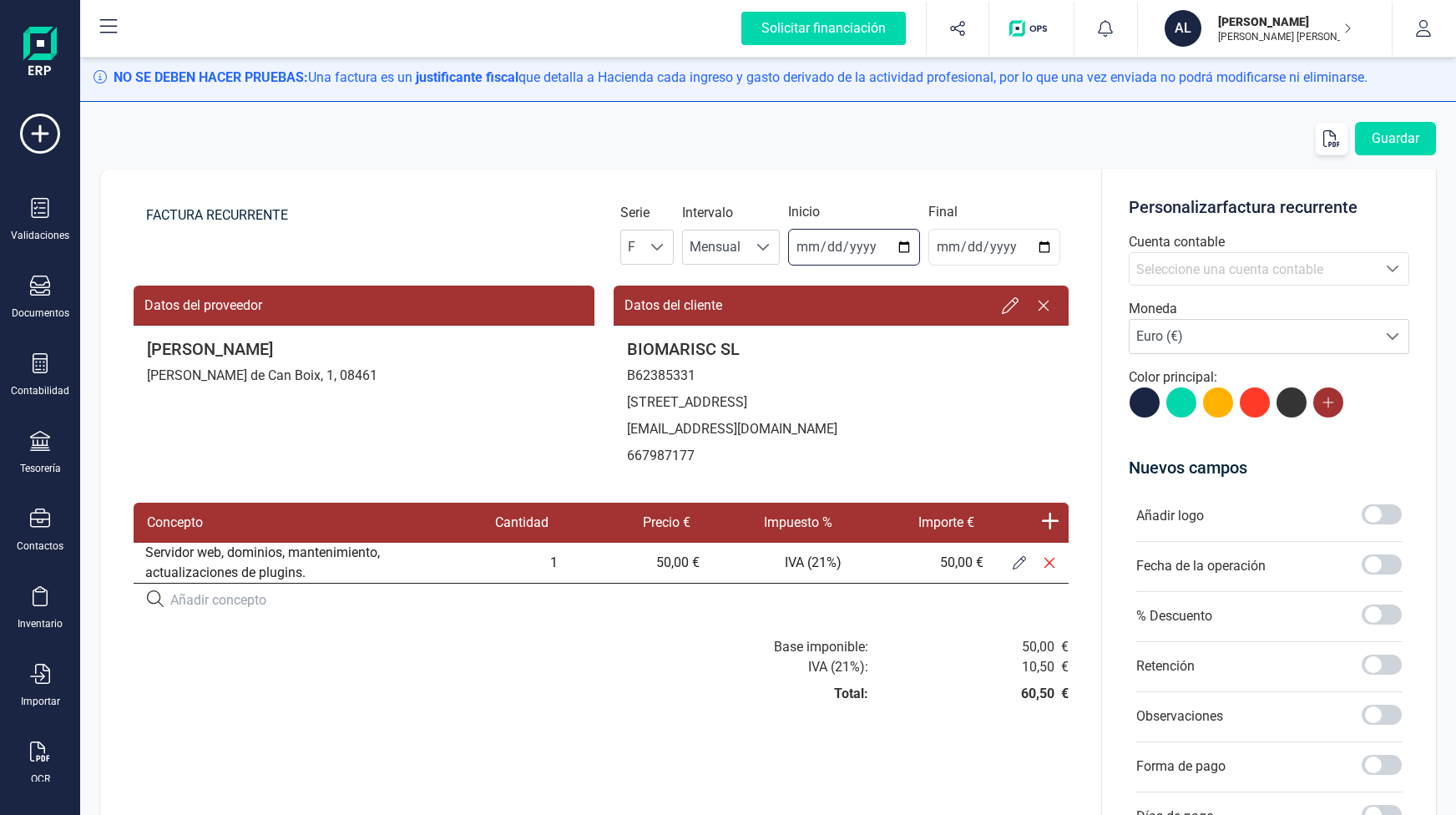
click at [904, 241] on input "2025-10-02" at bounding box center [854, 247] width 132 height 37
type input "2025-10-01"
click at [1045, 244] on input "date" at bounding box center [994, 247] width 132 height 37
type input "2026-12-31"
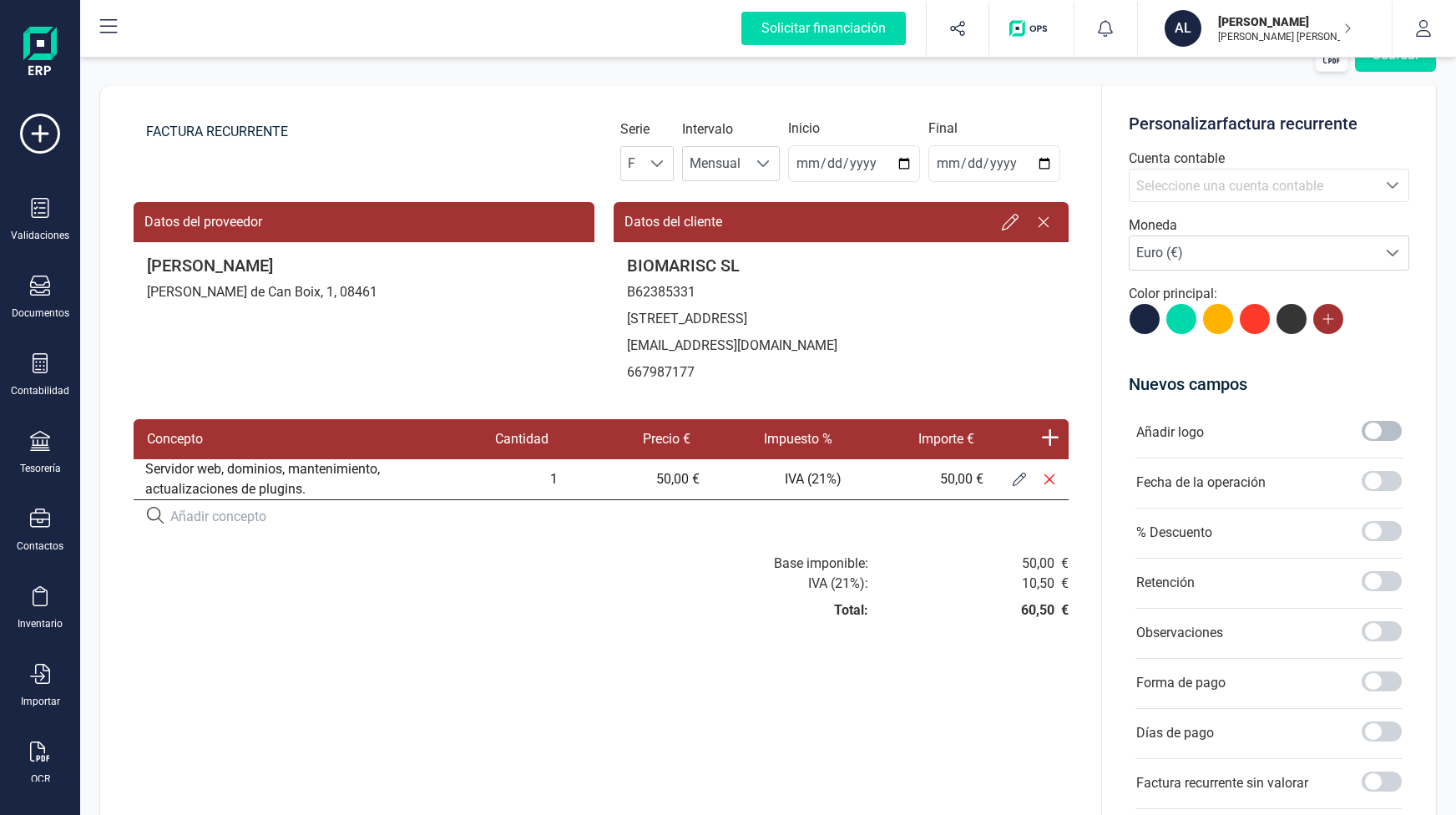
click at [1375, 434] on span at bounding box center [1382, 431] width 40 height 20
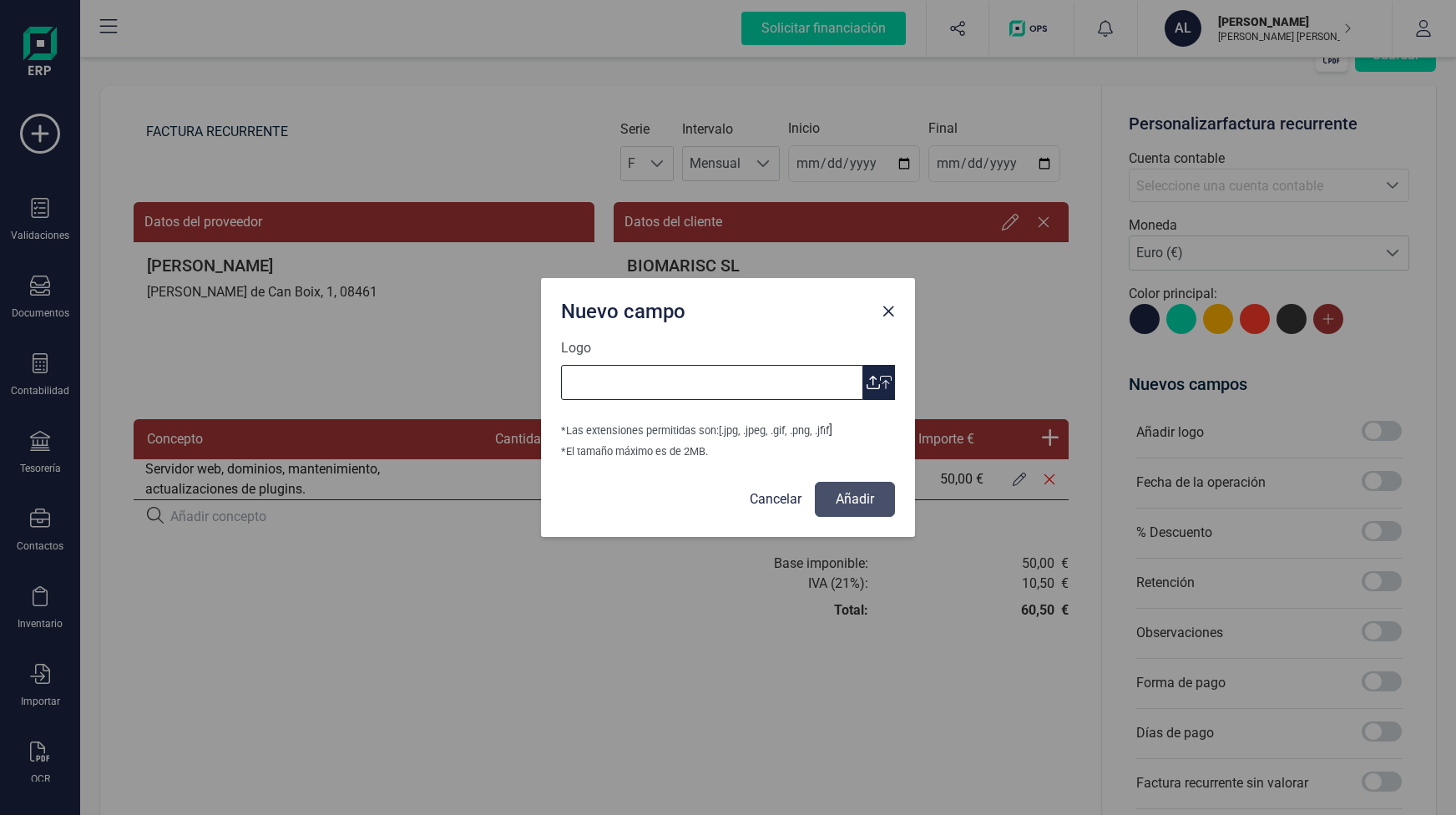
click at [723, 379] on input "Logo" at bounding box center [711, 382] width 302 height 35
type input "Imagen de WhatsApp 2025-07-24 a las 18.17.14_4cf7a7af.jpg"
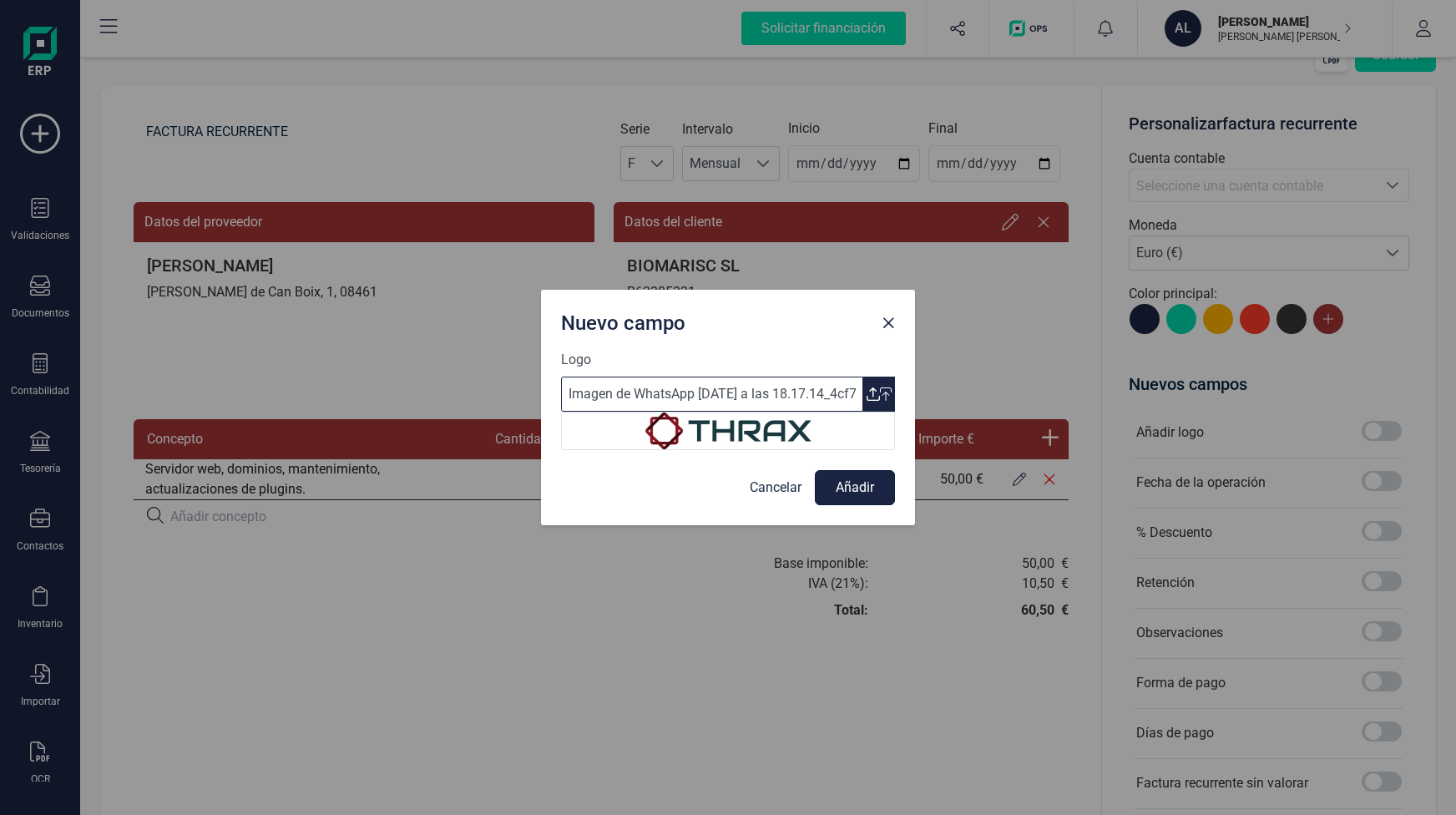
scroll to position [0, 0]
click at [868, 482] on button "Añadir" at bounding box center [854, 487] width 80 height 35
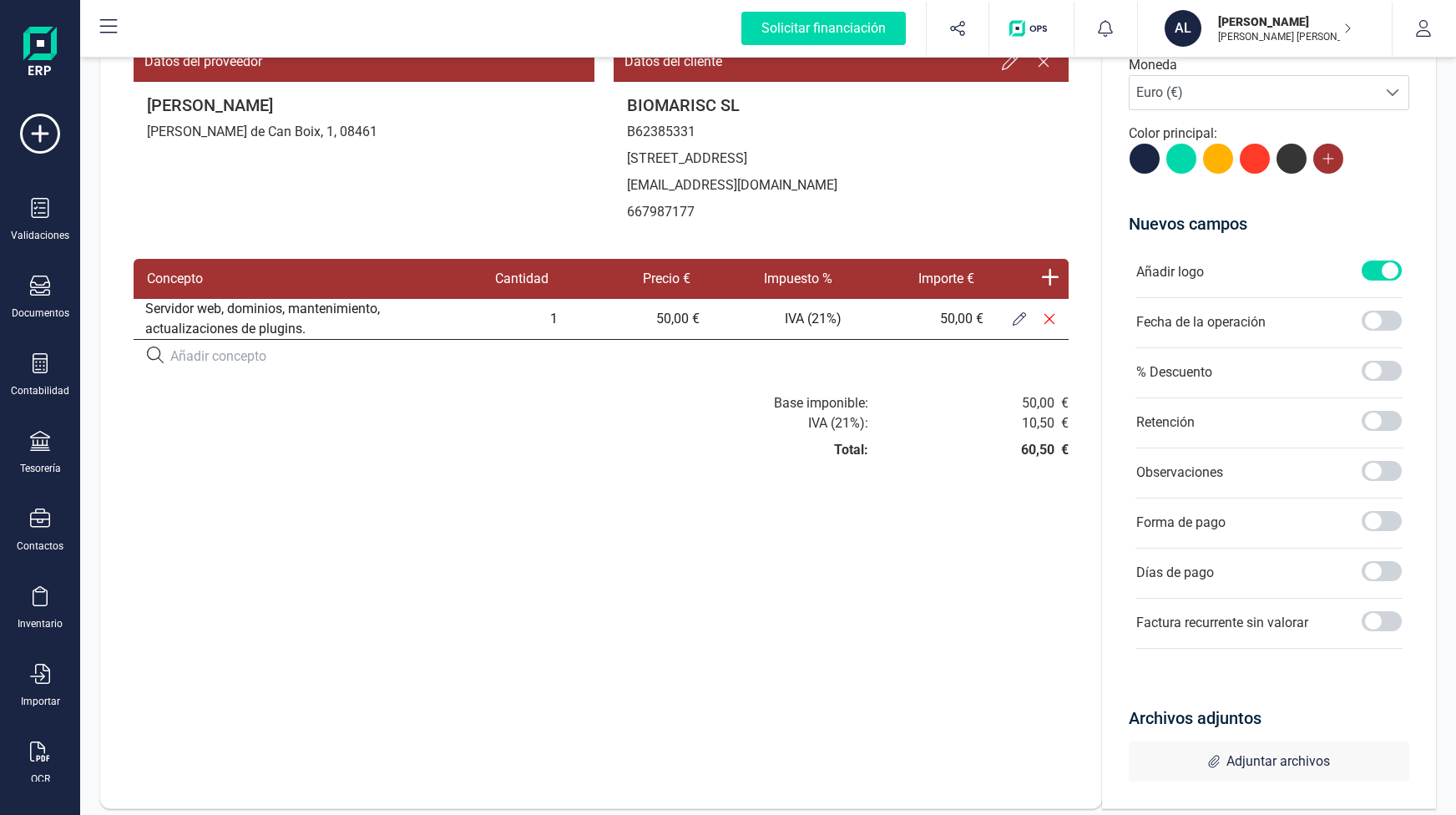
scroll to position [250, 0]
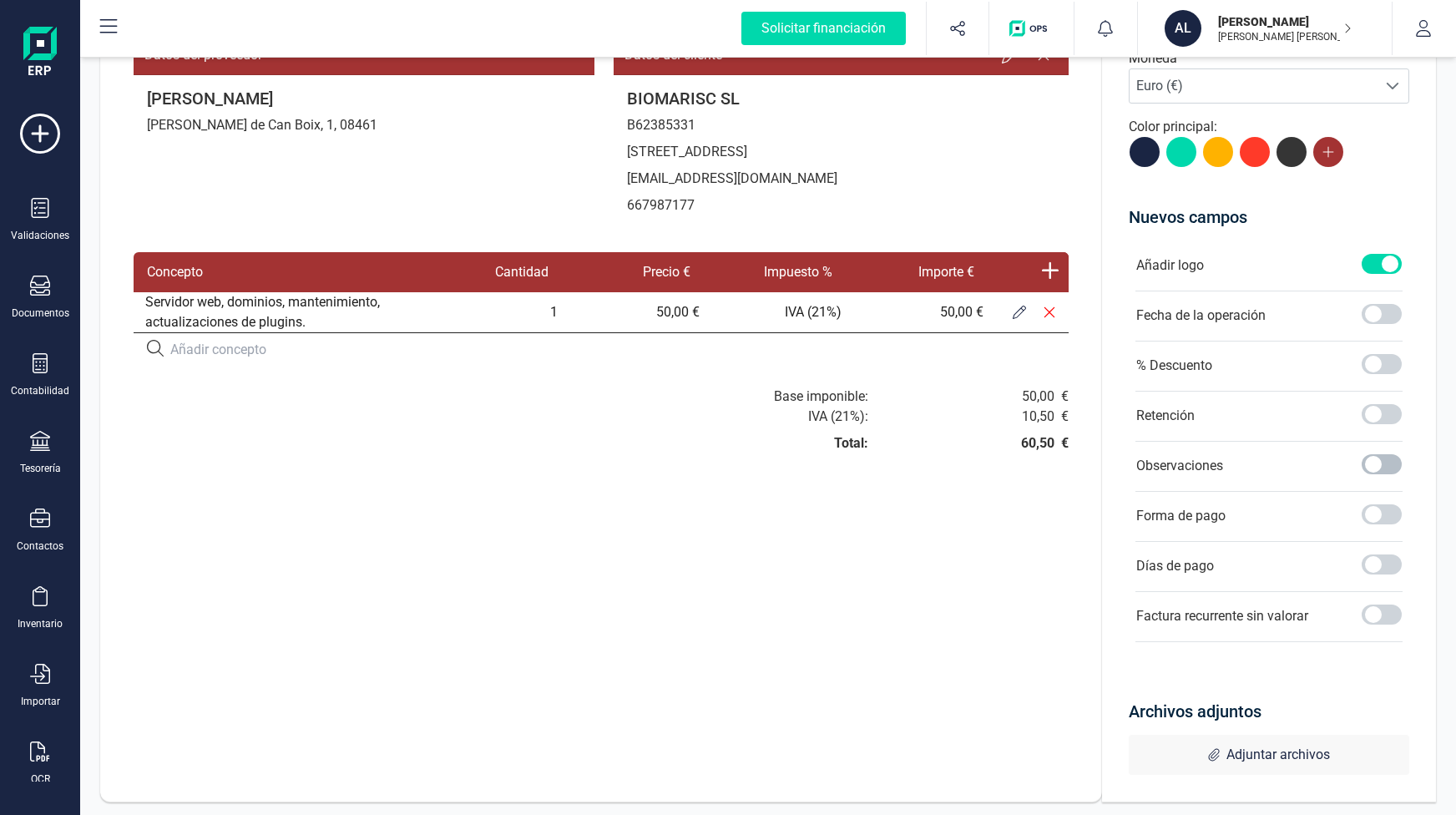
click at [1391, 463] on span at bounding box center [1382, 464] width 40 height 20
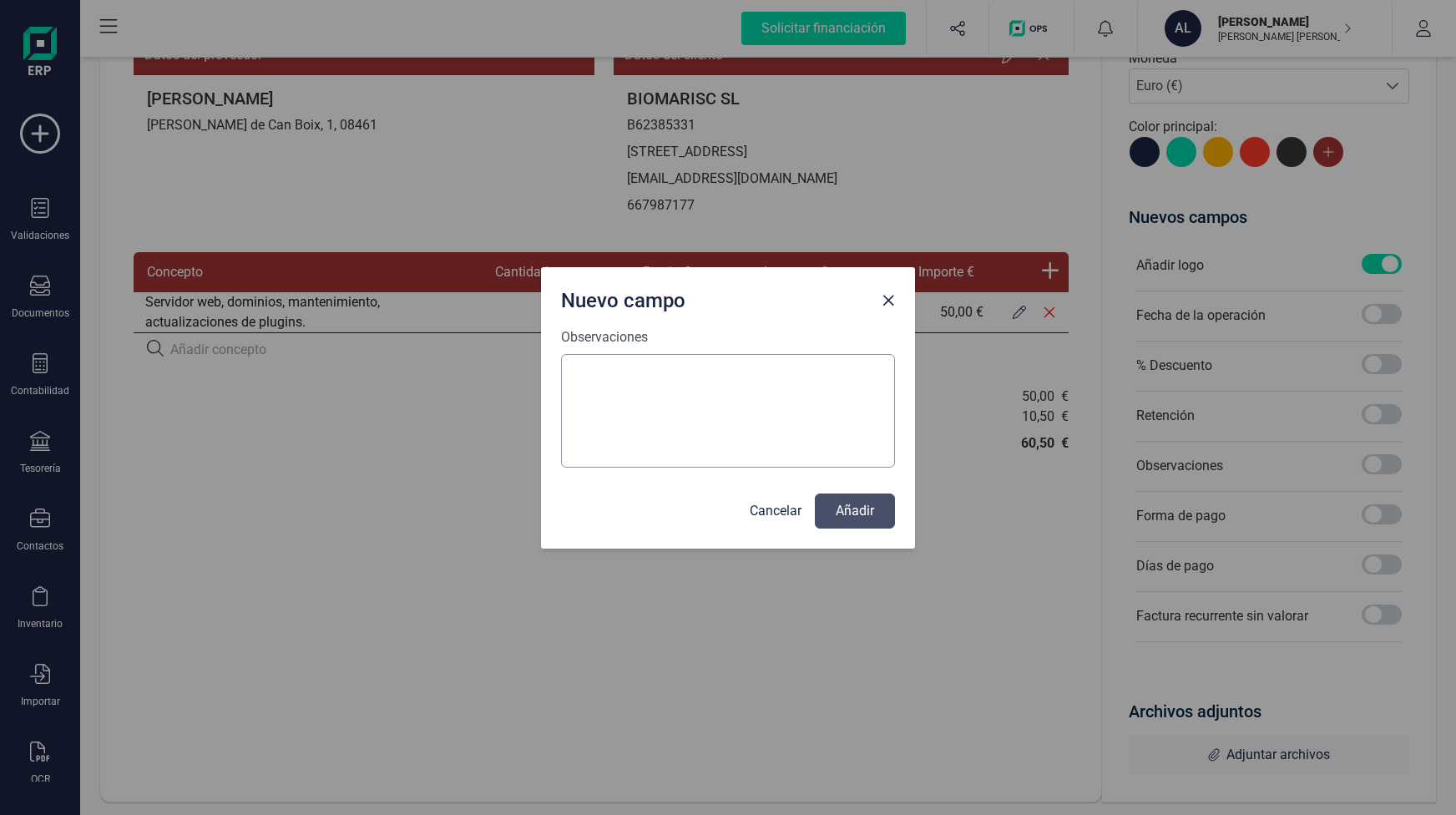
click at [648, 404] on textarea "Observaciones" at bounding box center [728, 411] width 334 height 114
paste textarea "[FINANCIAL_ID]"
type textarea "Forma de pago: ES14 0182 9741 4002 0014 2811"
click at [848, 504] on button "Añadir" at bounding box center [854, 511] width 80 height 35
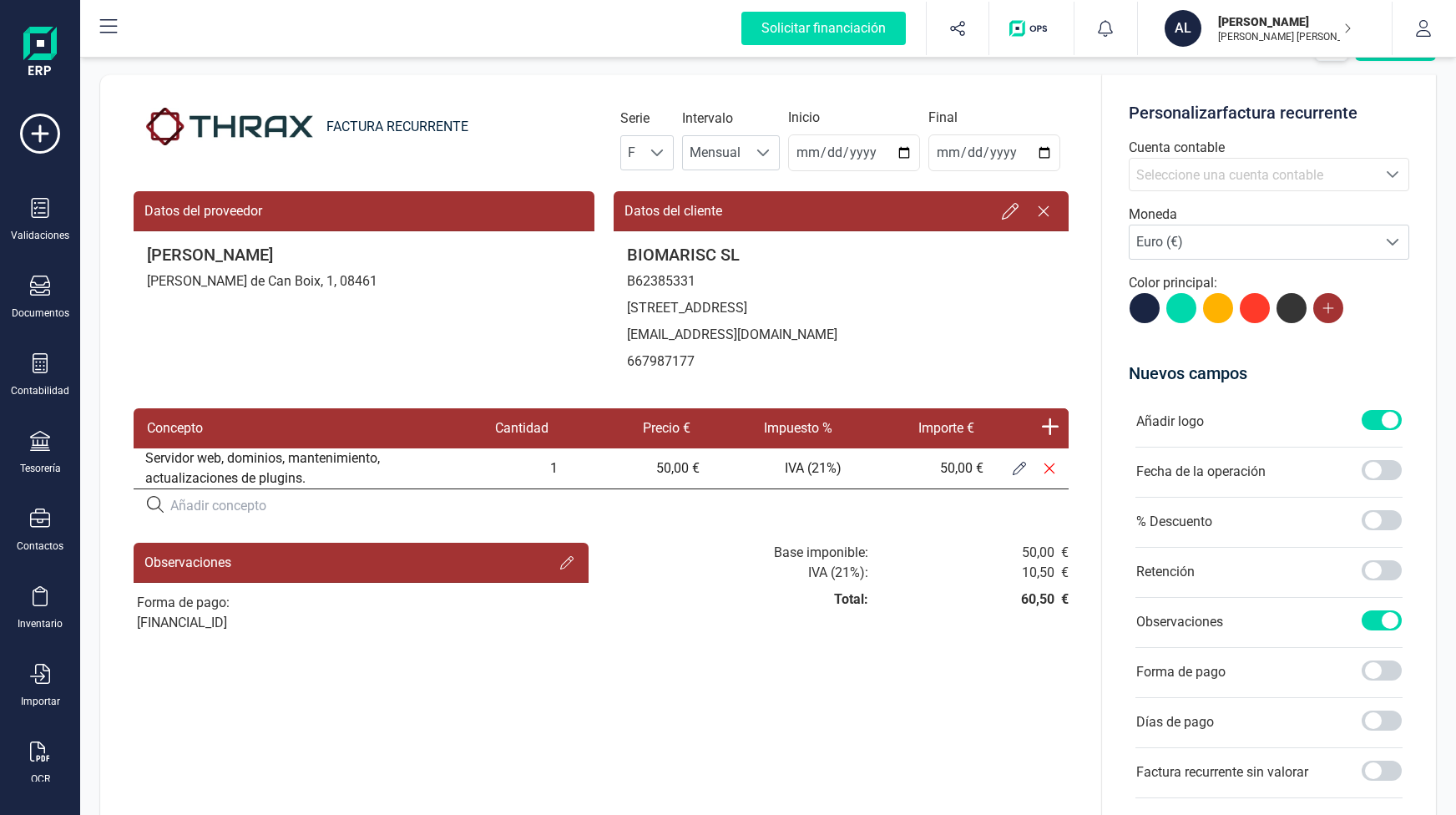
scroll to position [0, 0]
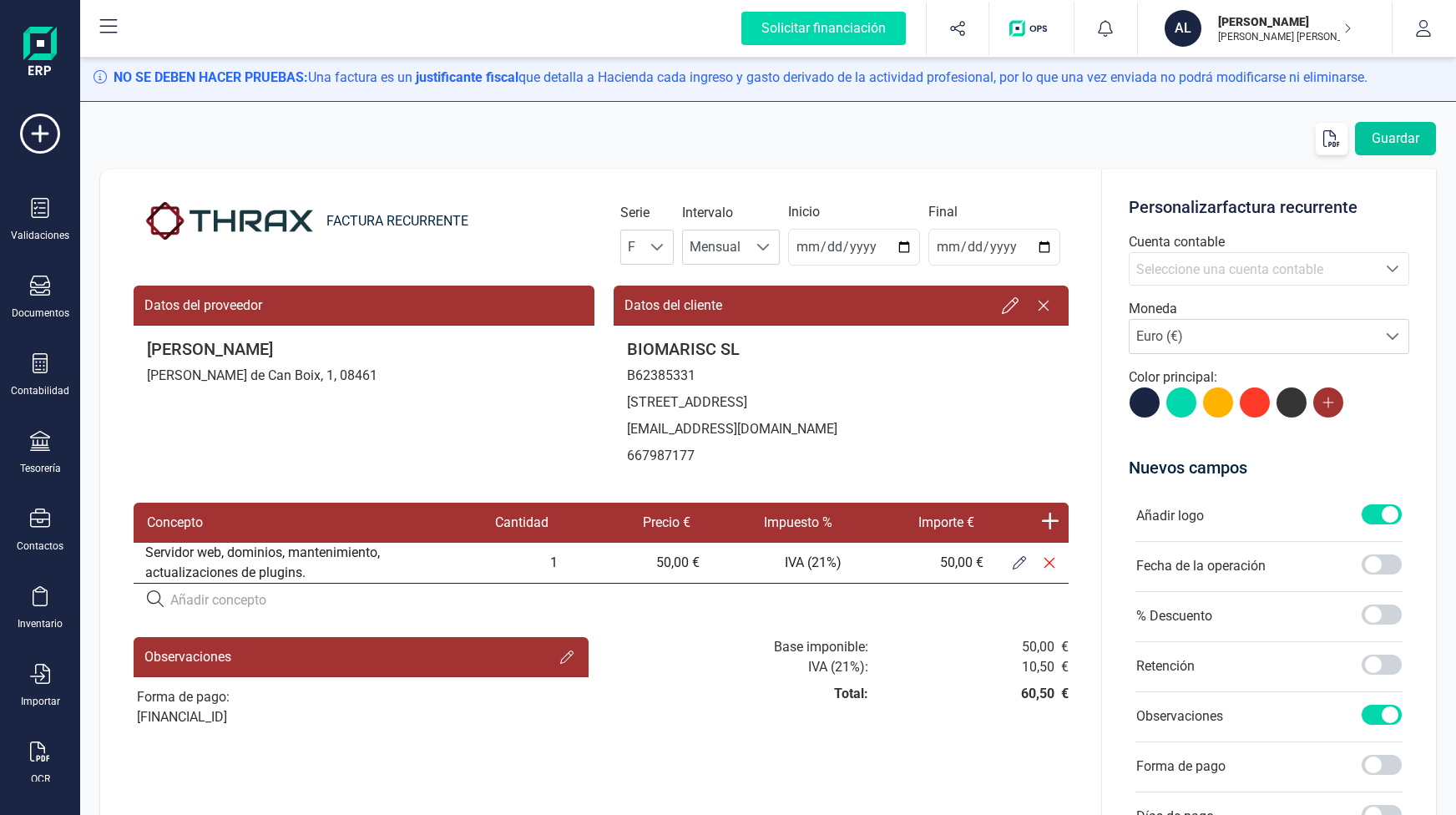
click at [1388, 135] on button "Guardar" at bounding box center [1395, 138] width 81 height 33
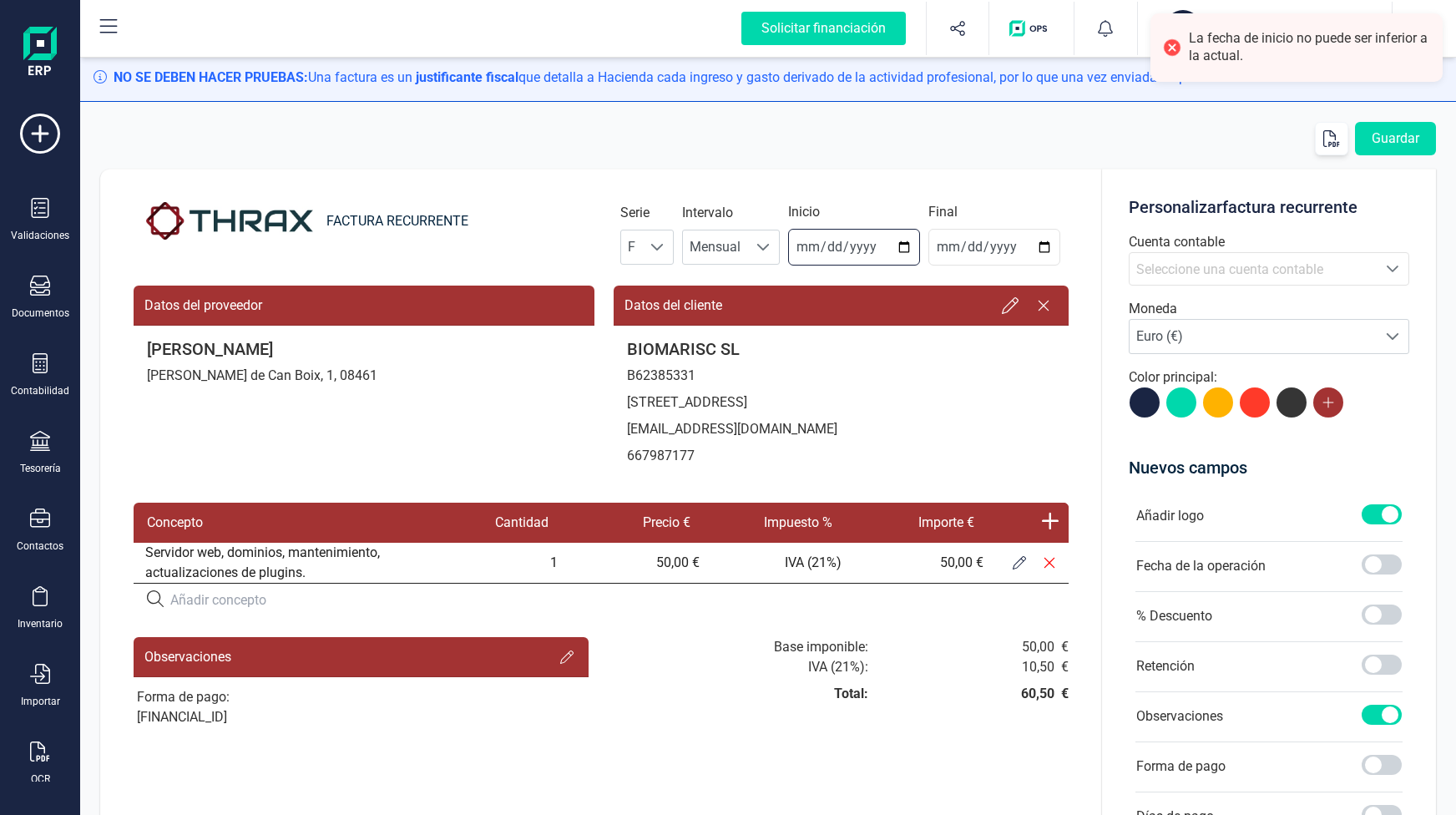
click at [902, 247] on input "2025-10-01" at bounding box center [854, 247] width 132 height 37
type input "2025-10-02"
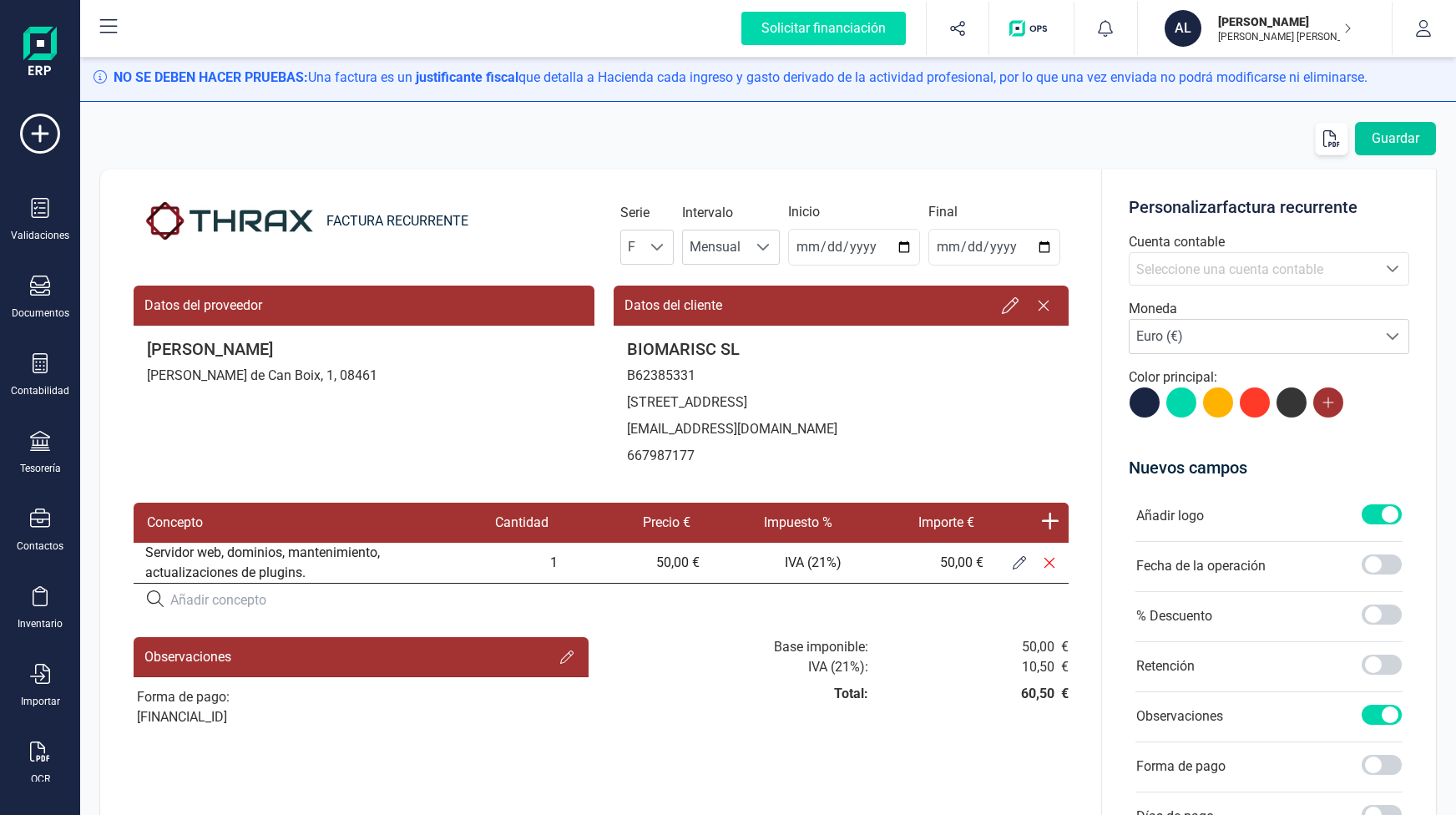
click at [1391, 143] on button "Guardar" at bounding box center [1395, 138] width 81 height 33
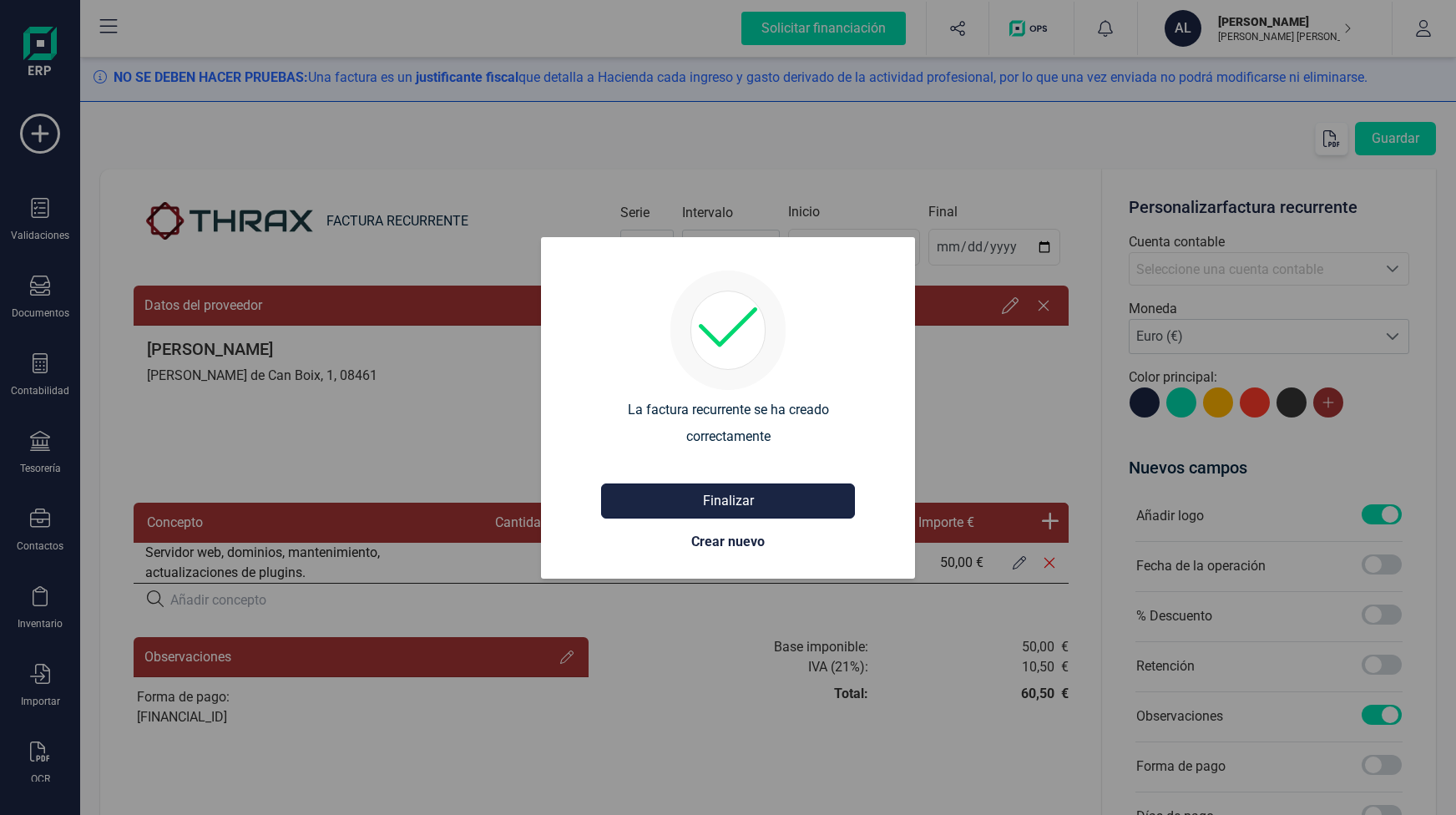
click at [676, 498] on button "Finalizar" at bounding box center [728, 501] width 254 height 35
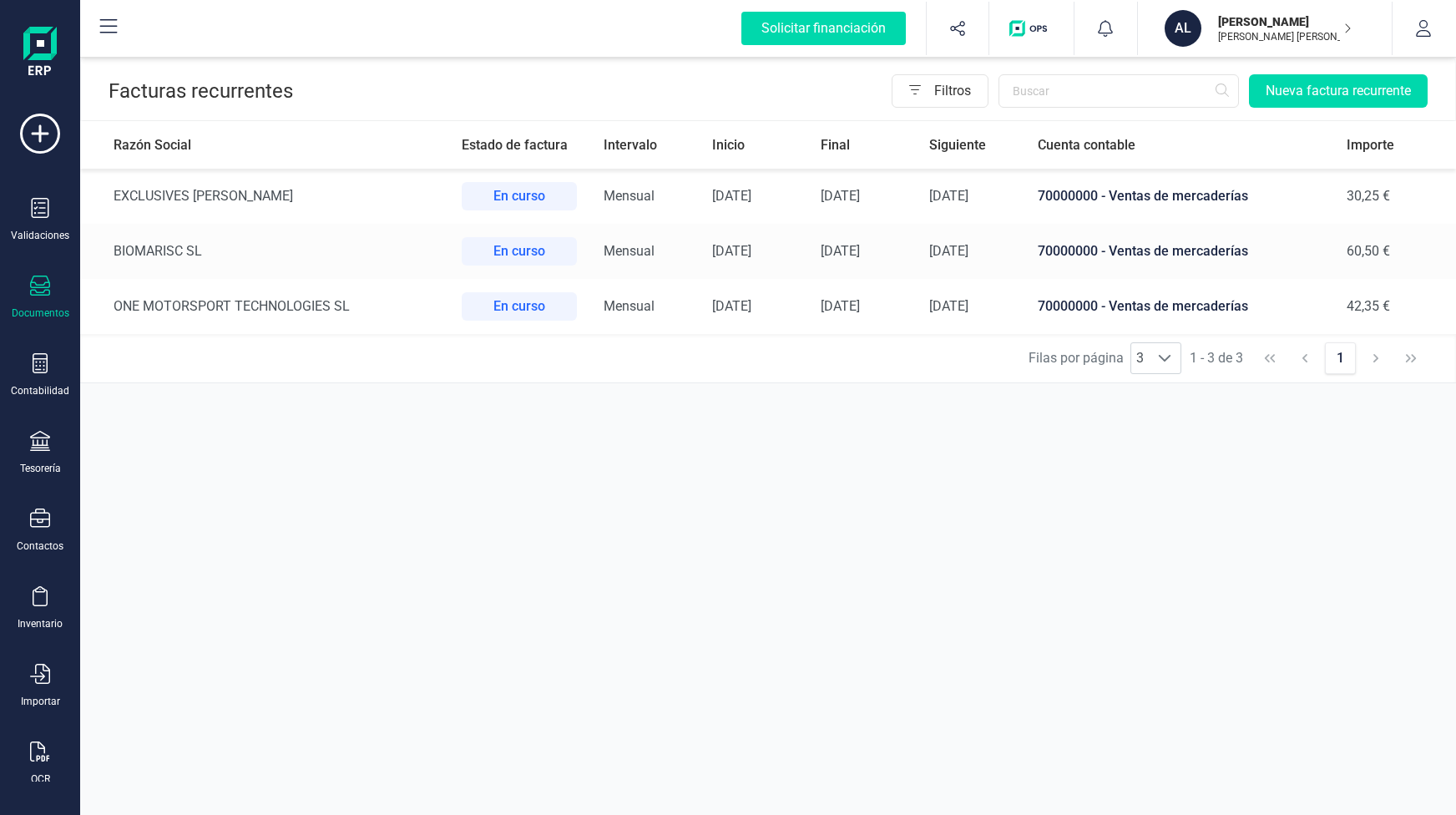
click at [1149, 250] on span "70000000 - Ventas de mercaderías" at bounding box center [1143, 251] width 211 height 16
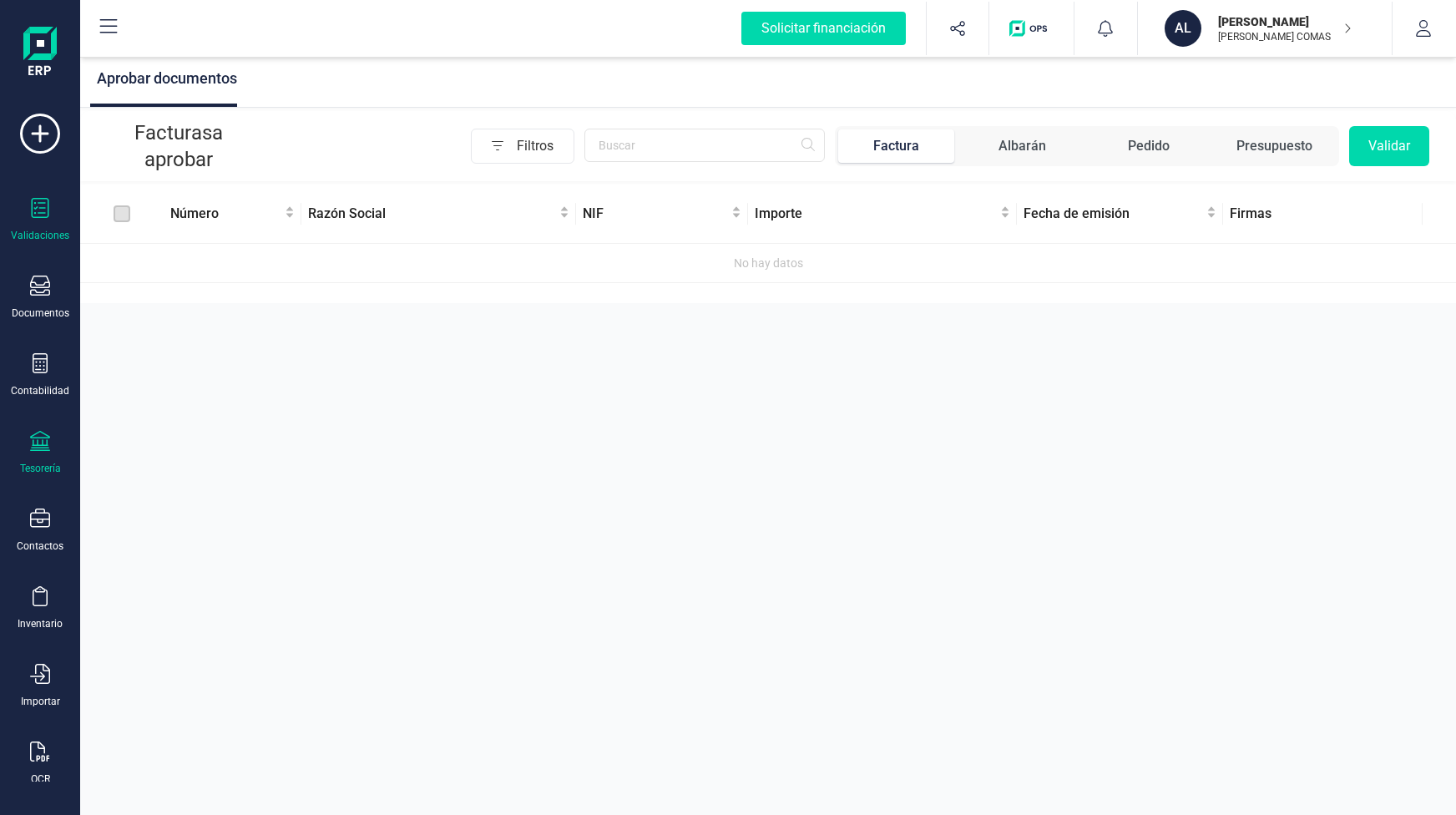
click at [31, 462] on div "Tesorería" at bounding box center [40, 469] width 41 height 13
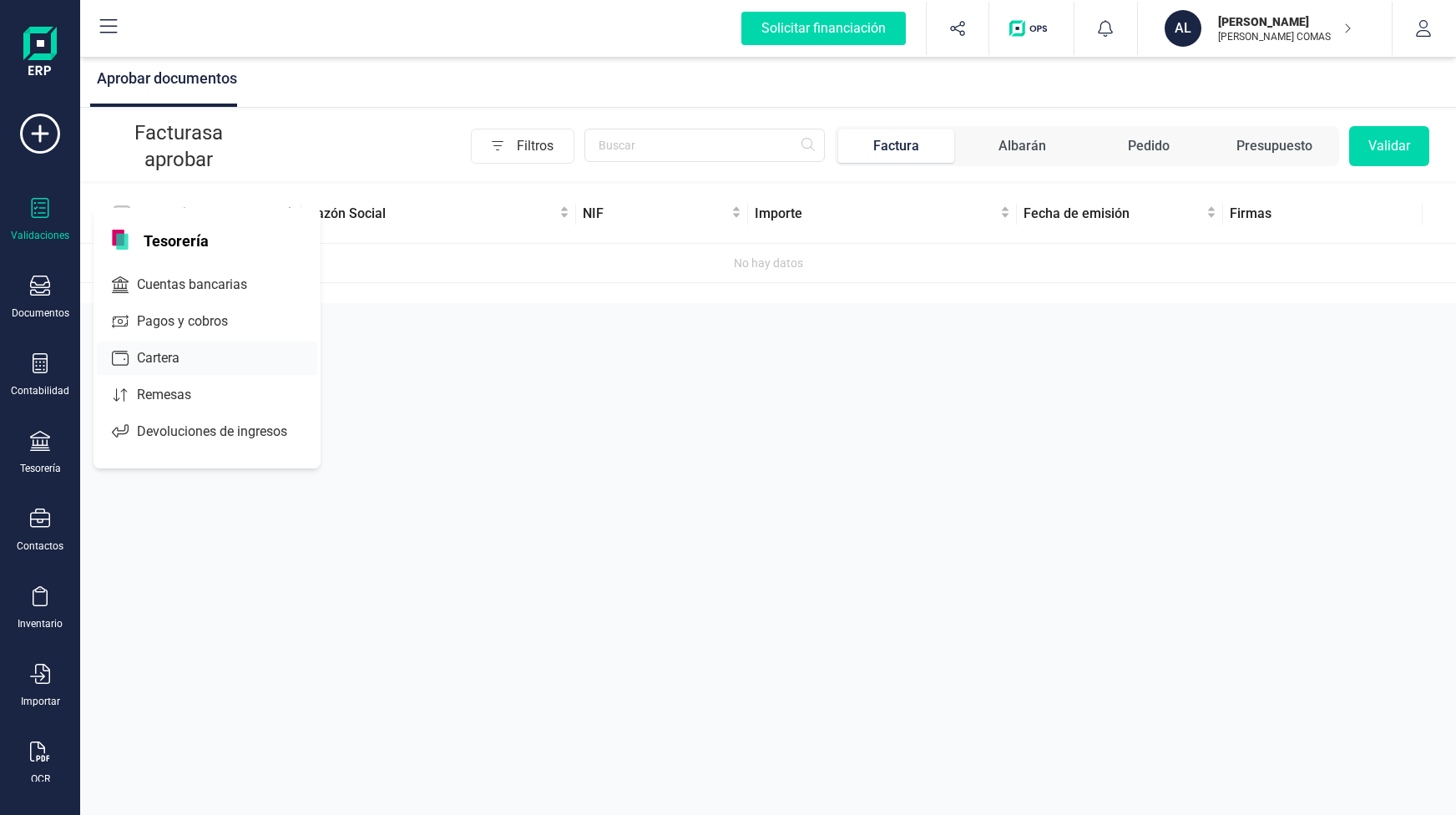
click at [120, 287] on div at bounding box center [120, 285] width 20 height 20
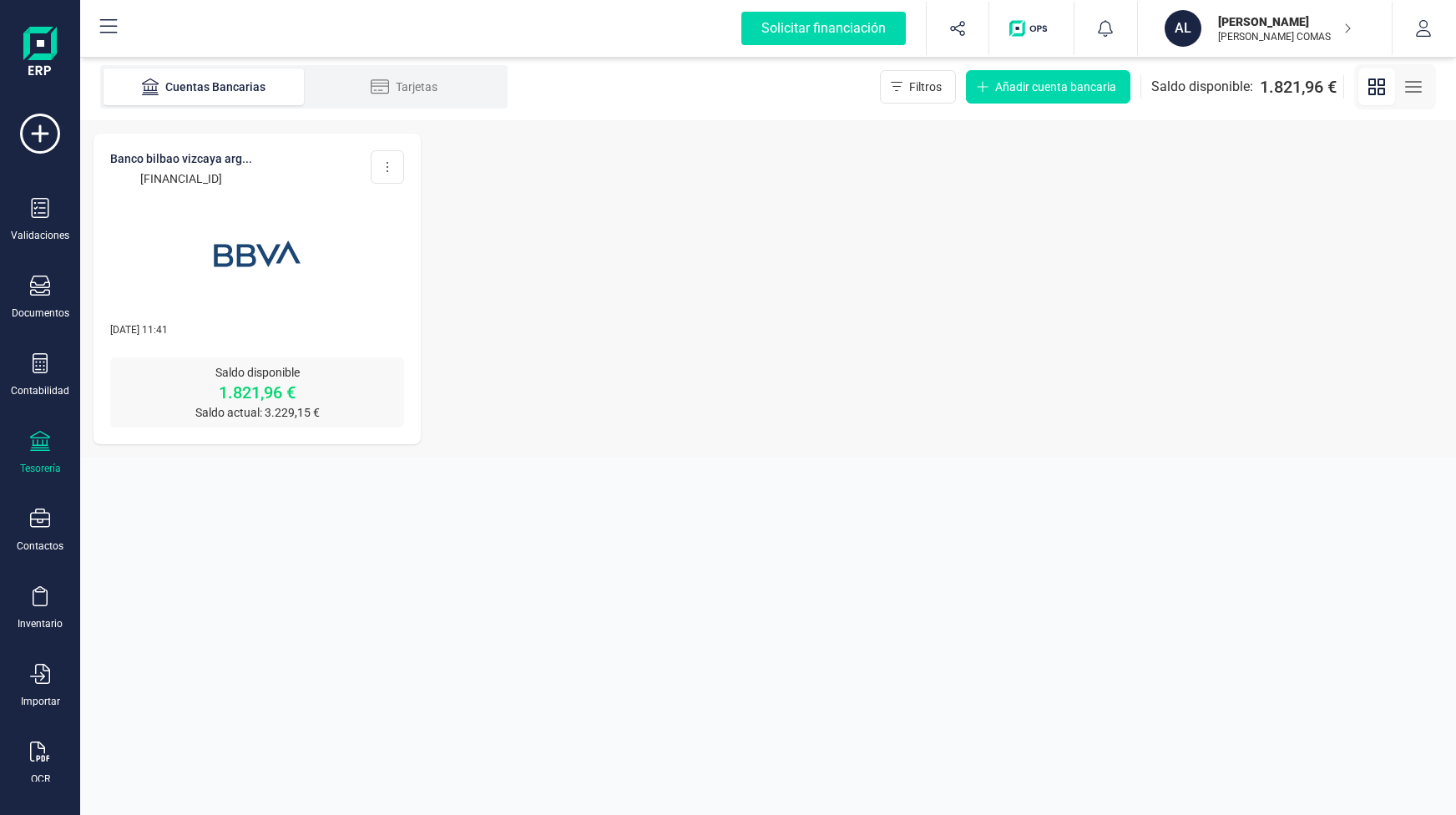
copy p "[FINANCIAL_ID]"
drag, startPoint x: 288, startPoint y: 177, endPoint x: 110, endPoint y: 176, distance: 178.0
click at [110, 176] on div "BANCO BILBAO VIZCAYA ARG... [FINANCIAL_ID] Editar cuenta Actualizar Desconectar…" at bounding box center [257, 169] width 294 height 37
